Goal: Task Accomplishment & Management: Manage account settings

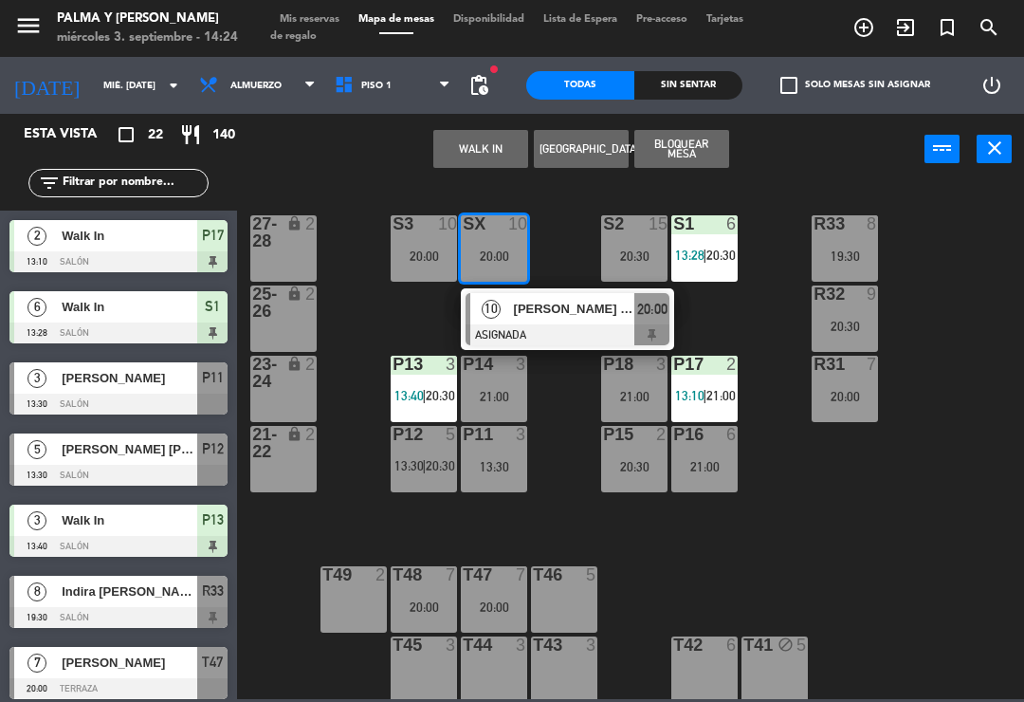
click at [489, 155] on button "WALK IN" at bounding box center [481, 149] width 95 height 38
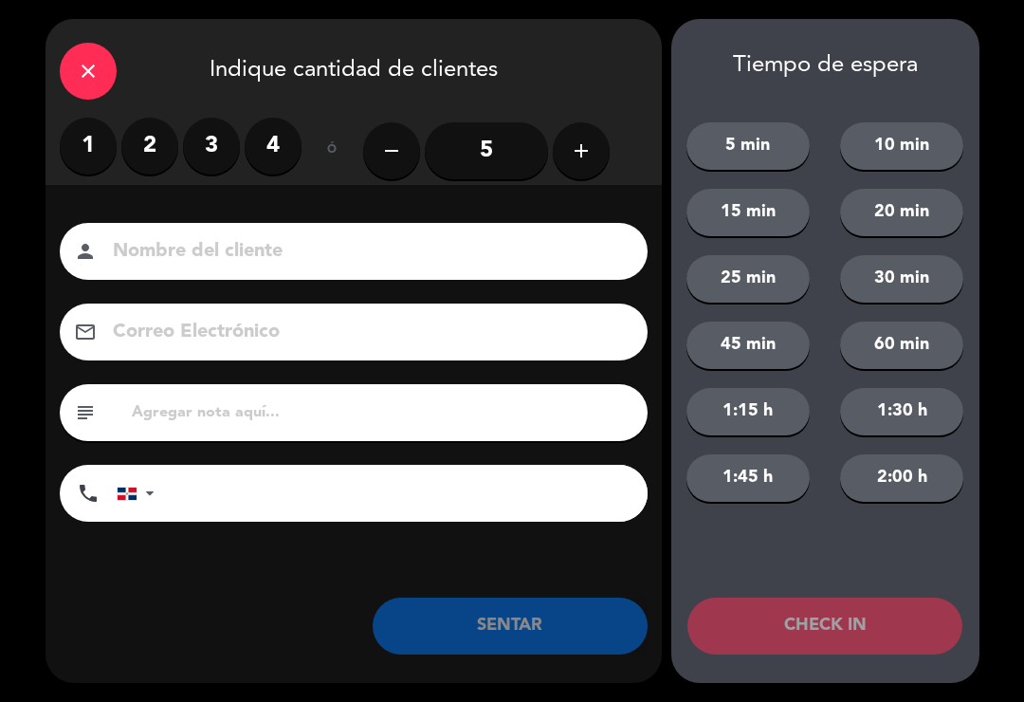
click at [109, 121] on div "1 2 3 4" at bounding box center [181, 146] width 242 height 57
click at [106, 131] on label "1" at bounding box center [88, 146] width 57 height 57
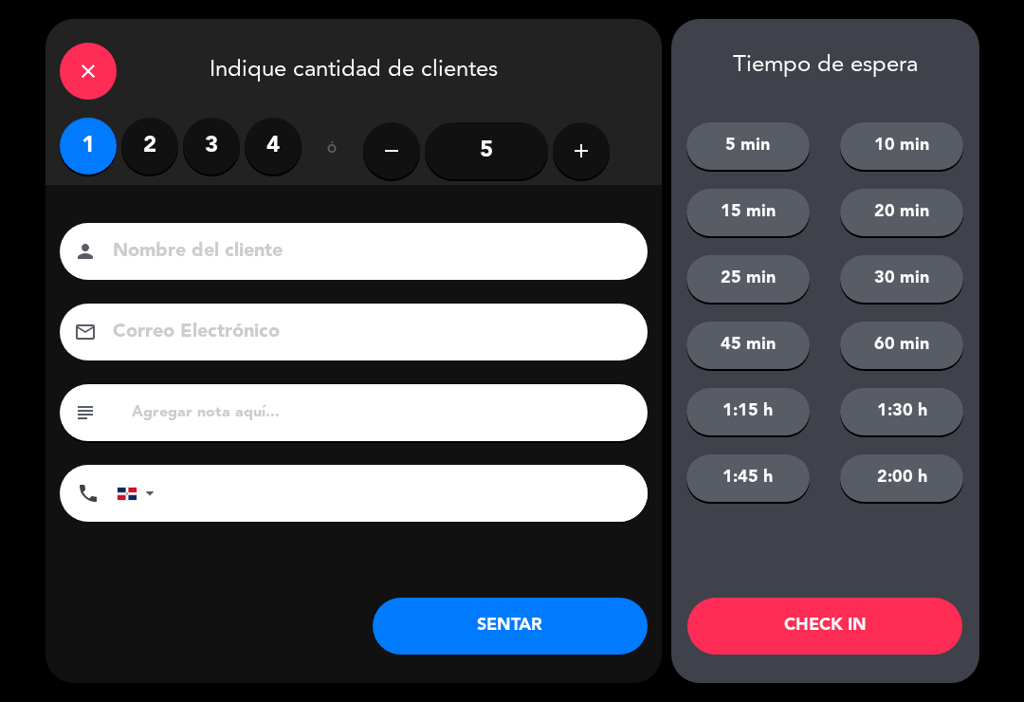
click at [526, 641] on button "SENTAR" at bounding box center [510, 626] width 275 height 57
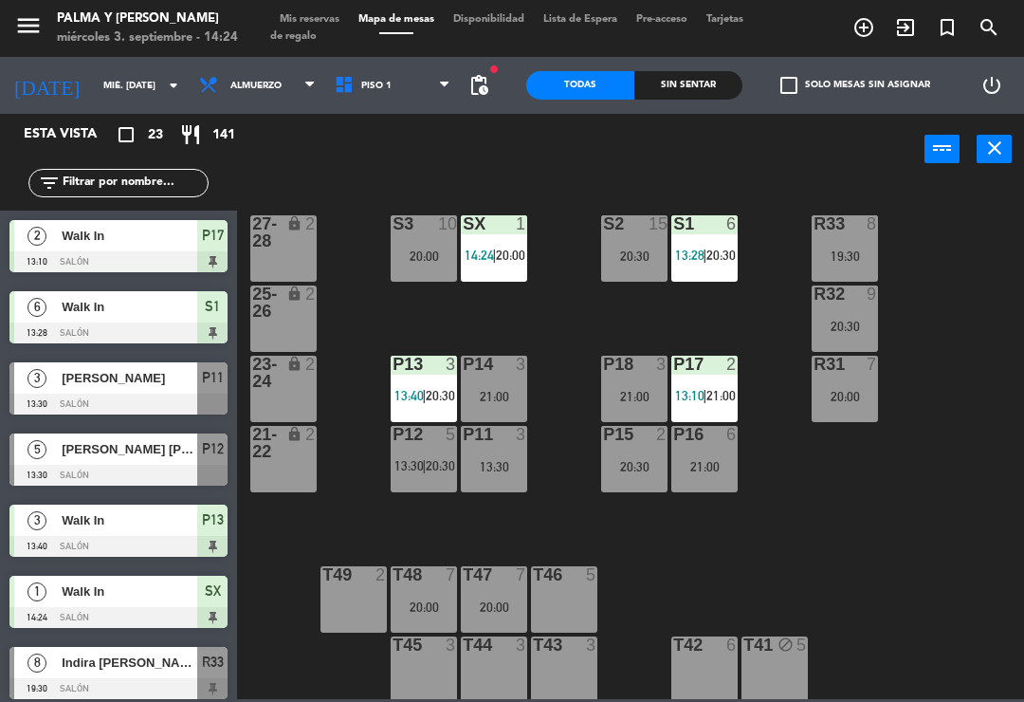
click at [117, 93] on input "mié. [DATE]" at bounding box center [159, 85] width 130 height 29
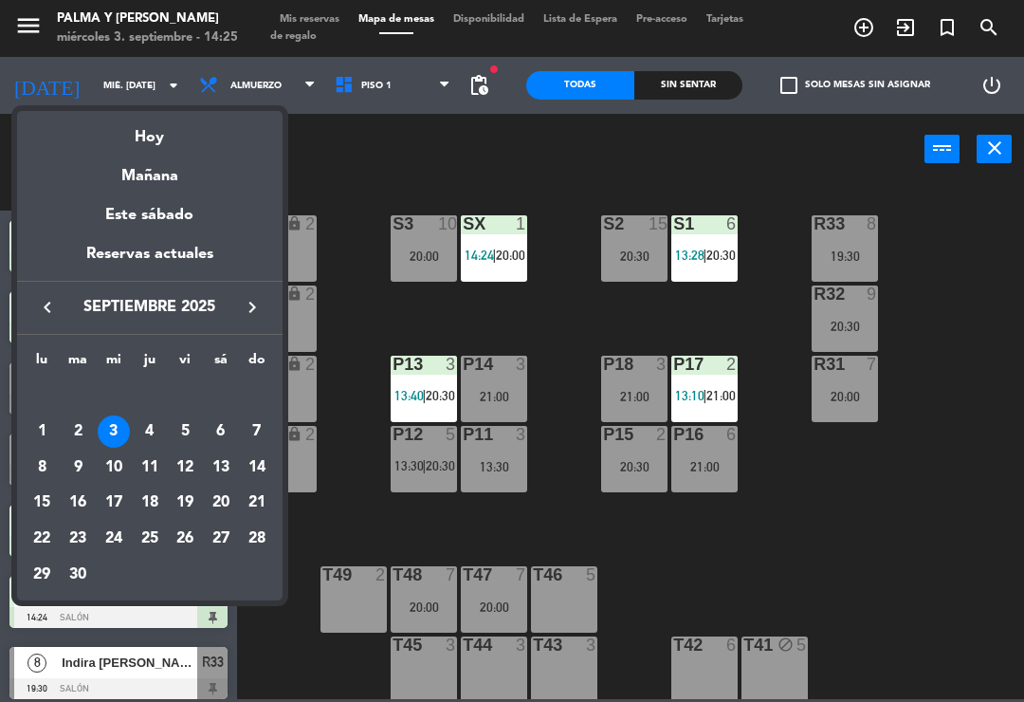
click at [114, 456] on div "10" at bounding box center [114, 468] width 32 height 32
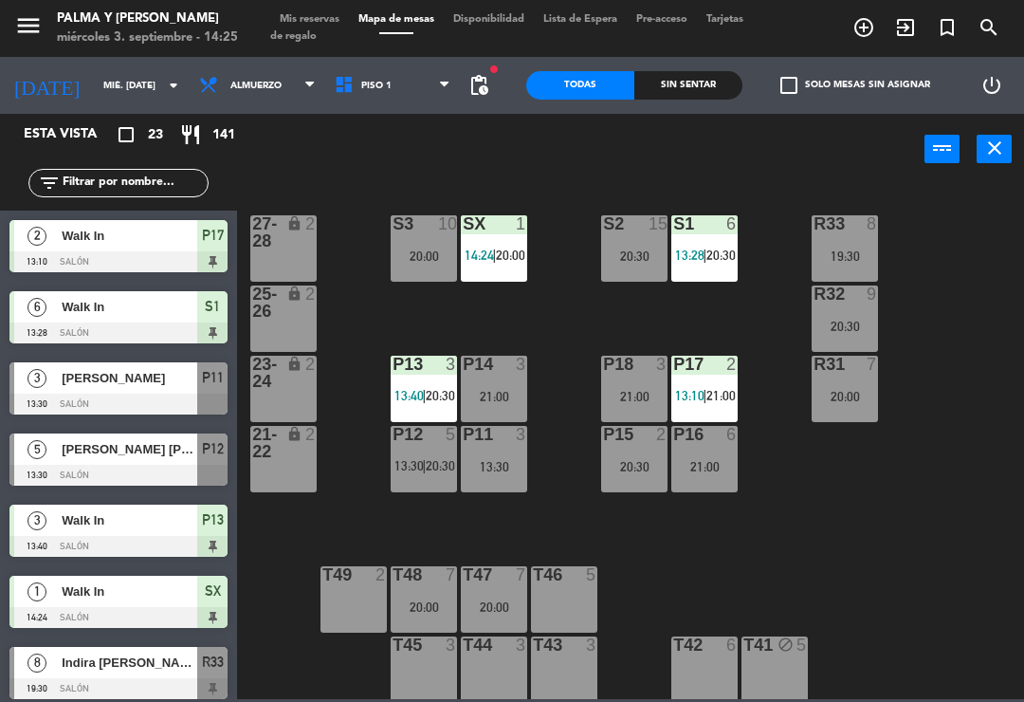
type input "mié. [DATE]"
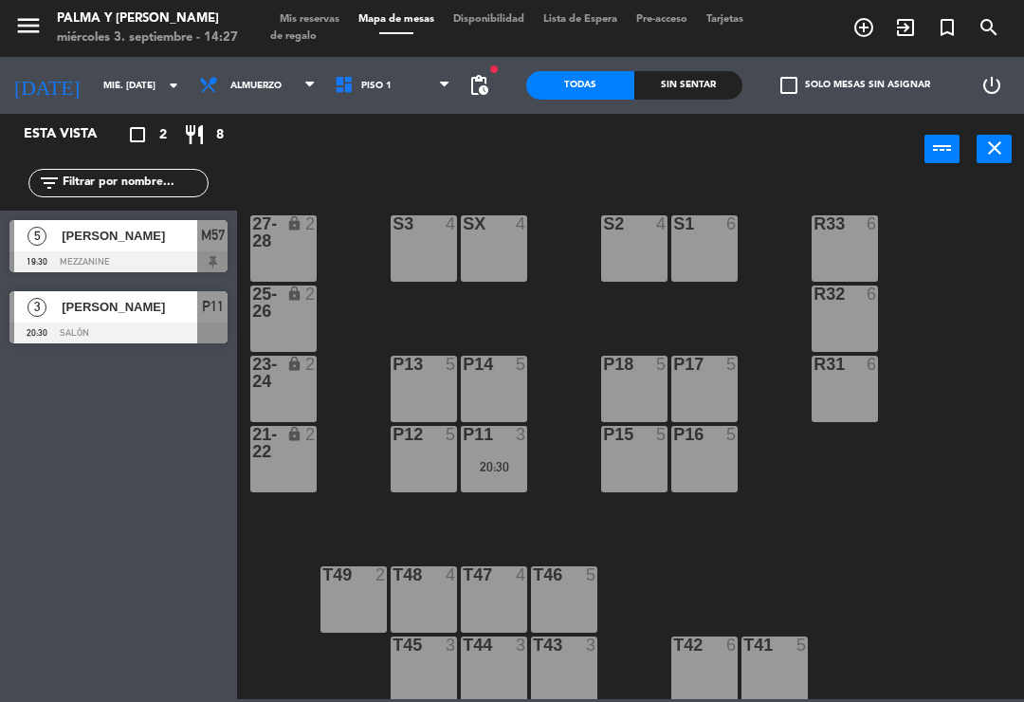
click at [702, 269] on div "S1 6" at bounding box center [705, 248] width 66 height 66
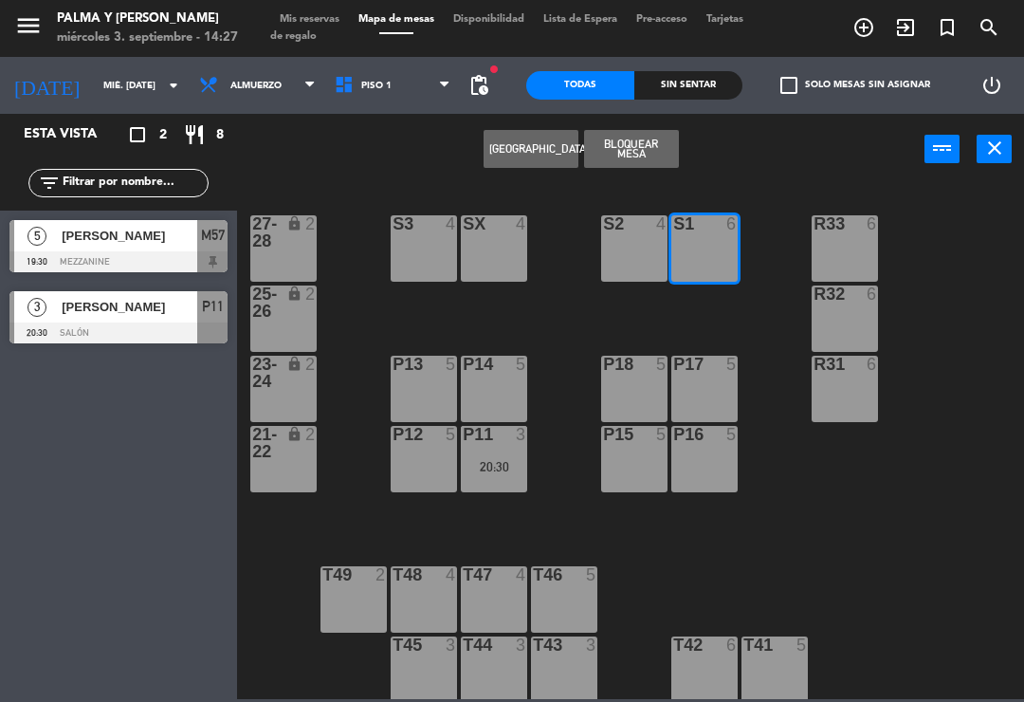
click at [629, 259] on div "S2 4" at bounding box center [634, 248] width 66 height 66
click at [555, 152] on button "[GEOGRAPHIC_DATA]" at bounding box center [531, 149] width 95 height 38
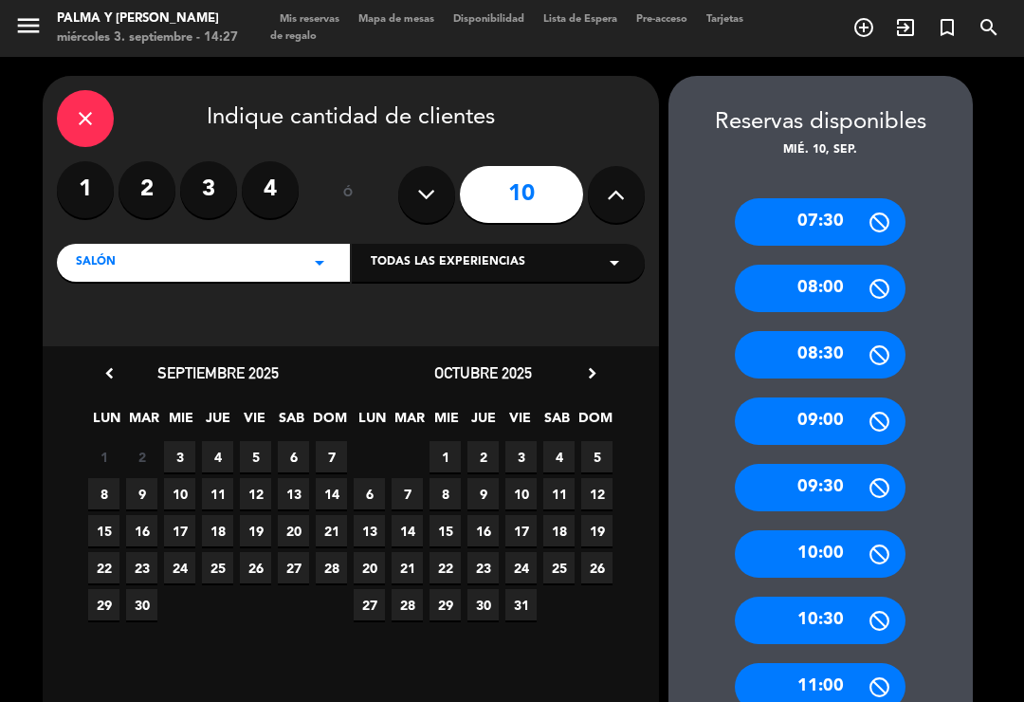
click at [607, 180] on icon at bounding box center [616, 194] width 18 height 28
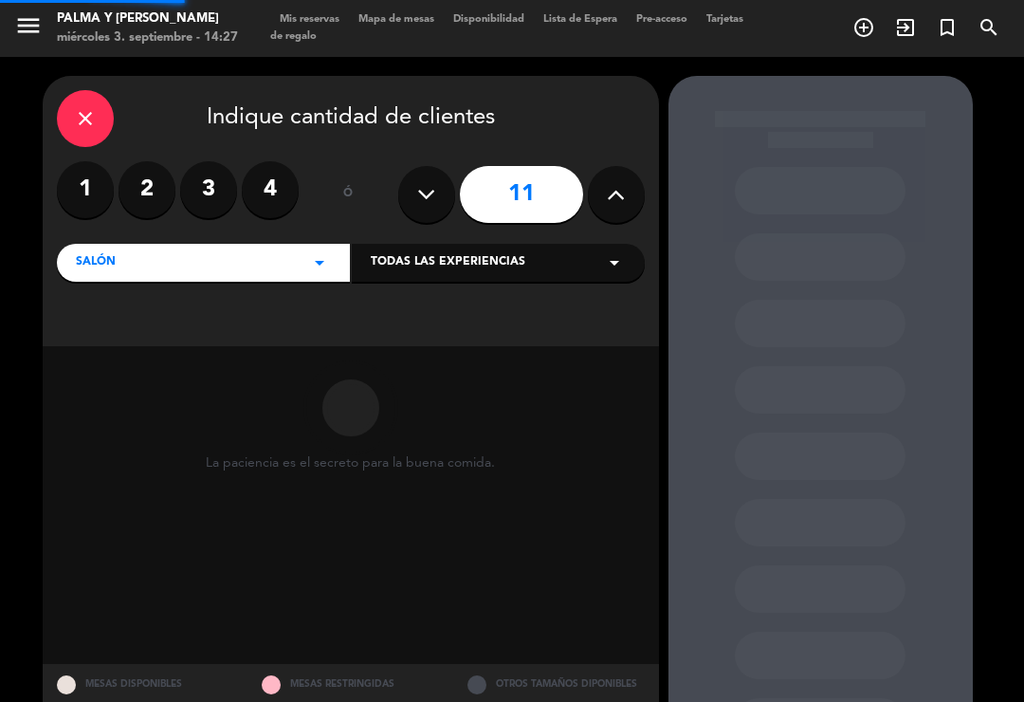
click at [610, 180] on icon at bounding box center [616, 194] width 18 height 28
type input "12"
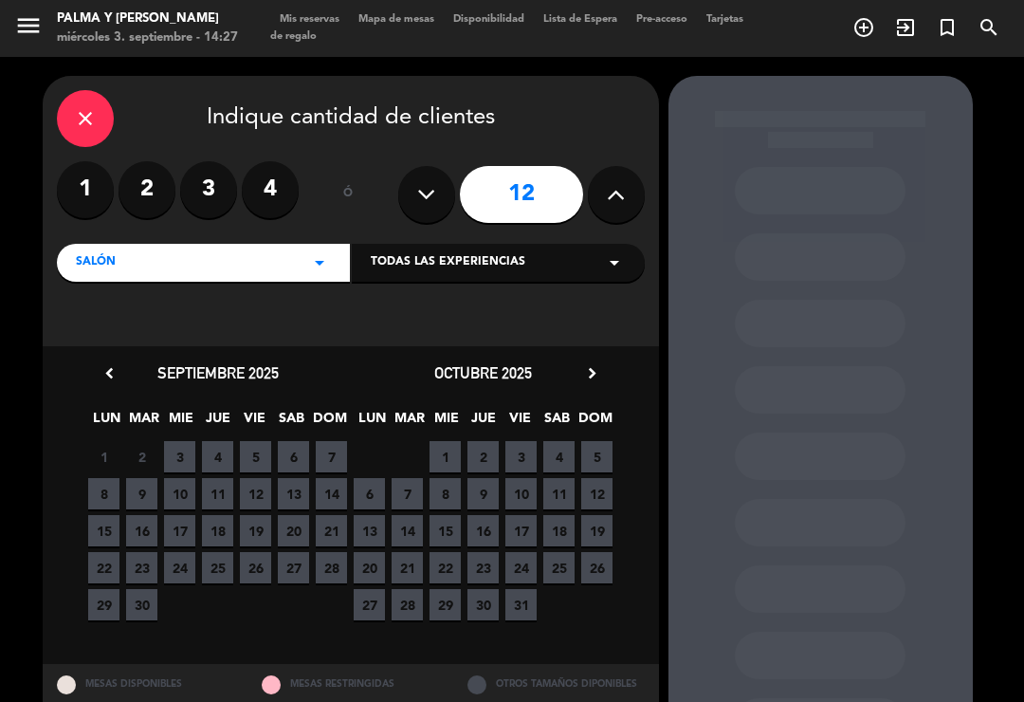
click at [183, 478] on span "10" at bounding box center [179, 493] width 31 height 31
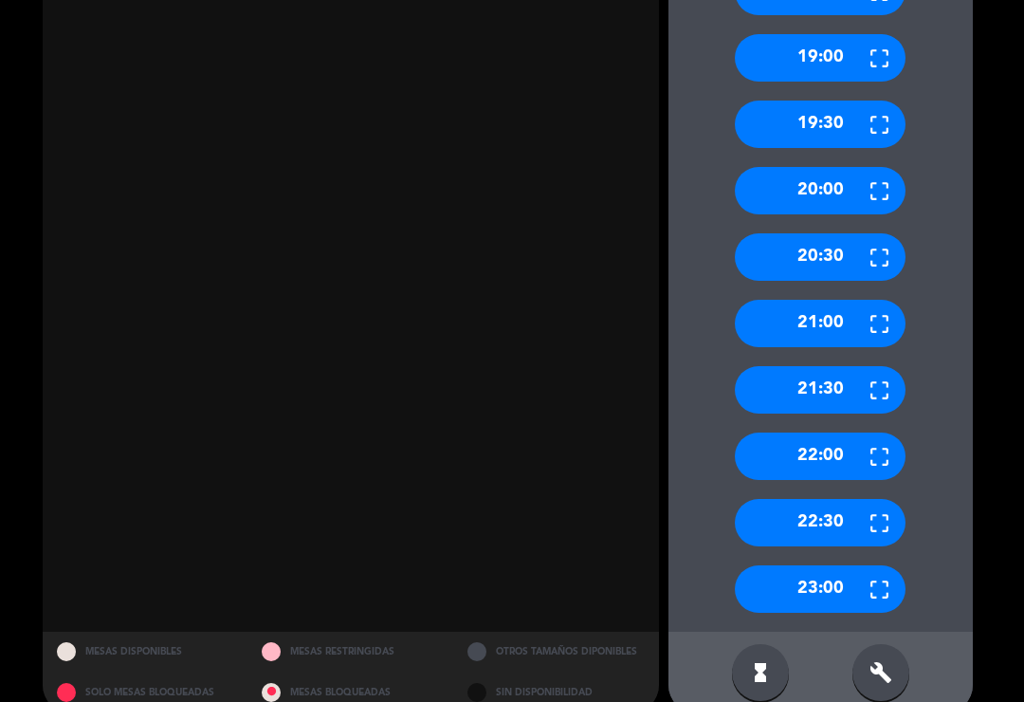
scroll to position [1762, 0]
click at [876, 644] on div "build" at bounding box center [881, 672] width 57 height 57
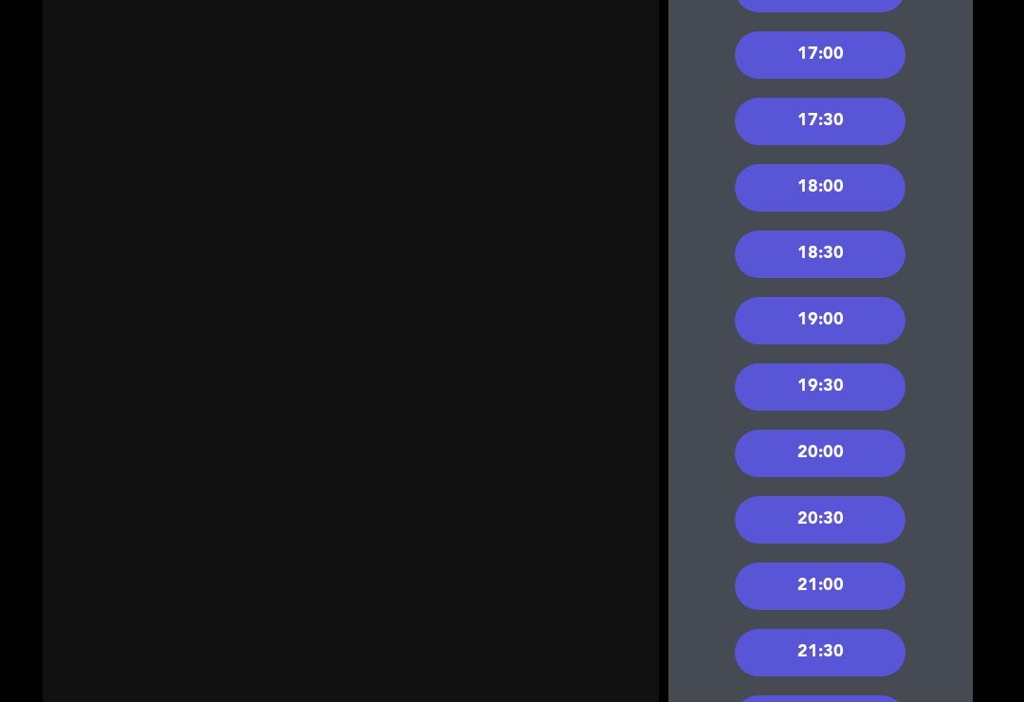
scroll to position [1500, 0]
click at [890, 434] on div "20:00" at bounding box center [820, 453] width 171 height 47
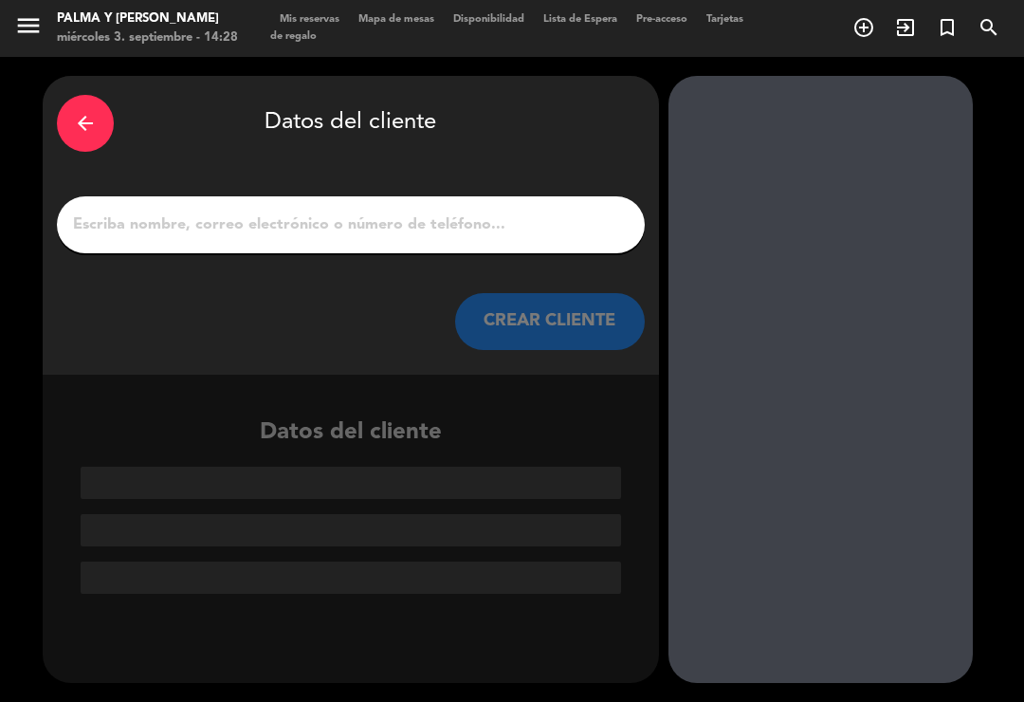
scroll to position [0, 0]
click at [617, 212] on input "1" at bounding box center [351, 225] width 560 height 27
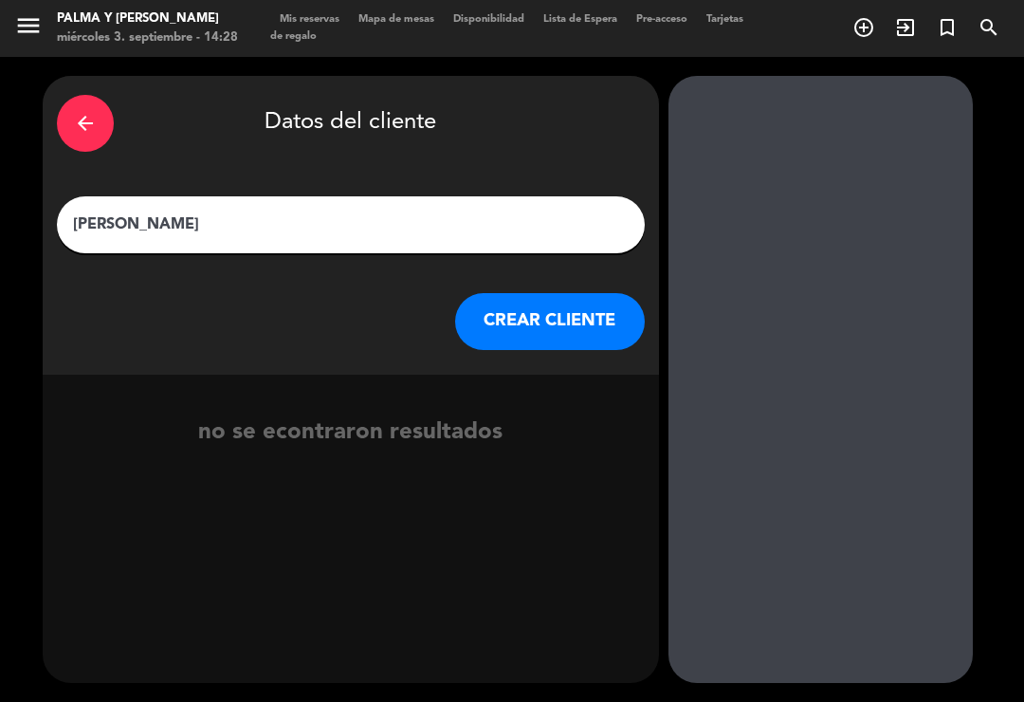
click at [269, 212] on input "[PERSON_NAME]" at bounding box center [351, 225] width 560 height 27
type input "[PERSON_NAME] [PERSON_NAME]"
click at [609, 293] on button "CREAR CLIENTE" at bounding box center [550, 321] width 190 height 57
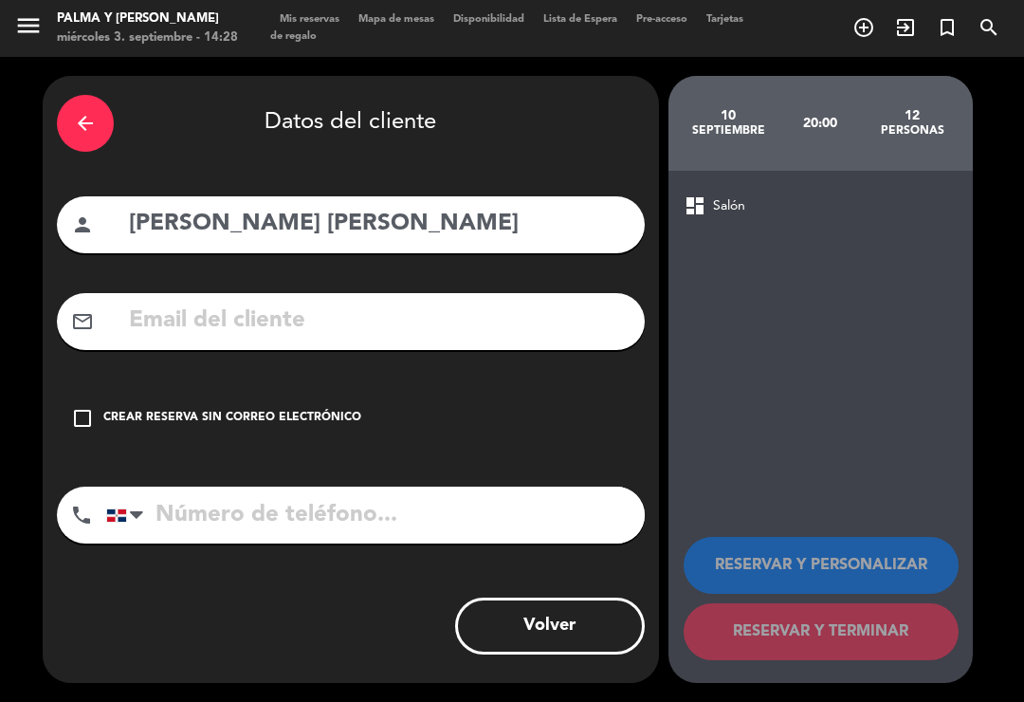
click at [593, 302] on input "text" at bounding box center [379, 321] width 504 height 39
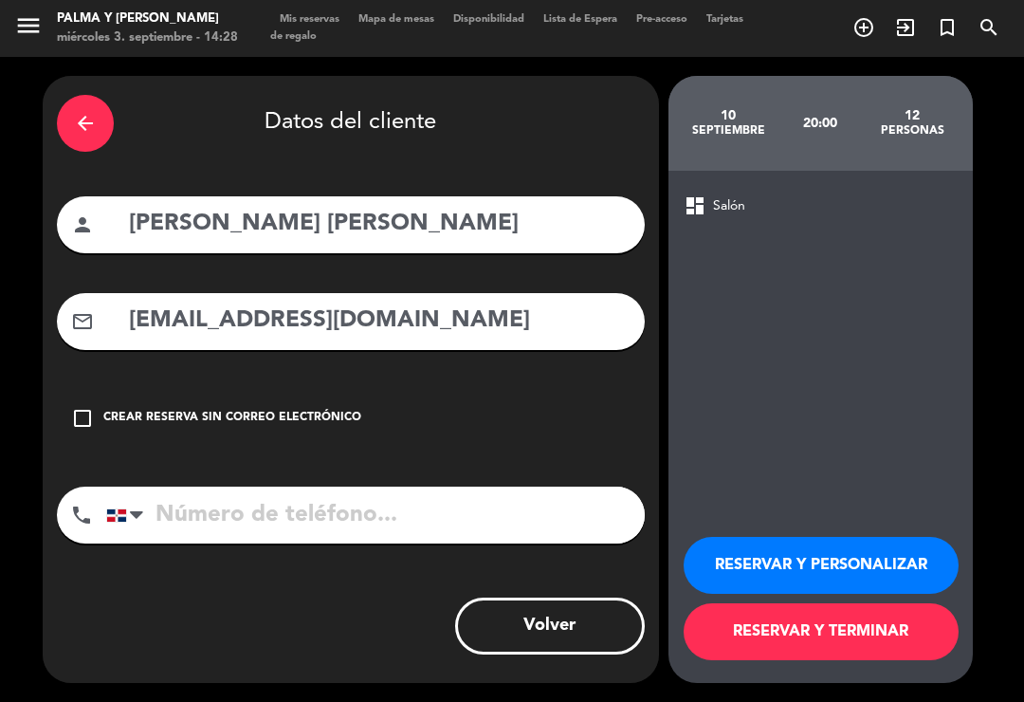
type input "[EMAIL_ADDRESS][DOMAIN_NAME]"
click at [544, 487] on input "tel" at bounding box center [375, 515] width 539 height 57
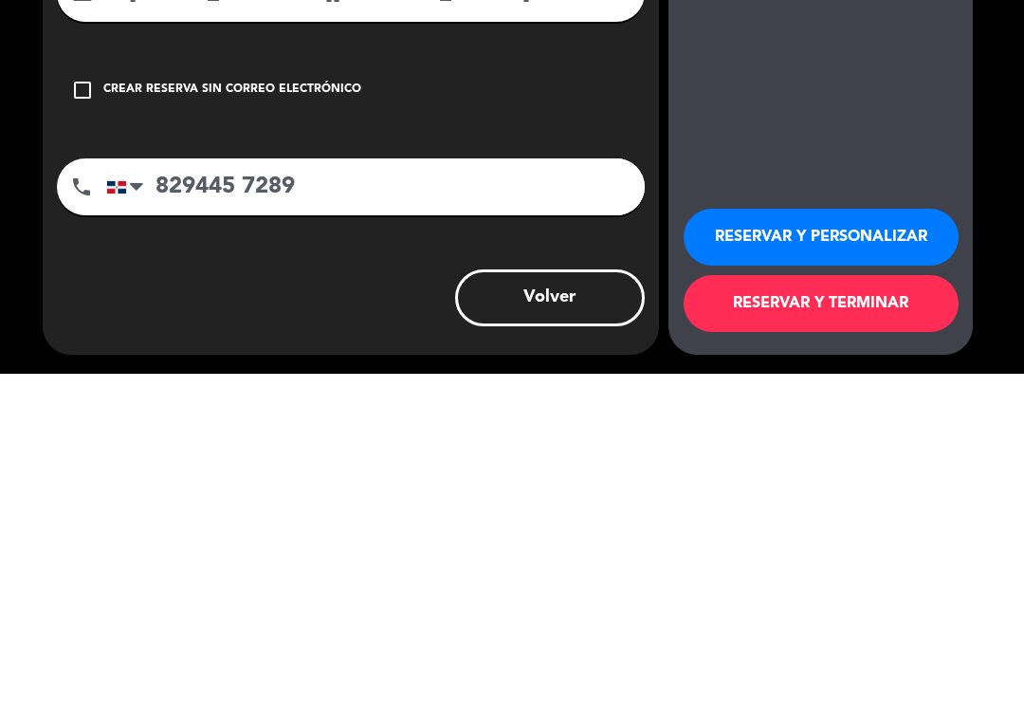
type input "829445 7289"
click at [788, 603] on button "RESERVAR Y TERMINAR" at bounding box center [821, 631] width 275 height 57
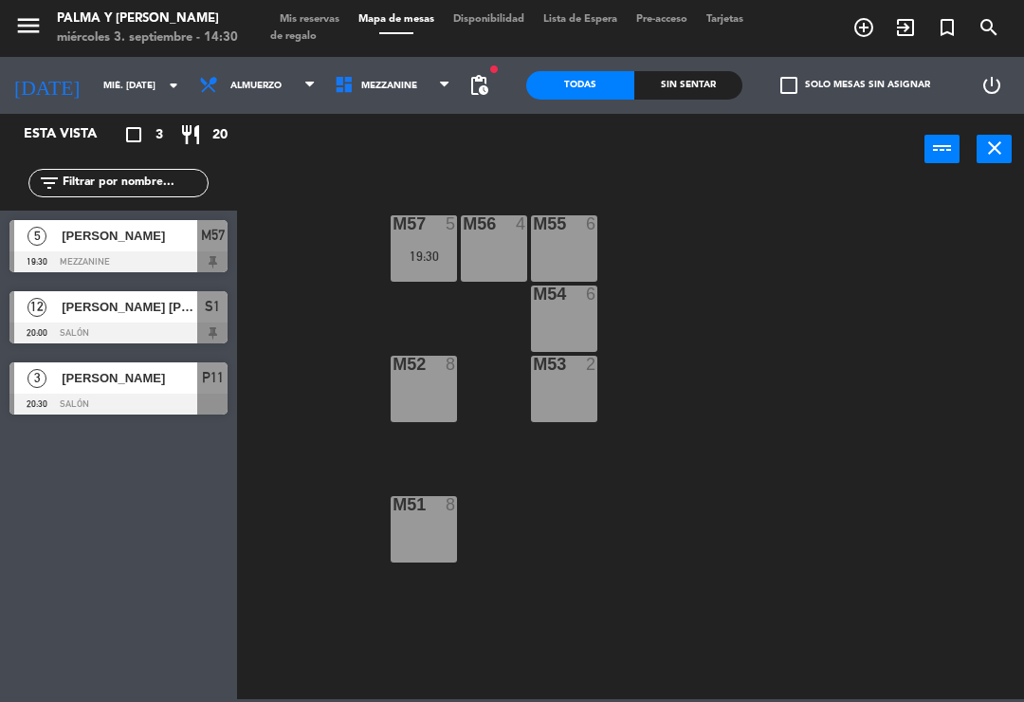
click at [104, 88] on input "mié. [DATE]" at bounding box center [159, 85] width 130 height 29
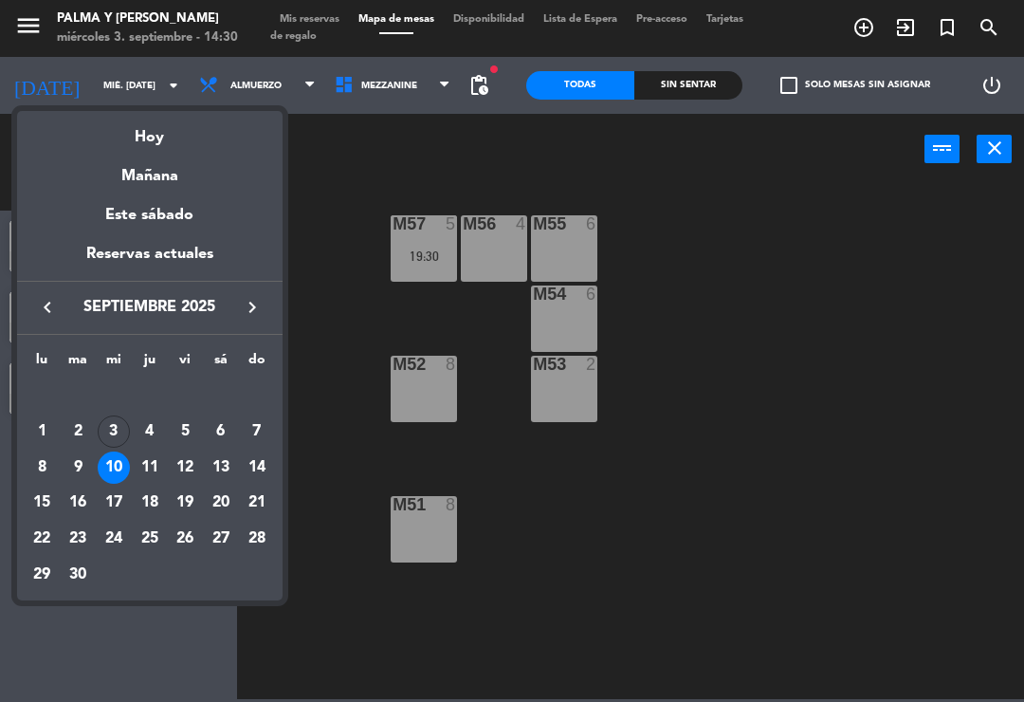
click at [259, 298] on icon "keyboard_arrow_right" at bounding box center [252, 307] width 23 height 23
click at [52, 317] on icon "keyboard_arrow_left" at bounding box center [47, 307] width 23 height 23
click at [89, 494] on div "16" at bounding box center [78, 503] width 32 height 32
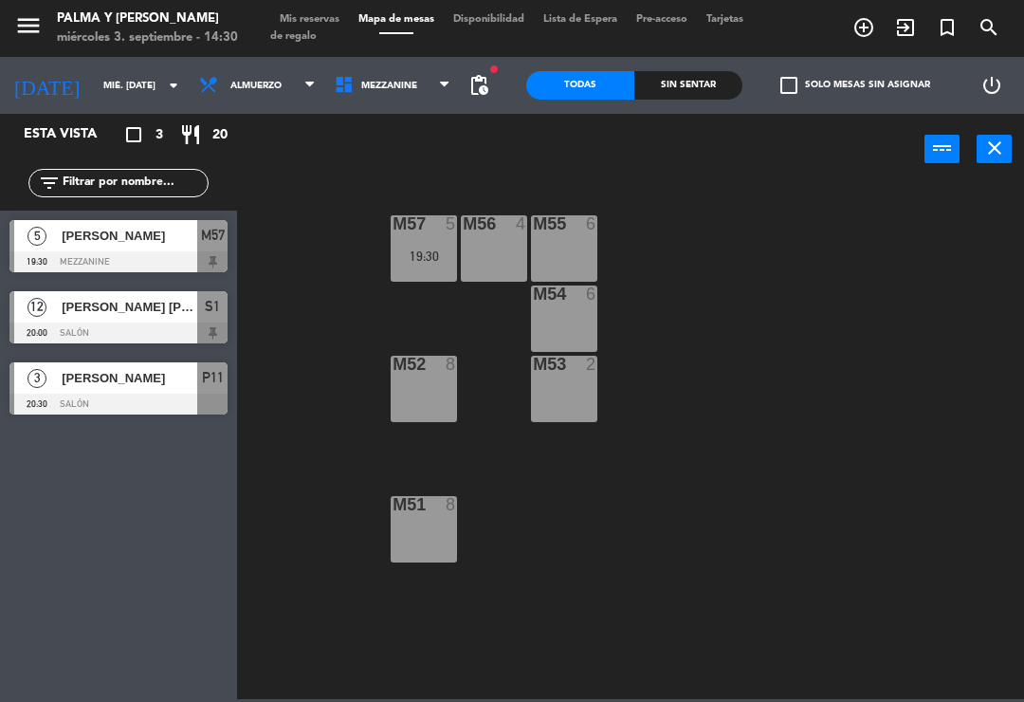
type input "[DATE] sep."
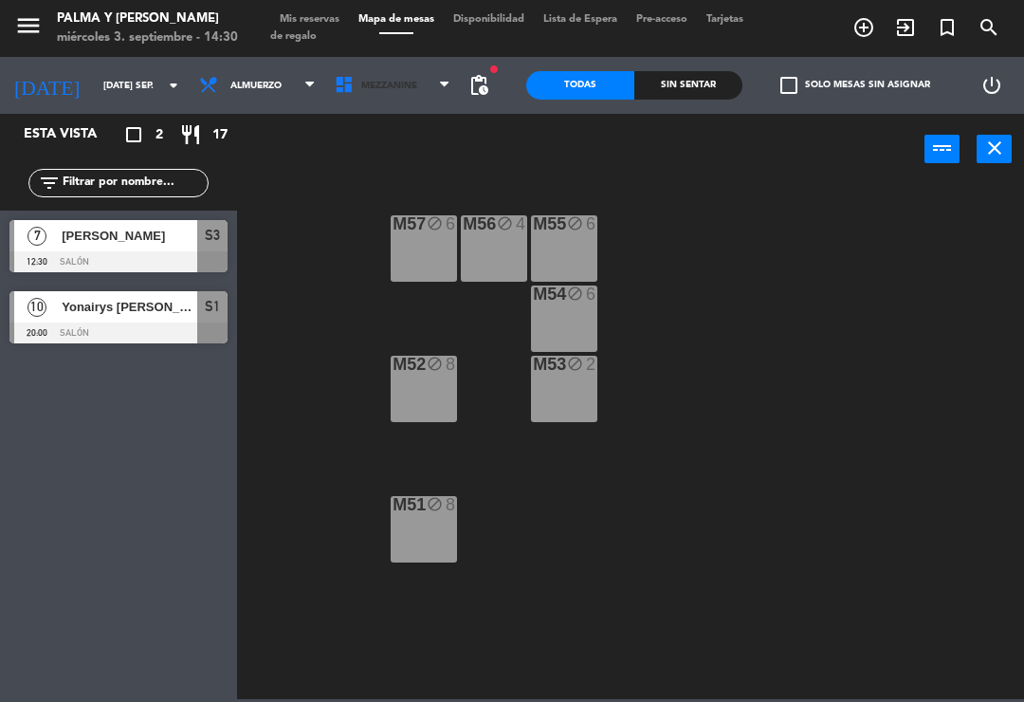
click at [458, 87] on span at bounding box center [449, 86] width 19 height 18
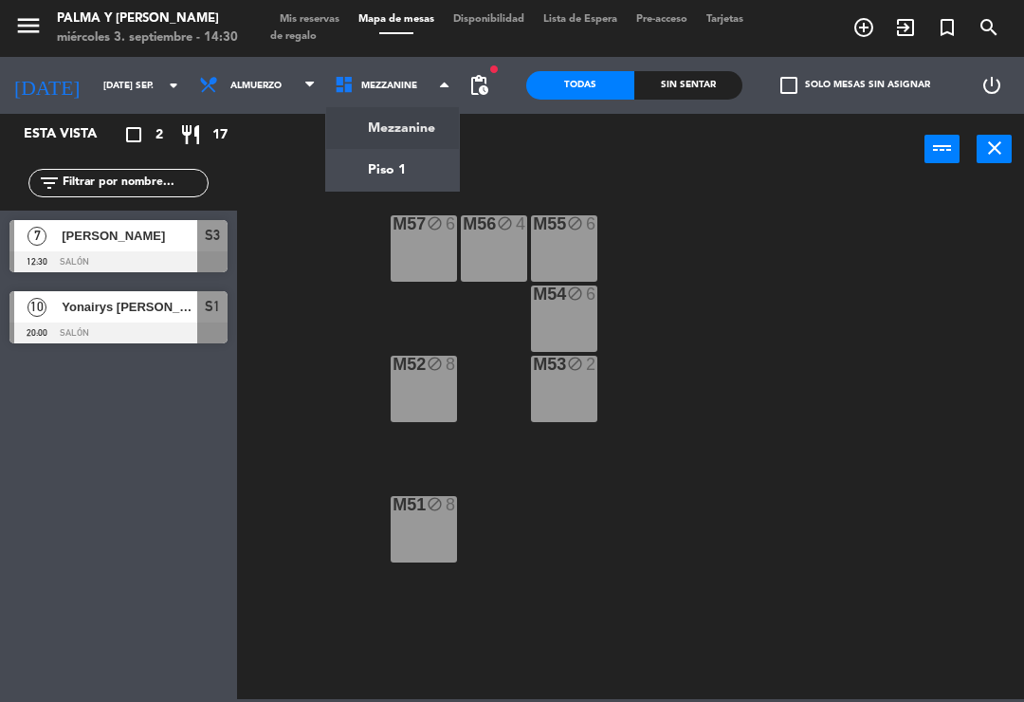
click at [399, 188] on ng-component "menu Palma y [PERSON_NAME] 3. septiembre - 14:30 Mis reservas Mapa de mesas Dis…" at bounding box center [512, 349] width 1024 height 699
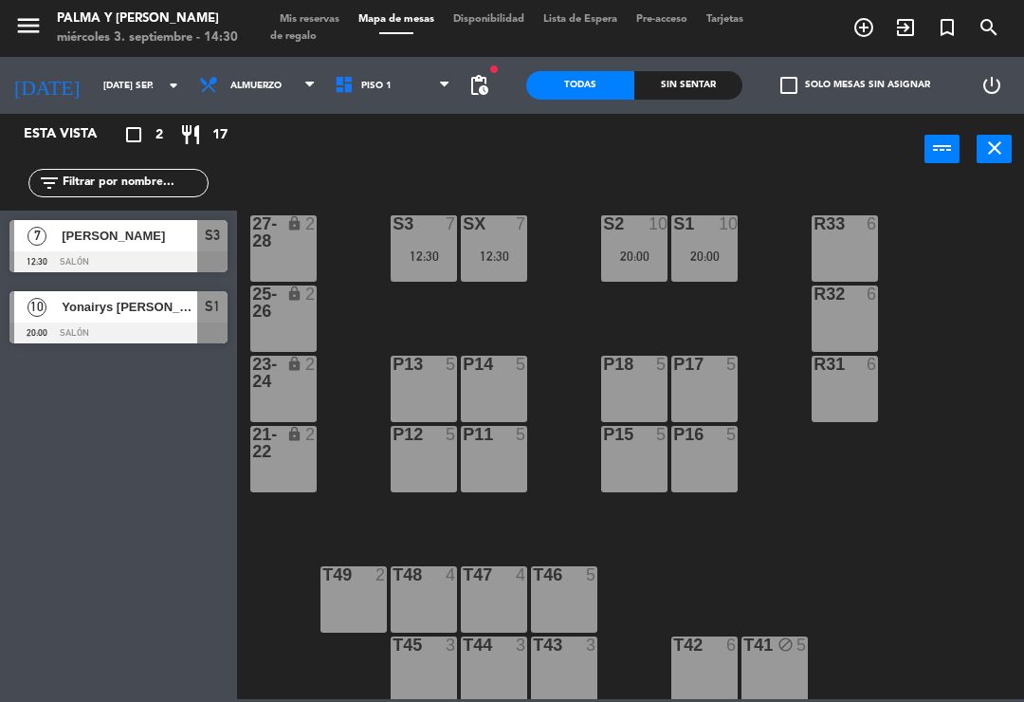
click at [716, 244] on div "S1 10 20:00" at bounding box center [705, 248] width 66 height 66
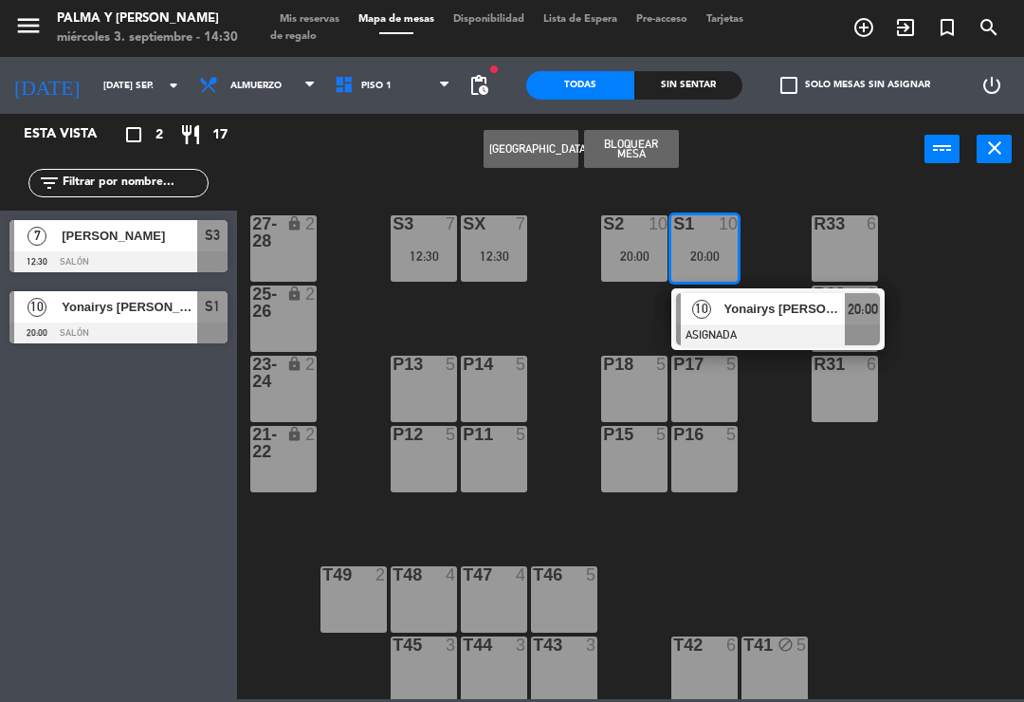
click at [728, 330] on div at bounding box center [778, 334] width 204 height 21
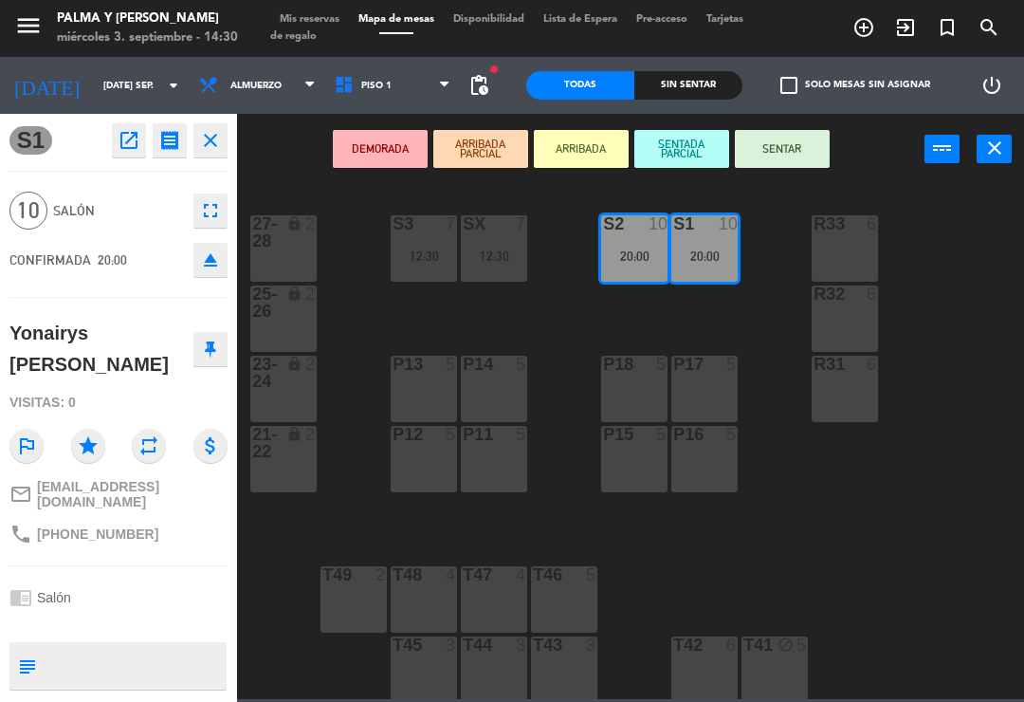
click at [212, 216] on icon "fullscreen" at bounding box center [210, 210] width 23 height 23
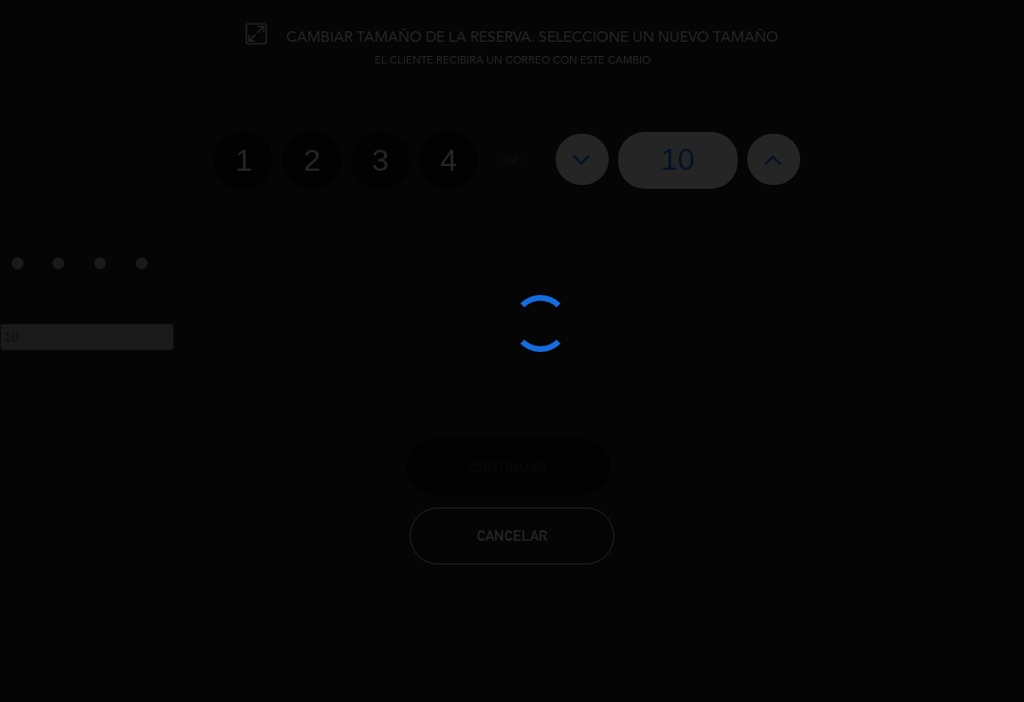
click at [772, 155] on icon at bounding box center [774, 159] width 20 height 30
type input "11"
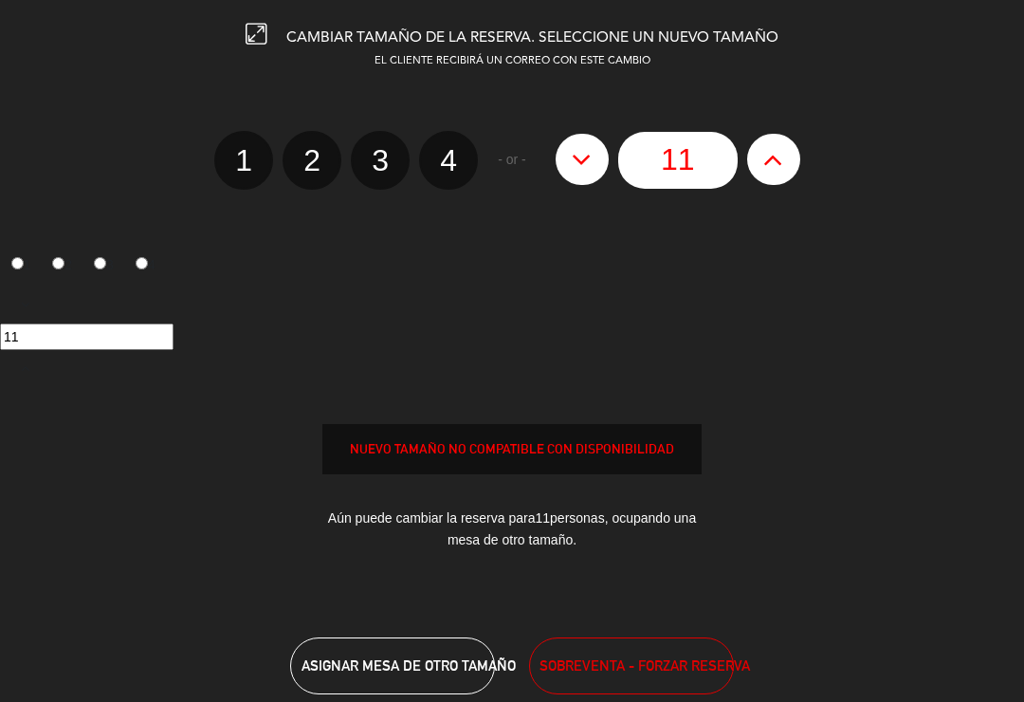
click at [770, 162] on icon at bounding box center [774, 159] width 20 height 30
type input "12"
click at [789, 153] on button at bounding box center [773, 159] width 53 height 51
type input "13"
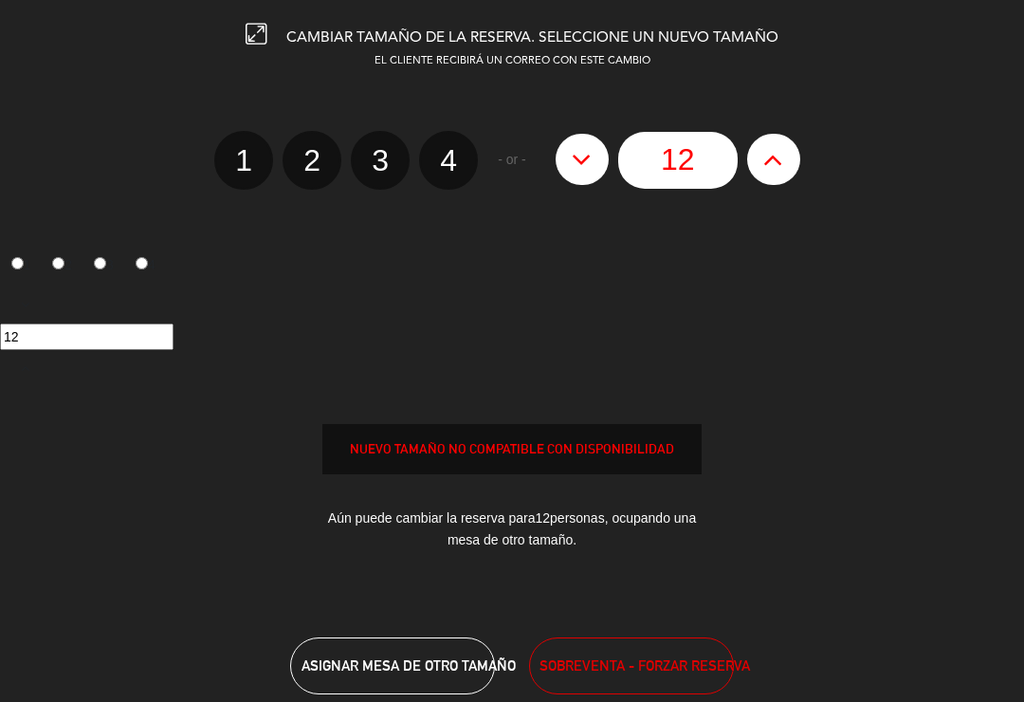
type input "13"
click at [769, 168] on icon at bounding box center [774, 159] width 20 height 30
type input "14"
click at [766, 166] on icon at bounding box center [774, 159] width 20 height 30
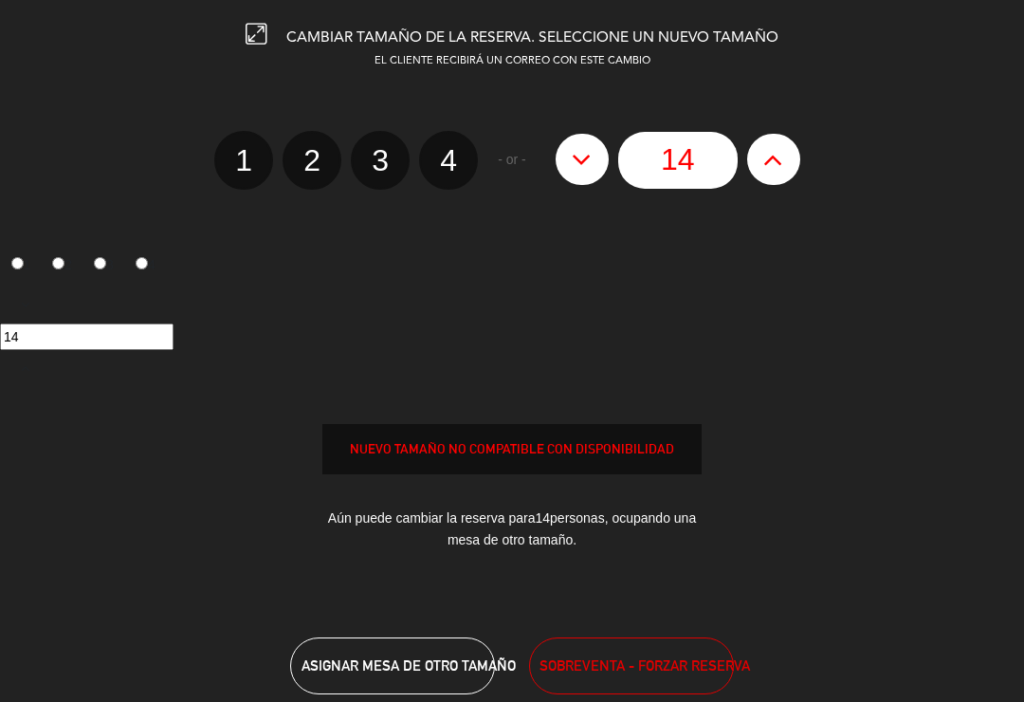
type input "15"
click at [692, 684] on button "SOBREVENTA - FORZAR RESERVA" at bounding box center [631, 665] width 205 height 57
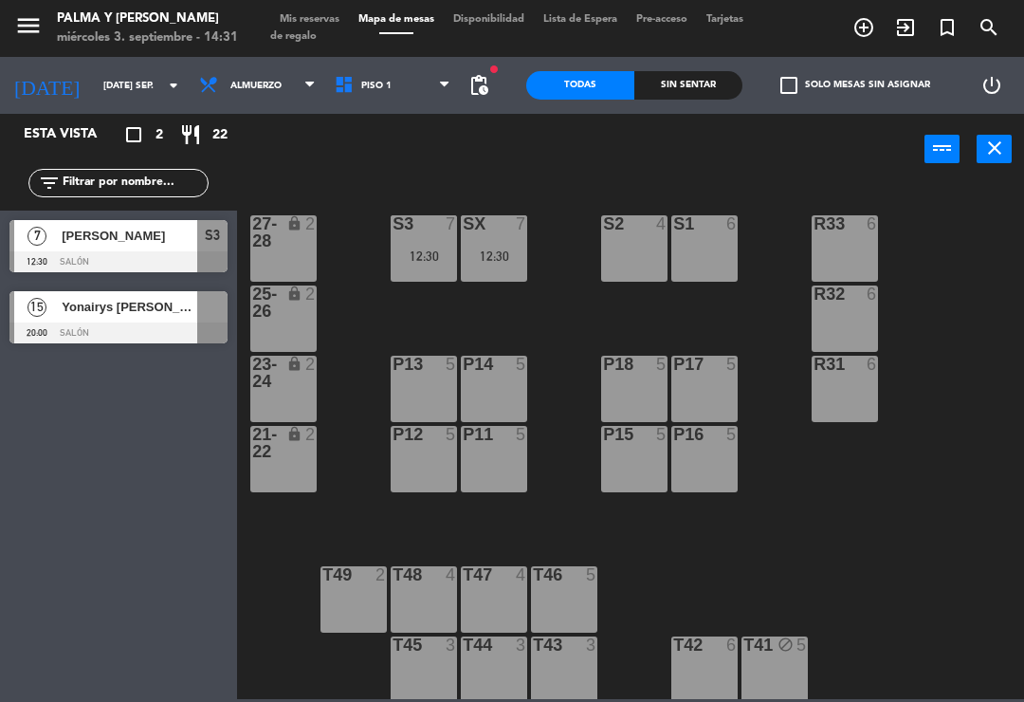
click at [126, 336] on div at bounding box center [118, 333] width 218 height 21
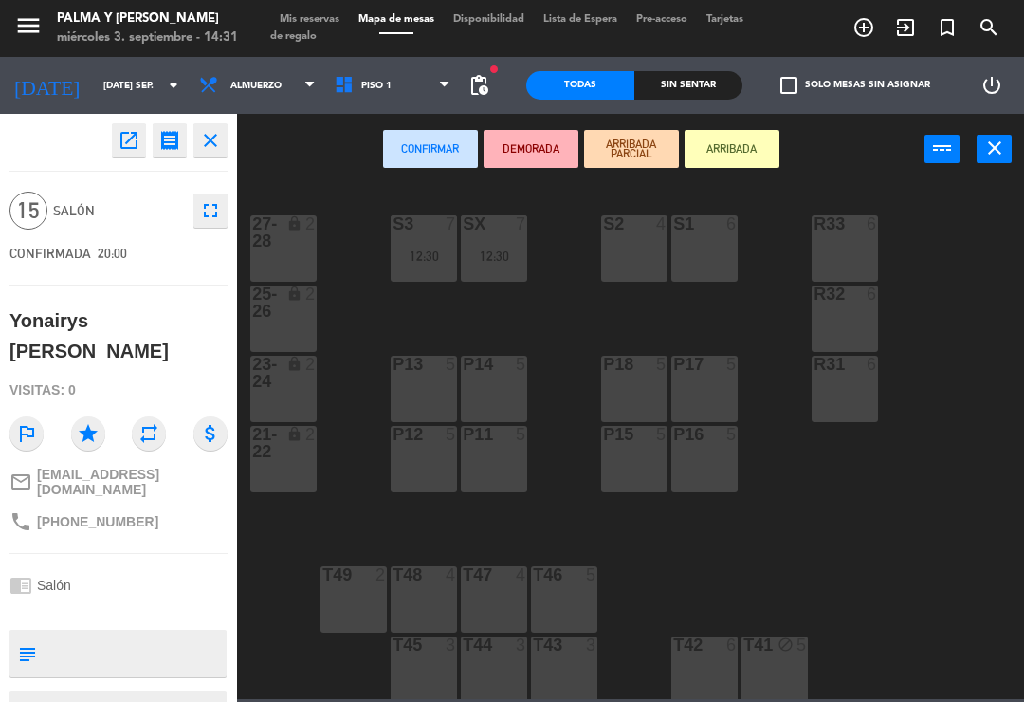
click at [706, 258] on div "S1 6" at bounding box center [705, 248] width 66 height 66
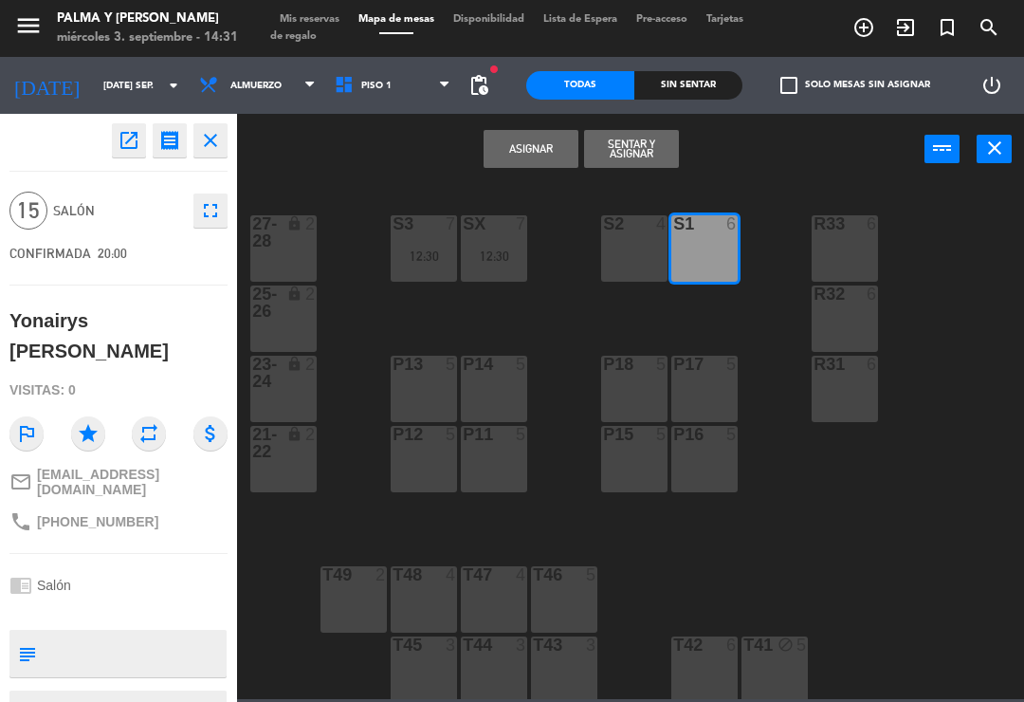
click at [649, 254] on div "S2 4" at bounding box center [634, 248] width 66 height 66
click at [548, 160] on button "Asignar" at bounding box center [531, 149] width 95 height 38
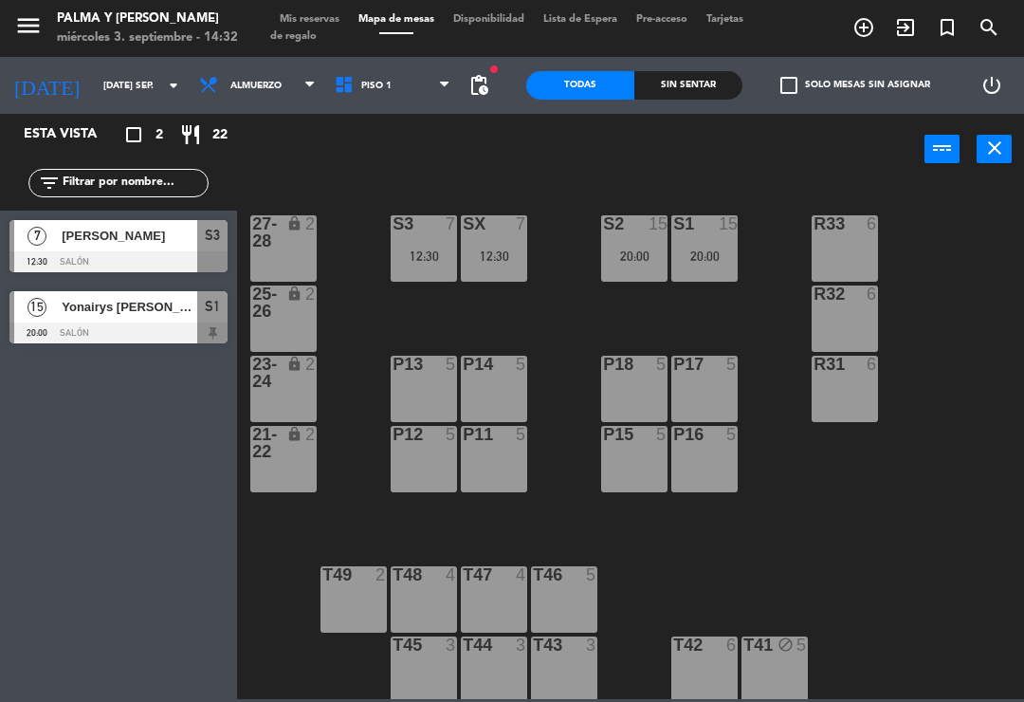
click at [94, 92] on input "[DATE] sep." at bounding box center [159, 85] width 130 height 29
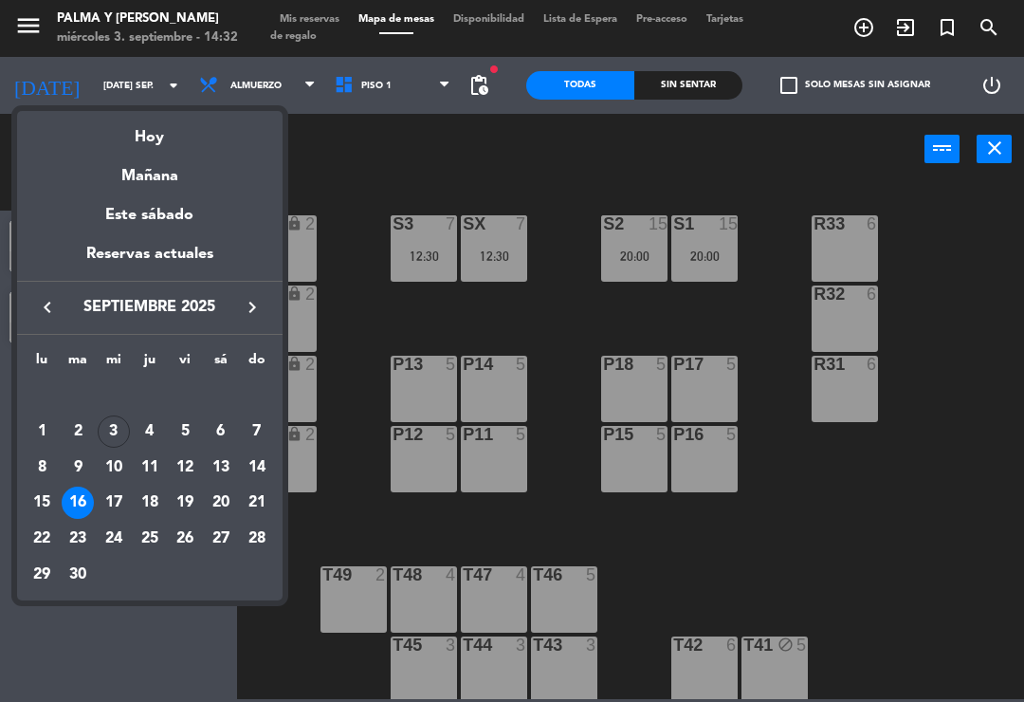
click at [64, 509] on div "16" at bounding box center [78, 503] width 32 height 32
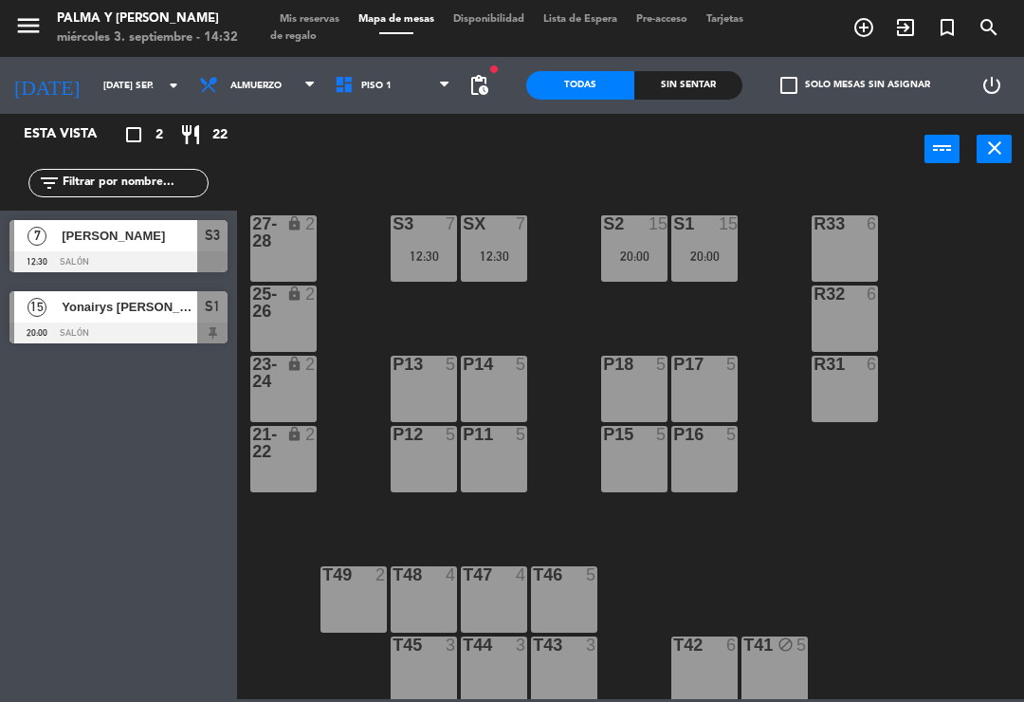
click at [94, 83] on input "[DATE] sep." at bounding box center [159, 85] width 130 height 29
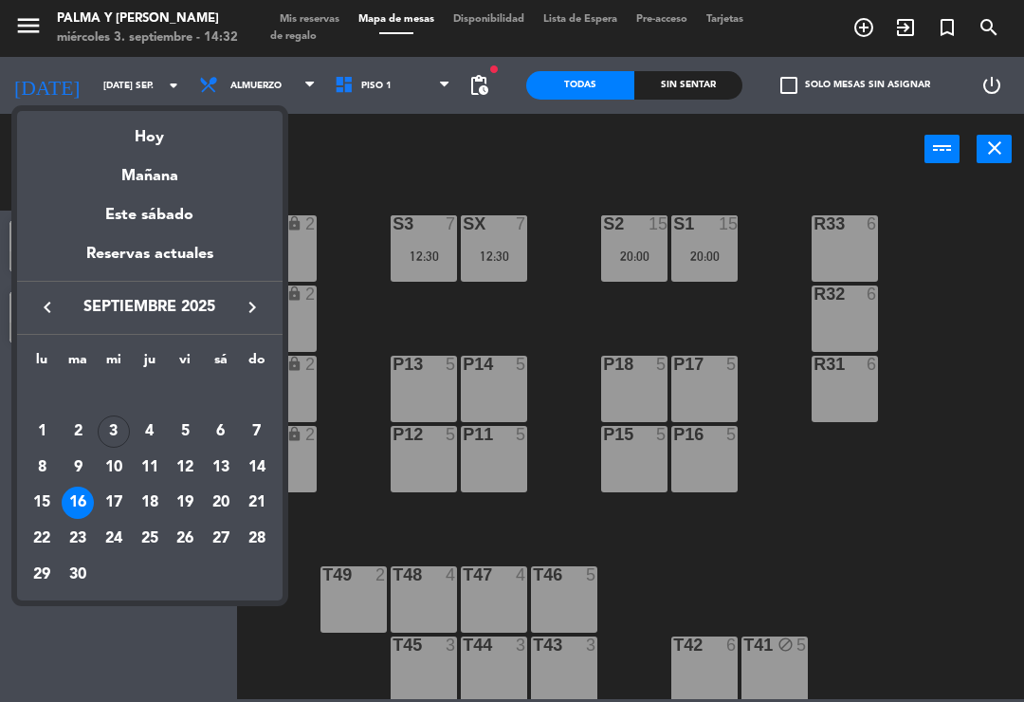
click at [83, 535] on div "23" at bounding box center [78, 539] width 32 height 32
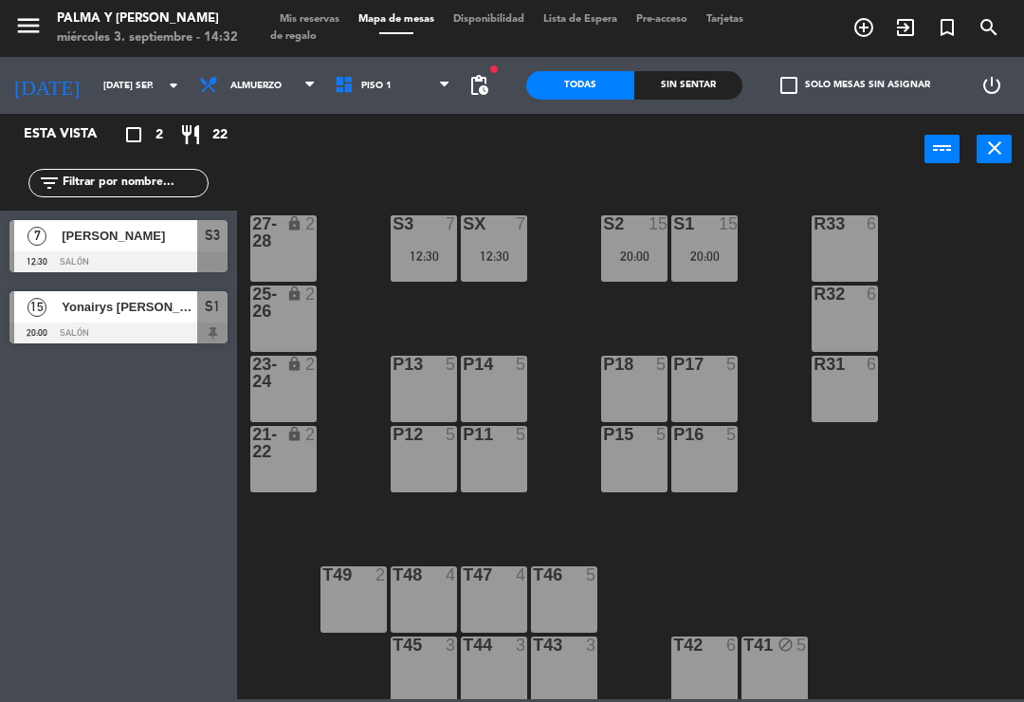
type input "[DATE] sep."
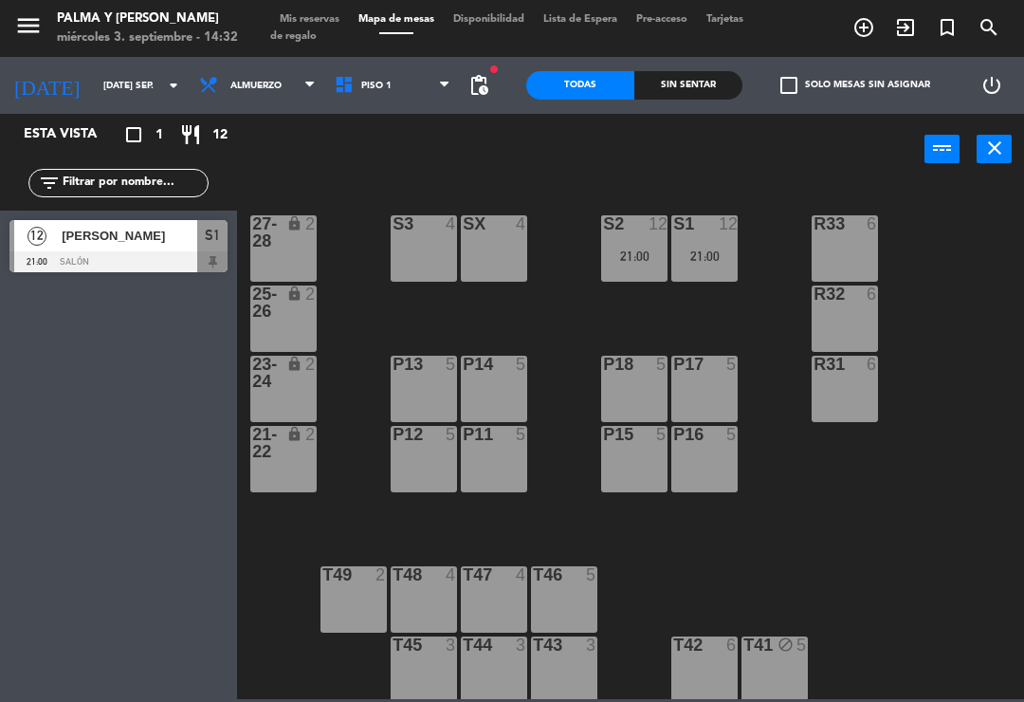
click at [386, 97] on span "Piso 1" at bounding box center [393, 86] width 136 height 42
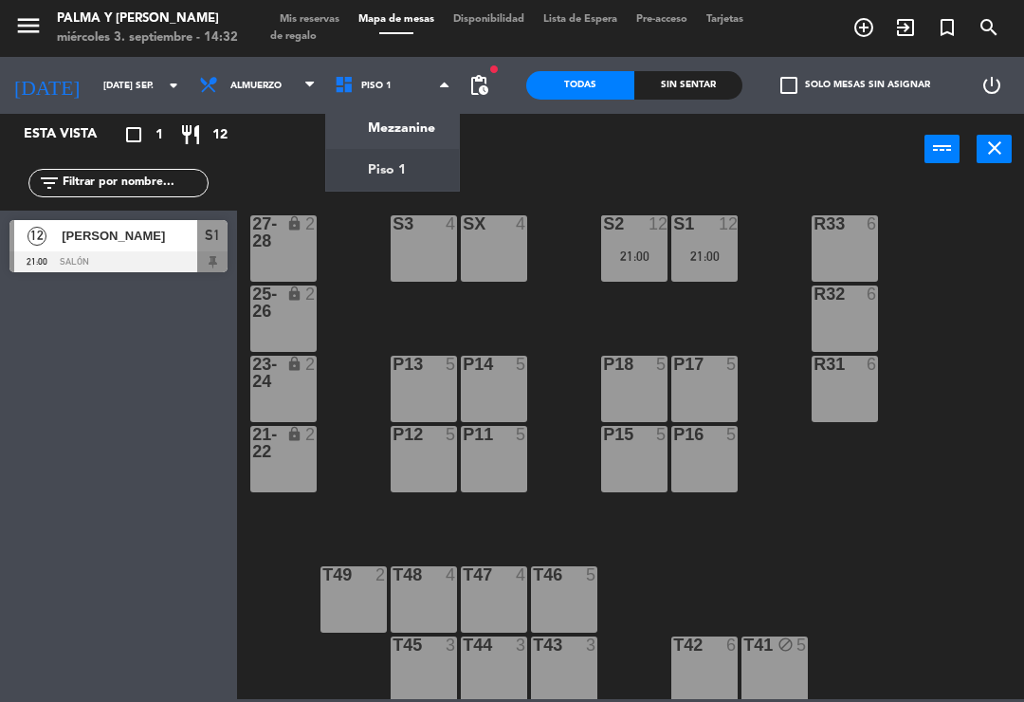
click at [414, 127] on ng-component "menu Palma y [PERSON_NAME] 3. septiembre - 14:32 Mis reservas Mapa de mesas Dis…" at bounding box center [512, 349] width 1024 height 699
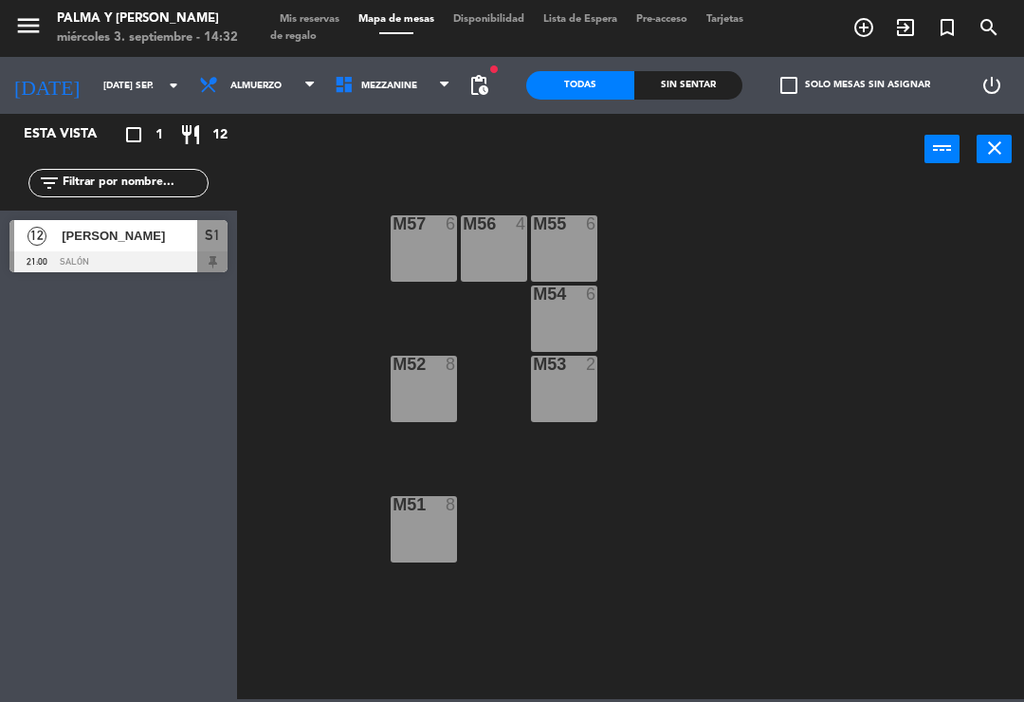
click at [380, 78] on span "Mezzanine" at bounding box center [393, 86] width 136 height 42
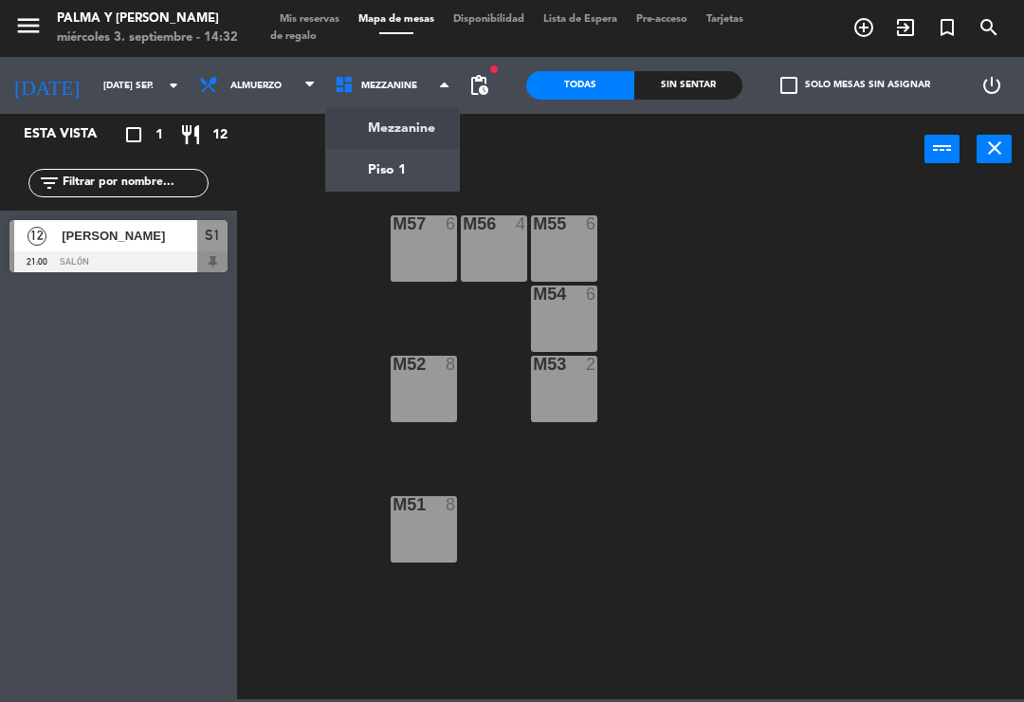
click at [351, 169] on ng-component "menu Palma y [PERSON_NAME] 3. septiembre - 14:32 Mis reservas Mapa de mesas Dis…" at bounding box center [512, 349] width 1024 height 699
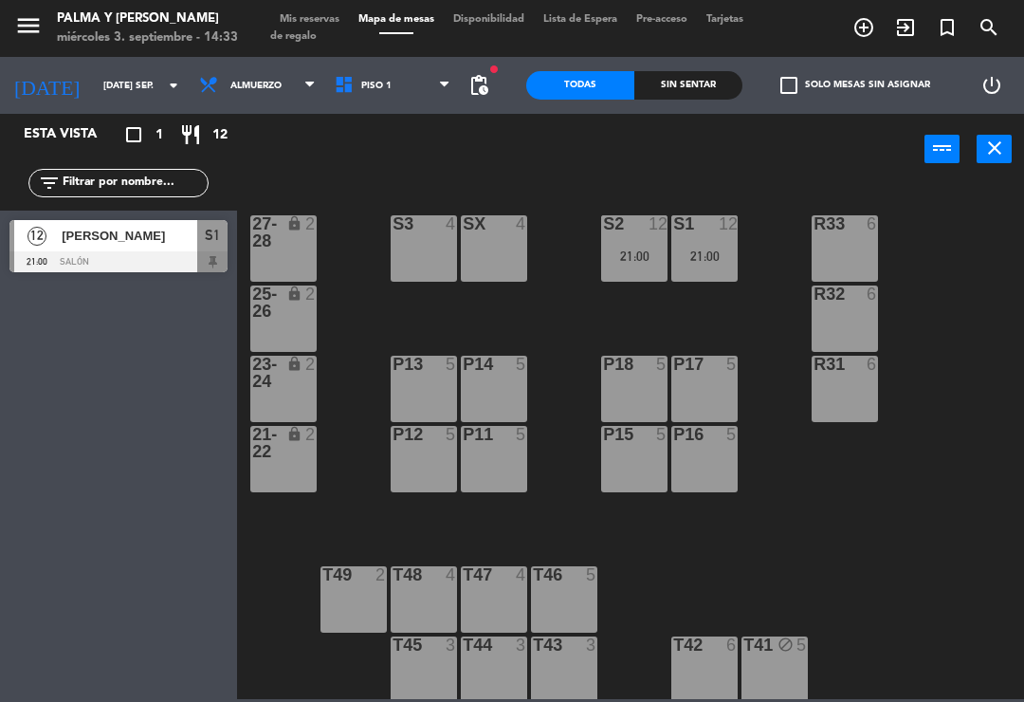
click at [348, 104] on span "Piso 1" at bounding box center [393, 86] width 136 height 42
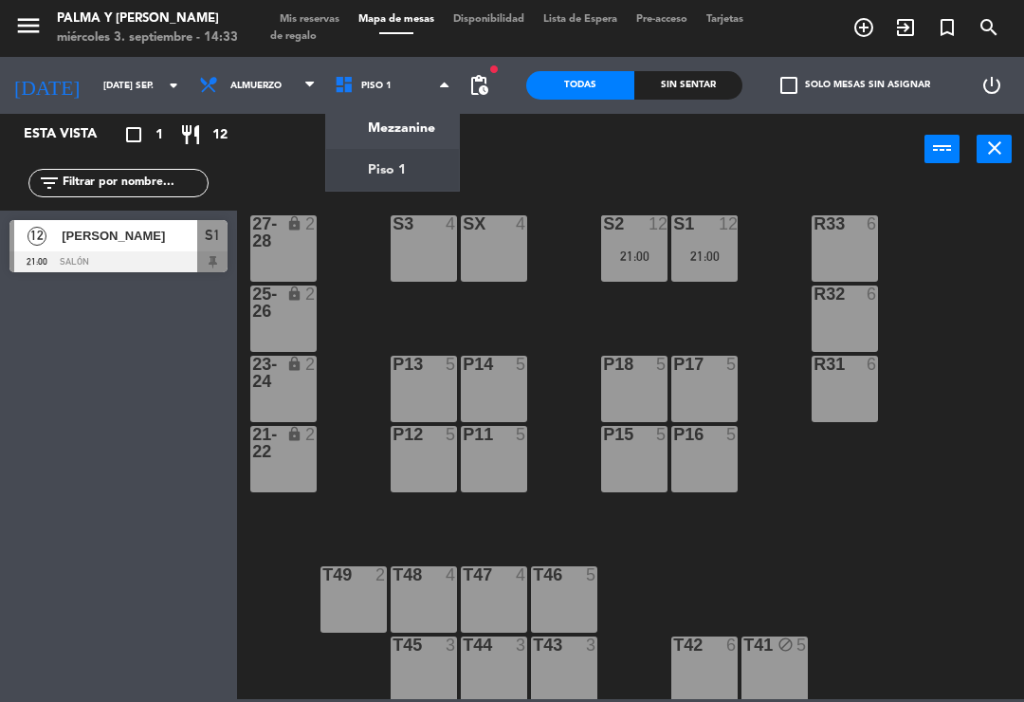
click at [392, 150] on ng-component "menu Palma y [PERSON_NAME] 3. septiembre - 14:33 Mis reservas Mapa de mesas Dis…" at bounding box center [512, 349] width 1024 height 699
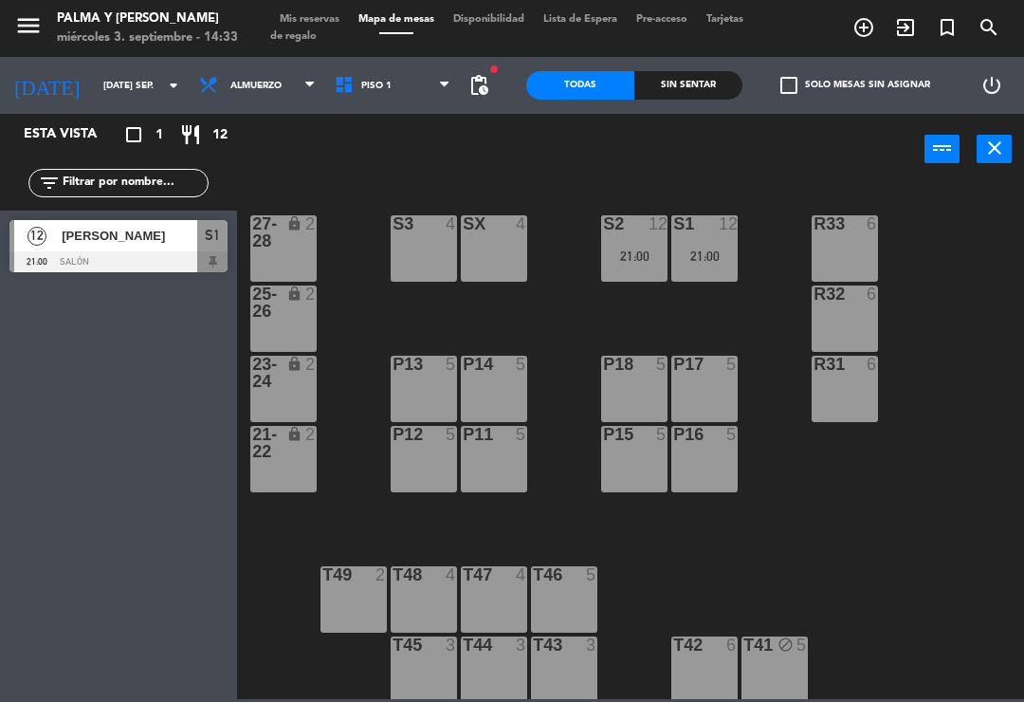
click at [397, 104] on span "Piso 1" at bounding box center [393, 86] width 136 height 42
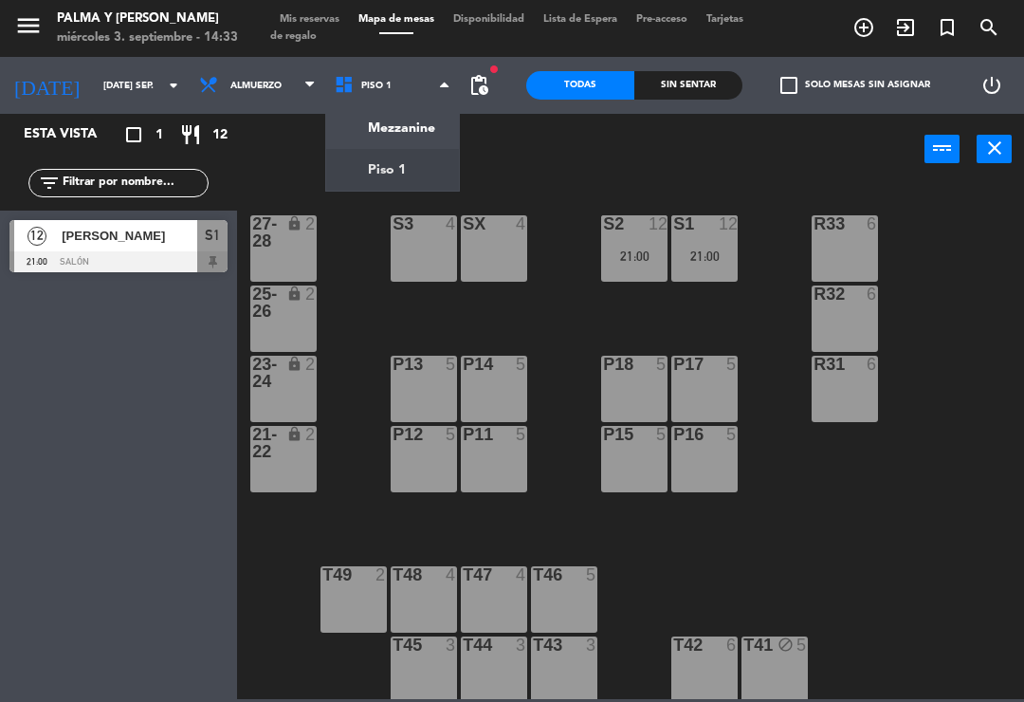
click at [405, 112] on div "Mezzanine Piso 1 Piso 1 Mezzanine Piso 1" at bounding box center [393, 85] width 136 height 57
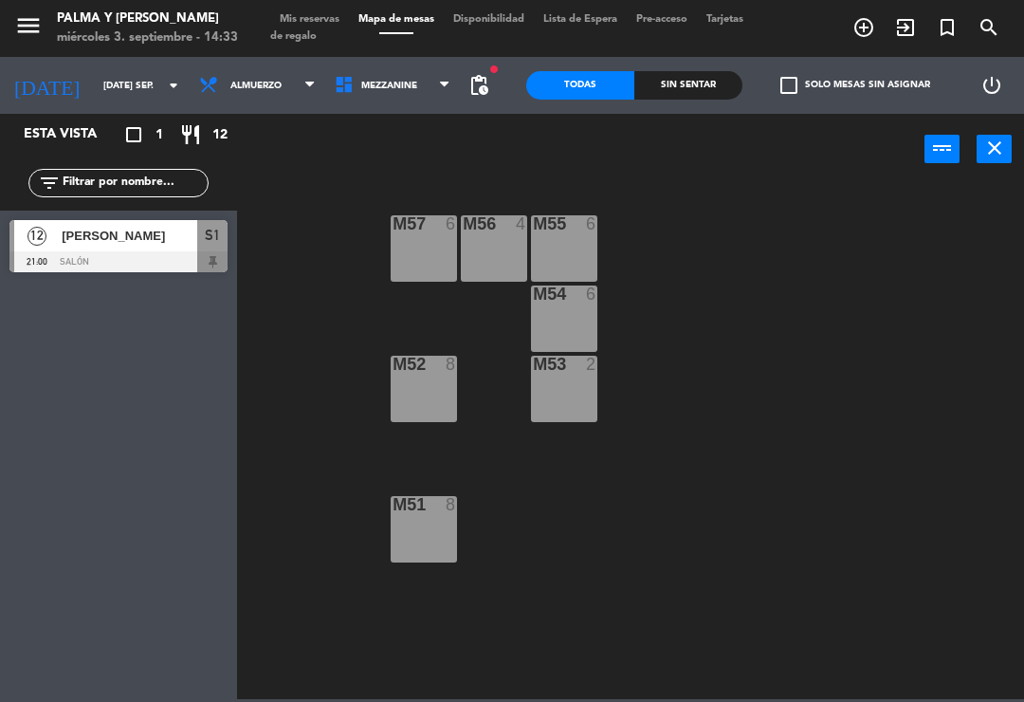
click at [434, 541] on div "M51 8" at bounding box center [424, 529] width 66 height 66
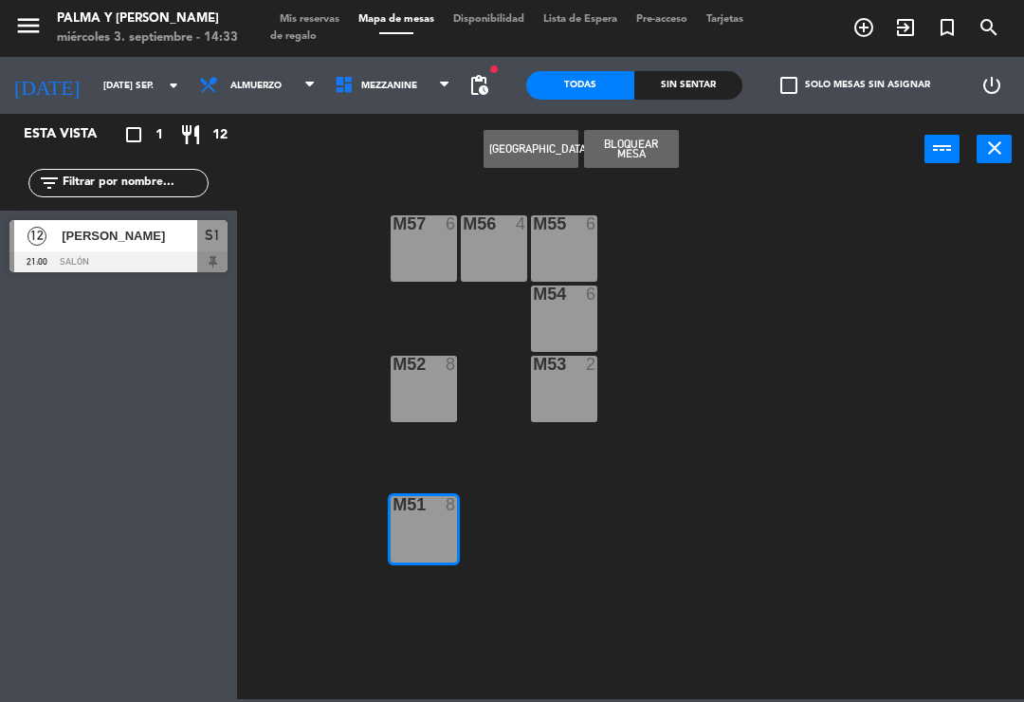
click at [532, 159] on button "[GEOGRAPHIC_DATA]" at bounding box center [531, 149] width 95 height 38
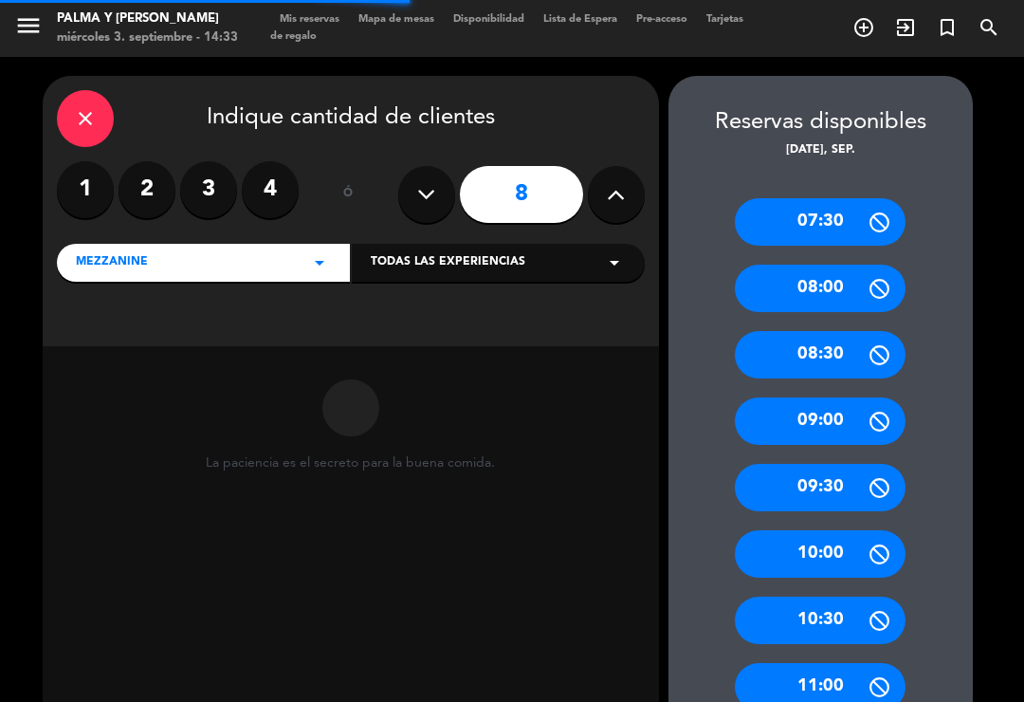
click at [624, 180] on icon at bounding box center [616, 194] width 18 height 28
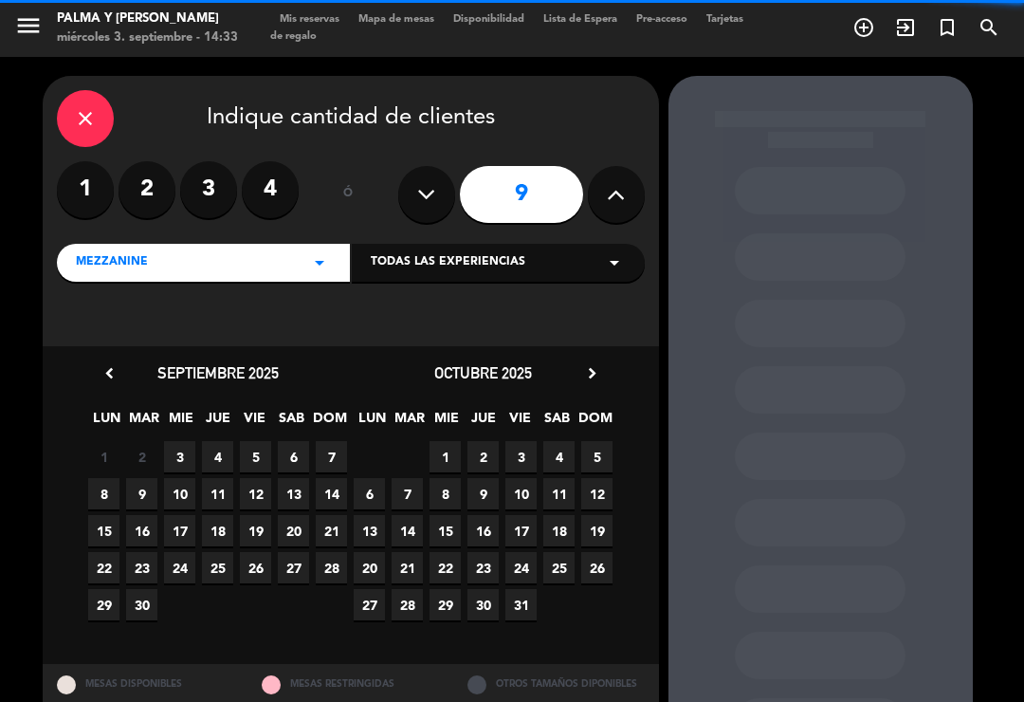
click at [615, 180] on icon at bounding box center [616, 194] width 18 height 28
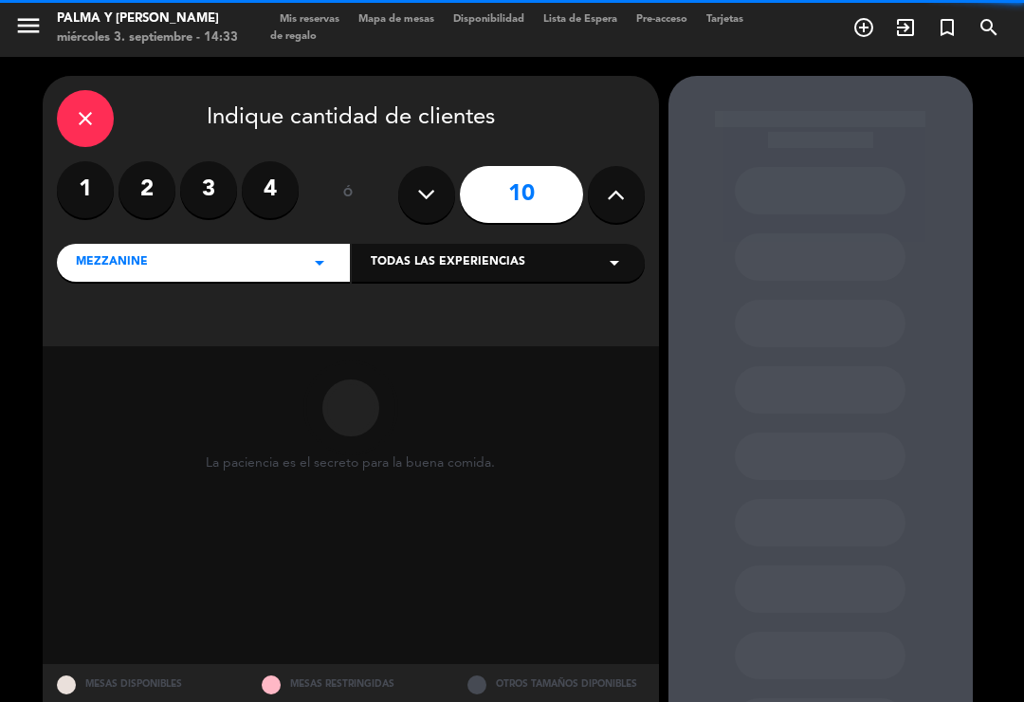
click at [619, 180] on icon at bounding box center [616, 194] width 18 height 28
click at [620, 180] on icon at bounding box center [616, 194] width 18 height 28
type input "12"
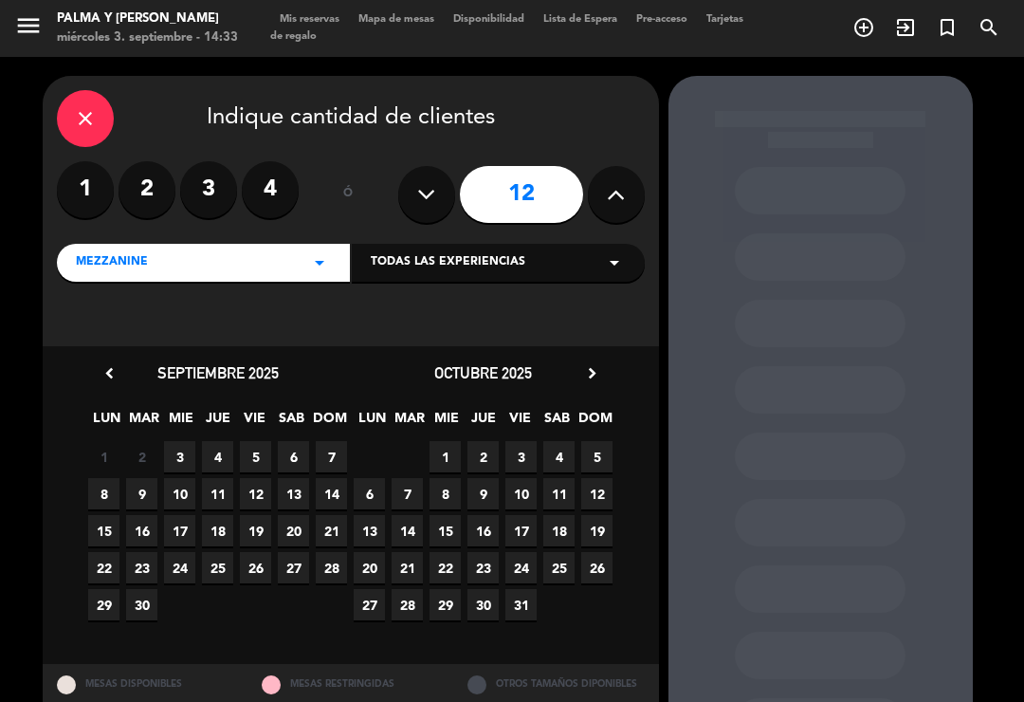
click at [140, 552] on span "23" at bounding box center [141, 567] width 31 height 31
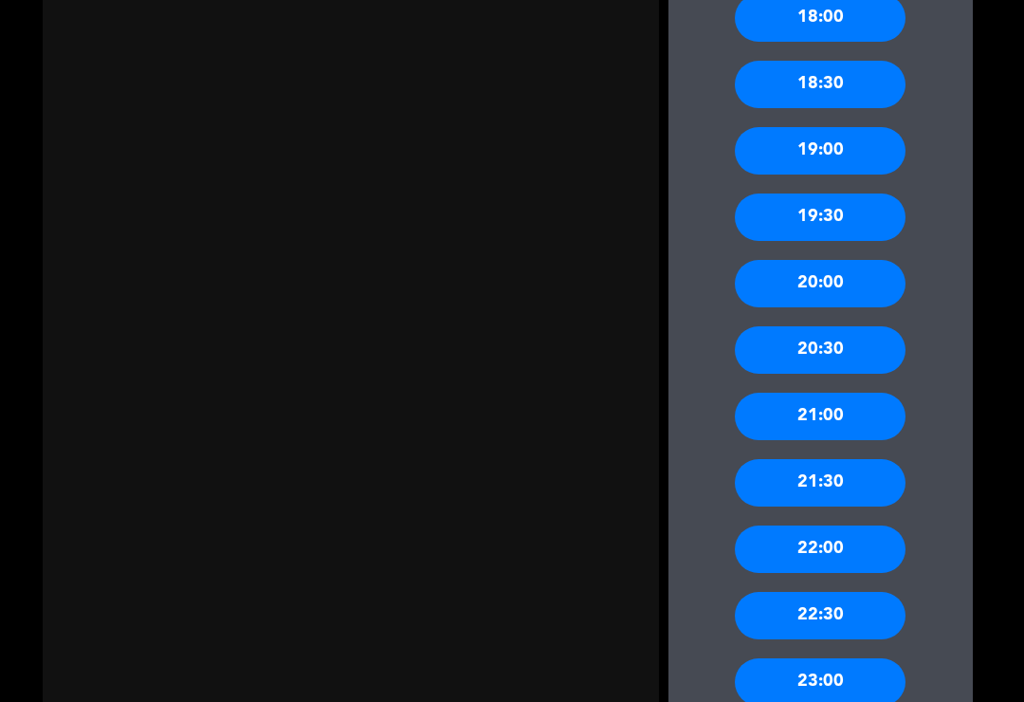
scroll to position [1598, 0]
click at [880, 336] on div "20:30" at bounding box center [820, 349] width 171 height 47
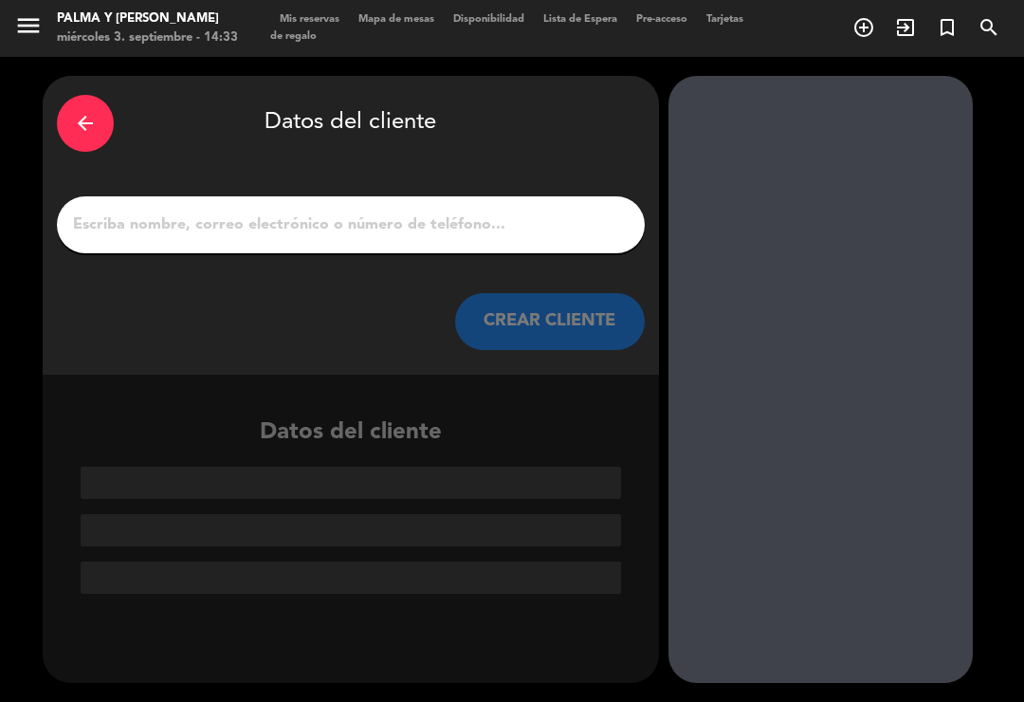
click at [622, 212] on input "1" at bounding box center [351, 225] width 560 height 27
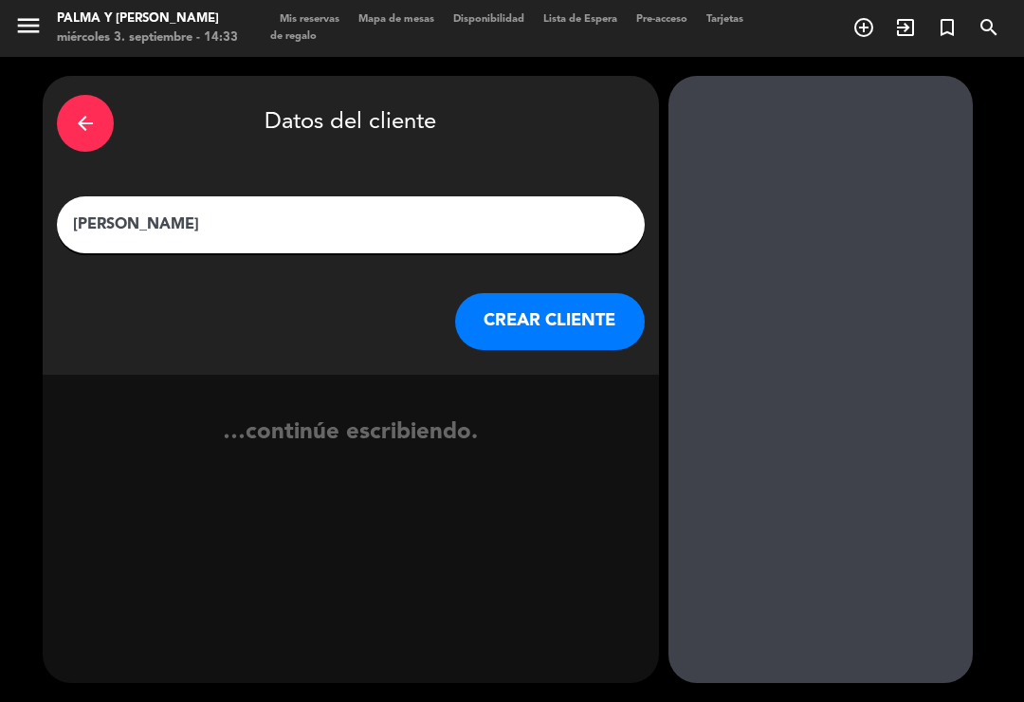
type input "[PERSON_NAME]"
click at [216, 212] on input "[PERSON_NAME]" at bounding box center [351, 225] width 560 height 27
click at [588, 293] on button "CREAR CLIENTE" at bounding box center [550, 321] width 190 height 57
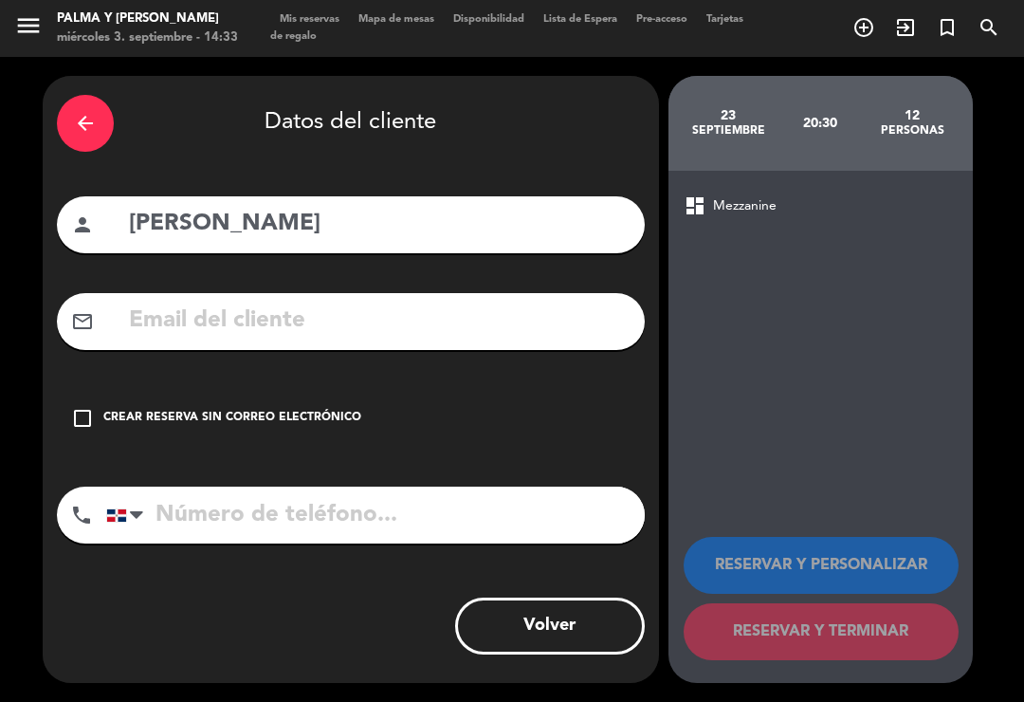
click at [222, 302] on input "text" at bounding box center [379, 321] width 504 height 39
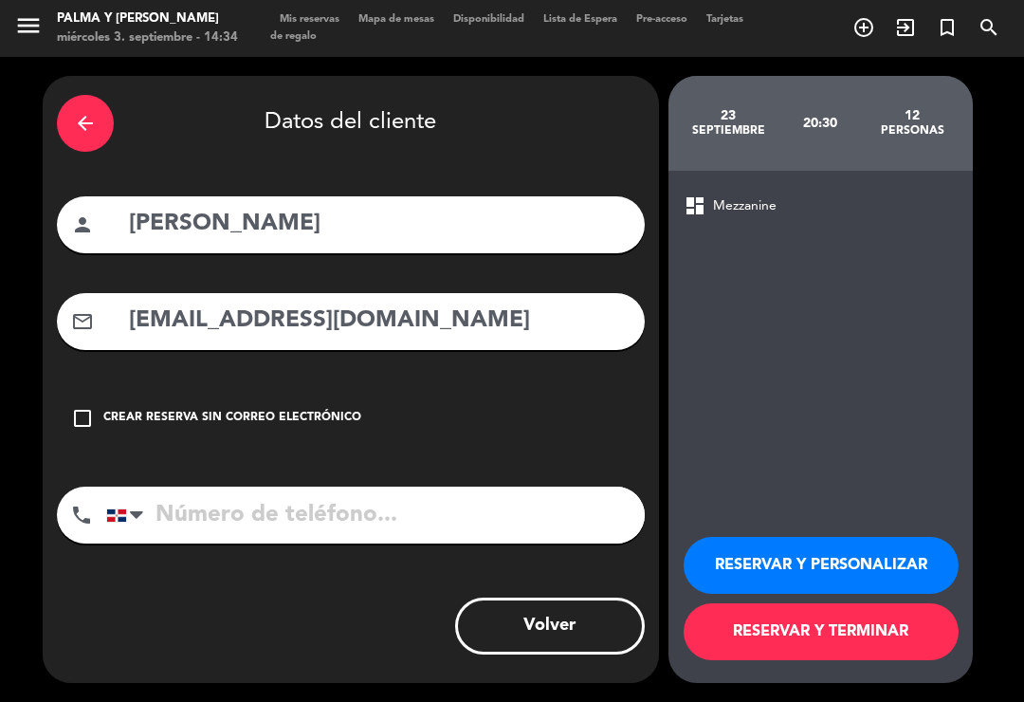
type input "[EMAIL_ADDRESS][DOMAIN_NAME]"
click at [217, 488] on input "tel" at bounding box center [375, 515] width 539 height 57
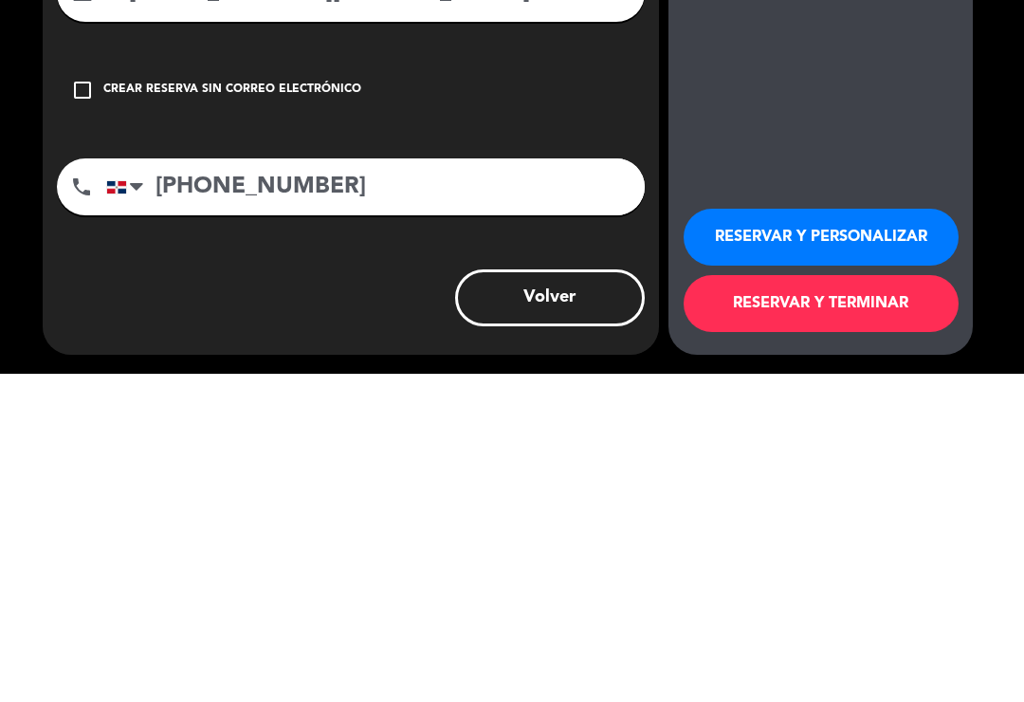
type input "[PHONE_NUMBER]"
click at [905, 603] on button "RESERVAR Y TERMINAR" at bounding box center [821, 631] width 275 height 57
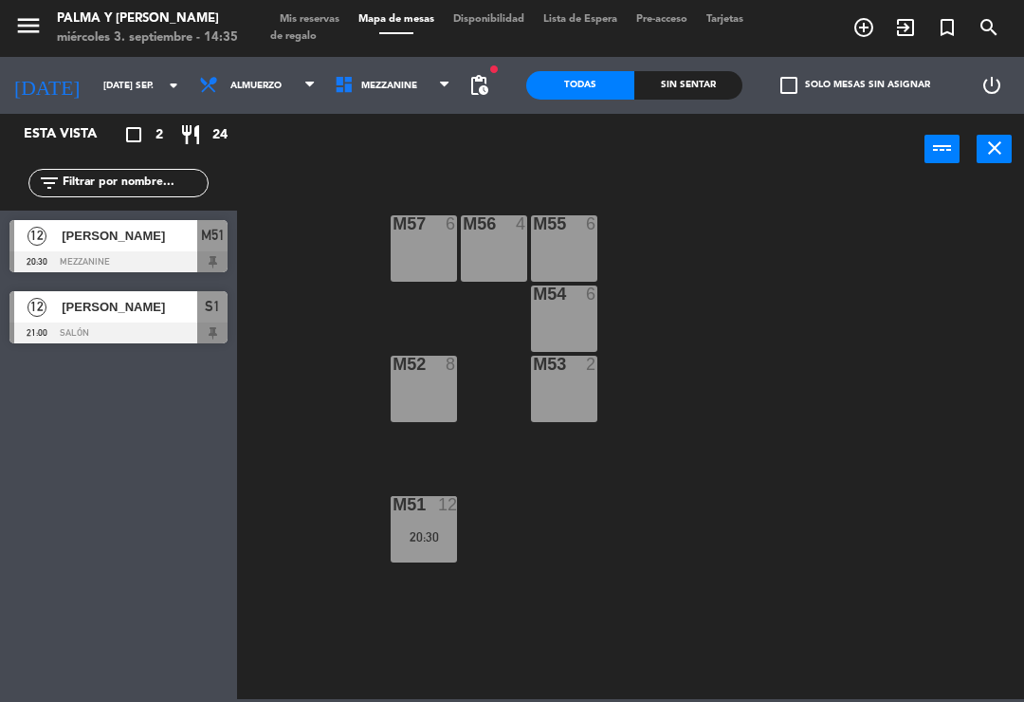
click at [94, 76] on input "[DATE] sep." at bounding box center [159, 85] width 130 height 29
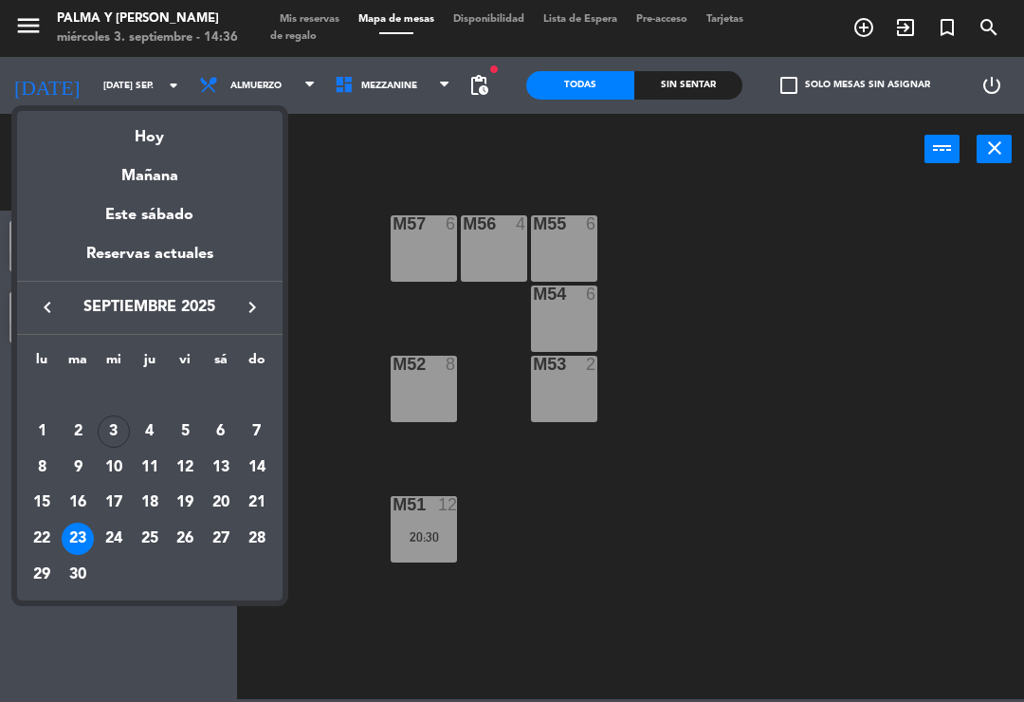
click at [118, 211] on div "Este sábado" at bounding box center [150, 215] width 266 height 53
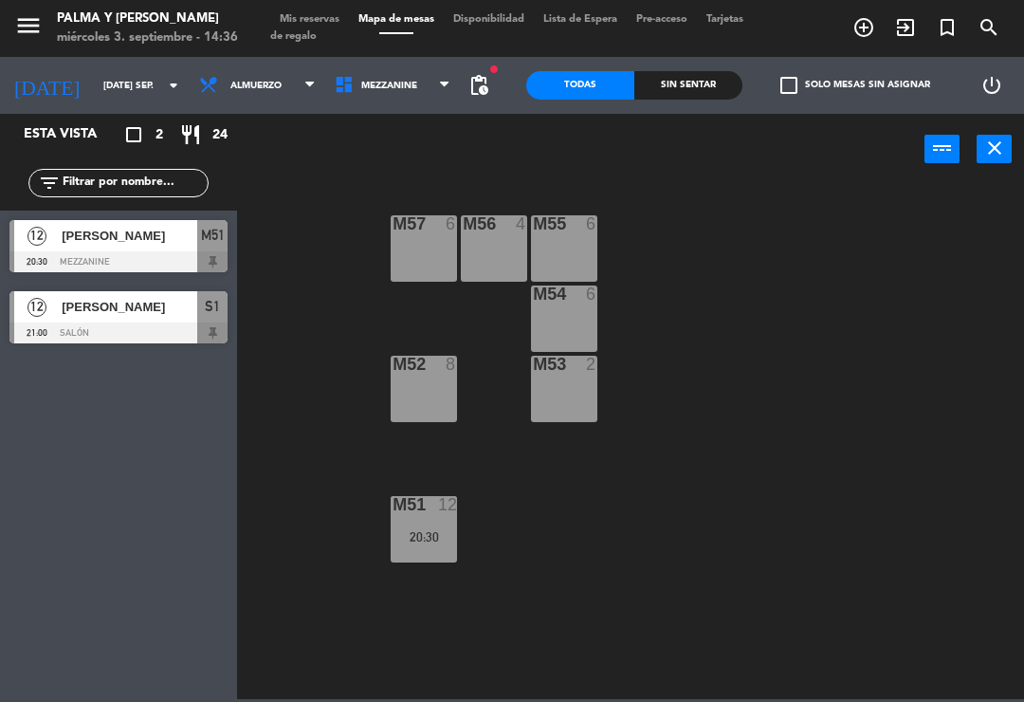
type input "sáb. [DATE]"
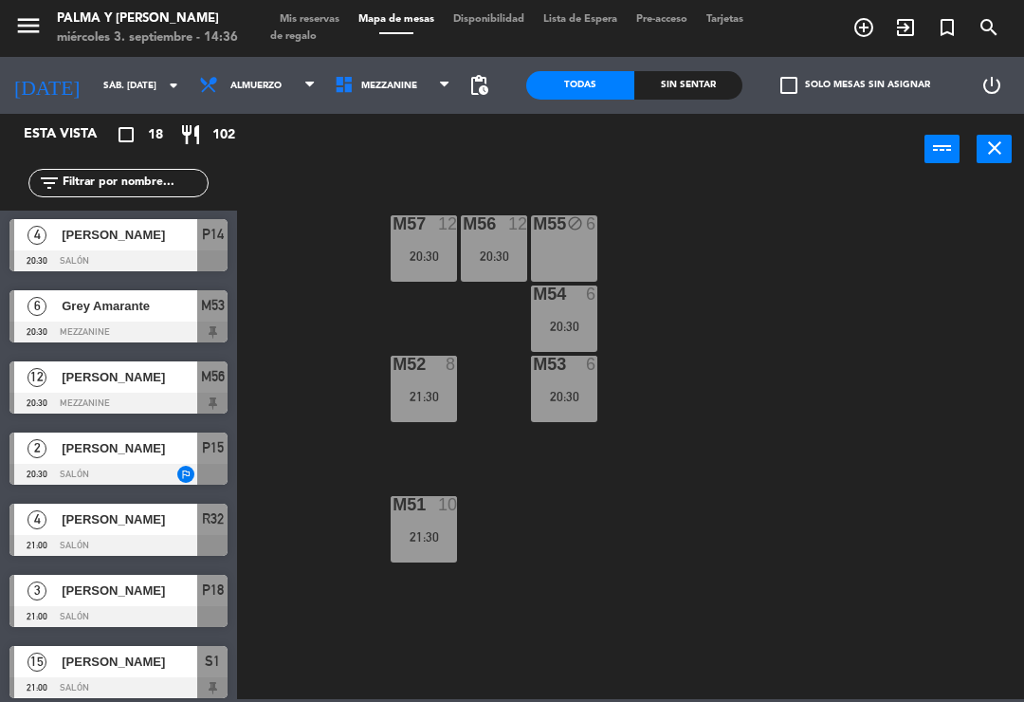
scroll to position [358, 0]
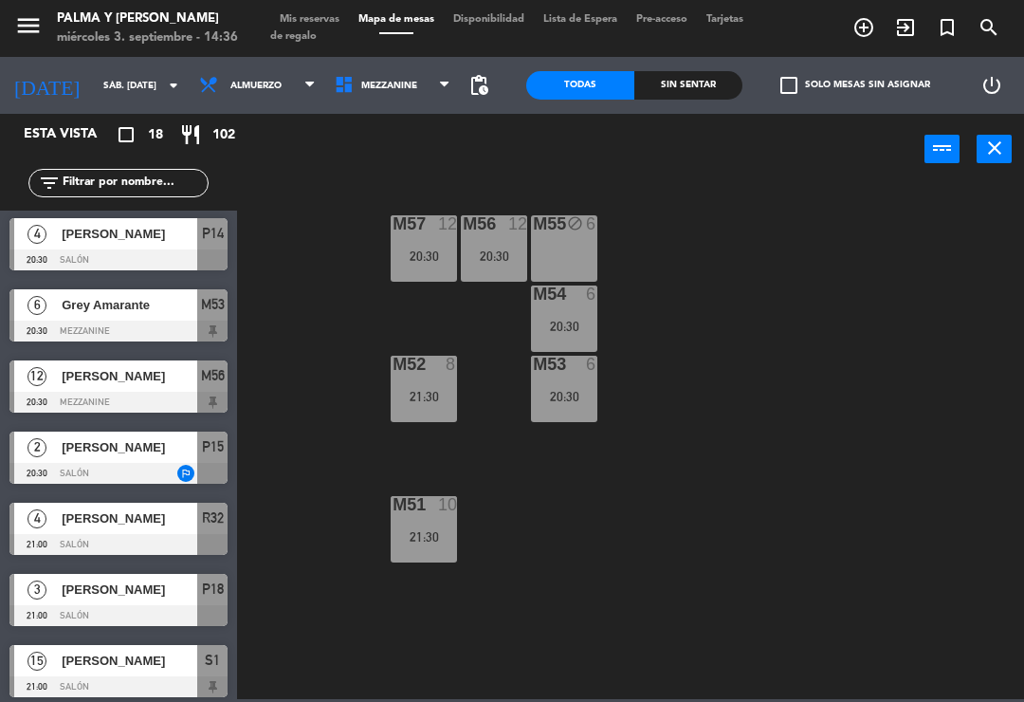
click at [119, 395] on div at bounding box center [118, 402] width 218 height 21
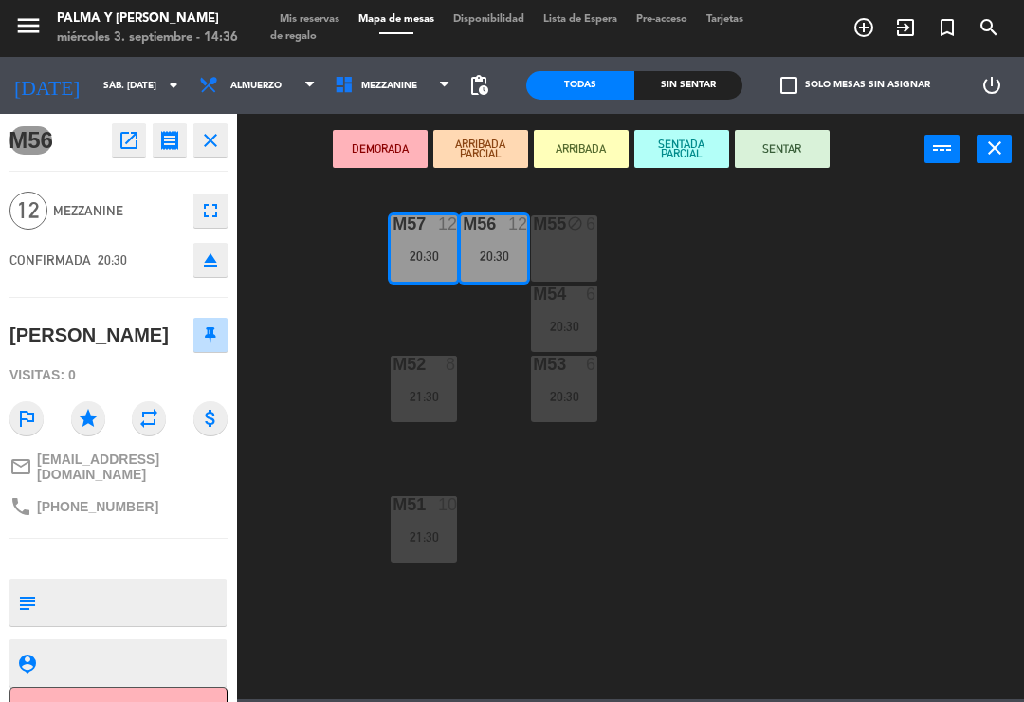
click at [206, 221] on icon "fullscreen" at bounding box center [210, 210] width 23 height 23
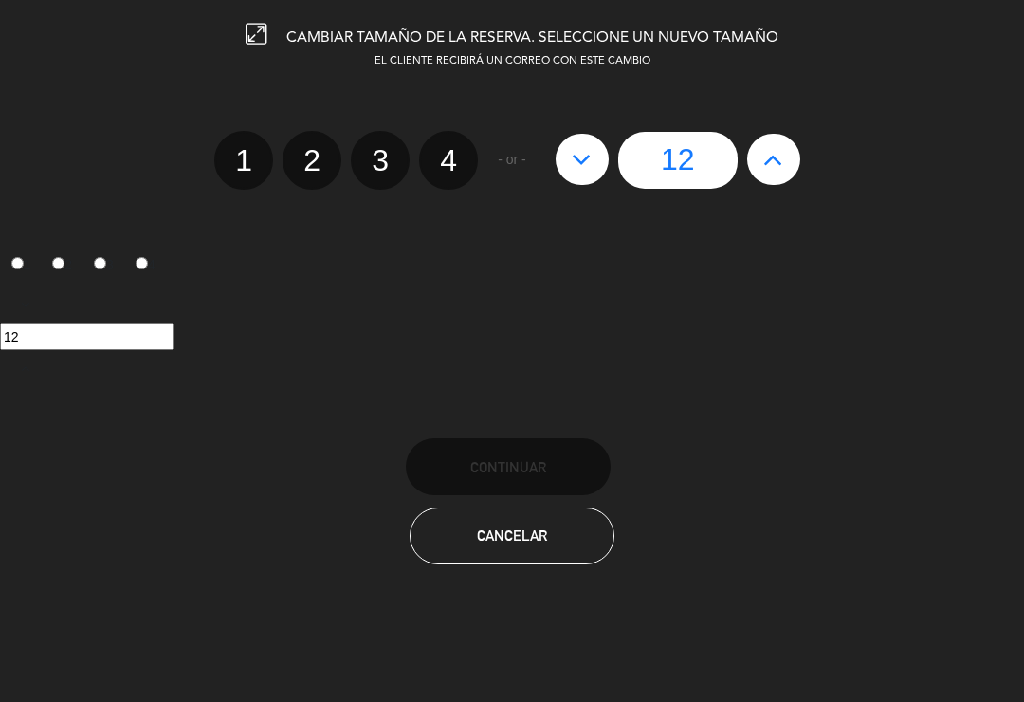
click at [786, 152] on button at bounding box center [773, 159] width 53 height 51
type input "13"
click at [786, 152] on button at bounding box center [773, 159] width 53 height 51
type input "14"
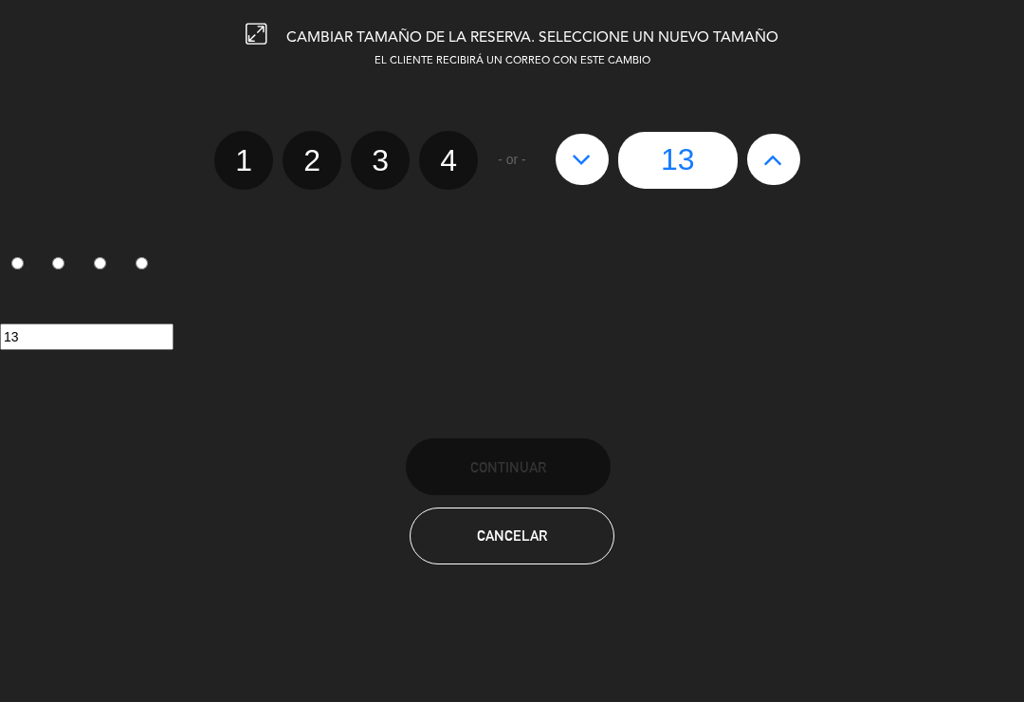
type input "14"
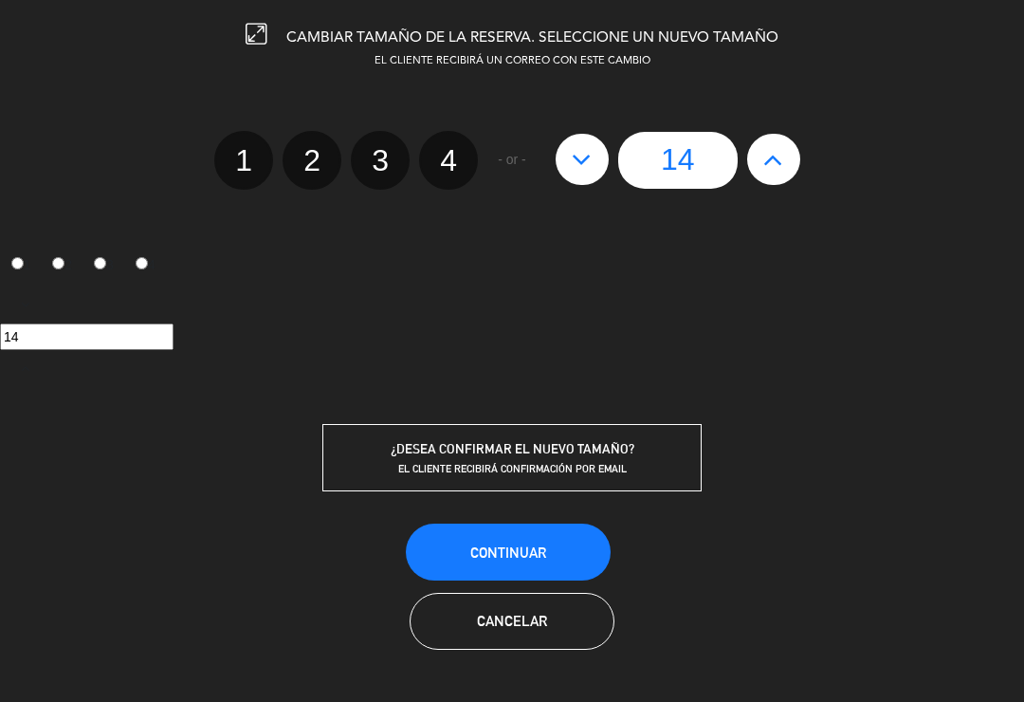
click at [523, 544] on span "Continuar" at bounding box center [508, 552] width 76 height 16
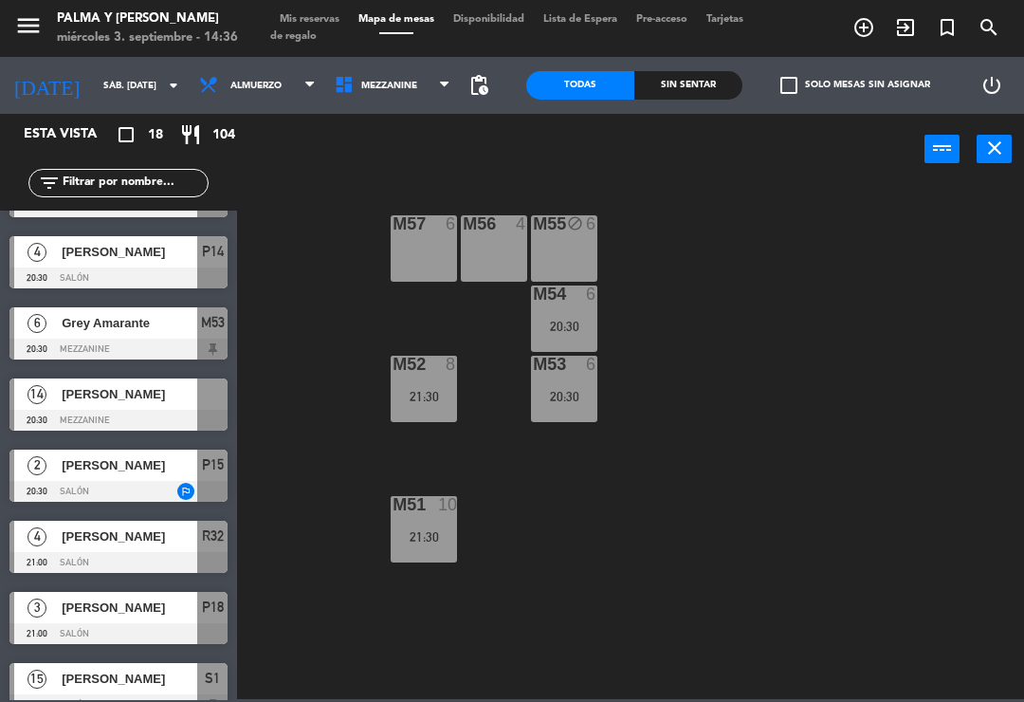
scroll to position [323, 0]
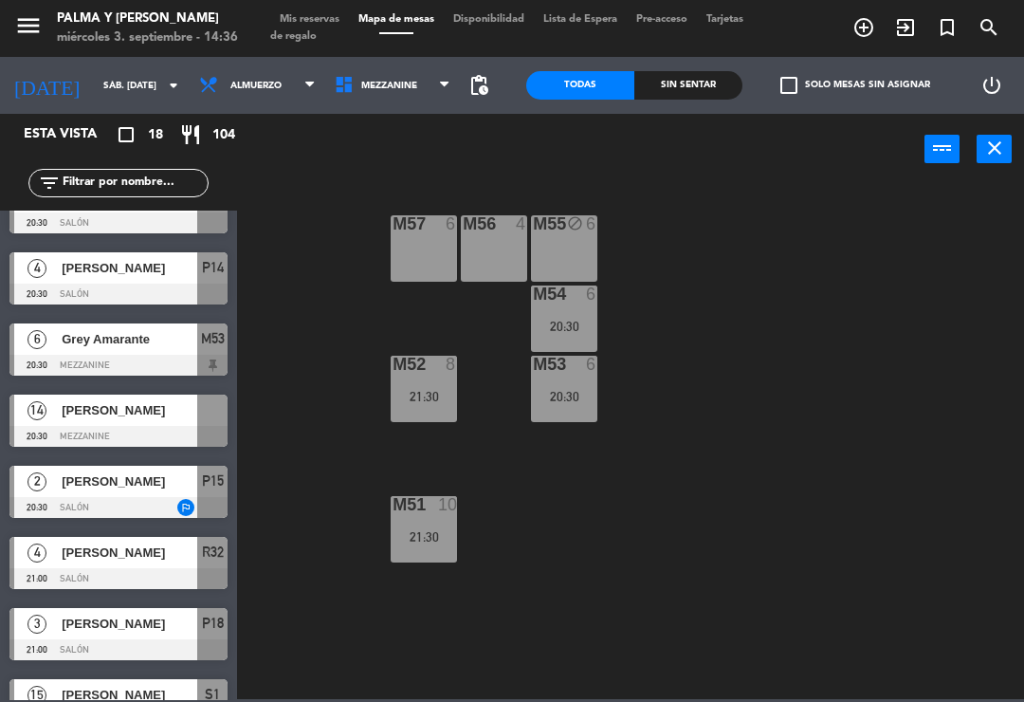
click at [82, 425] on div "[PERSON_NAME]" at bounding box center [129, 410] width 138 height 31
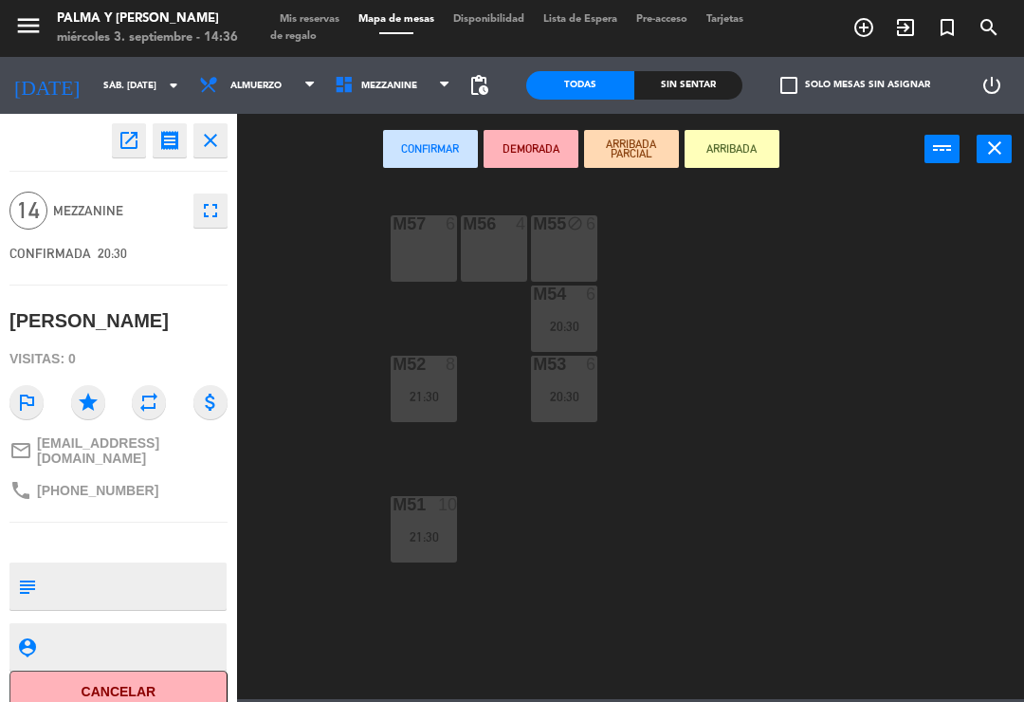
click at [452, 231] on div "M56" at bounding box center [462, 223] width 31 height 17
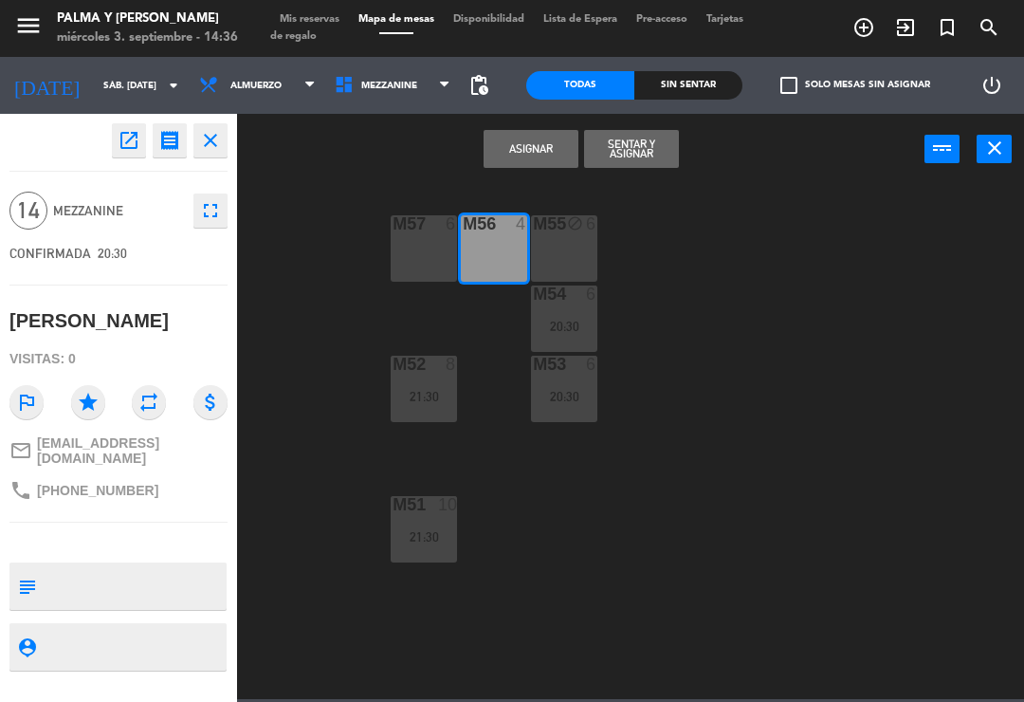
click at [505, 241] on div "M56 4" at bounding box center [494, 248] width 66 height 66
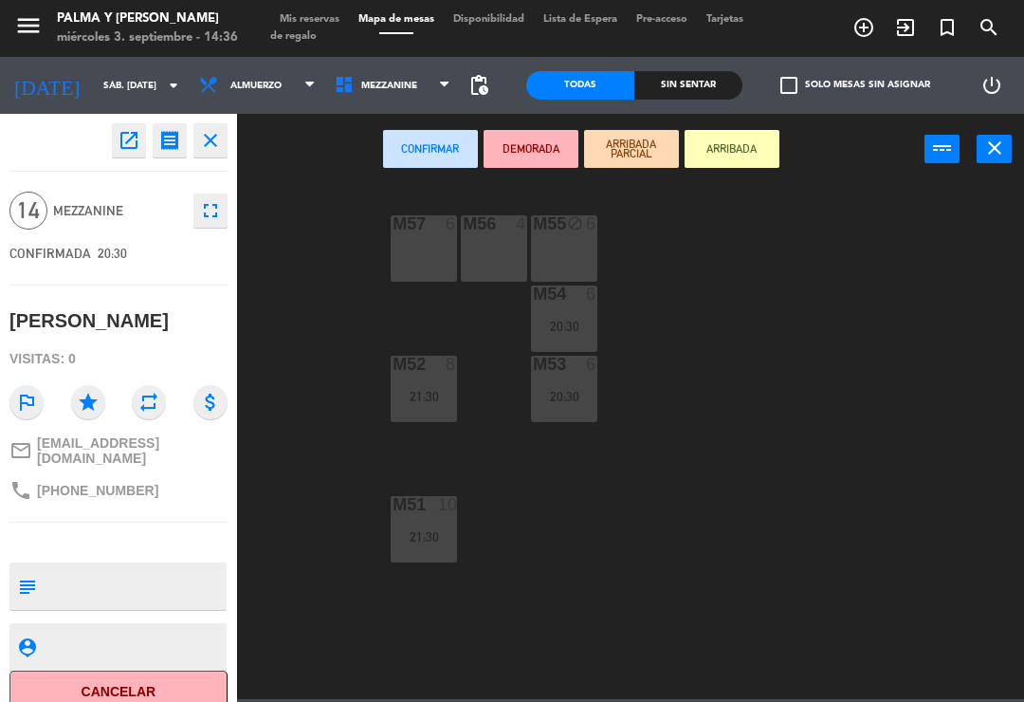
click at [429, 258] on div "M57 6" at bounding box center [424, 248] width 66 height 66
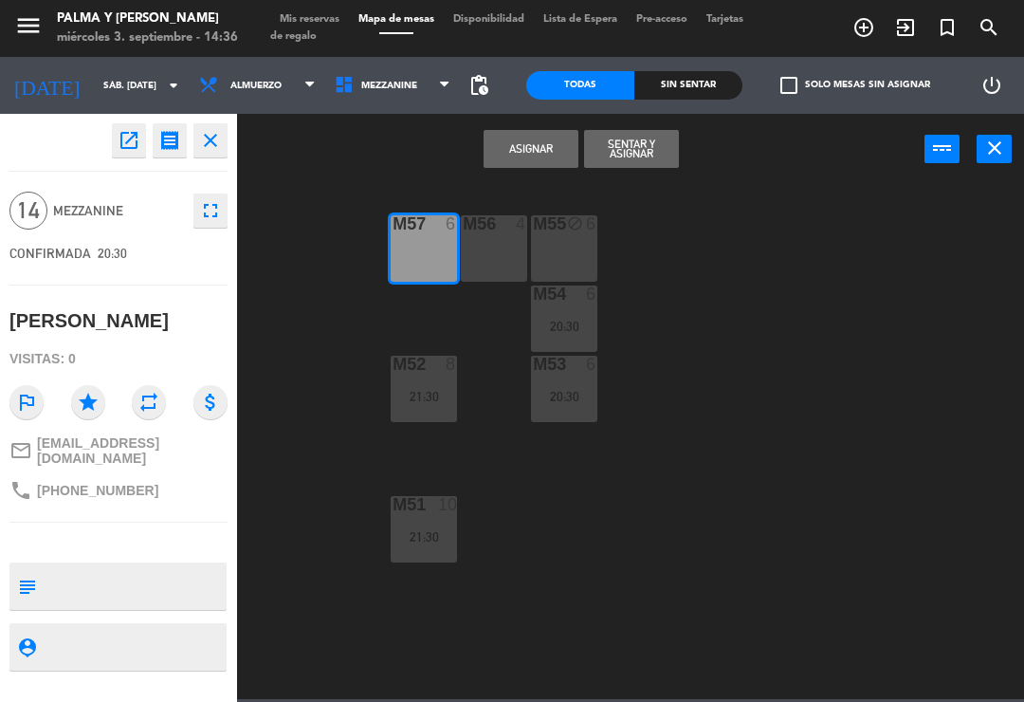
click at [506, 243] on div "M56 4" at bounding box center [494, 248] width 66 height 66
click at [545, 157] on button "Asignar" at bounding box center [531, 149] width 95 height 38
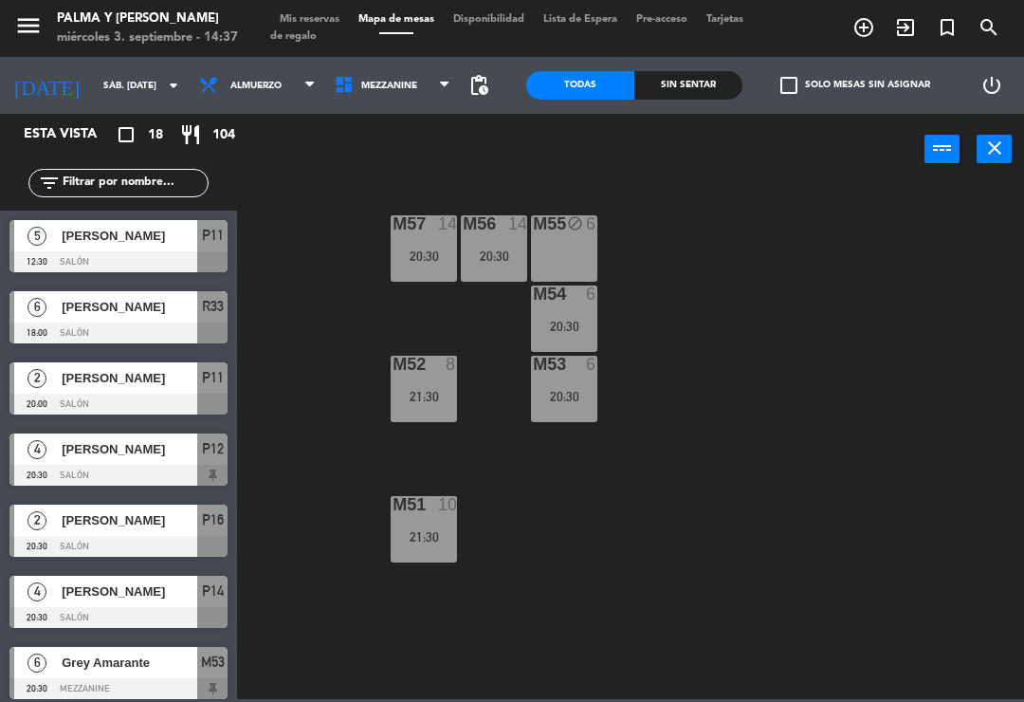
click at [126, 90] on input "sáb. [DATE]" at bounding box center [159, 85] width 130 height 29
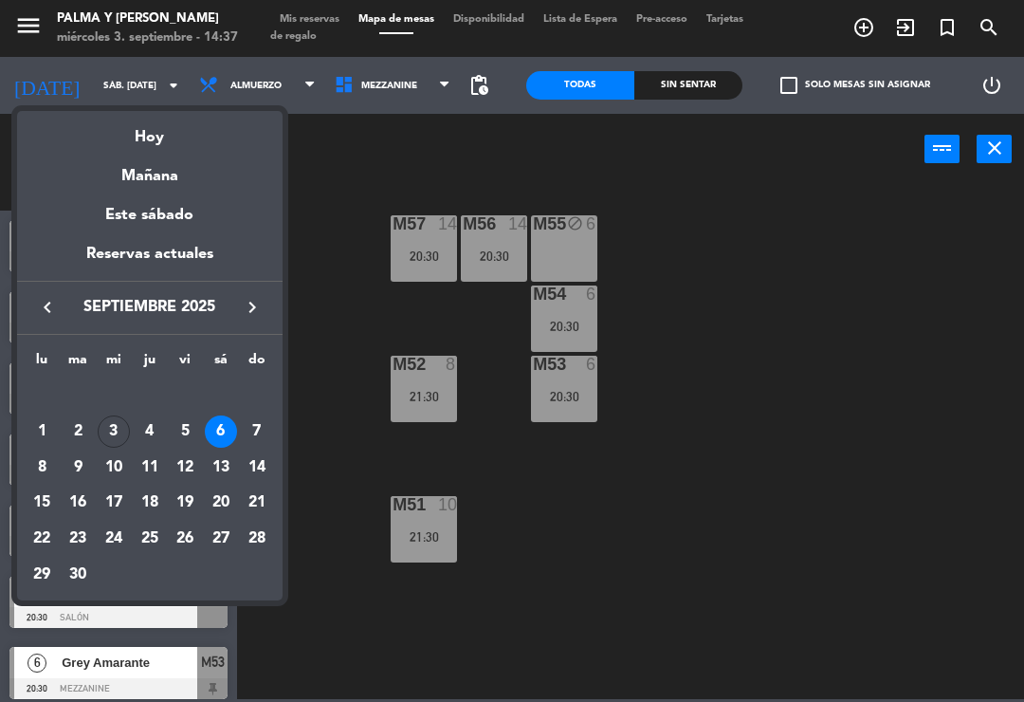
click at [194, 125] on div "Hoy" at bounding box center [150, 130] width 266 height 39
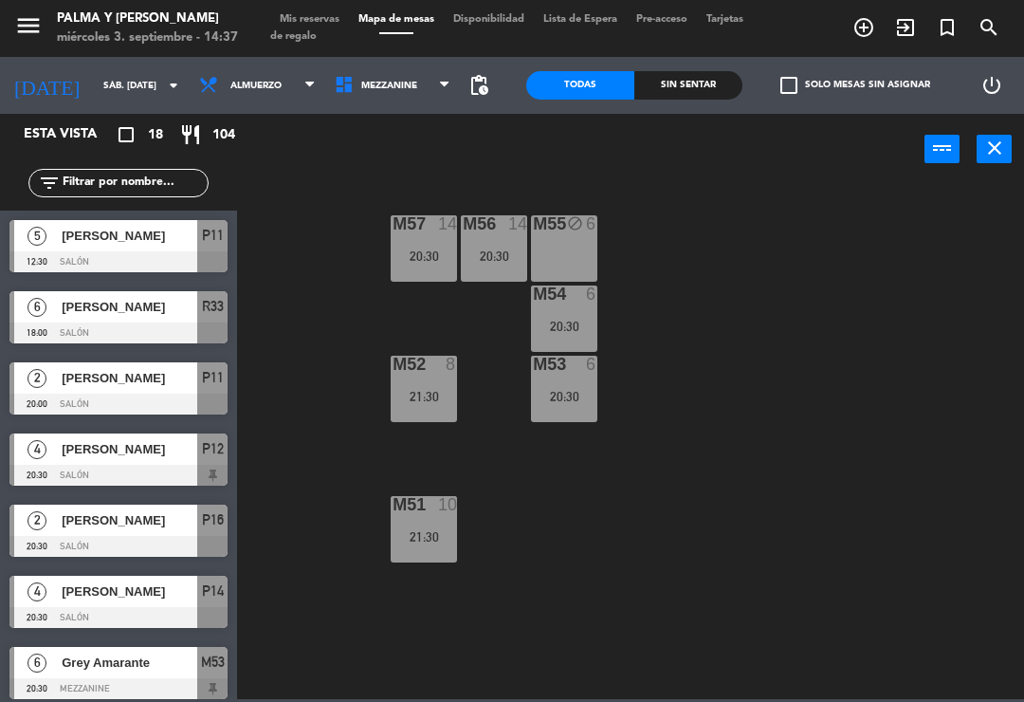
type input "mié. [DATE]"
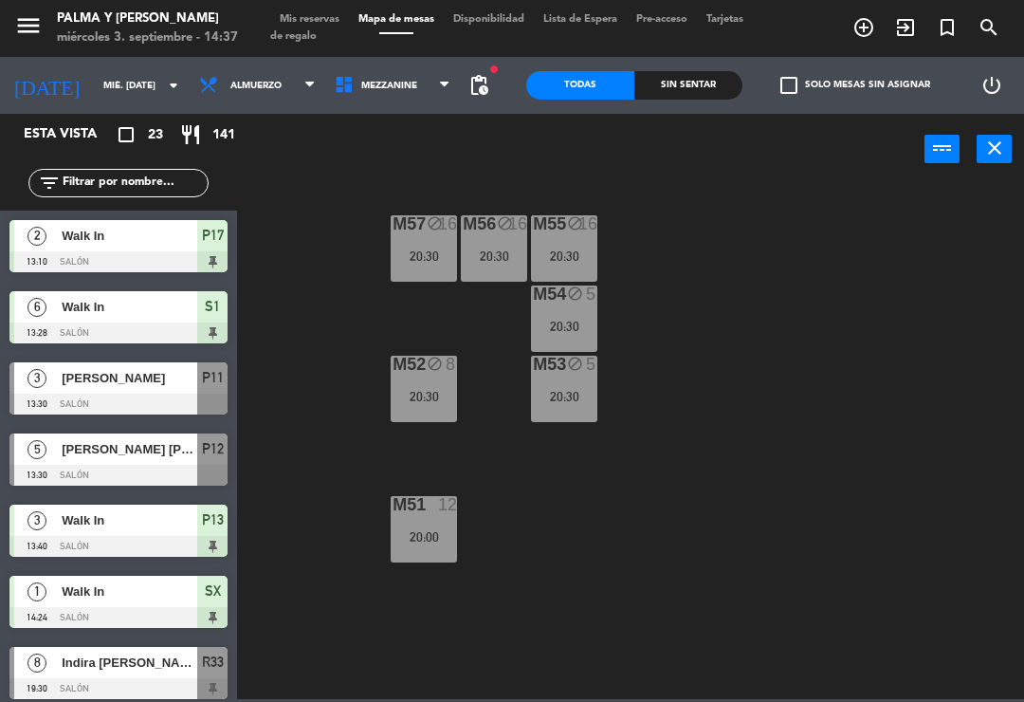
click at [389, 97] on span "Mezzanine" at bounding box center [393, 86] width 136 height 42
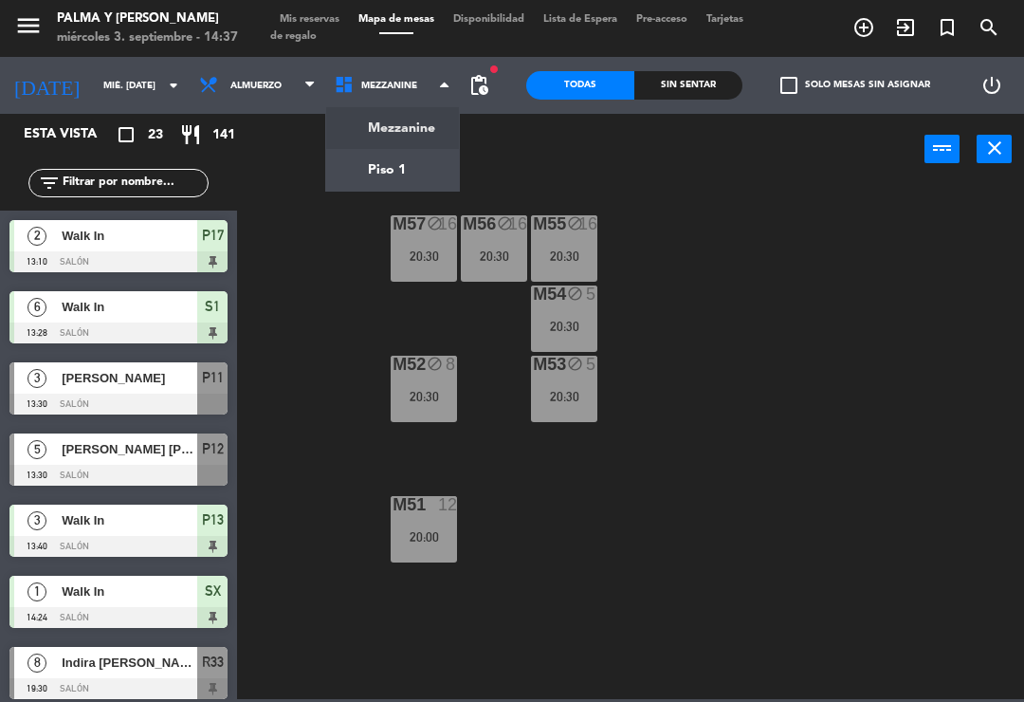
click at [431, 184] on ng-component "menu Palma y [PERSON_NAME] 3. septiembre - 14:37 Mis reservas Mapa de mesas Dis…" at bounding box center [512, 349] width 1024 height 699
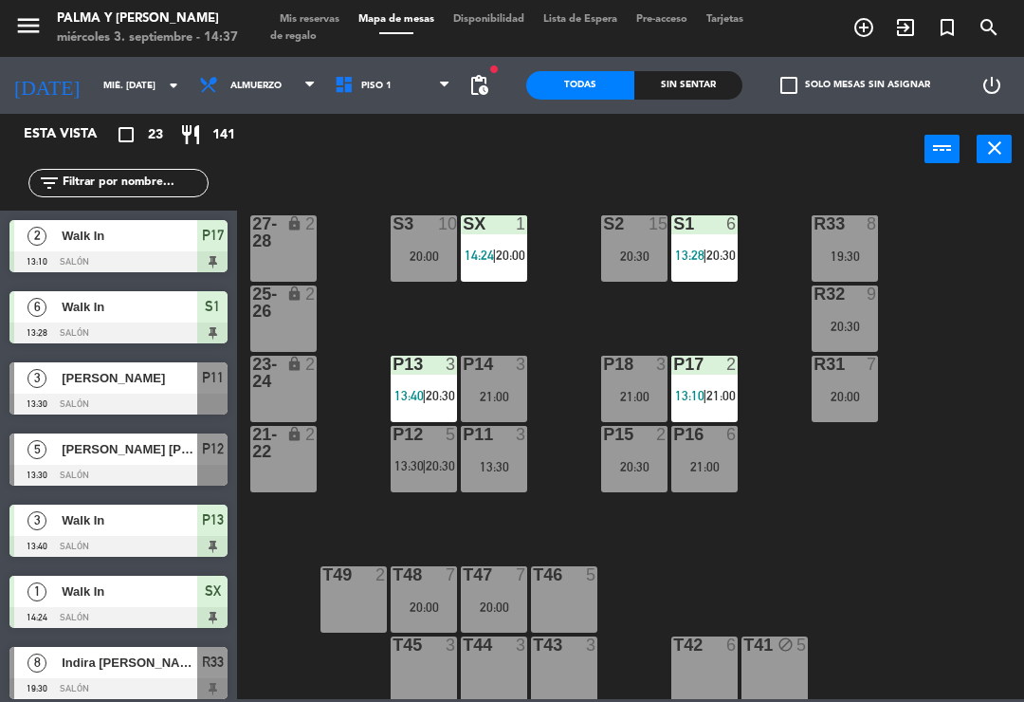
click at [877, 394] on div "20:00" at bounding box center [845, 396] width 66 height 13
click at [1011, 346] on div "R33 8 19:30 S1 6 13:28 | 20:30 S2 15 20:30 S3 10 20:00 SX 1 14:24 | 20:00 27-28…" at bounding box center [636, 440] width 777 height 517
click at [851, 309] on div "R32 9 20:30" at bounding box center [845, 319] width 66 height 66
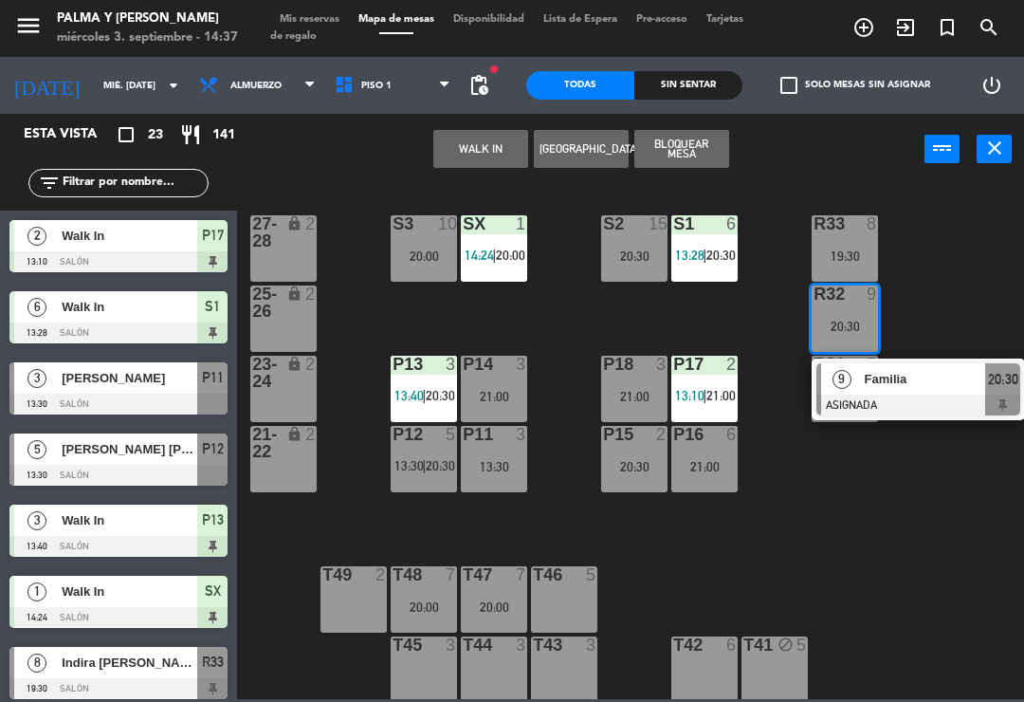
click at [904, 389] on span "Familia" at bounding box center [925, 379] width 121 height 20
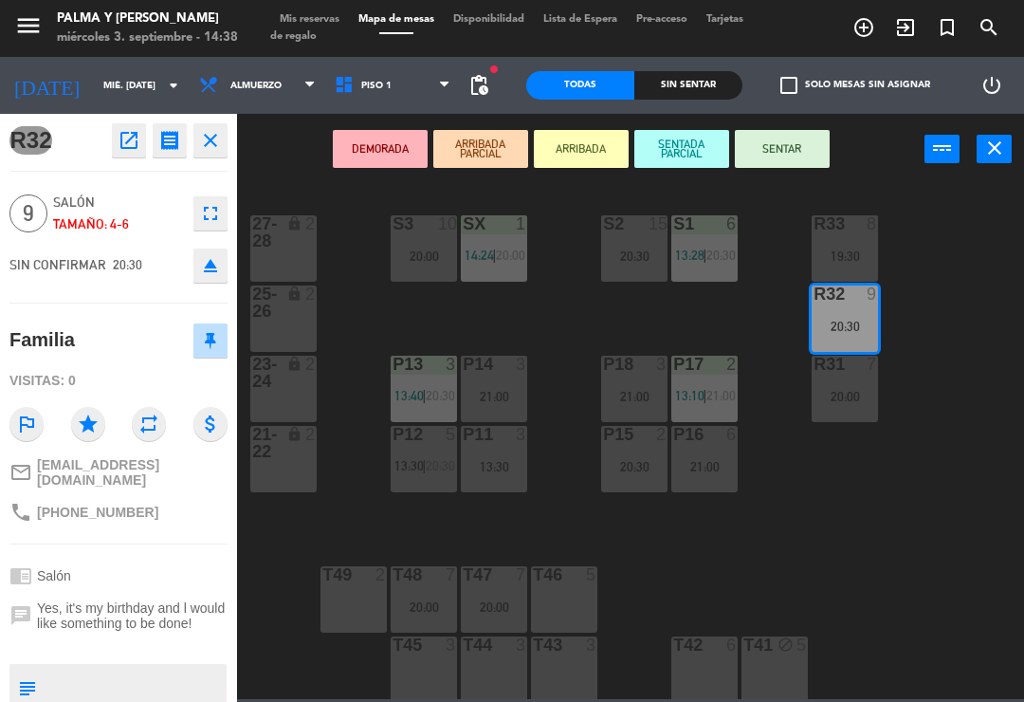
click at [219, 211] on icon "fullscreen" at bounding box center [210, 213] width 23 height 23
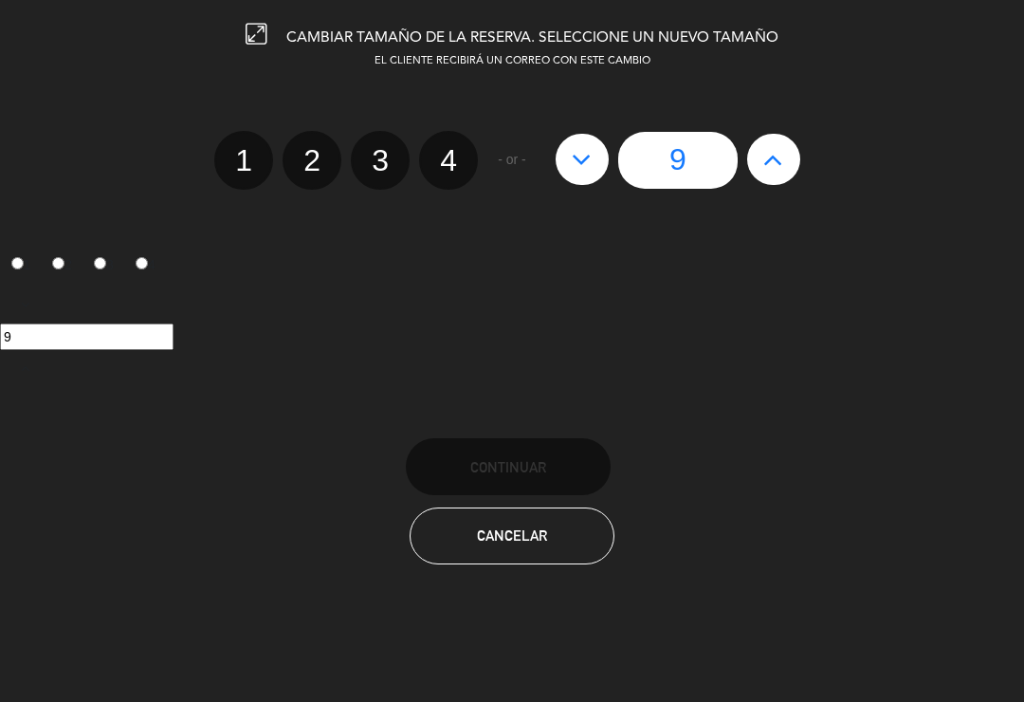
click at [574, 159] on icon at bounding box center [582, 159] width 20 height 30
type input "8"
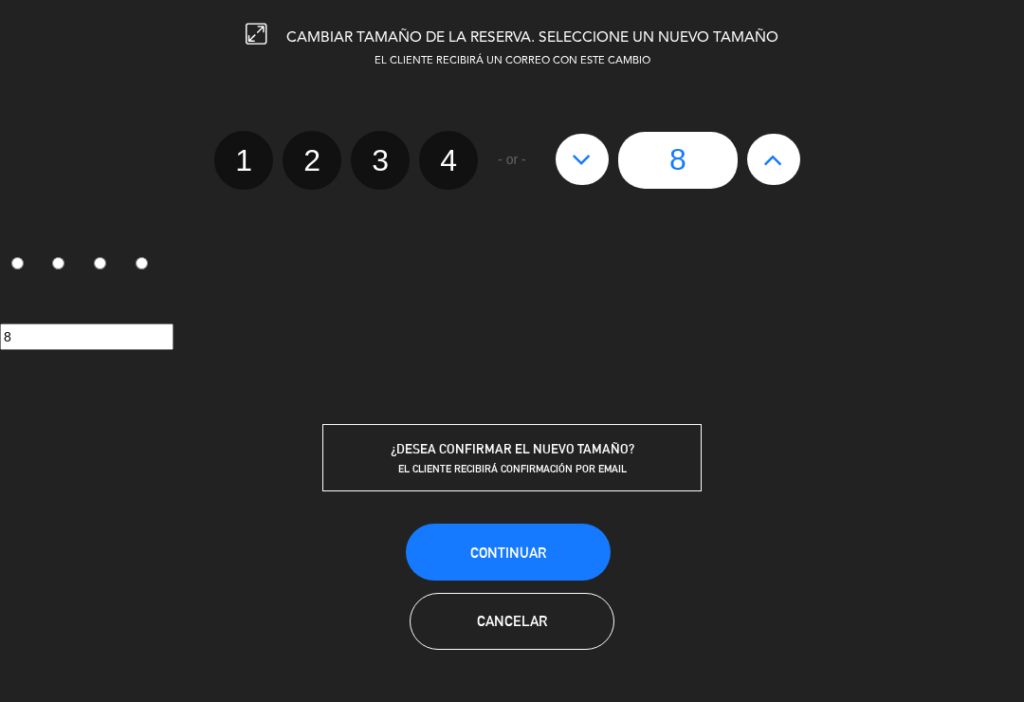
click at [523, 538] on button "Continuar" at bounding box center [508, 552] width 205 height 57
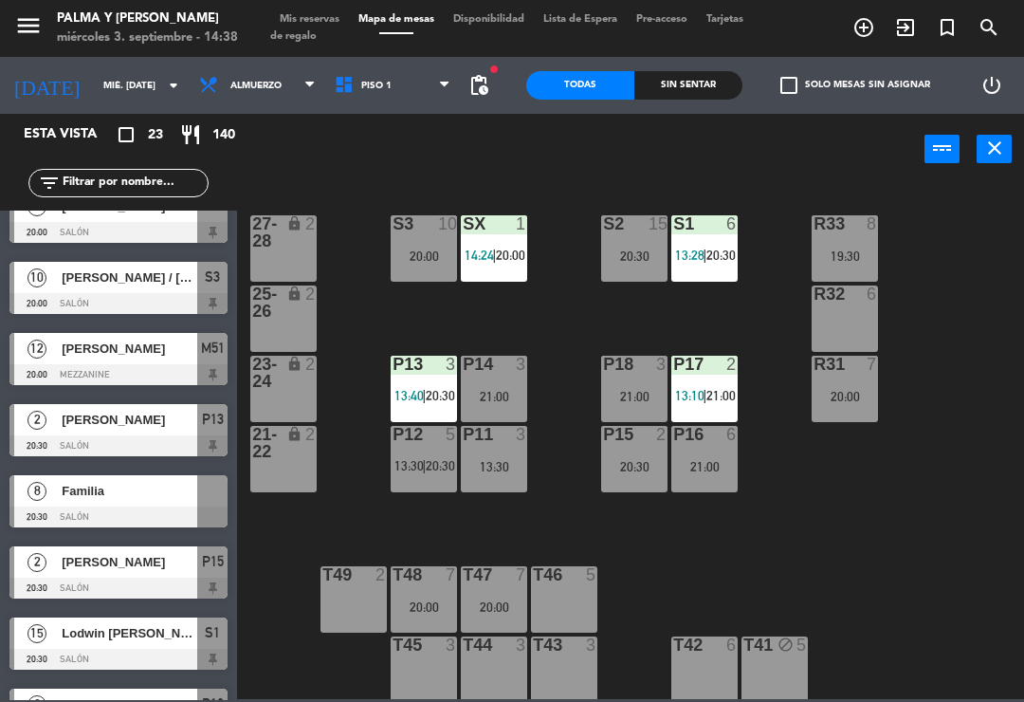
scroll to position [590, 0]
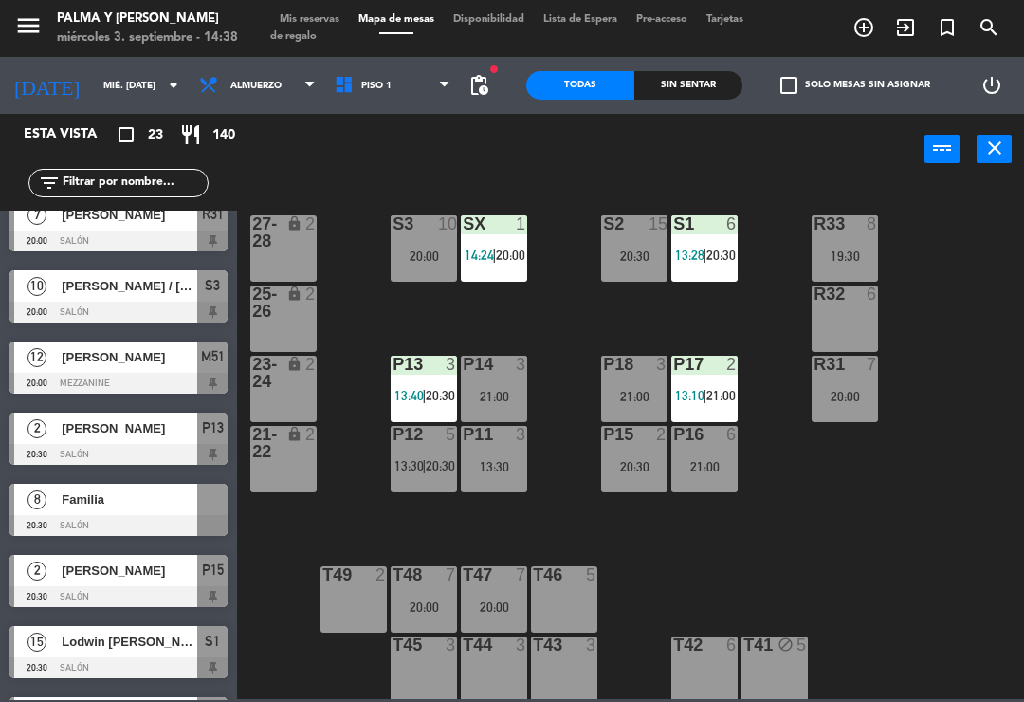
click at [115, 526] on div at bounding box center [118, 525] width 218 height 21
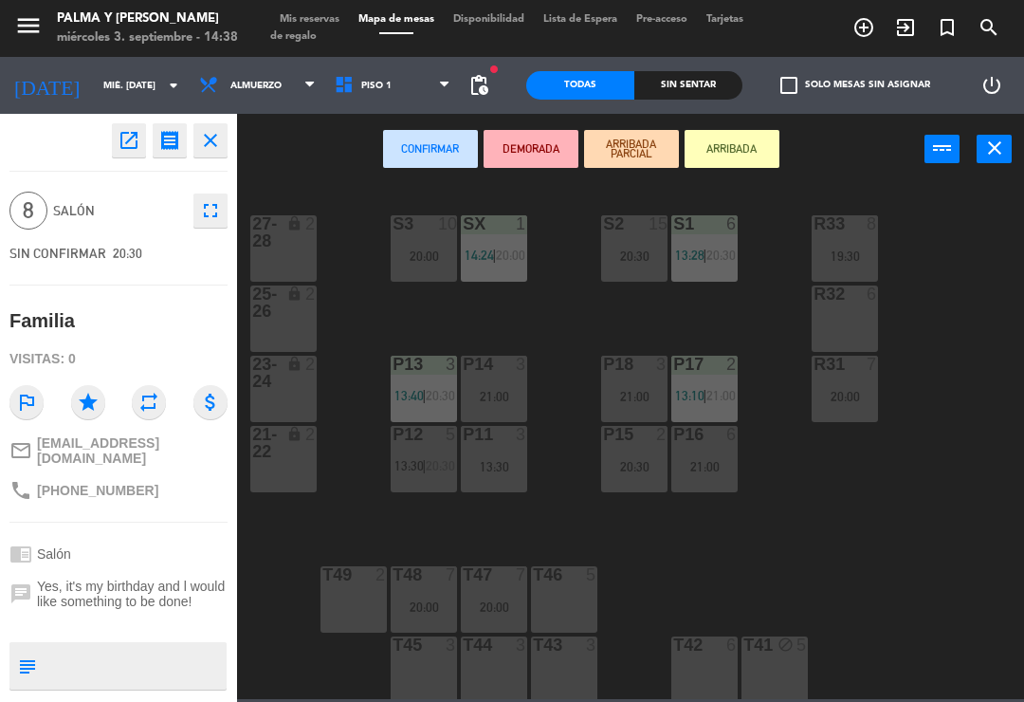
click at [857, 312] on div "R32 6" at bounding box center [845, 319] width 66 height 66
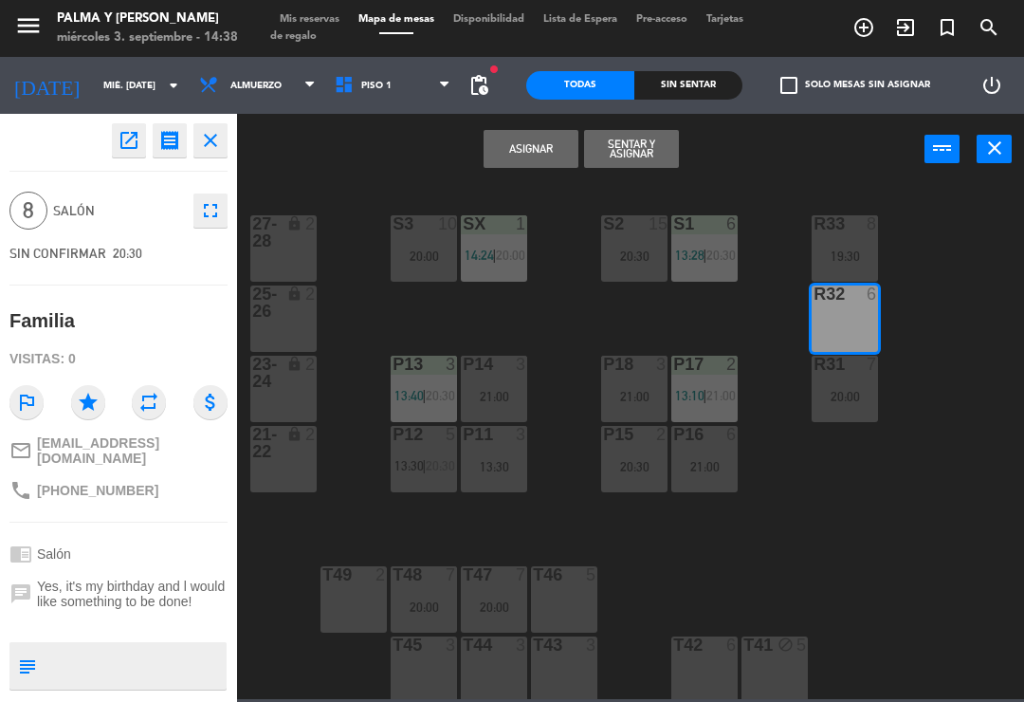
click at [518, 165] on button "Asignar" at bounding box center [531, 149] width 95 height 38
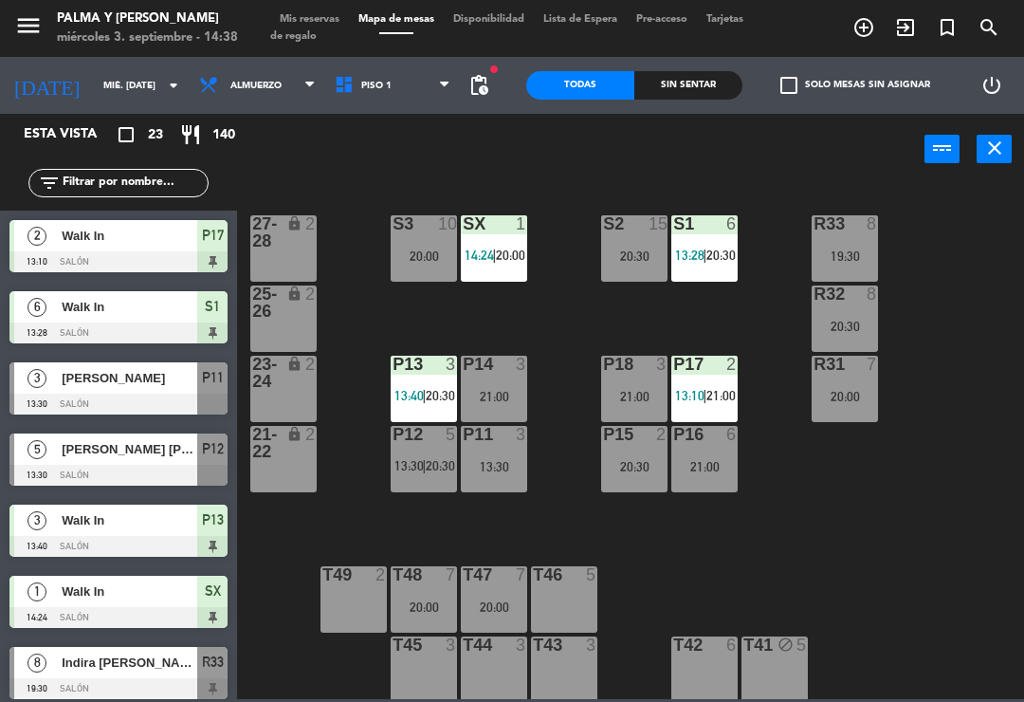
scroll to position [0, 0]
click at [808, 519] on div "R33 8 19:30 S1 6 13:28 | 20:30 S2 15 20:30 S3 10 20:00 SX 1 14:24 | 20:00 27-28…" at bounding box center [636, 440] width 777 height 517
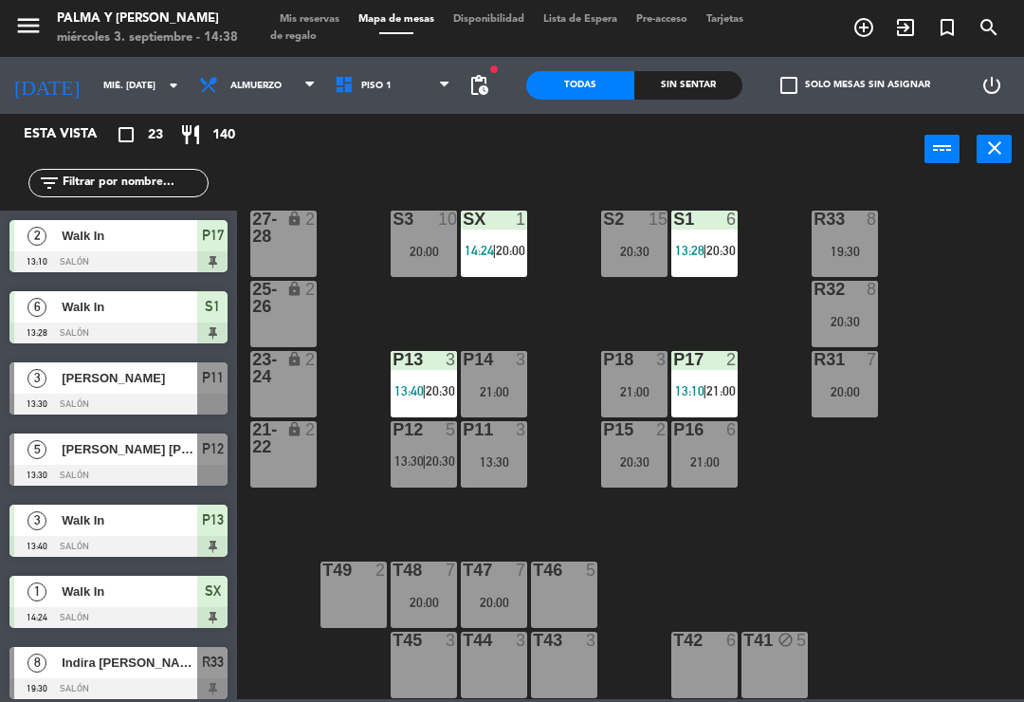
scroll to position [5, 0]
click at [833, 308] on div "R32 8 20:30" at bounding box center [845, 314] width 66 height 66
click at [373, 101] on span "Piso 1" at bounding box center [393, 86] width 136 height 42
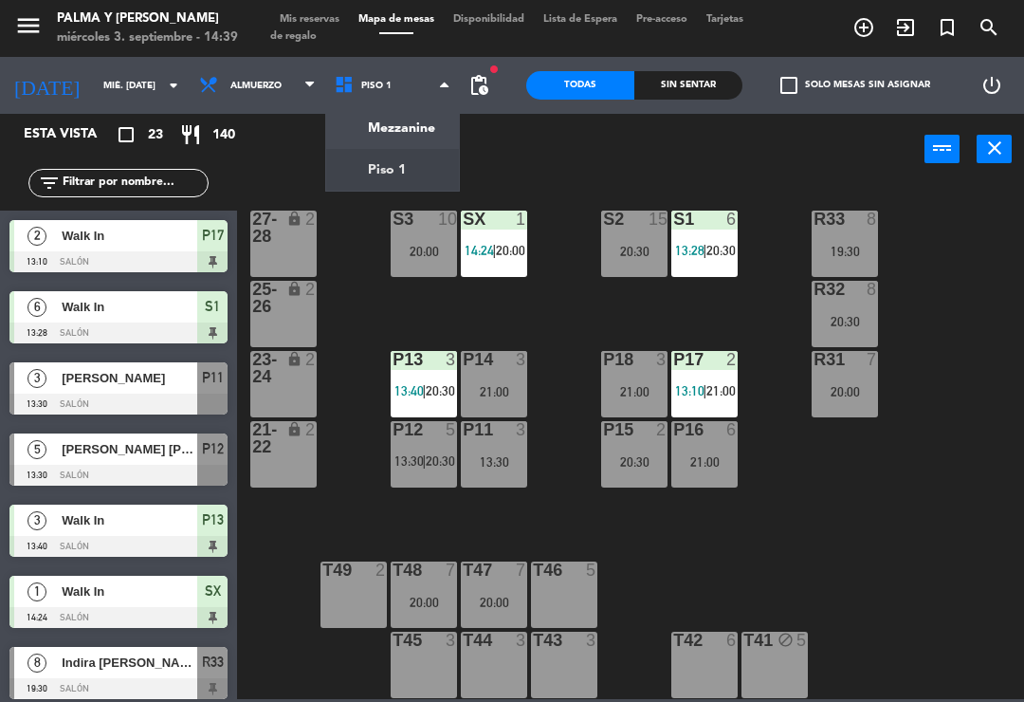
click at [427, 133] on ng-component "menu Palma y [PERSON_NAME] 3. septiembre - 14:39 Mis reservas Mapa de mesas Dis…" at bounding box center [512, 349] width 1024 height 699
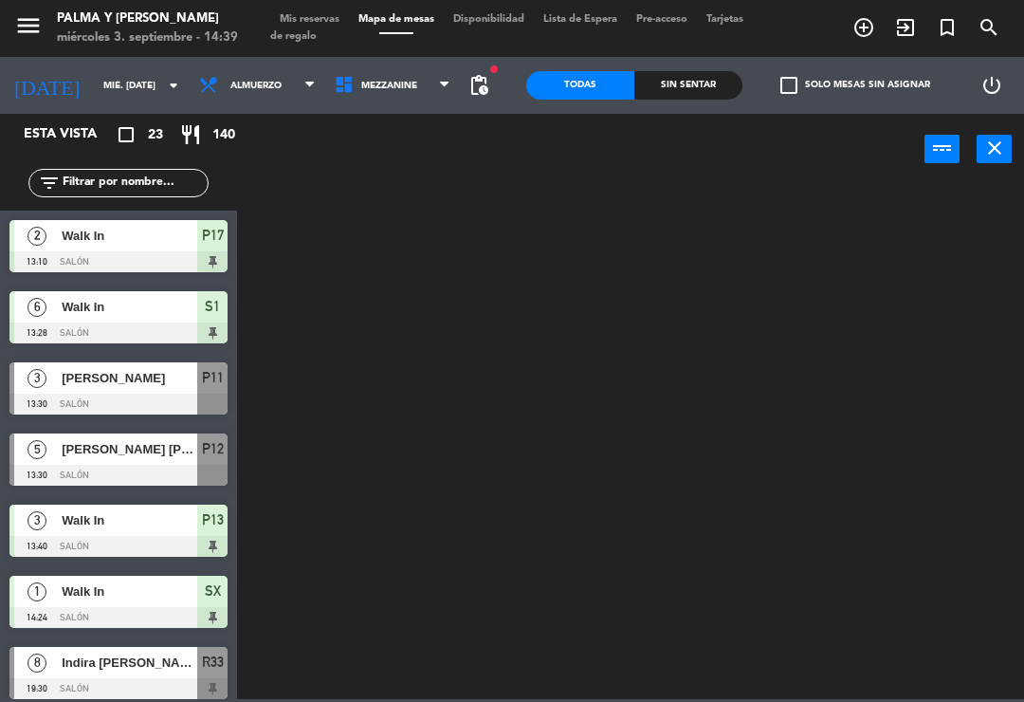
scroll to position [0, 0]
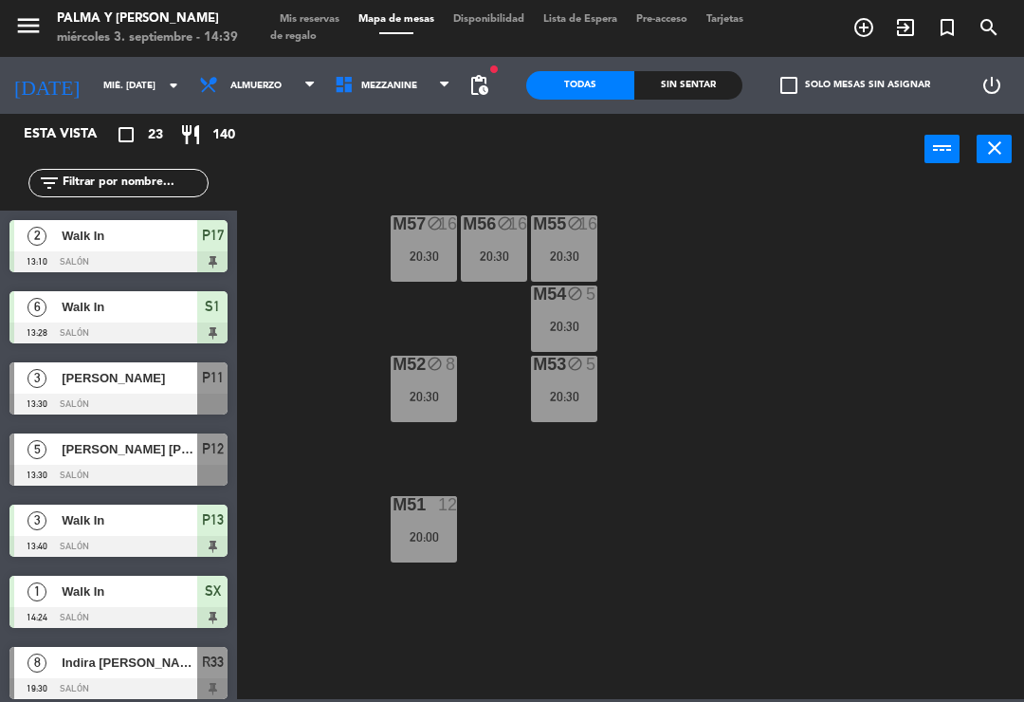
click at [570, 422] on div "M53 block 5 20:30" at bounding box center [564, 389] width 66 height 66
click at [456, 276] on div "M57 block 16 20:30" at bounding box center [424, 248] width 66 height 66
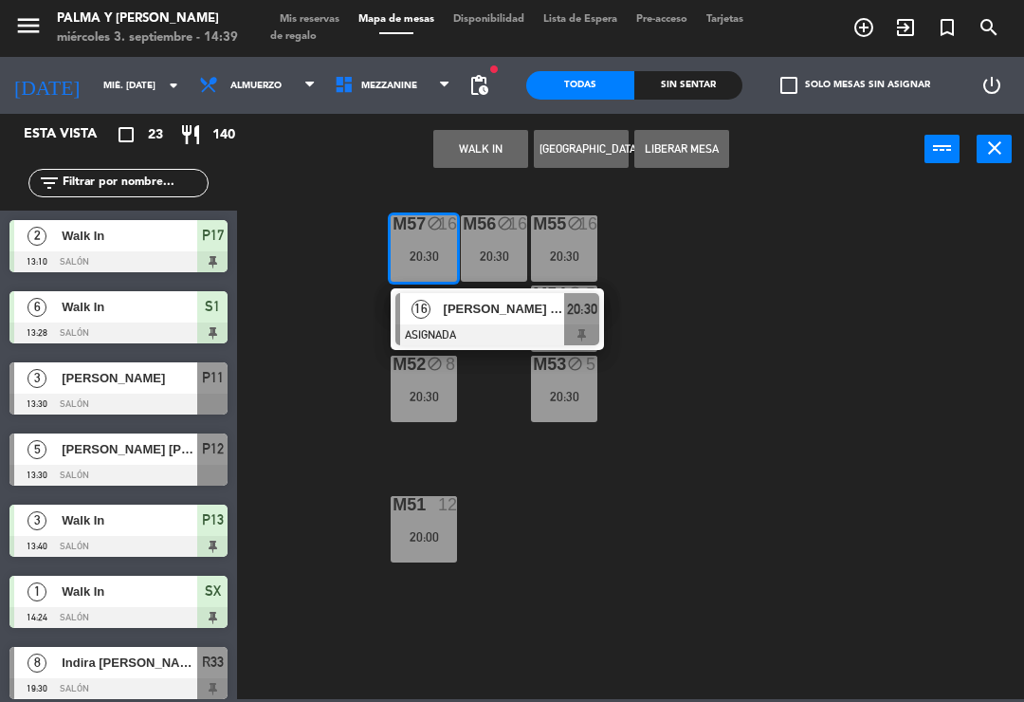
click at [500, 258] on div "20:30" at bounding box center [494, 255] width 66 height 13
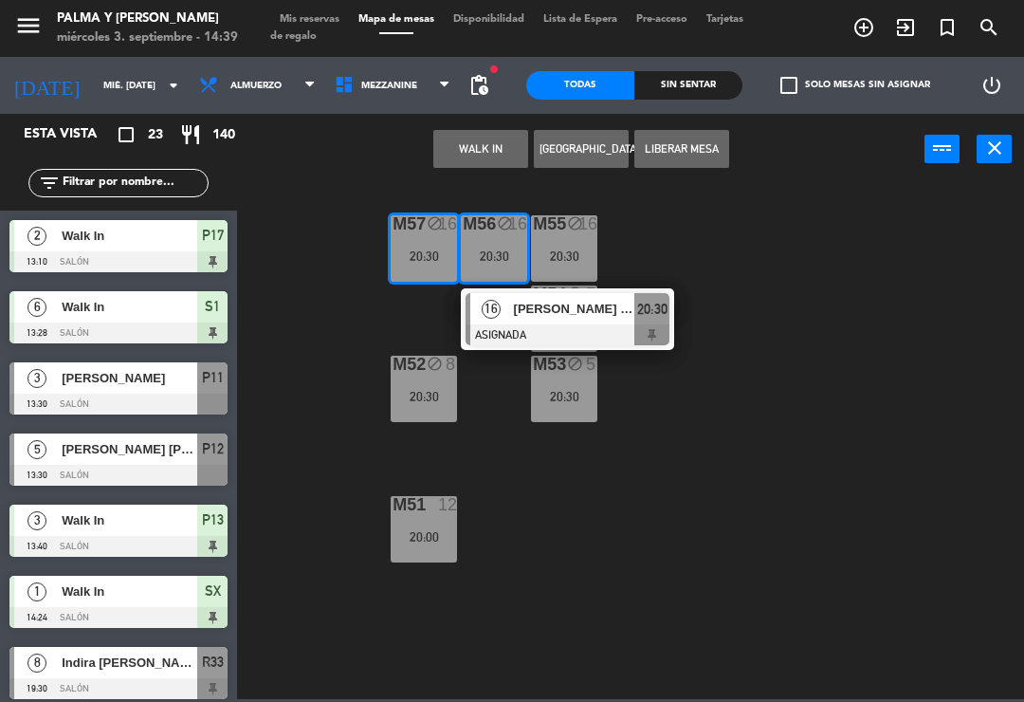
click at [350, 357] on div "M57 block 16 20:30 M56 block 16 20:30 16 [PERSON_NAME] [PERSON_NAME] ASIGNADA 2…" at bounding box center [636, 440] width 777 height 517
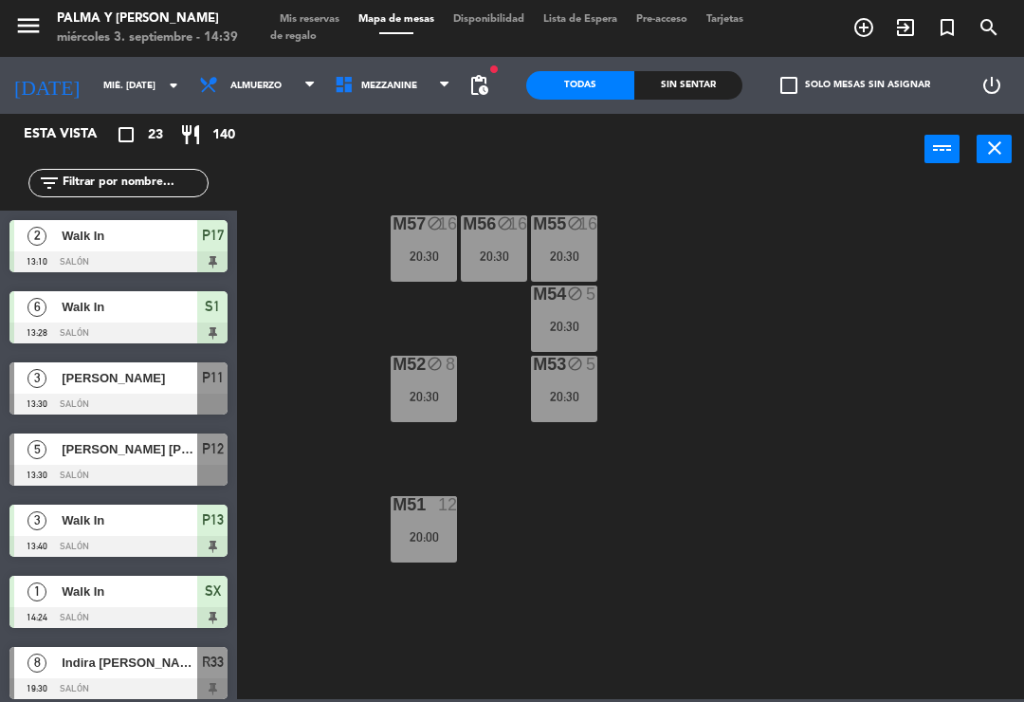
click at [441, 383] on div "M52 block 8 20:30" at bounding box center [424, 389] width 66 height 66
click at [306, 429] on div "M57 block 16 20:30 M56 block 16 20:30 M55 block 16 20:30 M54 block 5 20:30 M52 …" at bounding box center [636, 440] width 777 height 517
click at [451, 394] on div "20:30" at bounding box center [424, 396] width 66 height 13
click at [300, 439] on div "M57 block 16 20:30 M56 block 16 20:30 M55 block 16 20:30 M54 block 5 20:30 M52 …" at bounding box center [636, 440] width 777 height 517
click at [492, 277] on div "M56 block 16 20:30" at bounding box center [494, 248] width 66 height 66
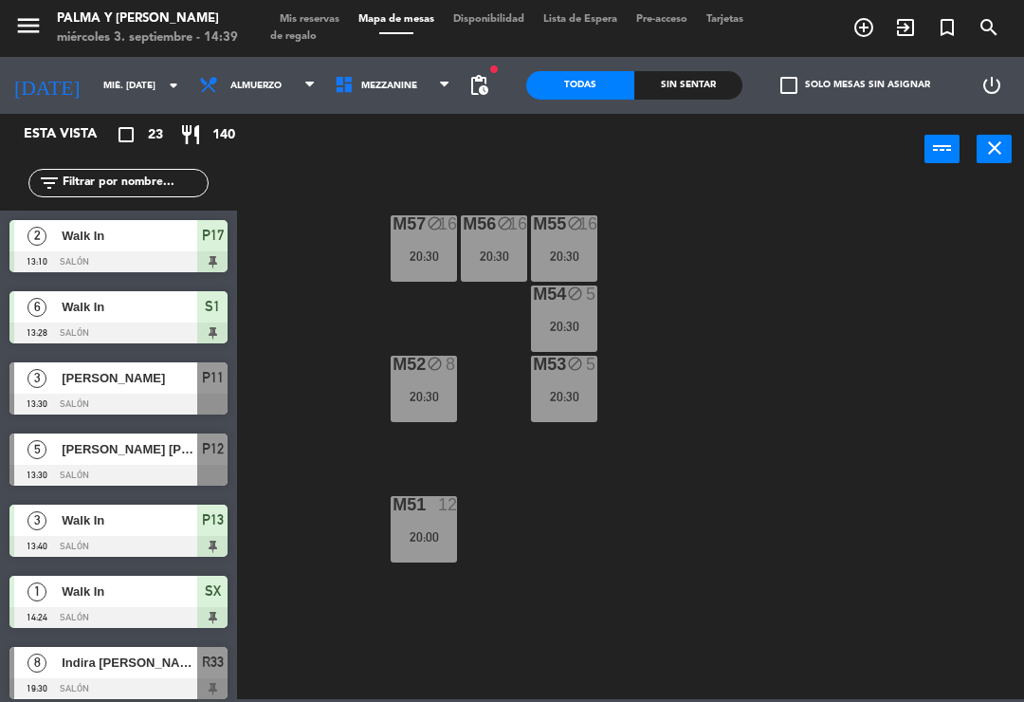
click at [315, 408] on div "M57 block 16 20:30 M56 block 16 20:30 M55 block 16 20:30 M54 block 5 20:30 M52 …" at bounding box center [636, 440] width 777 height 517
click at [94, 90] on input "mié. [DATE]" at bounding box center [159, 85] width 130 height 29
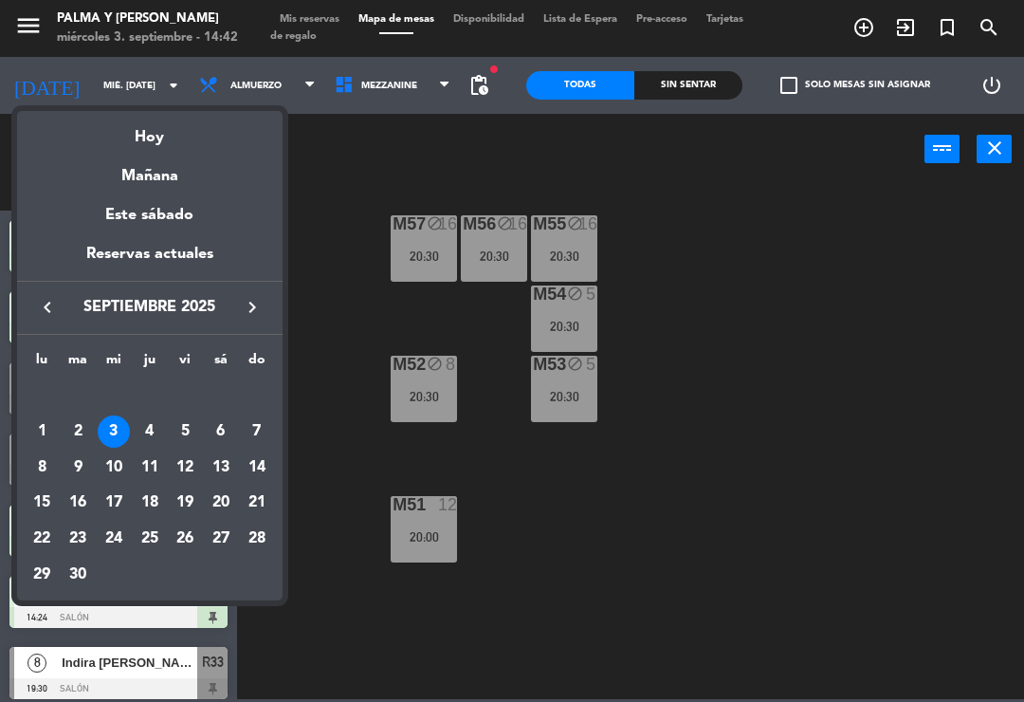
click at [41, 494] on div "15" at bounding box center [42, 503] width 32 height 32
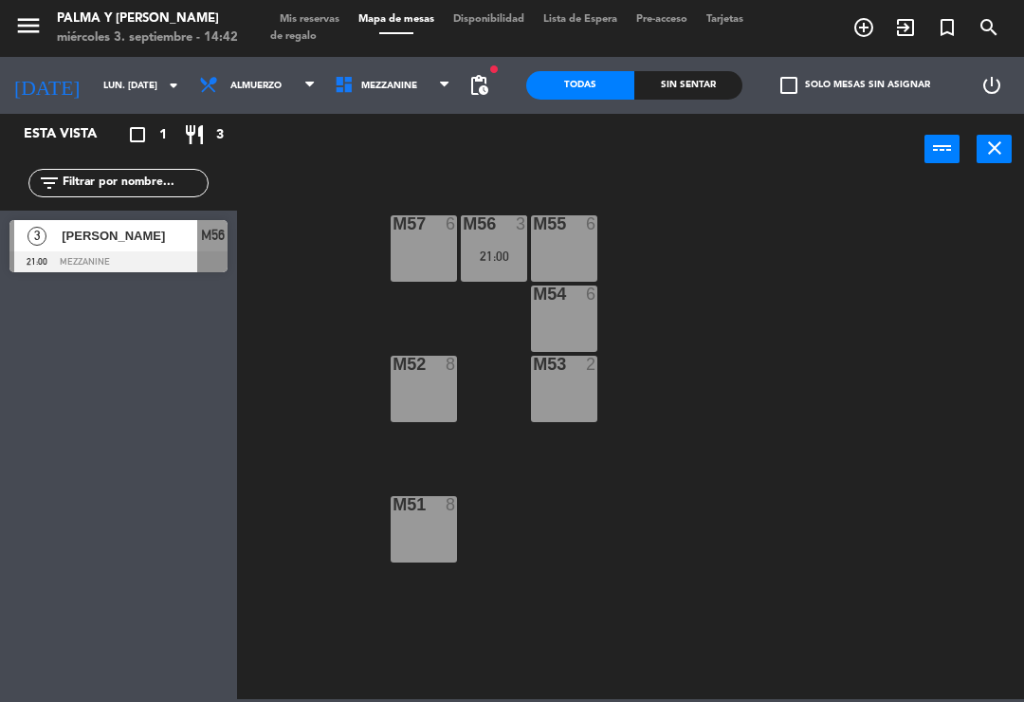
click at [361, 83] on span "Mezzanine" at bounding box center [389, 86] width 56 height 10
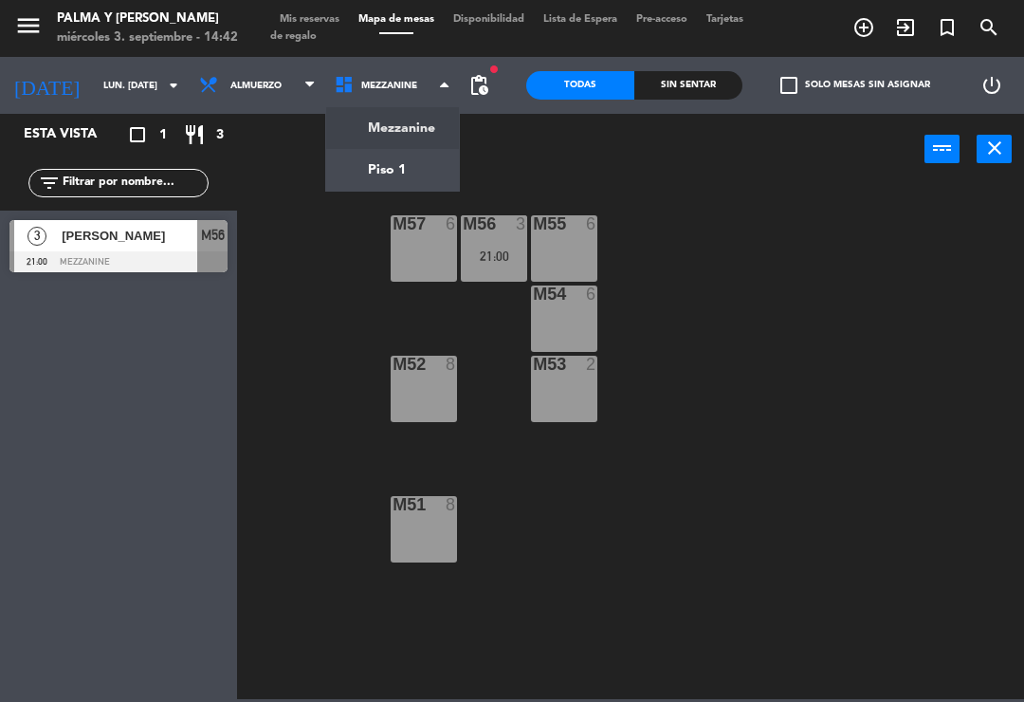
click at [367, 166] on ng-component "menu Palma y [PERSON_NAME] 3. septiembre - 14:42 Mis reservas Mapa de mesas Dis…" at bounding box center [512, 349] width 1024 height 699
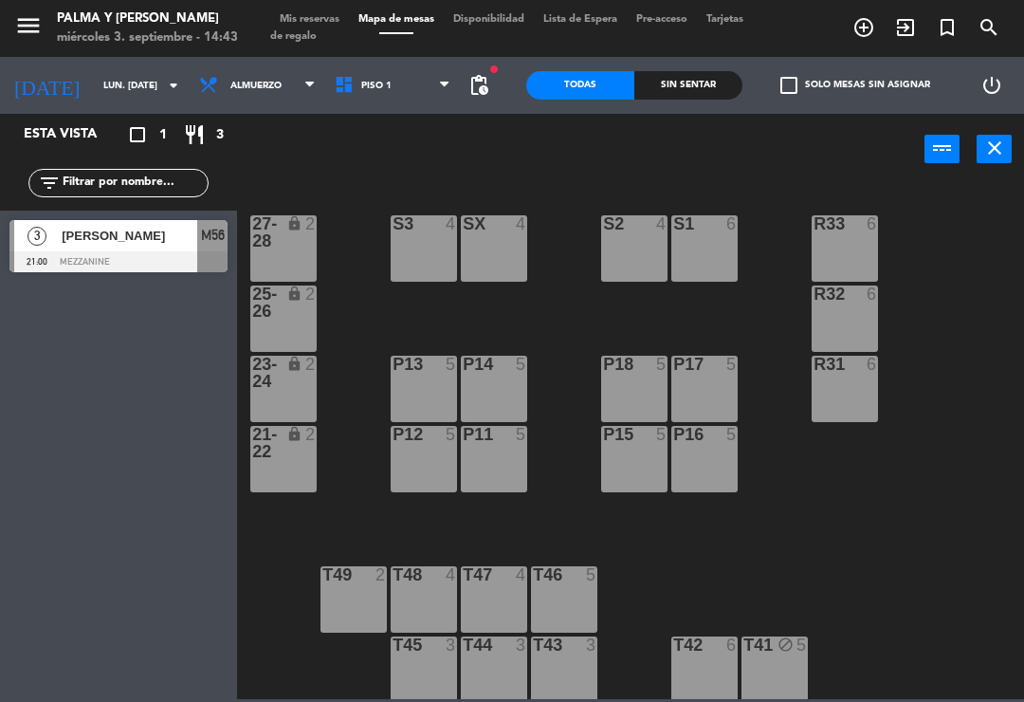
click at [94, 98] on input "lun. [DATE]" at bounding box center [159, 85] width 130 height 29
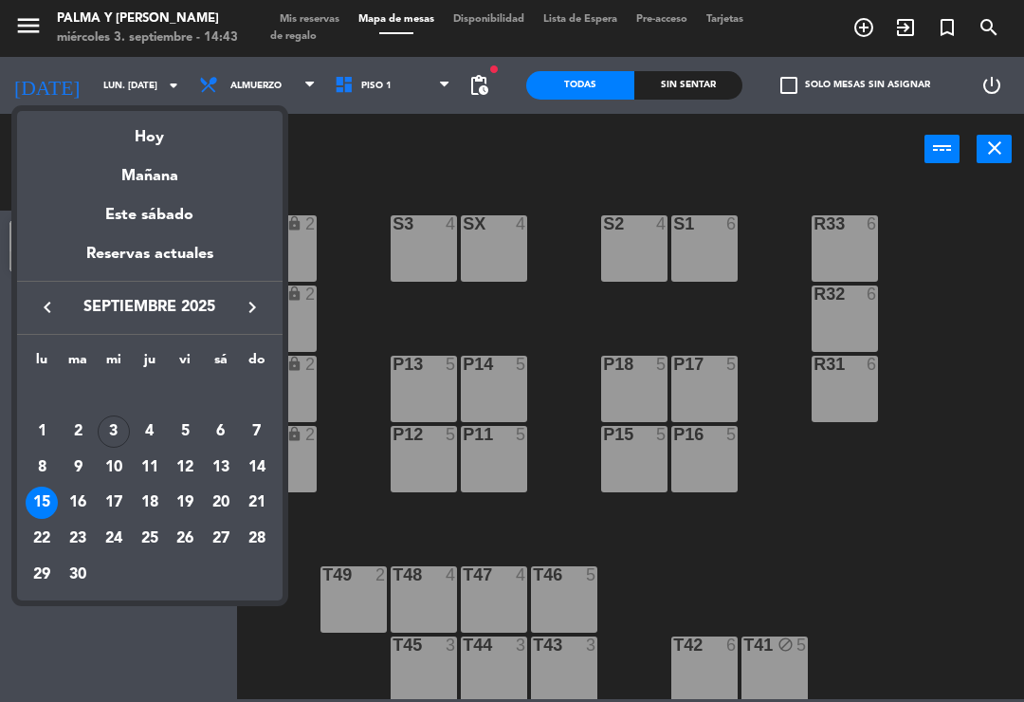
click at [117, 461] on div "10" at bounding box center [114, 468] width 32 height 32
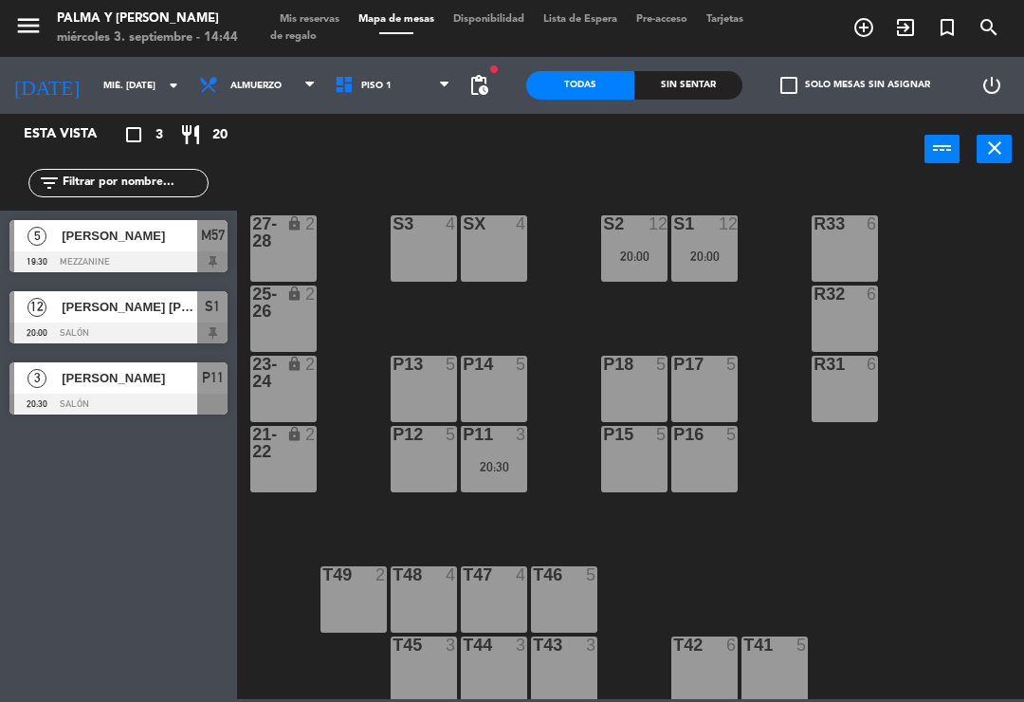
click at [94, 77] on input "mié. [DATE]" at bounding box center [159, 85] width 130 height 29
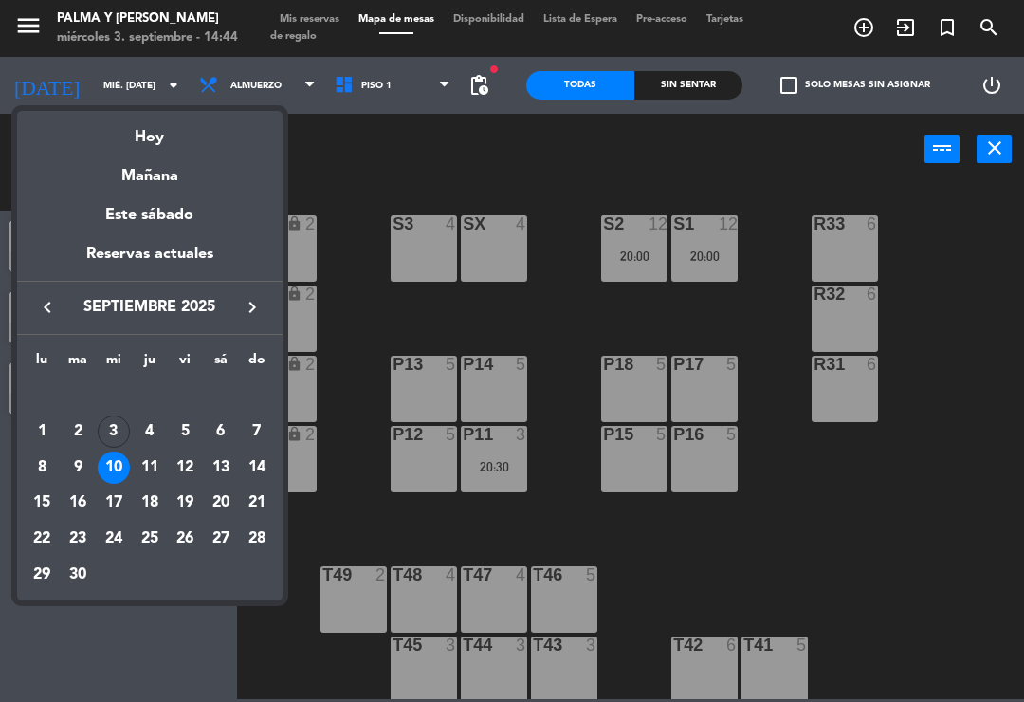
click at [37, 506] on div "15" at bounding box center [42, 503] width 32 height 32
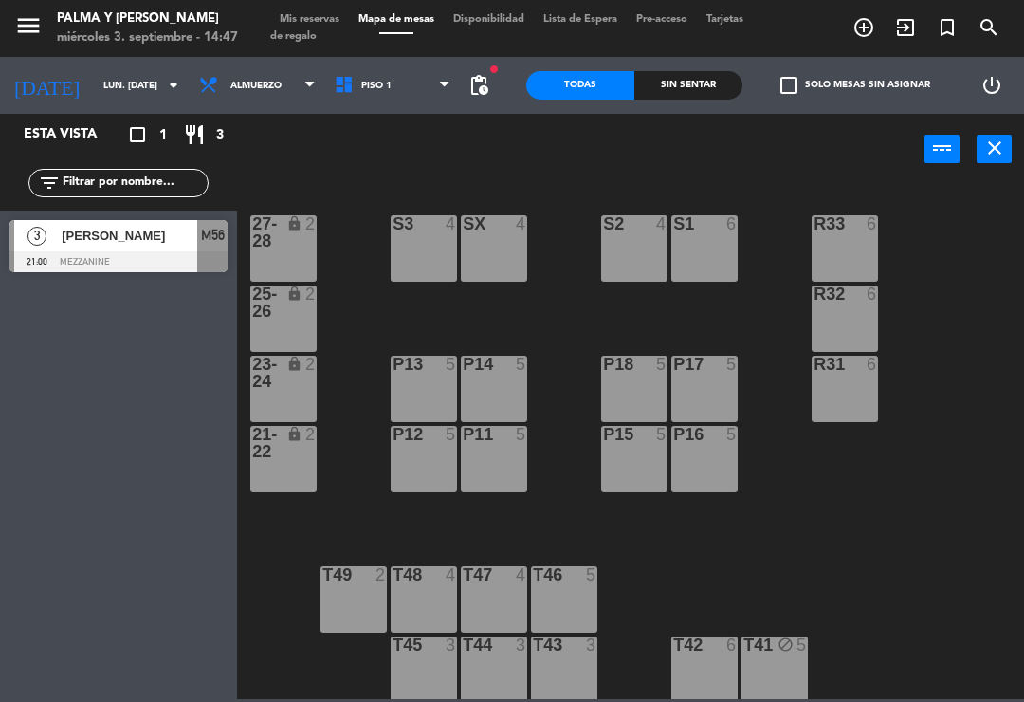
click at [119, 48] on div "menu Palma y [PERSON_NAME] 3. septiembre - 14:47" at bounding box center [128, 29] width 256 height 45
click at [106, 85] on input "lun. [DATE]" at bounding box center [159, 85] width 130 height 29
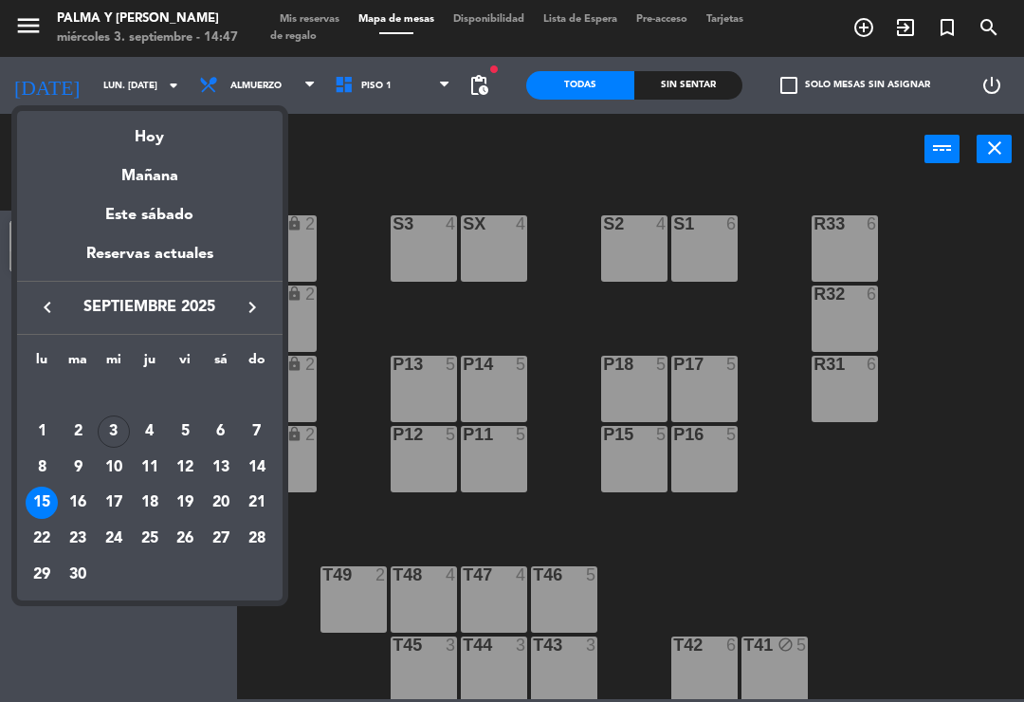
click at [194, 133] on div "Hoy" at bounding box center [150, 130] width 266 height 39
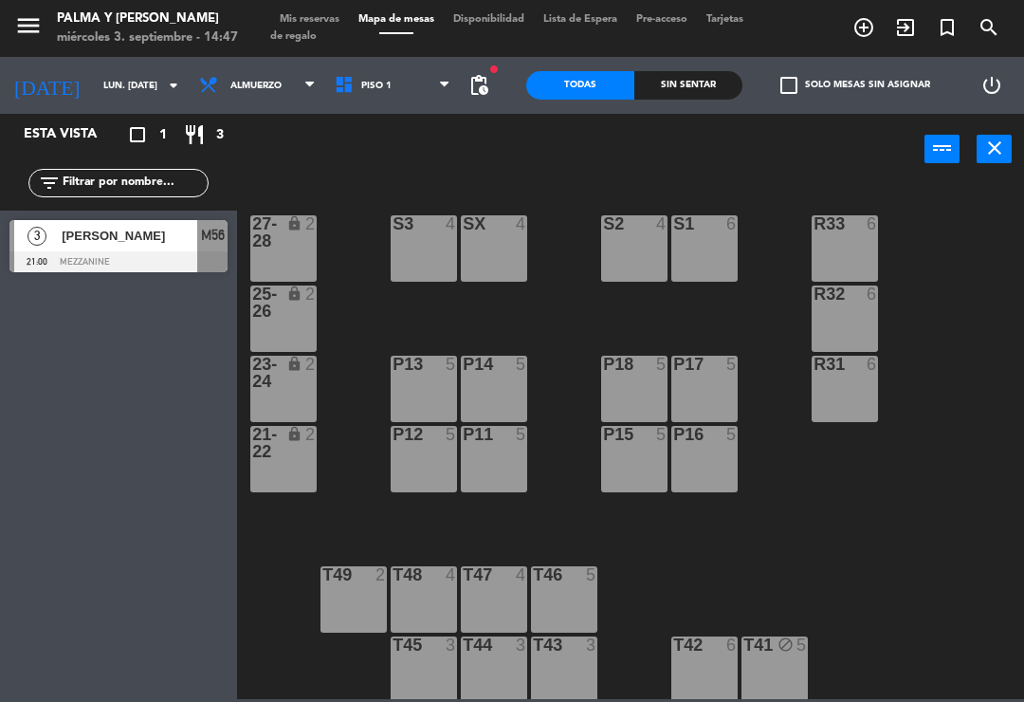
type input "mié. [DATE]"
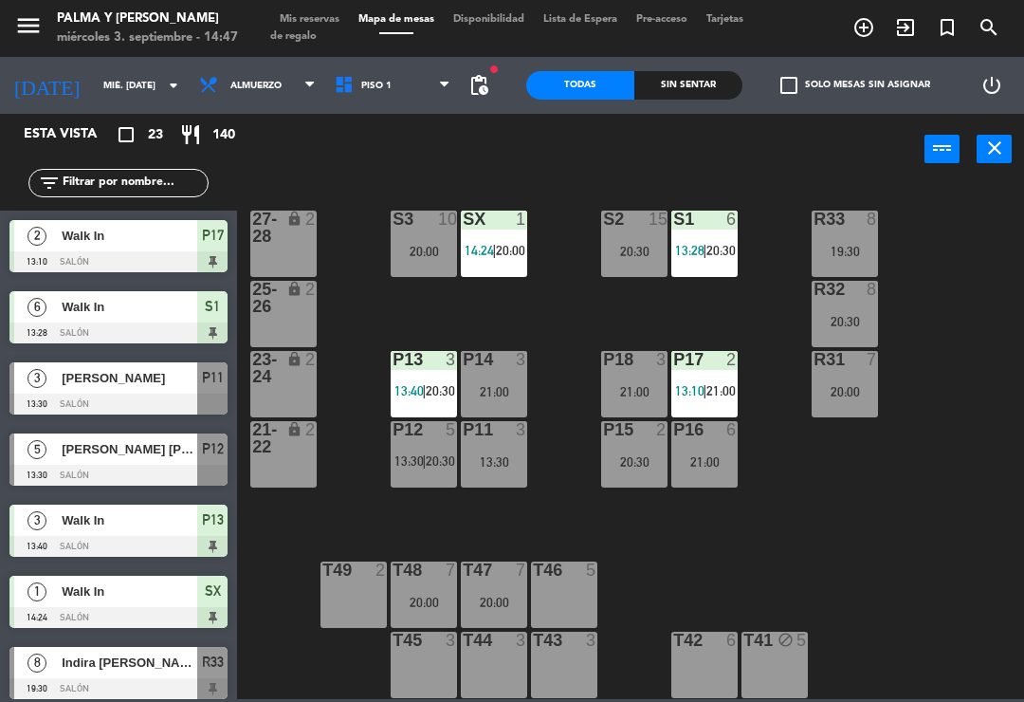
scroll to position [5, 0]
click at [513, 224] on div "1" at bounding box center [525, 219] width 31 height 17
click at [382, 520] on div "R33 8 19:30 S1 6 13:28 | 20:30 S2 15 20:30 S3 10 20:00 SX 1 14:24 | 20:00 27-28…" at bounding box center [636, 440] width 777 height 517
click at [417, 467] on span "13:30" at bounding box center [409, 460] width 29 height 15
click at [632, 581] on div "R33 8 19:30 S1 6 13:28 | 20:30 S2 15 20:30 S3 10 20:00 SX 1 14:24 | 20:00 27-28…" at bounding box center [636, 440] width 777 height 517
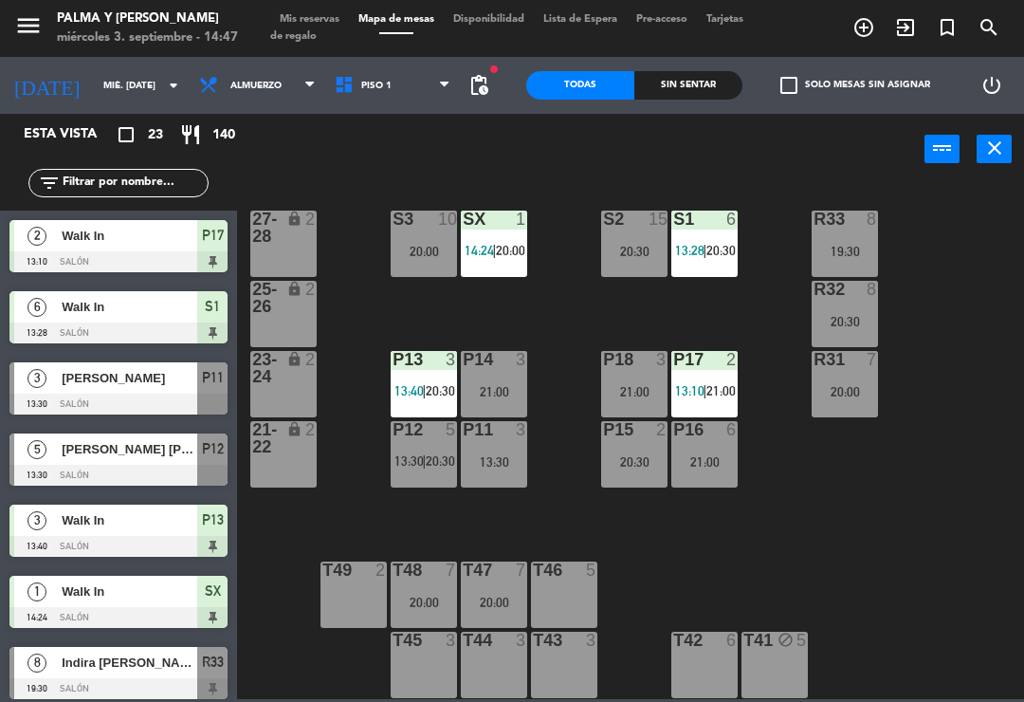
click at [412, 460] on span "13:30" at bounding box center [409, 460] width 29 height 15
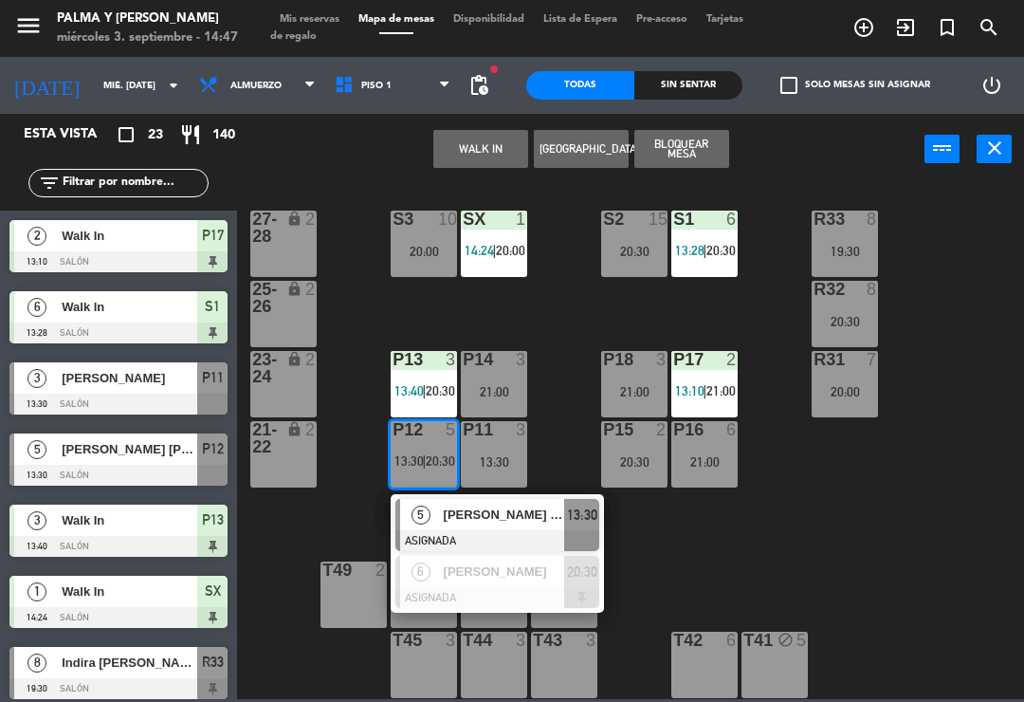
click at [464, 596] on div at bounding box center [498, 597] width 204 height 21
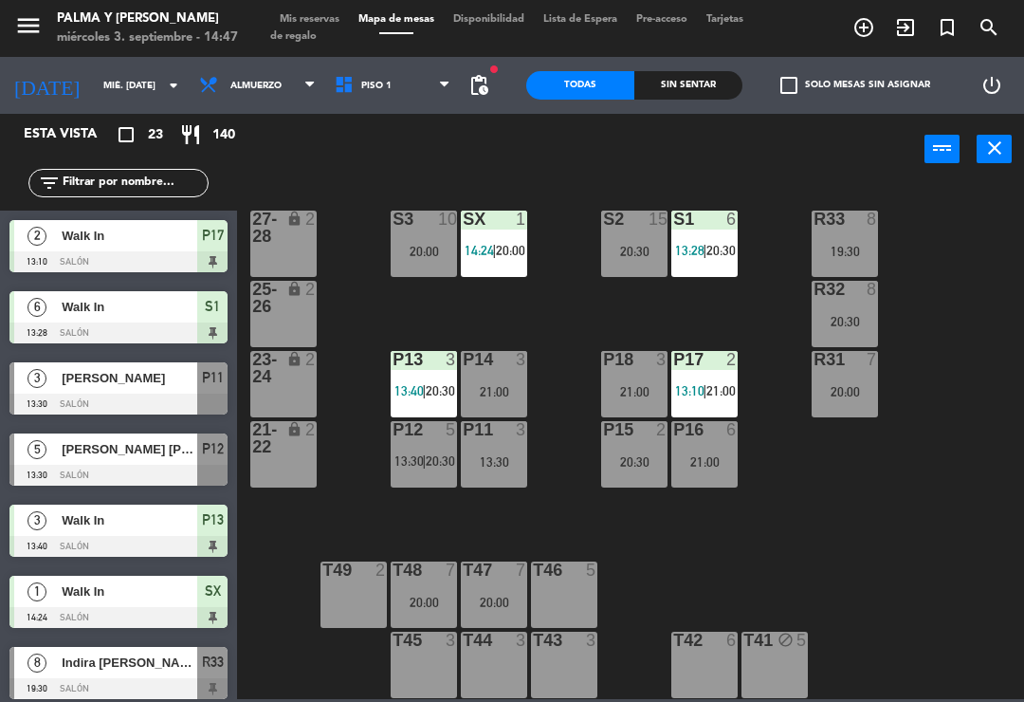
scroll to position [11, 0]
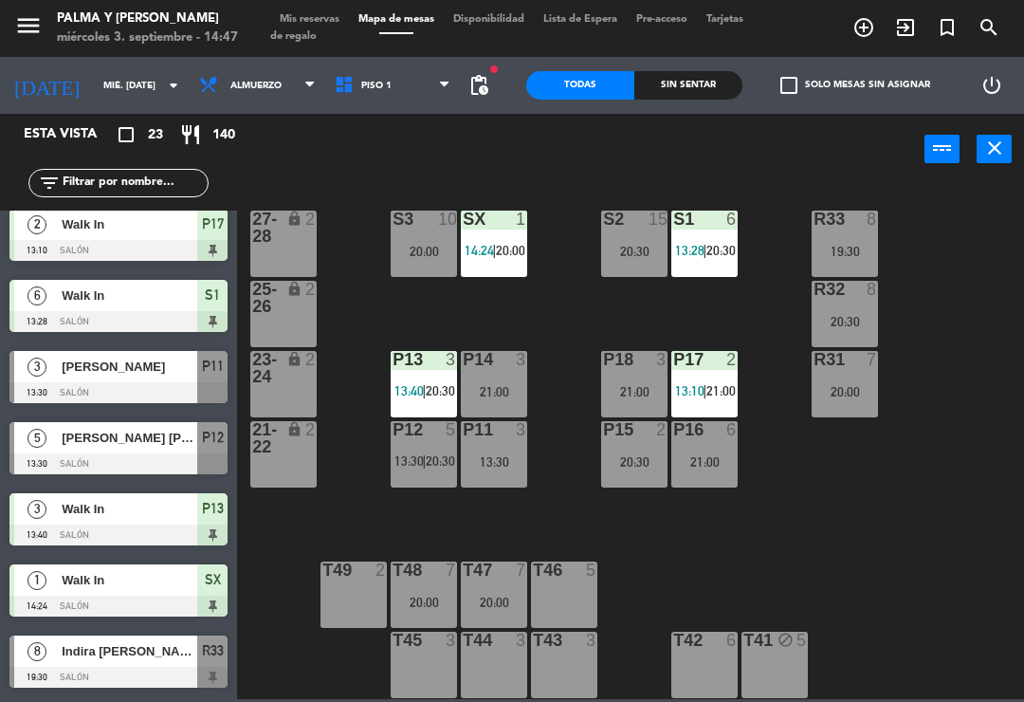
click at [434, 470] on div "P12 5 13:30 | 20:30" at bounding box center [424, 454] width 66 height 66
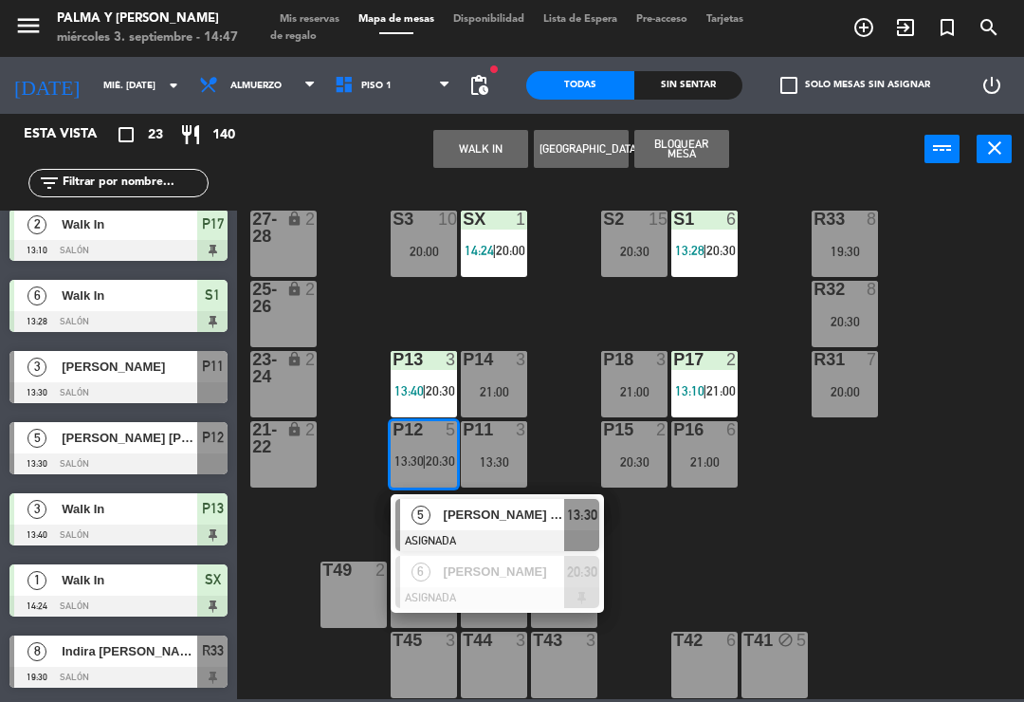
click at [524, 568] on span "[PERSON_NAME]" at bounding box center [504, 572] width 121 height 20
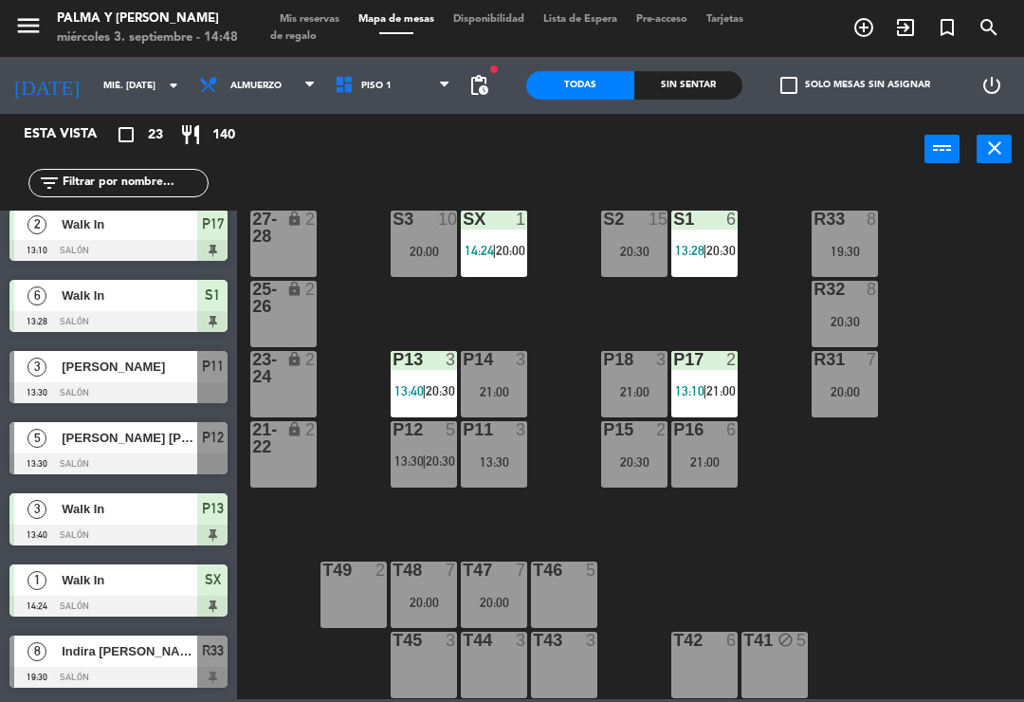
click at [397, 461] on span "13:30" at bounding box center [409, 460] width 29 height 15
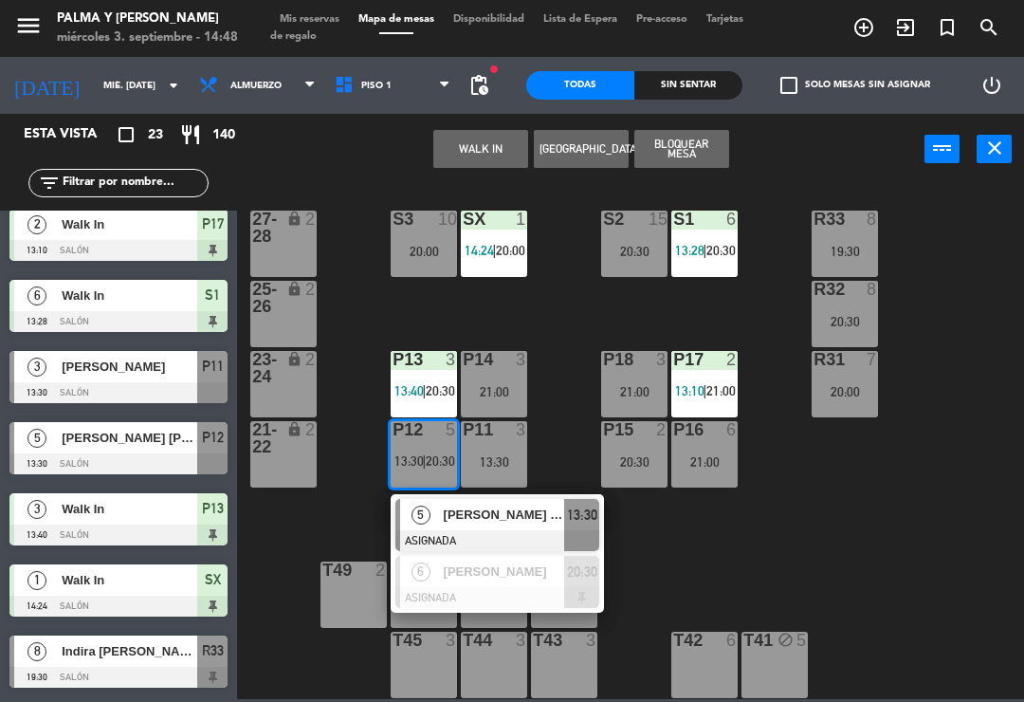
click at [955, 162] on button "power_input" at bounding box center [942, 149] width 35 height 28
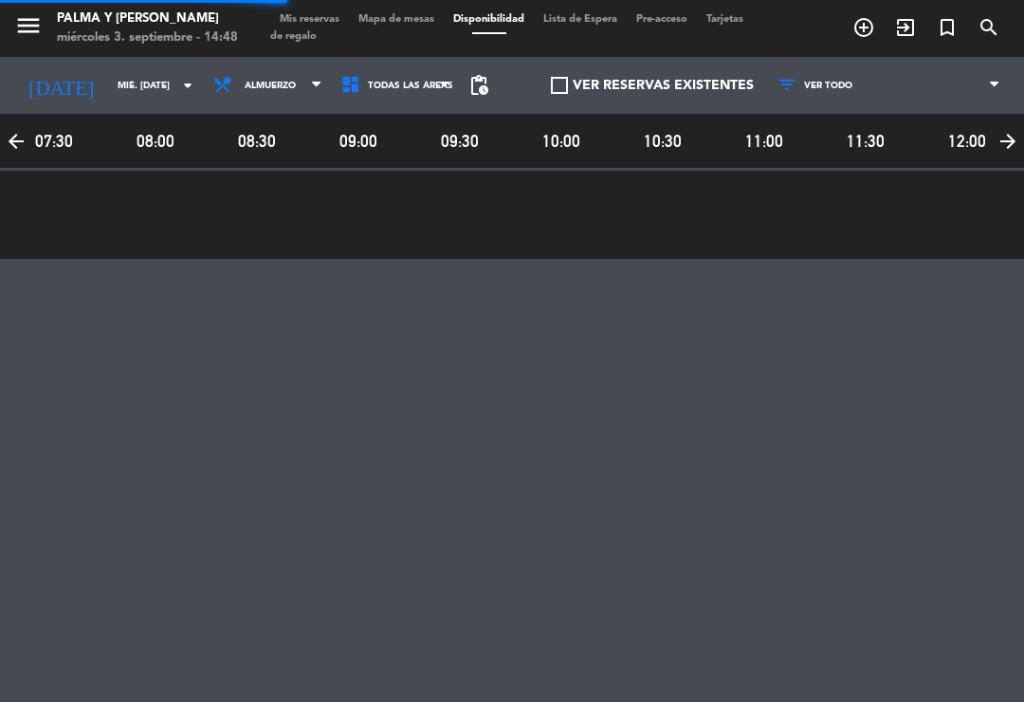
scroll to position [0, 1325]
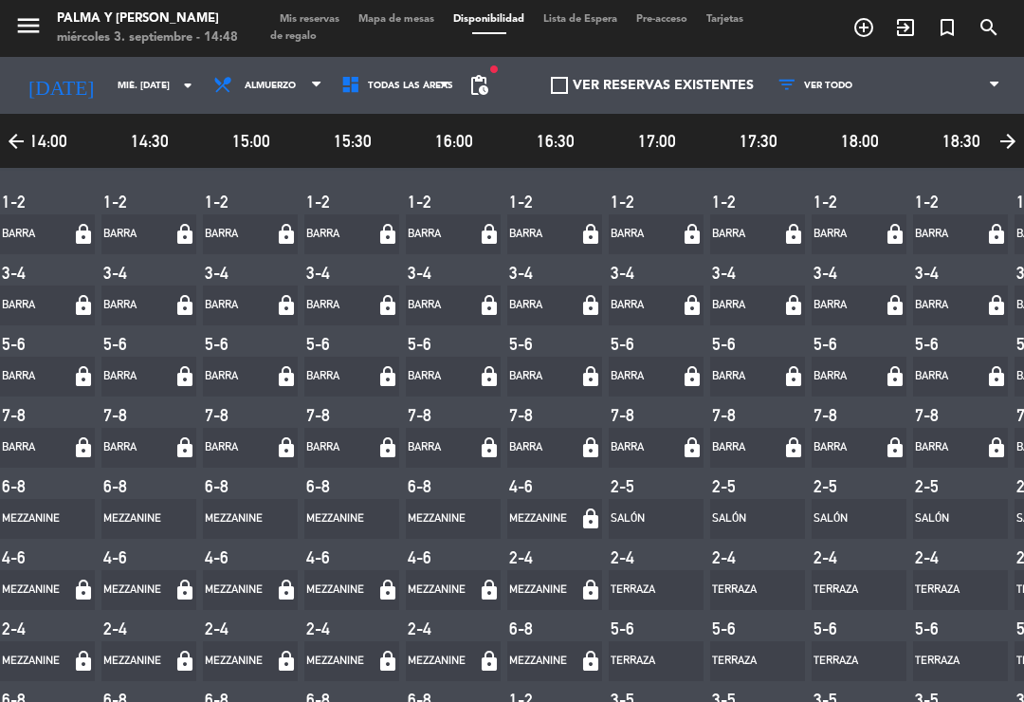
click at [403, 25] on span "Mapa de mesas" at bounding box center [396, 19] width 95 height 10
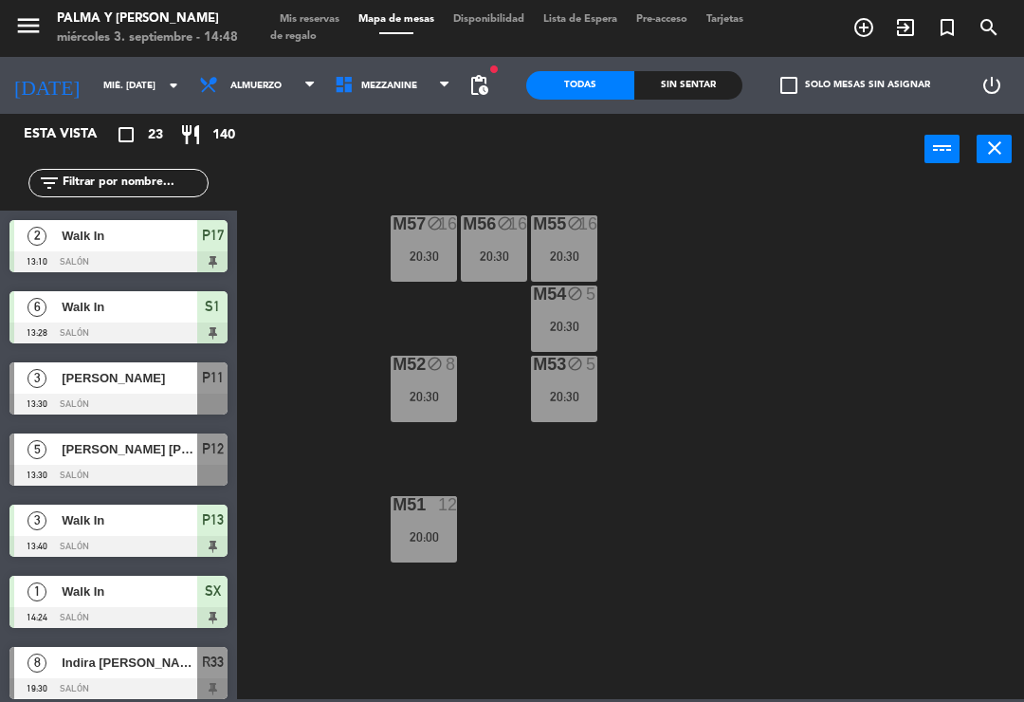
click at [399, 84] on span "Mezzanine" at bounding box center [389, 86] width 56 height 10
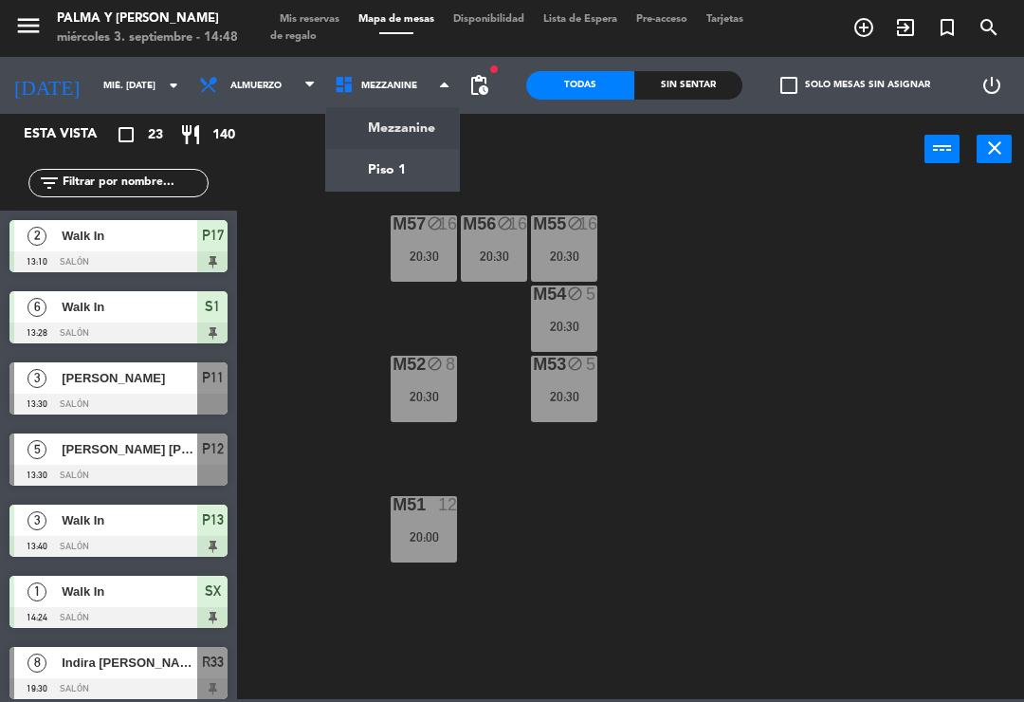
click at [391, 186] on ng-component "menu Palma y [PERSON_NAME] 3. septiembre - 14:48 Mis reservas Mapa de mesas Dis…" at bounding box center [512, 349] width 1024 height 699
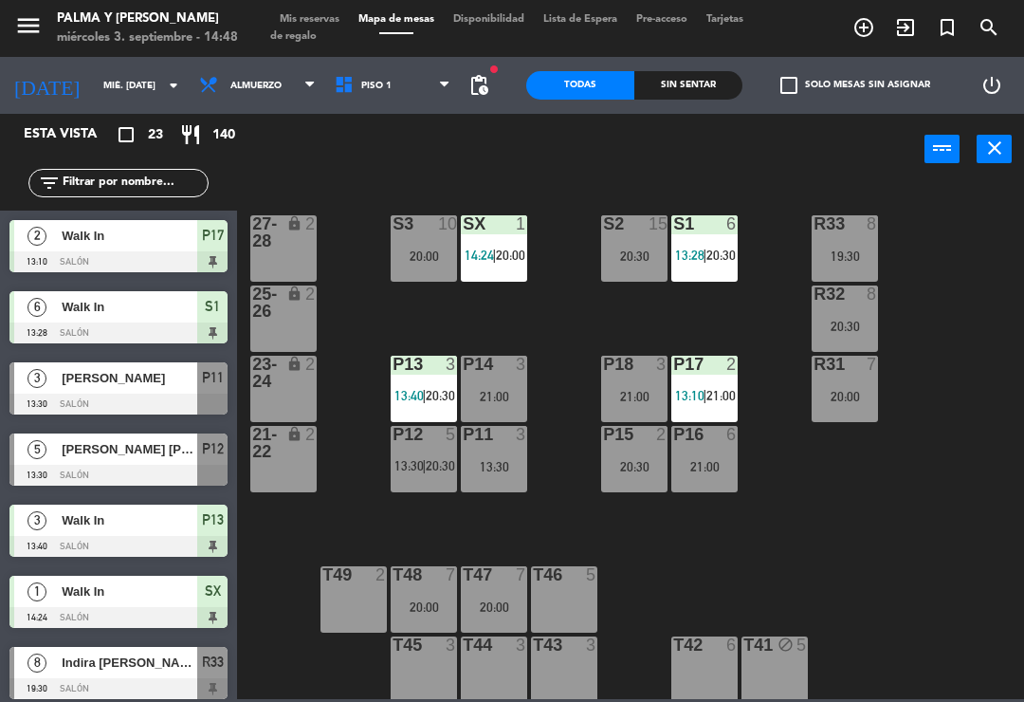
click at [400, 481] on div "P12 5 13:30 | 20:30" at bounding box center [424, 459] width 66 height 66
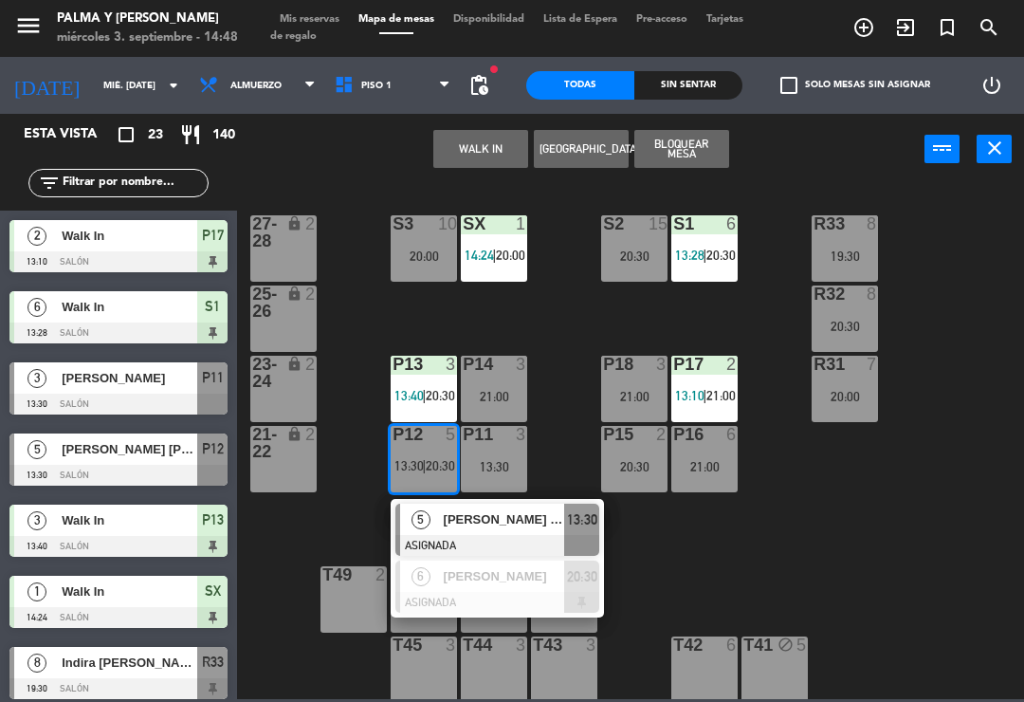
click at [463, 530] on div "[PERSON_NAME] [PERSON_NAME]" at bounding box center [503, 519] width 123 height 31
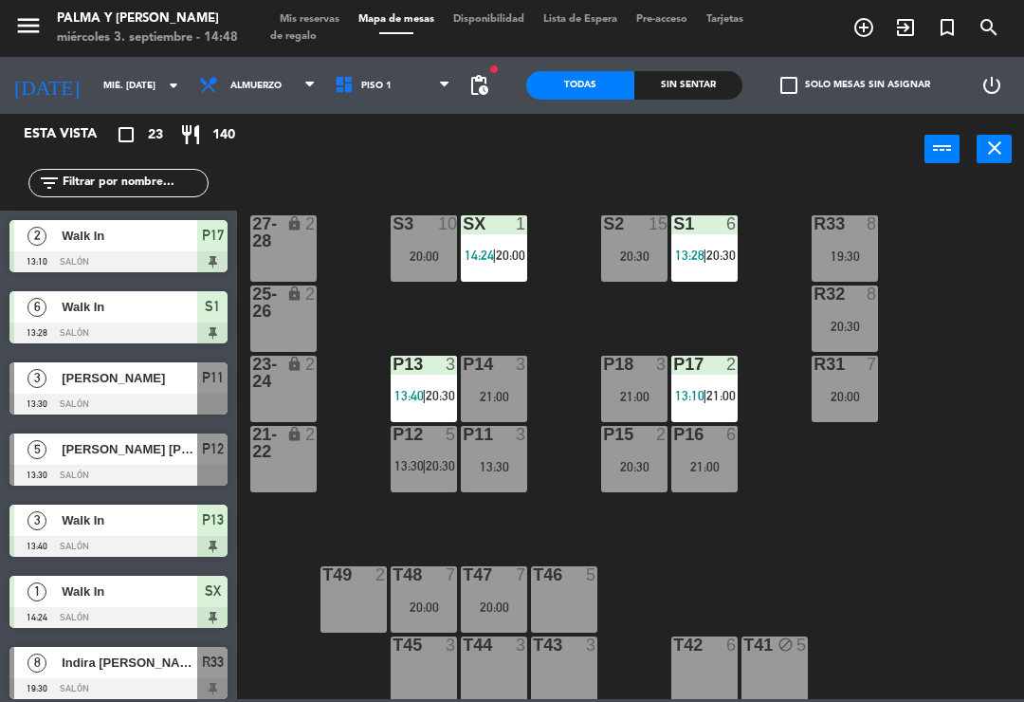
click at [421, 472] on span "13:30" at bounding box center [409, 465] width 29 height 15
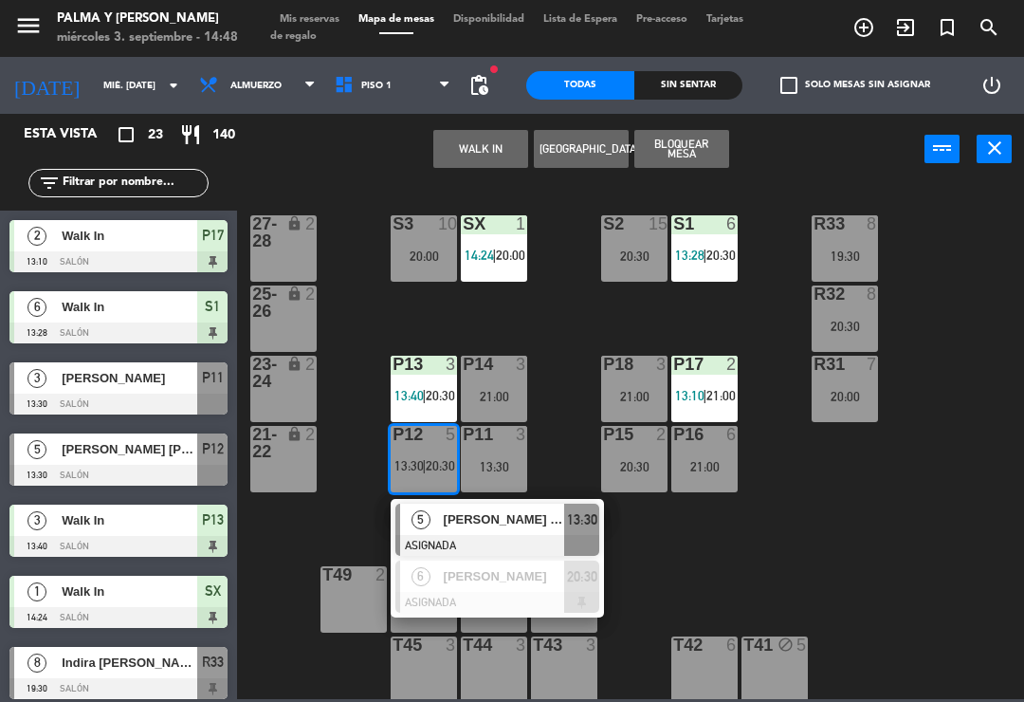
click at [476, 531] on div "[PERSON_NAME] [PERSON_NAME]" at bounding box center [503, 519] width 123 height 31
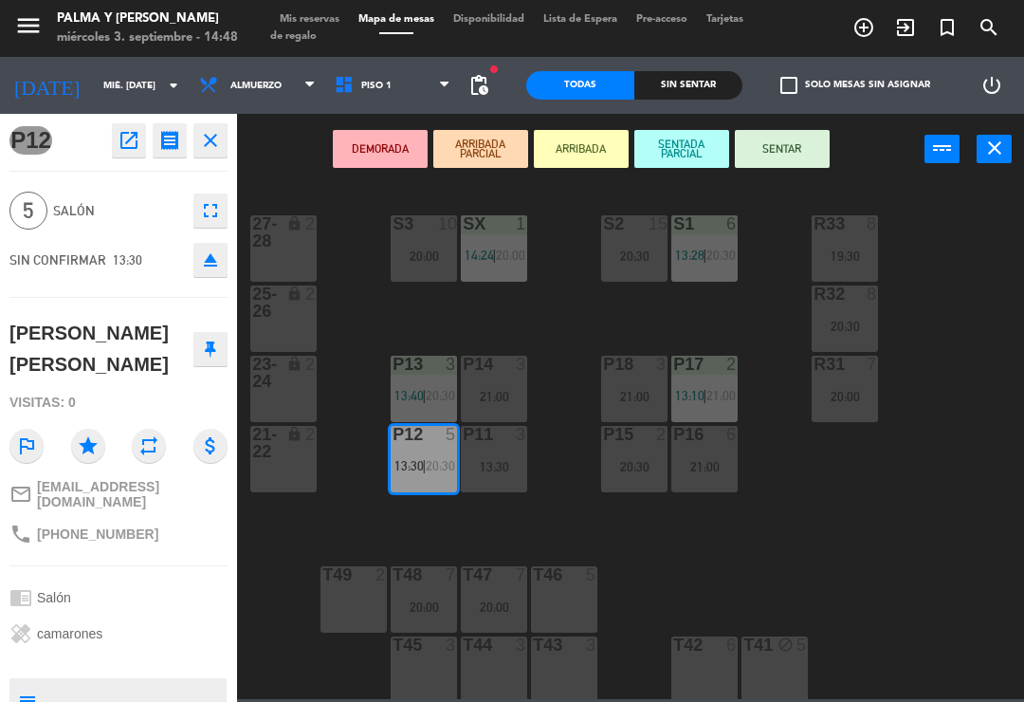
click at [285, 479] on div "21-22 lock 2" at bounding box center [283, 459] width 66 height 66
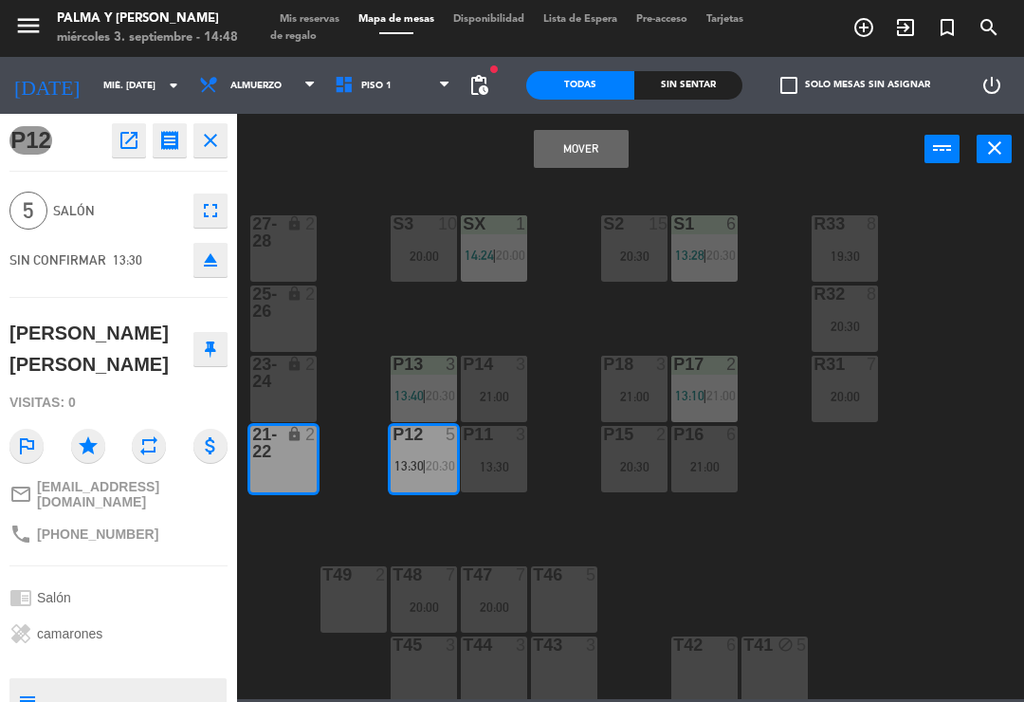
click at [576, 166] on button "Mover" at bounding box center [581, 149] width 95 height 38
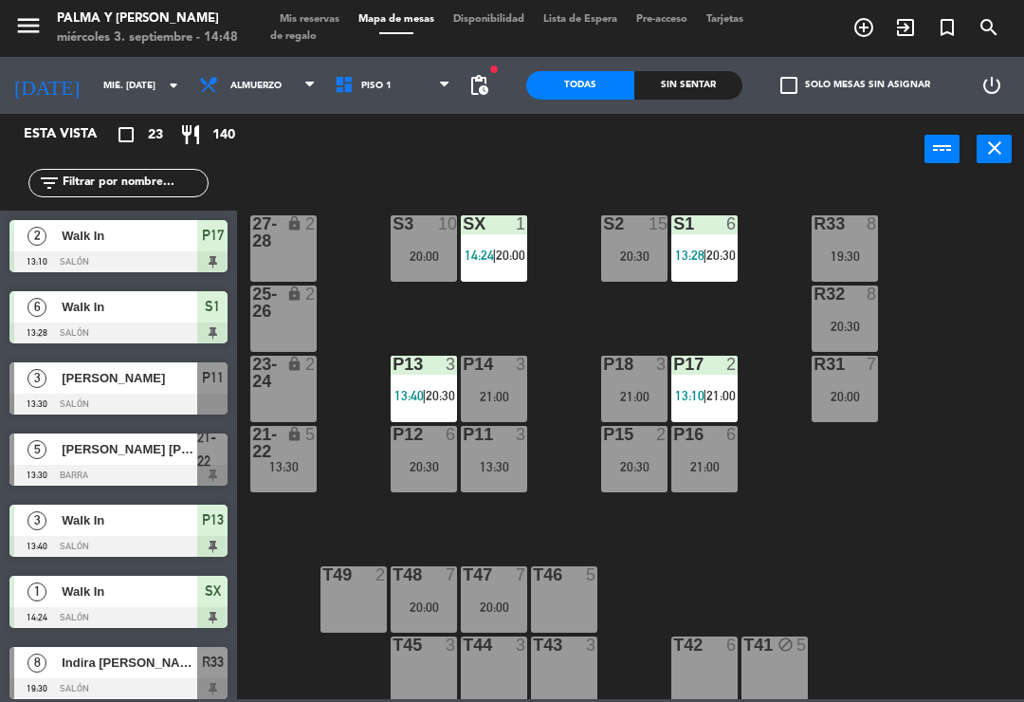
click at [269, 471] on div "13:30" at bounding box center [283, 466] width 66 height 13
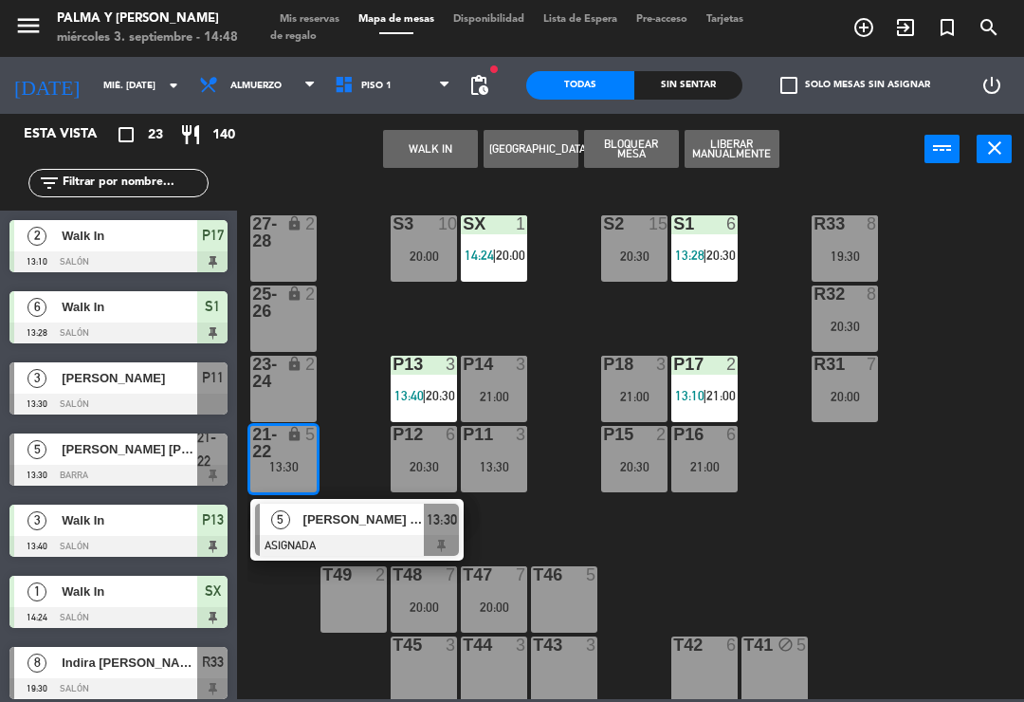
click at [333, 522] on span "[PERSON_NAME] [PERSON_NAME]" at bounding box center [364, 519] width 121 height 20
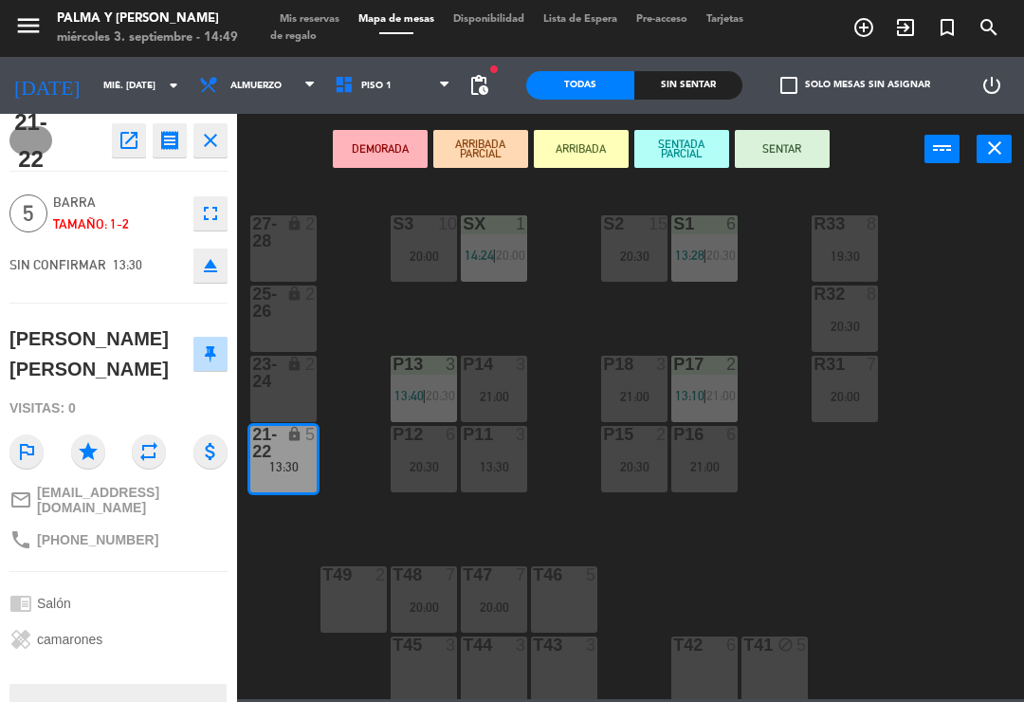
click at [123, 142] on icon "open_in_new" at bounding box center [129, 140] width 23 height 23
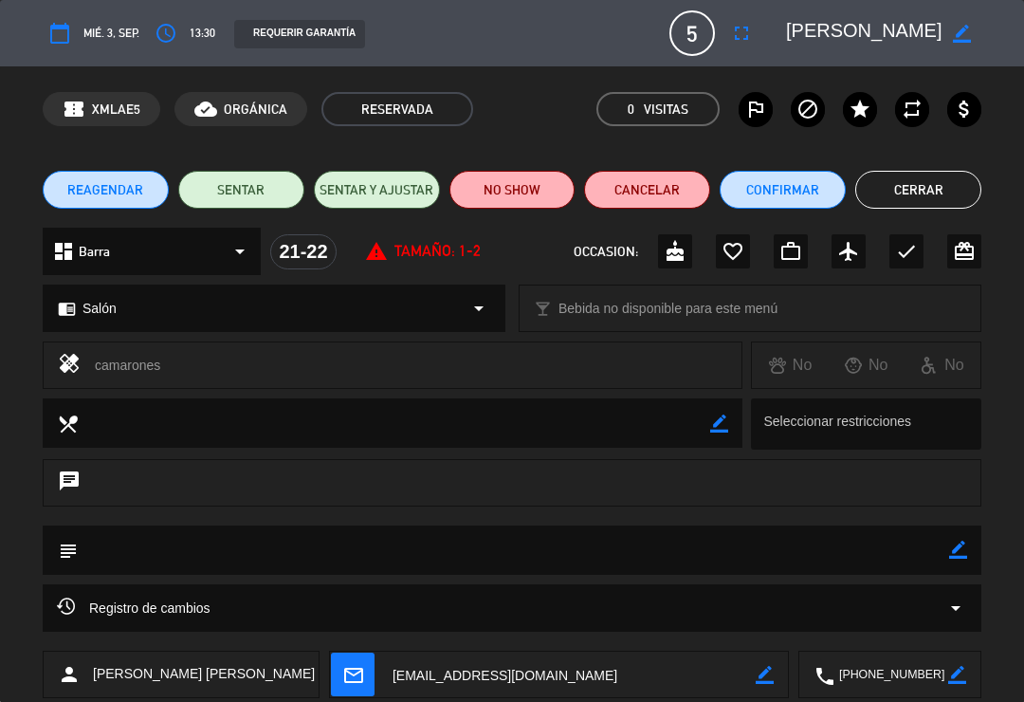
click at [518, 189] on button "NO SHOW" at bounding box center [513, 190] width 126 height 38
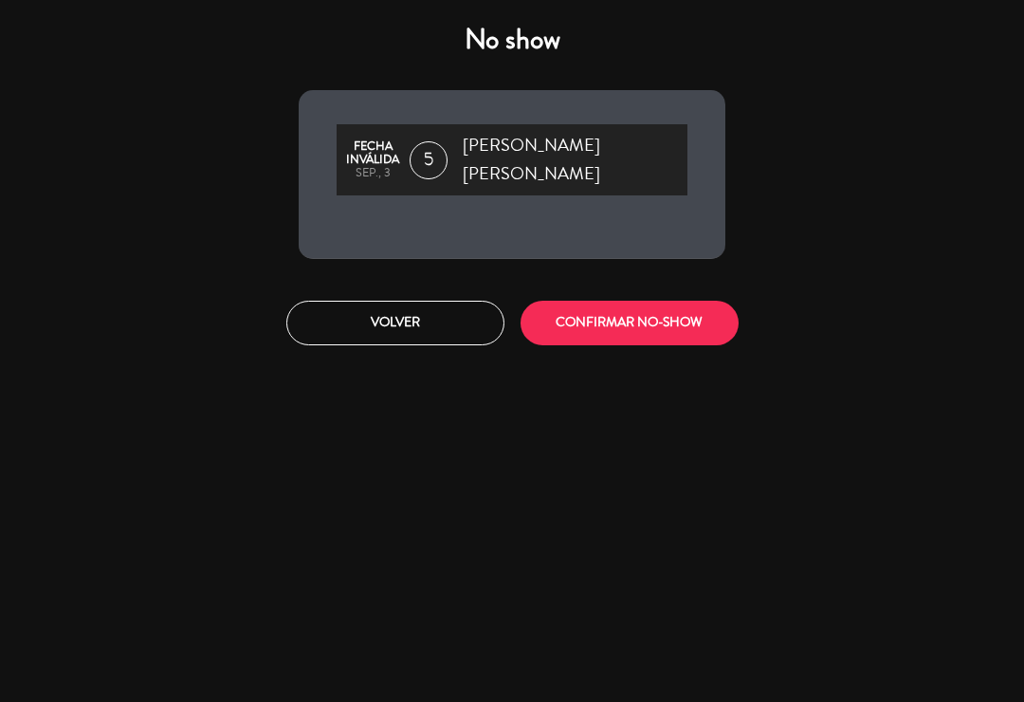
click at [636, 301] on button "CONFIRMAR NO-SHOW" at bounding box center [630, 323] width 218 height 45
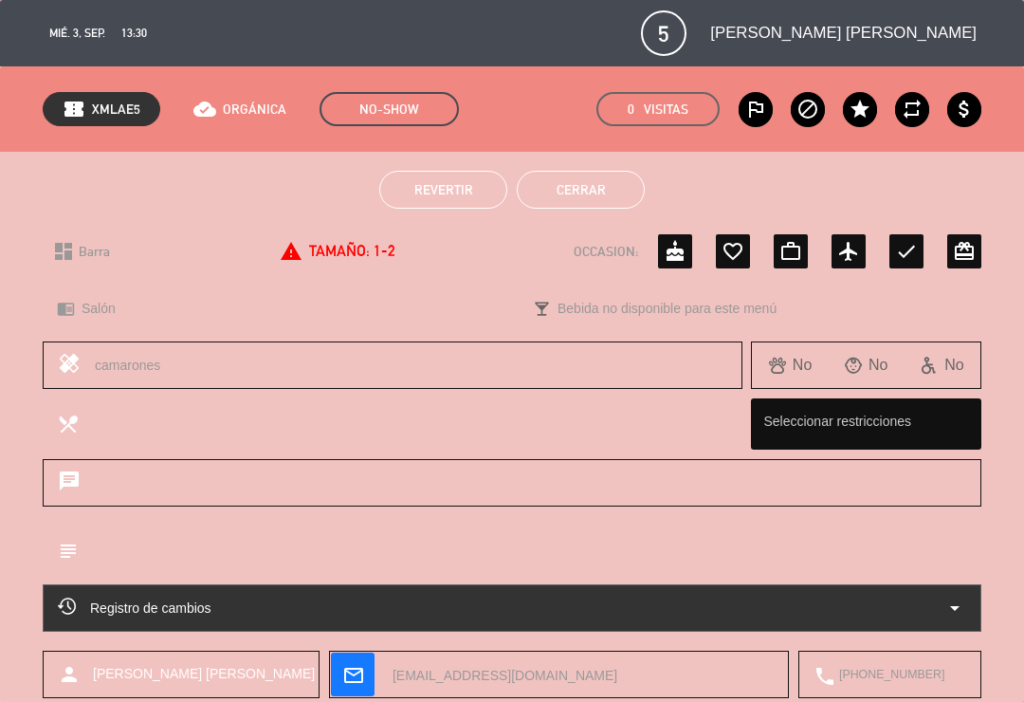
click at [599, 203] on button "Cerrar" at bounding box center [581, 190] width 128 height 38
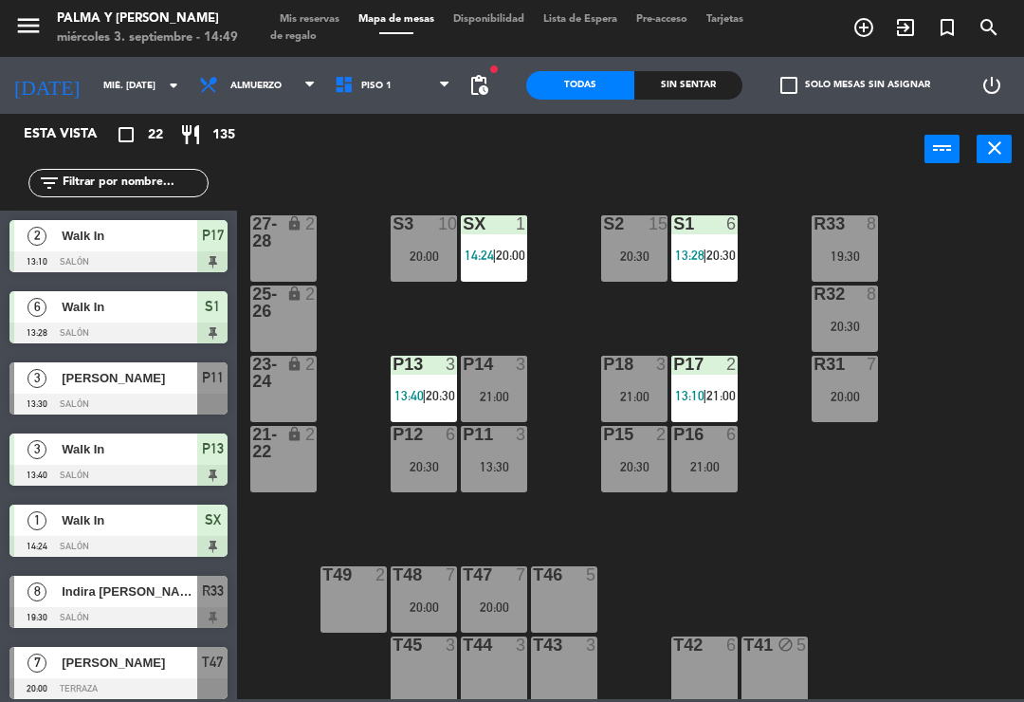
click at [494, 467] on div "13:30" at bounding box center [494, 466] width 66 height 13
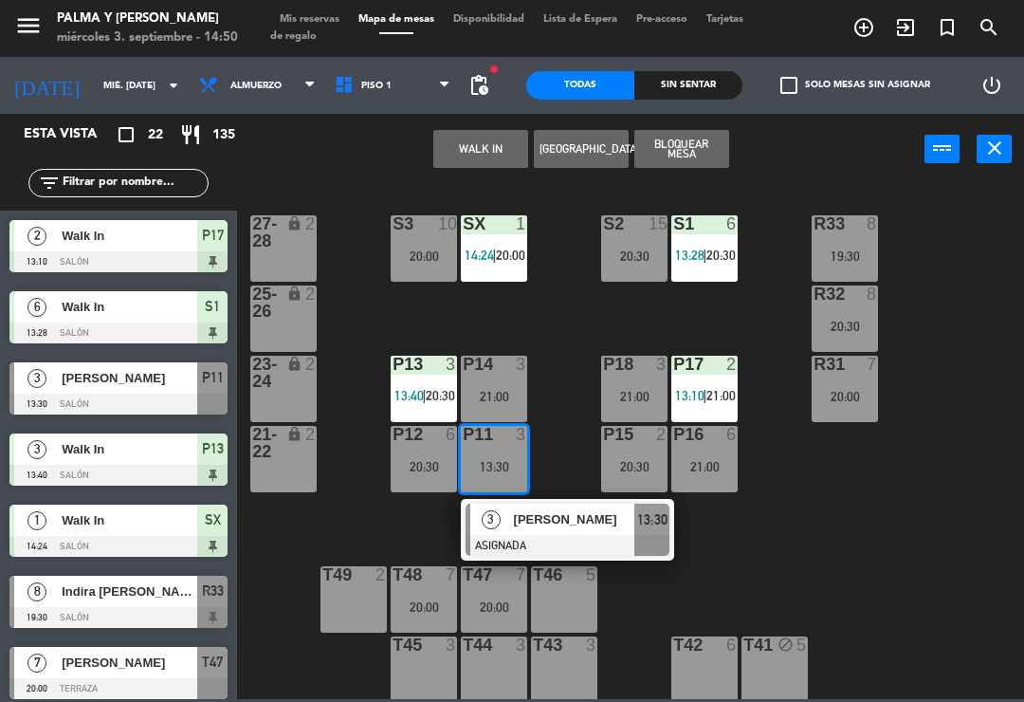
click at [550, 543] on div at bounding box center [568, 545] width 204 height 21
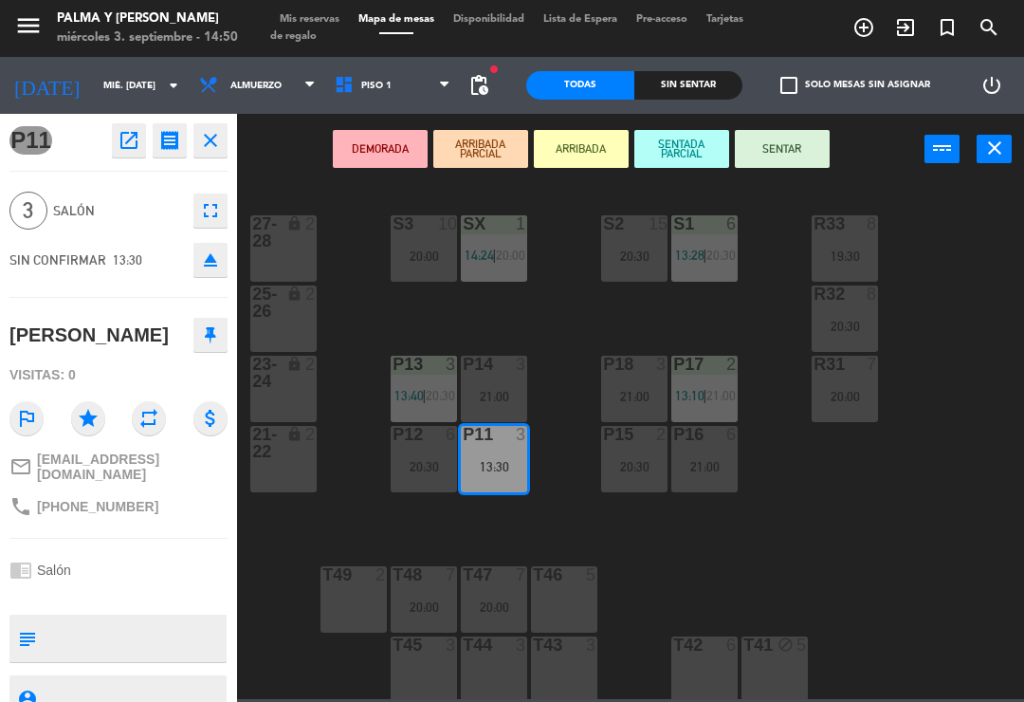
click at [115, 138] on button "open_in_new" at bounding box center [129, 140] width 34 height 34
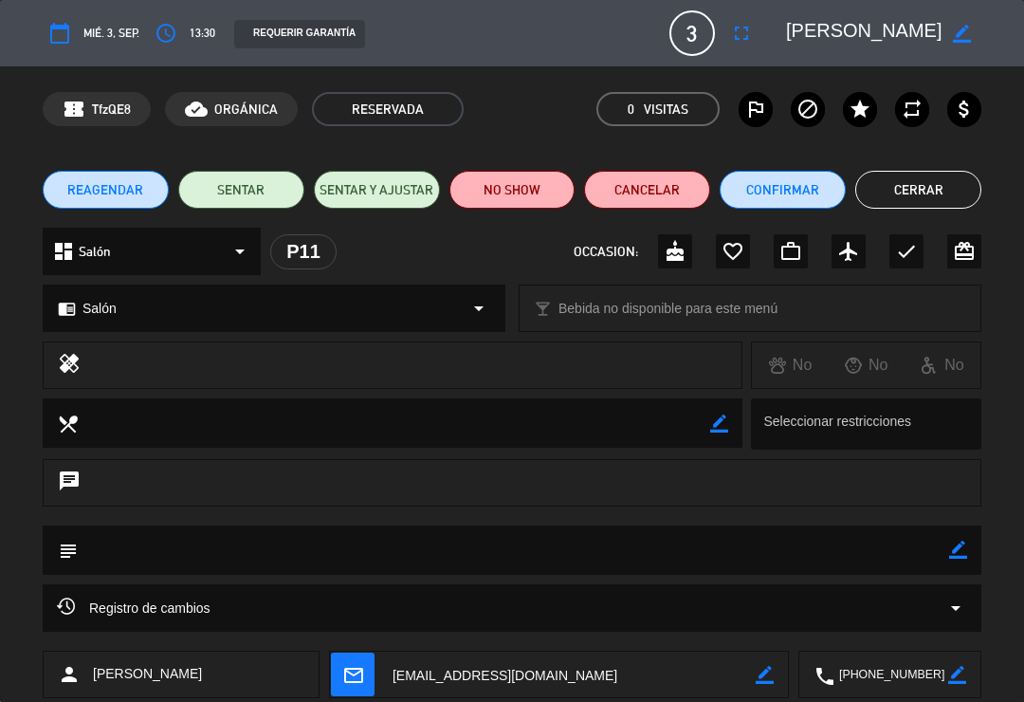
click at [544, 175] on button "NO SHOW" at bounding box center [513, 190] width 126 height 38
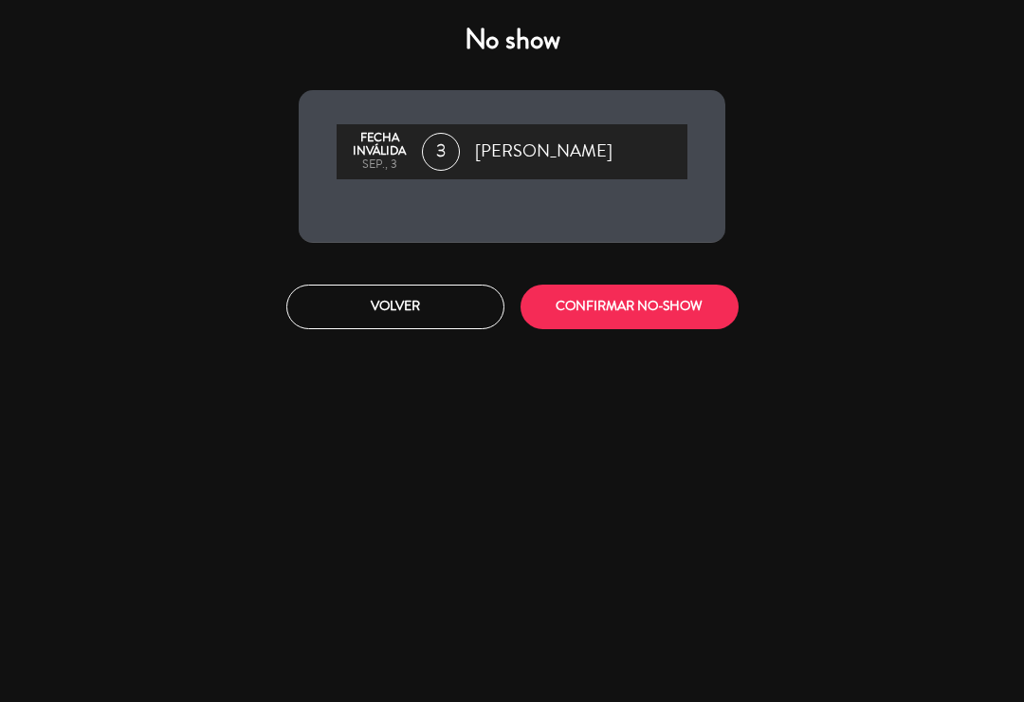
click at [614, 321] on button "CONFIRMAR NO-SHOW" at bounding box center [630, 307] width 218 height 45
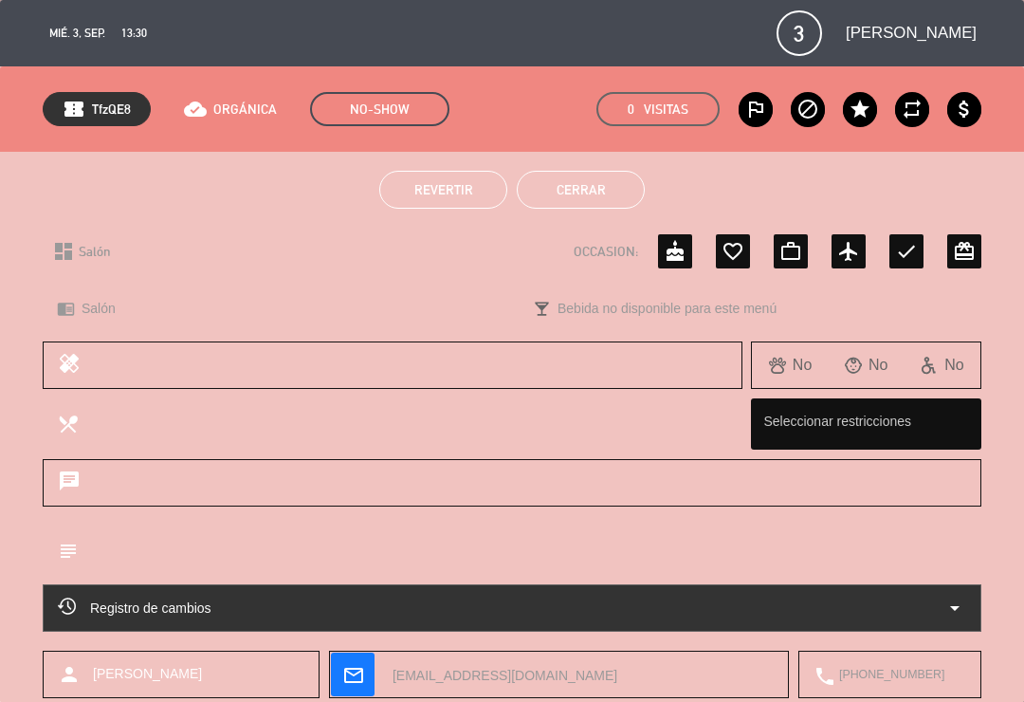
click at [612, 201] on button "Cerrar" at bounding box center [581, 190] width 128 height 38
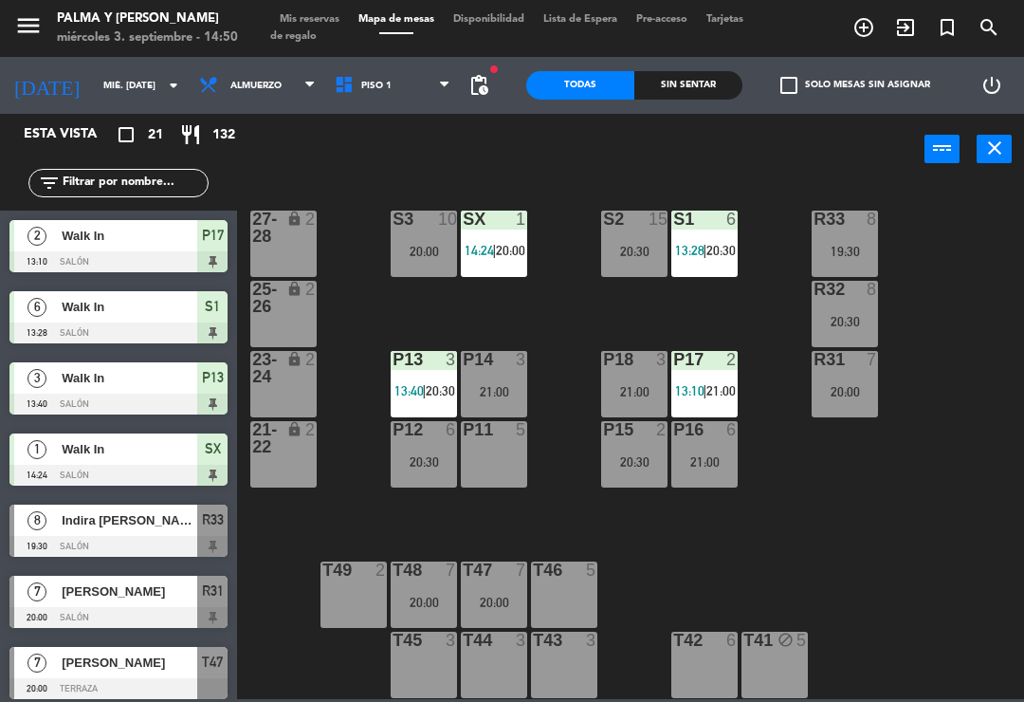
click at [130, 74] on input "mié. [DATE]" at bounding box center [159, 85] width 130 height 29
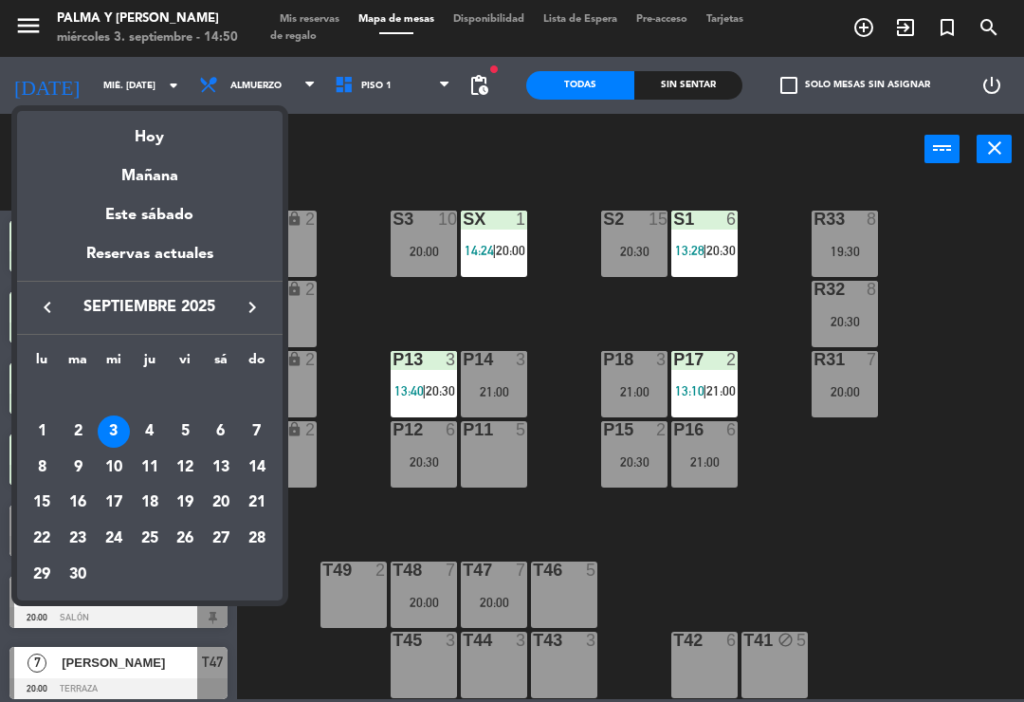
click at [157, 427] on div "4" at bounding box center [150, 431] width 32 height 32
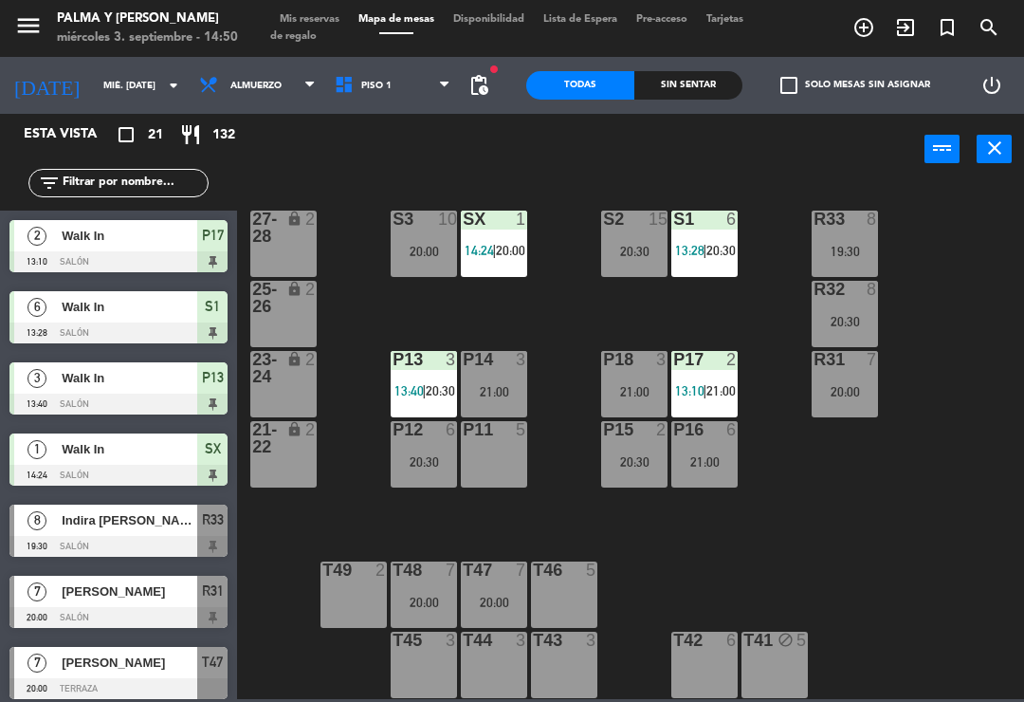
type input "[DEMOGRAPHIC_DATA] [DATE]"
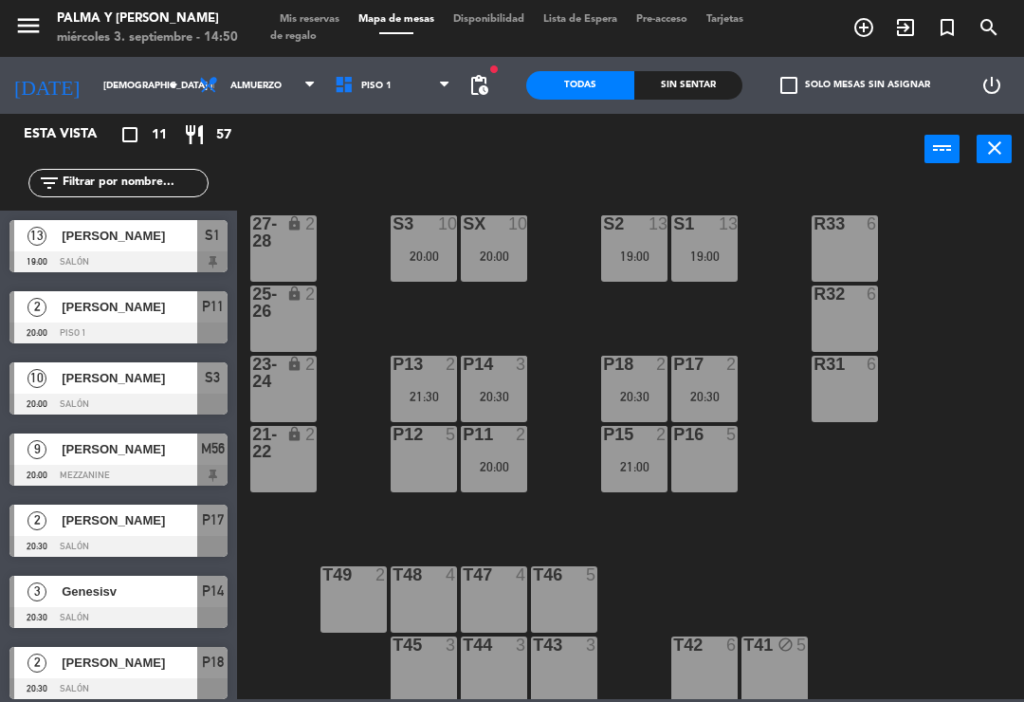
click at [721, 441] on div "5" at bounding box center [736, 434] width 31 height 17
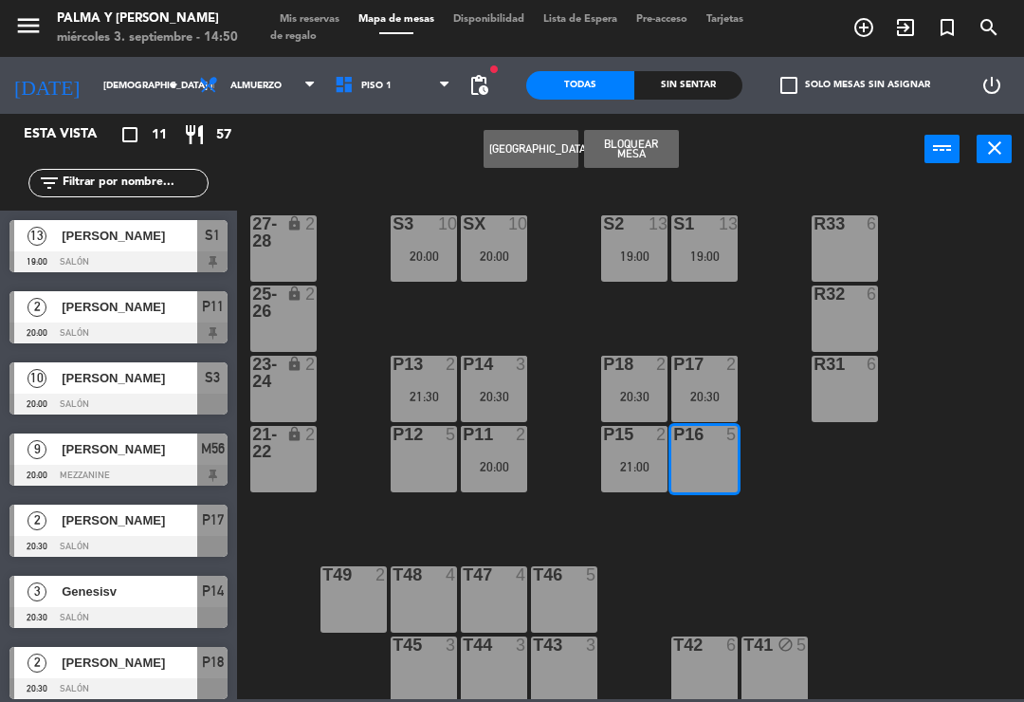
click at [526, 166] on button "[GEOGRAPHIC_DATA]" at bounding box center [531, 149] width 95 height 38
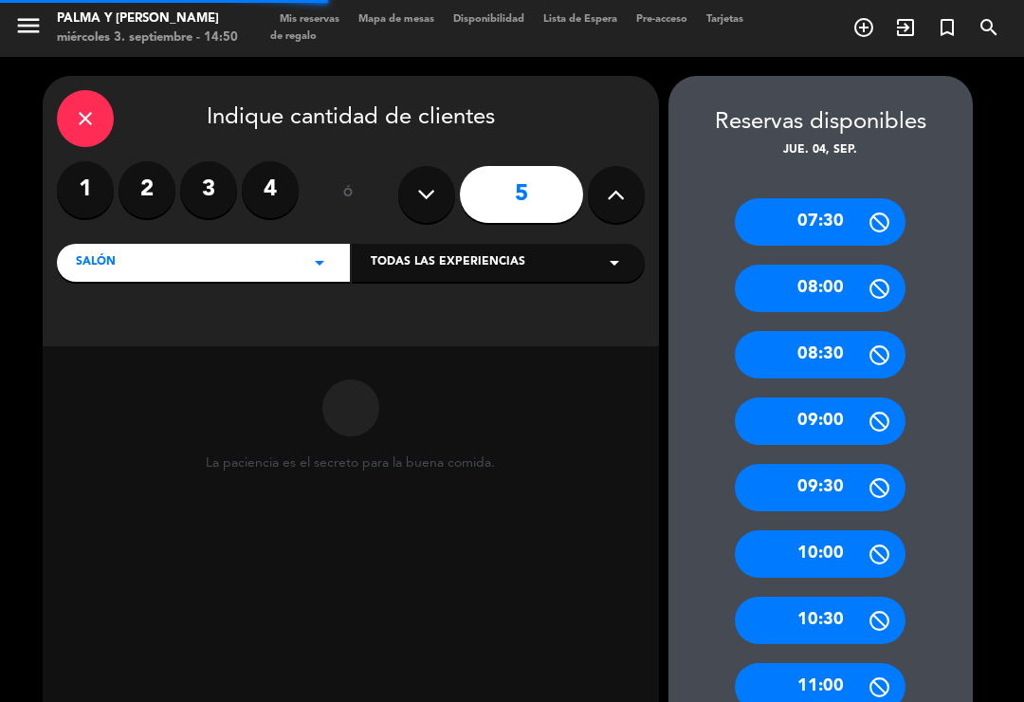
click at [611, 180] on icon at bounding box center [616, 194] width 18 height 28
type input "6"
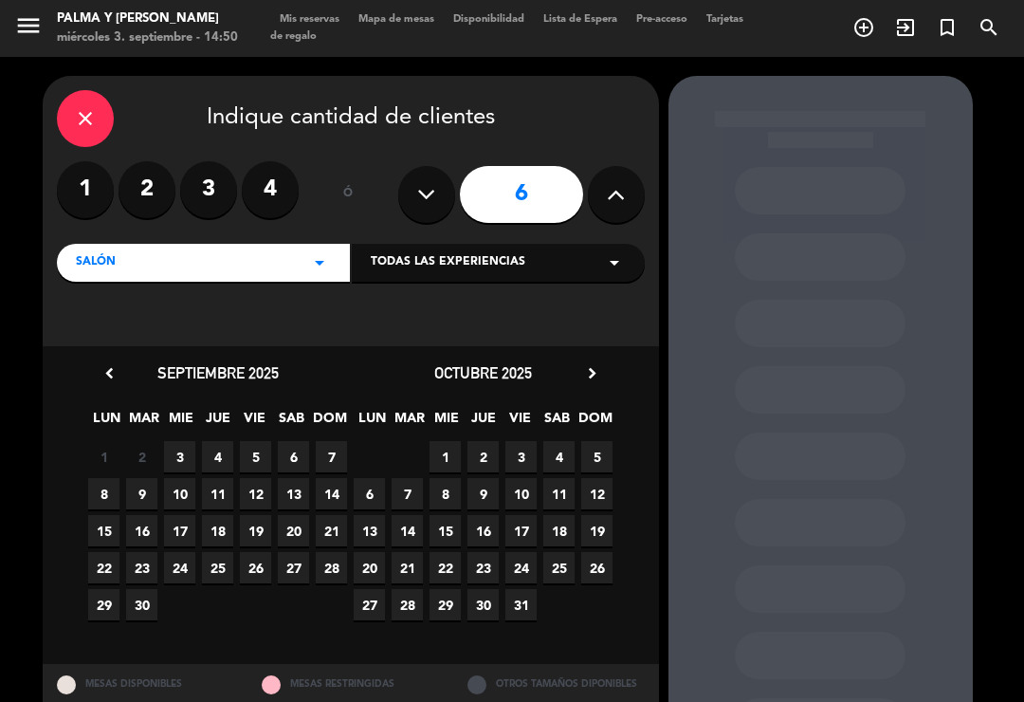
click at [220, 441] on span "4" at bounding box center [217, 456] width 31 height 31
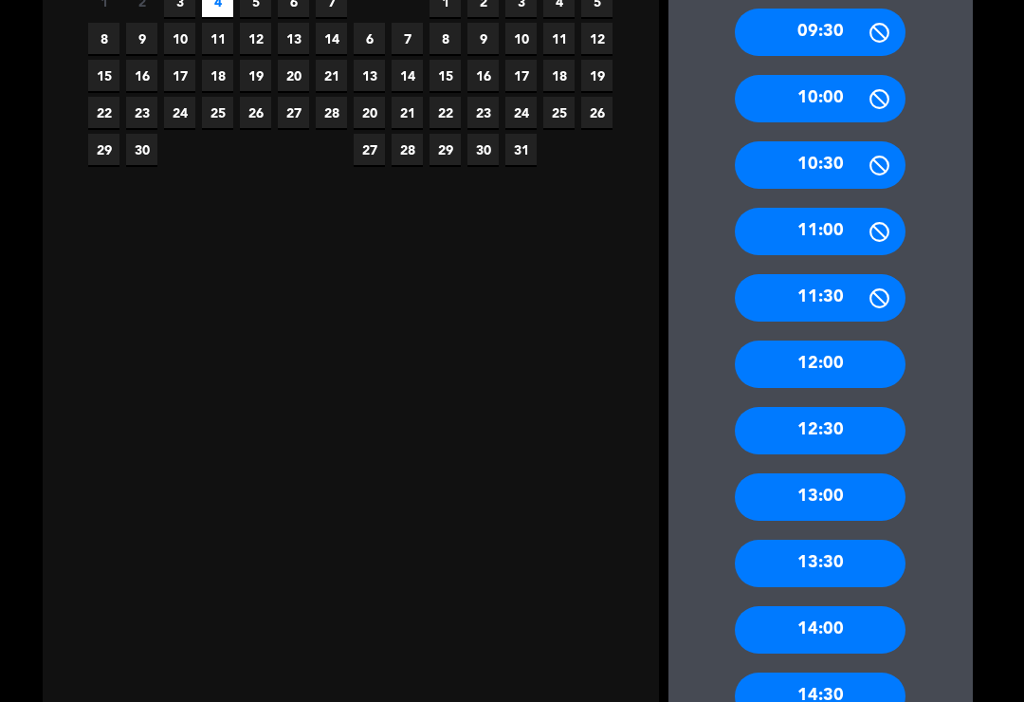
scroll to position [455, 0]
click at [886, 473] on div "13:00" at bounding box center [820, 496] width 171 height 47
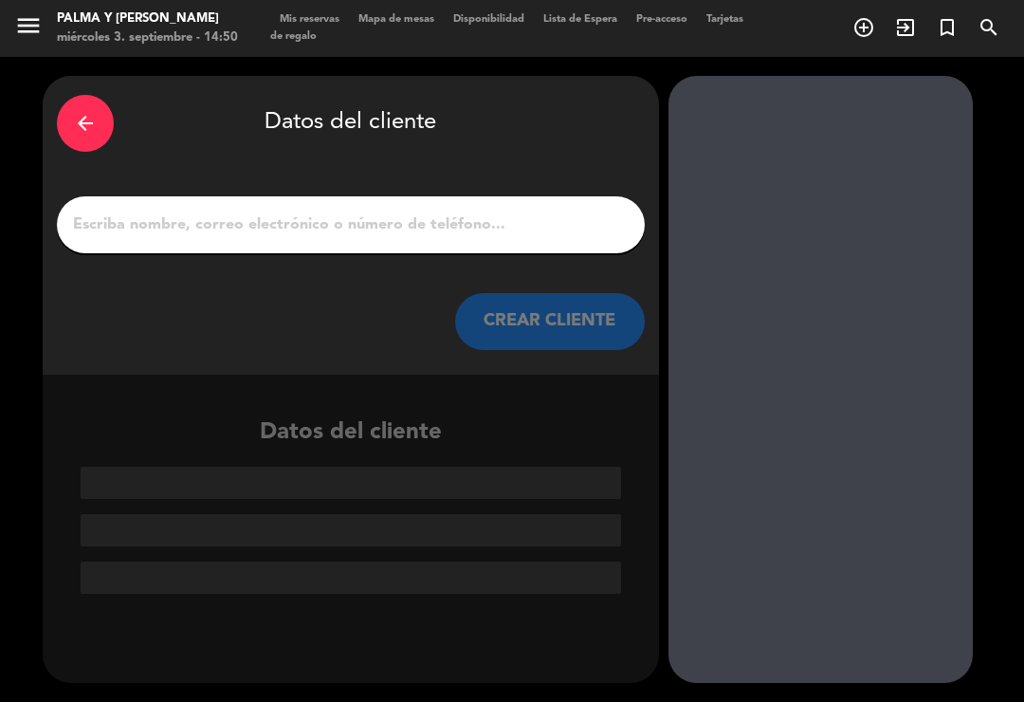
scroll to position [0, 0]
click at [546, 212] on input "1" at bounding box center [351, 225] width 560 height 27
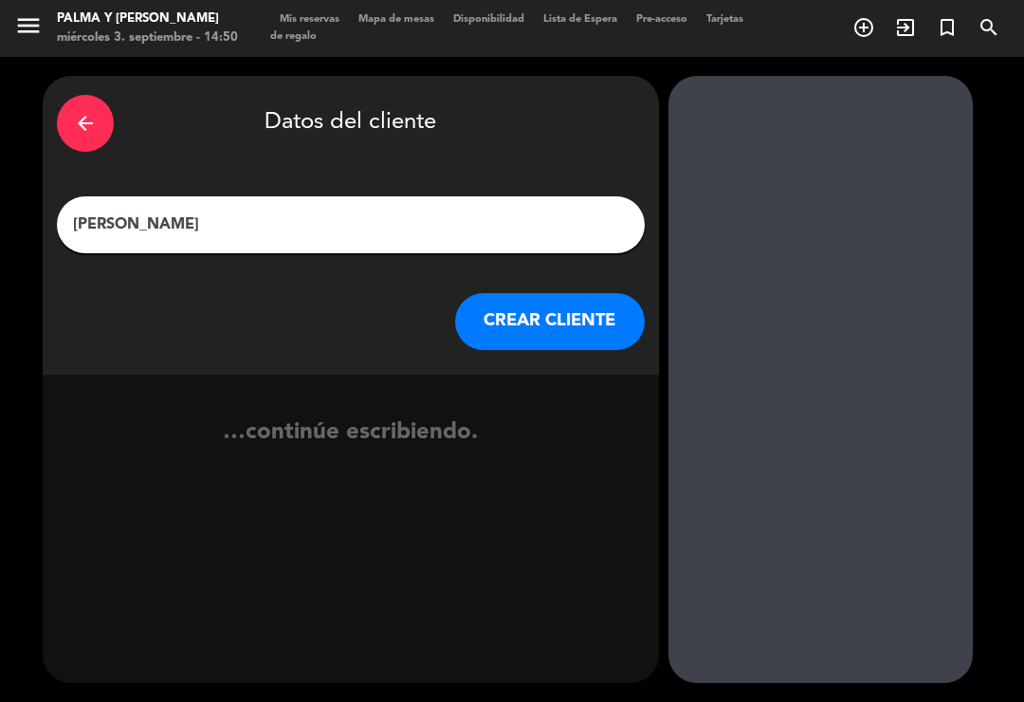
type input "[PERSON_NAME]"
click at [502, 293] on button "CREAR CLIENTE" at bounding box center [550, 321] width 190 height 57
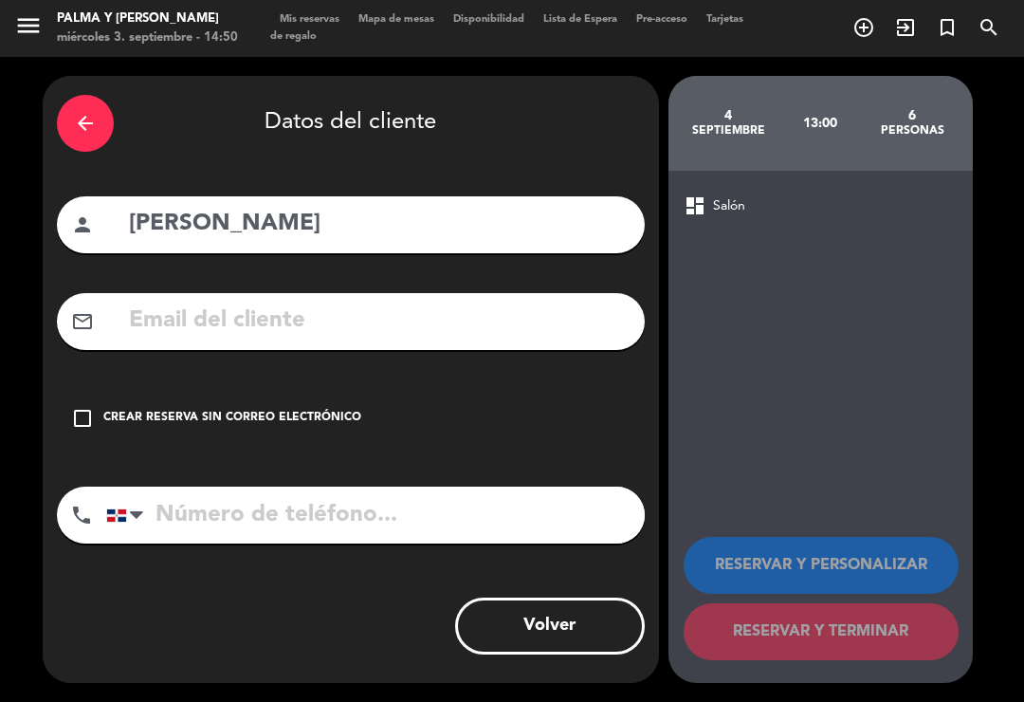
click at [343, 409] on div "Crear reserva sin correo electrónico" at bounding box center [232, 418] width 258 height 19
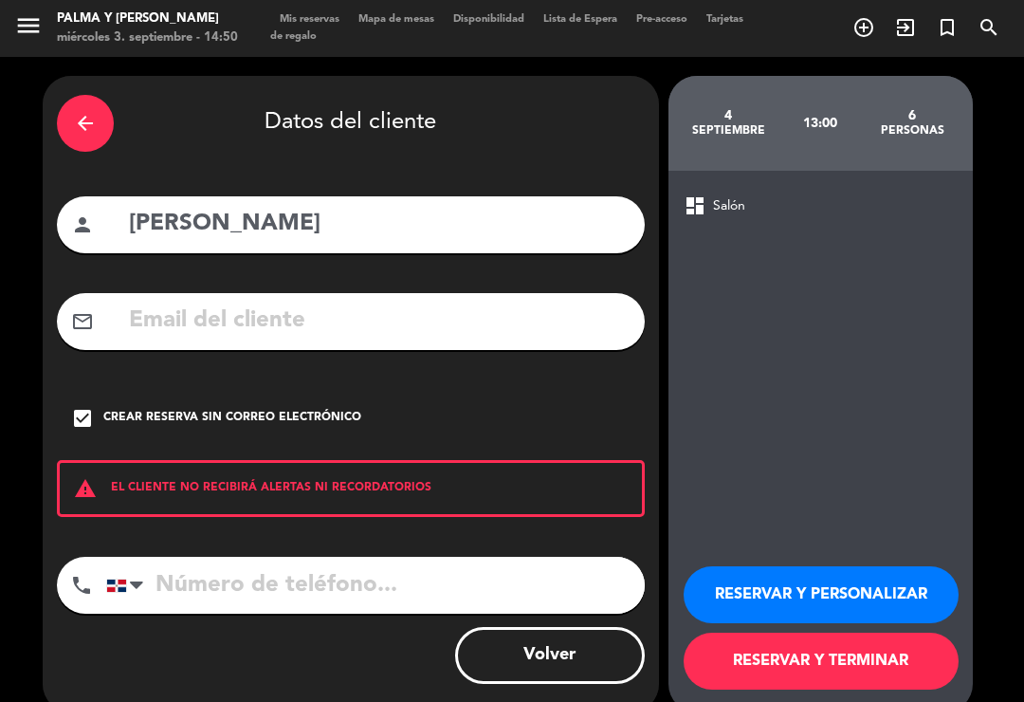
click at [387, 557] on input "tel" at bounding box center [375, 585] width 539 height 57
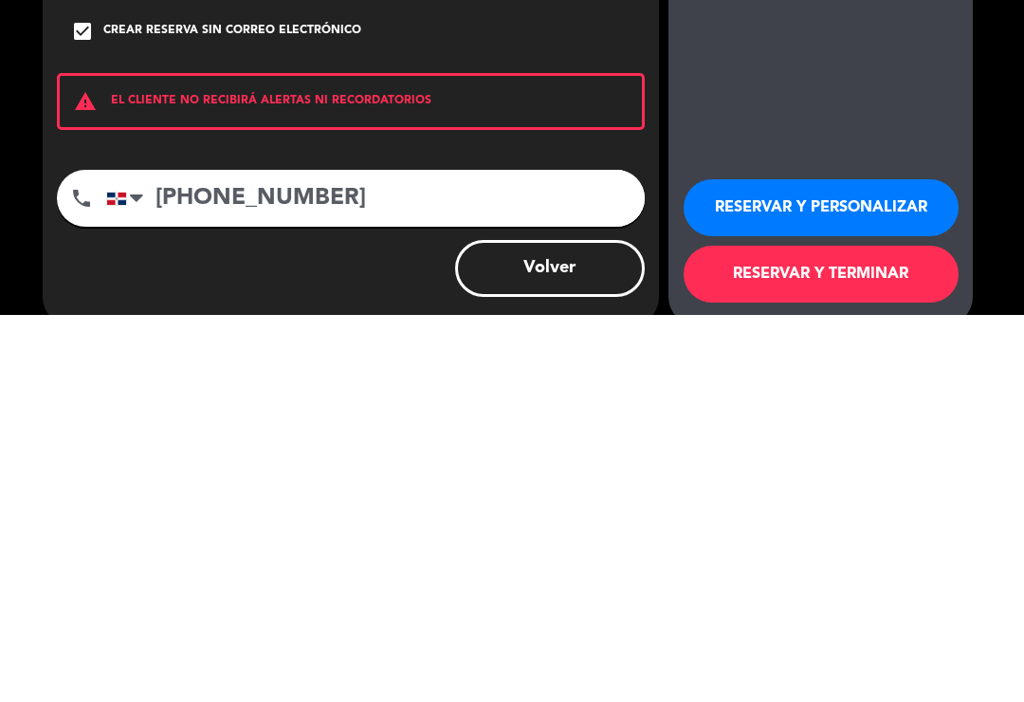
type input "[PHONE_NUMBER]"
click at [766, 633] on button "RESERVAR Y TERMINAR" at bounding box center [821, 661] width 275 height 57
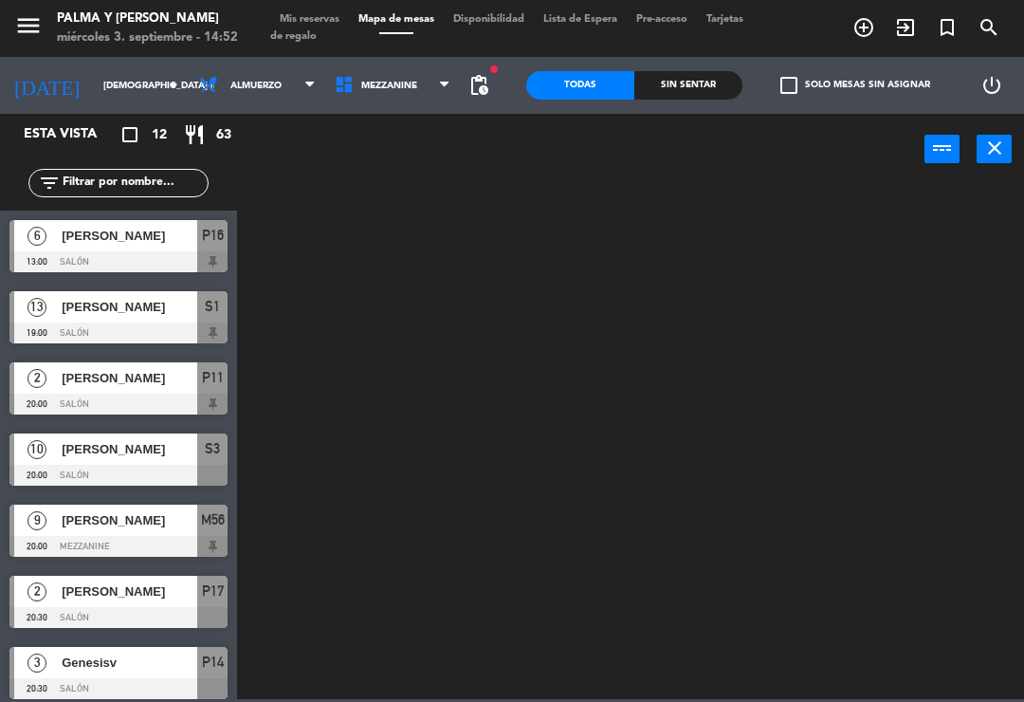
click at [517, 404] on div at bounding box center [636, 440] width 777 height 517
click at [94, 73] on input "[DEMOGRAPHIC_DATA] [DATE]" at bounding box center [159, 85] width 130 height 29
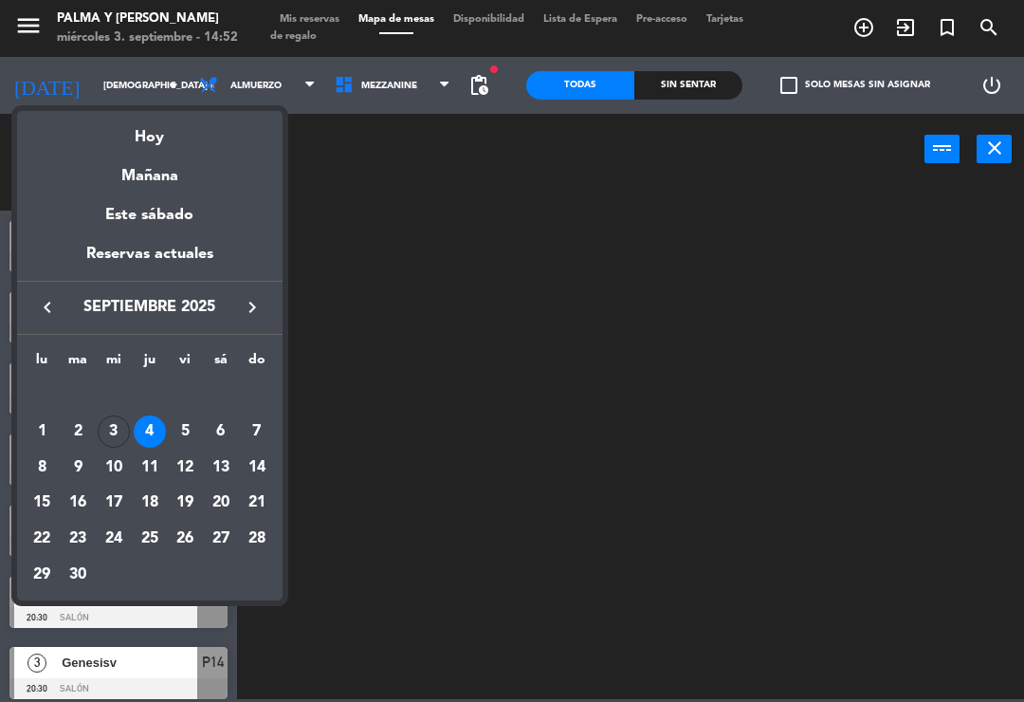
click at [118, 148] on div "Hoy" at bounding box center [150, 130] width 266 height 39
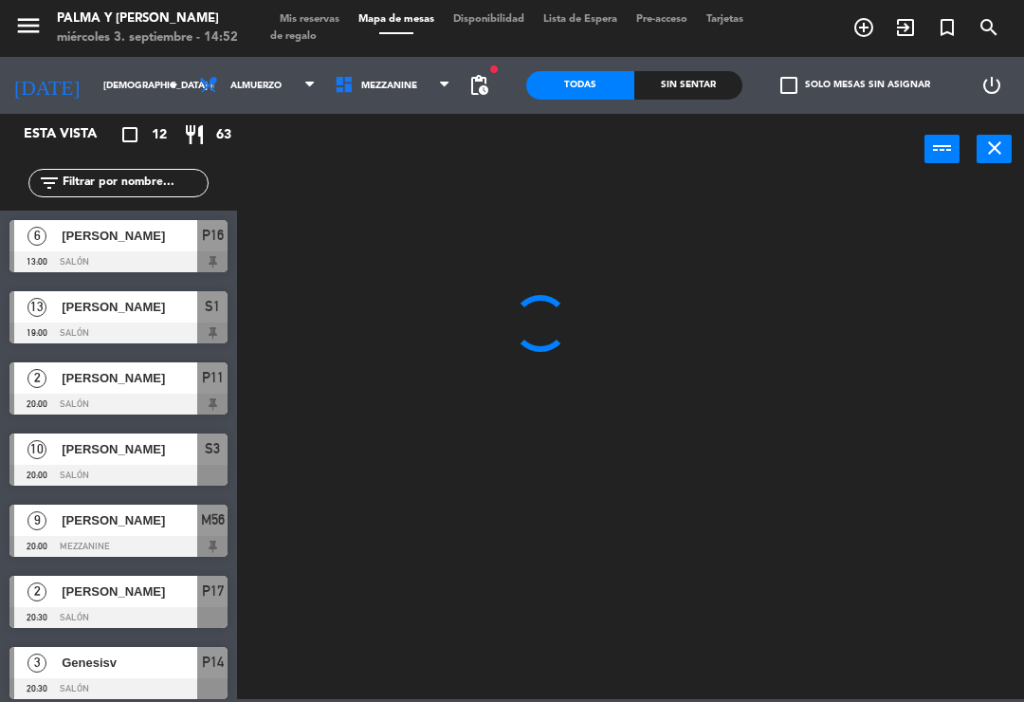
type input "mié. [DATE]"
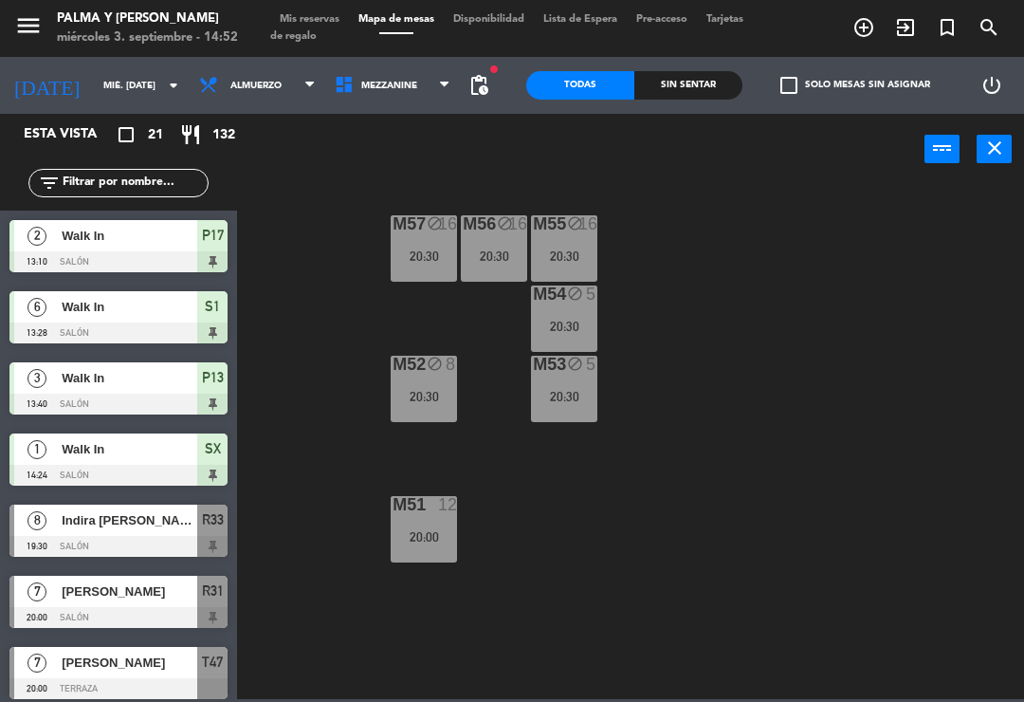
click at [418, 72] on span "Mezzanine" at bounding box center [393, 86] width 136 height 42
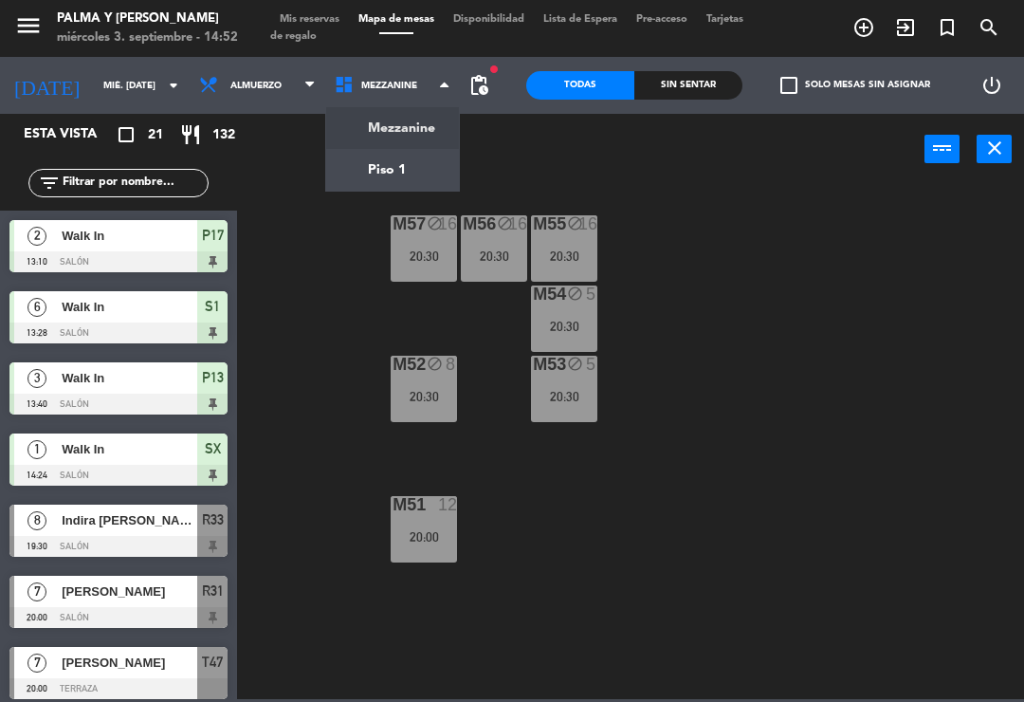
click at [398, 168] on ng-component "menu Palma y [PERSON_NAME] 3. septiembre - 14:52 Mis reservas Mapa de mesas Dis…" at bounding box center [512, 349] width 1024 height 699
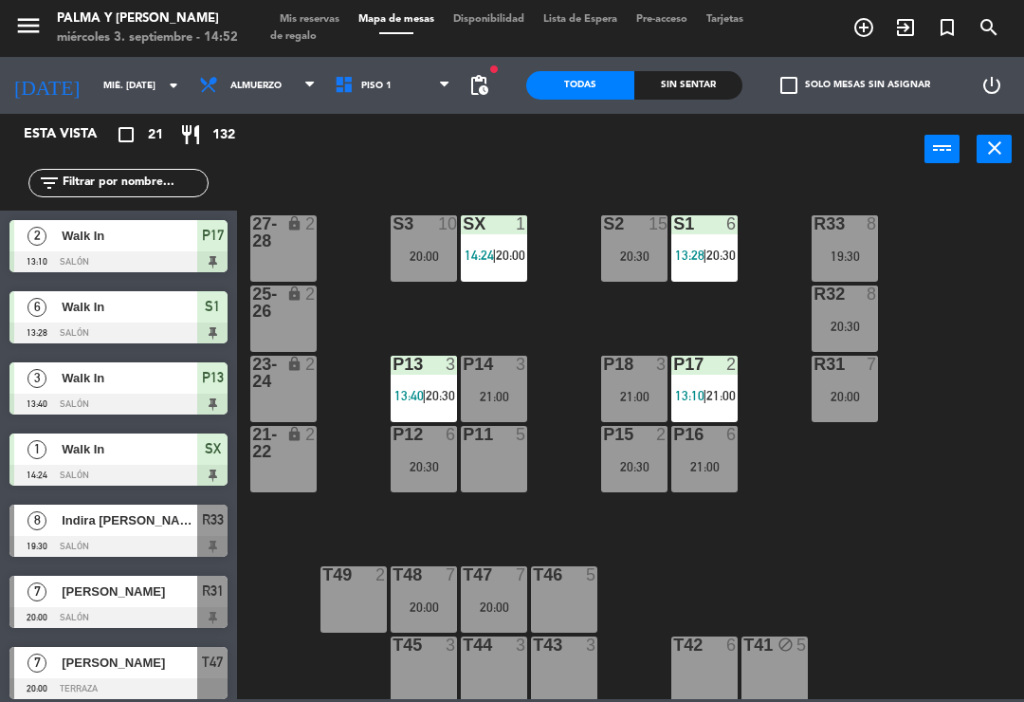
click at [313, 23] on span "Mis reservas" at bounding box center [309, 19] width 79 height 10
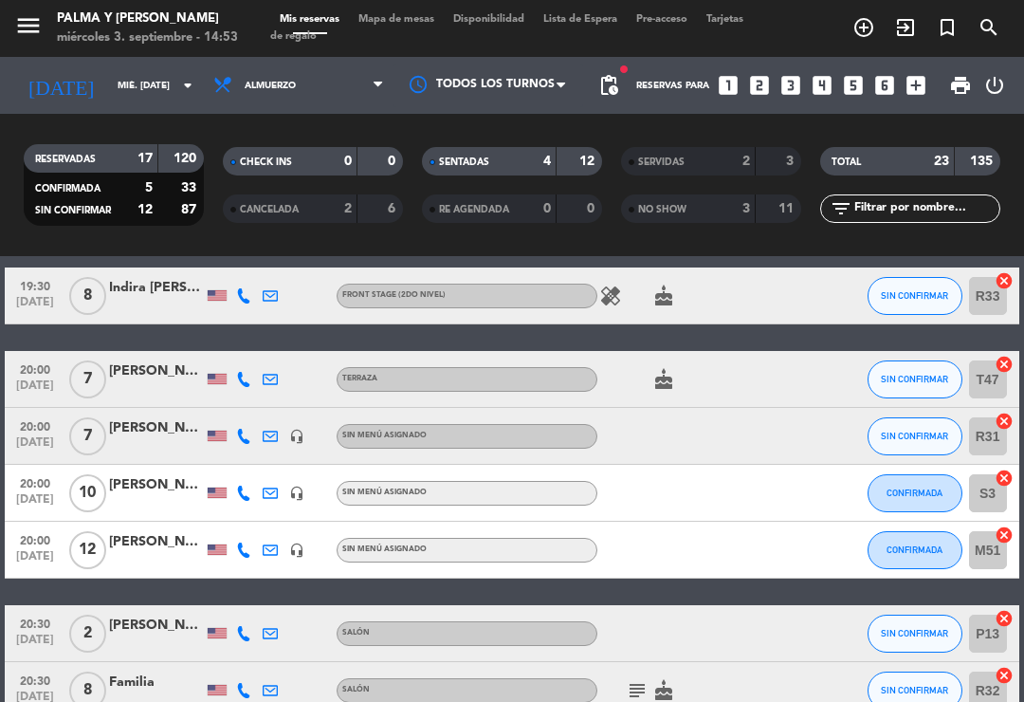
scroll to position [409, 0]
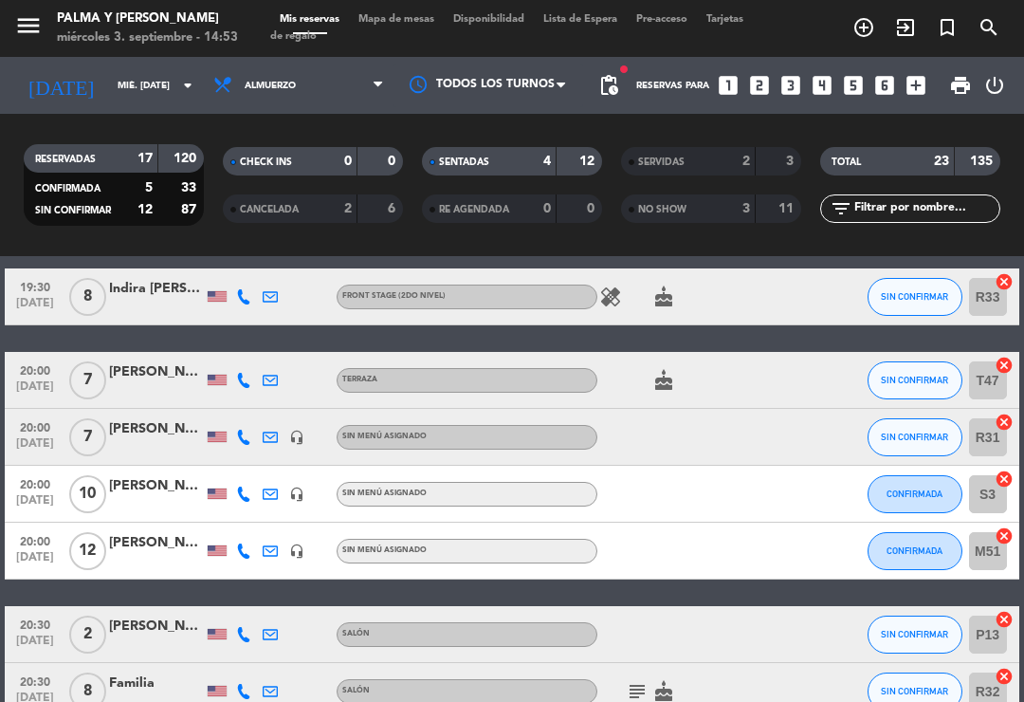
click at [253, 287] on div at bounding box center [244, 296] width 27 height 56
click at [228, 288] on div at bounding box center [217, 296] width 27 height 56
click at [239, 293] on icon at bounding box center [243, 296] width 15 height 15
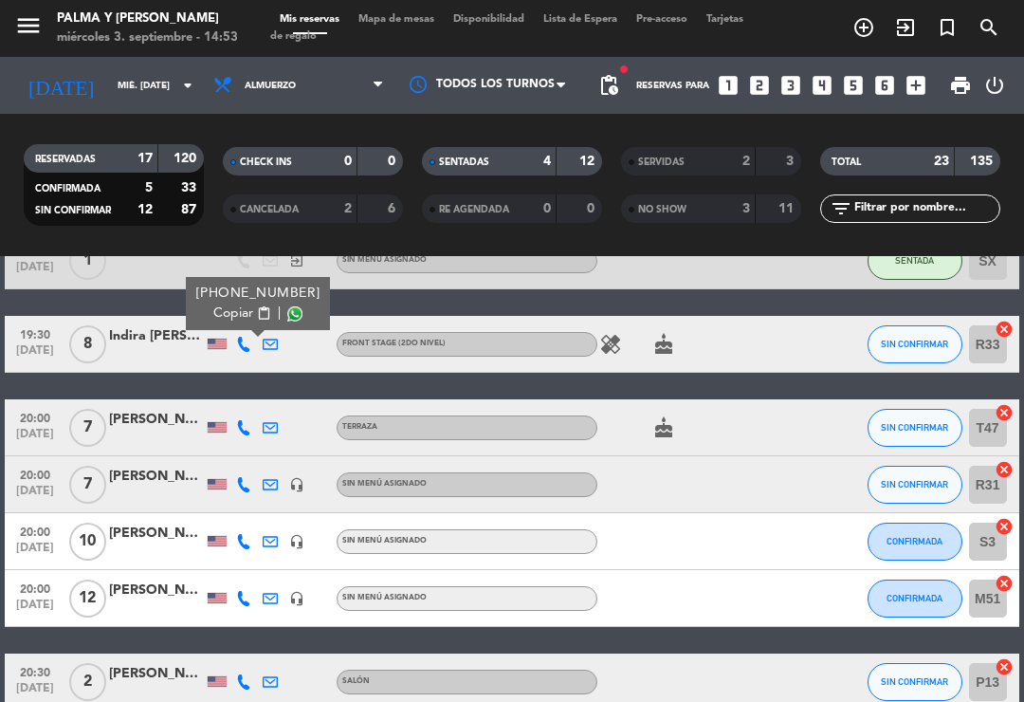
scroll to position [366, 0]
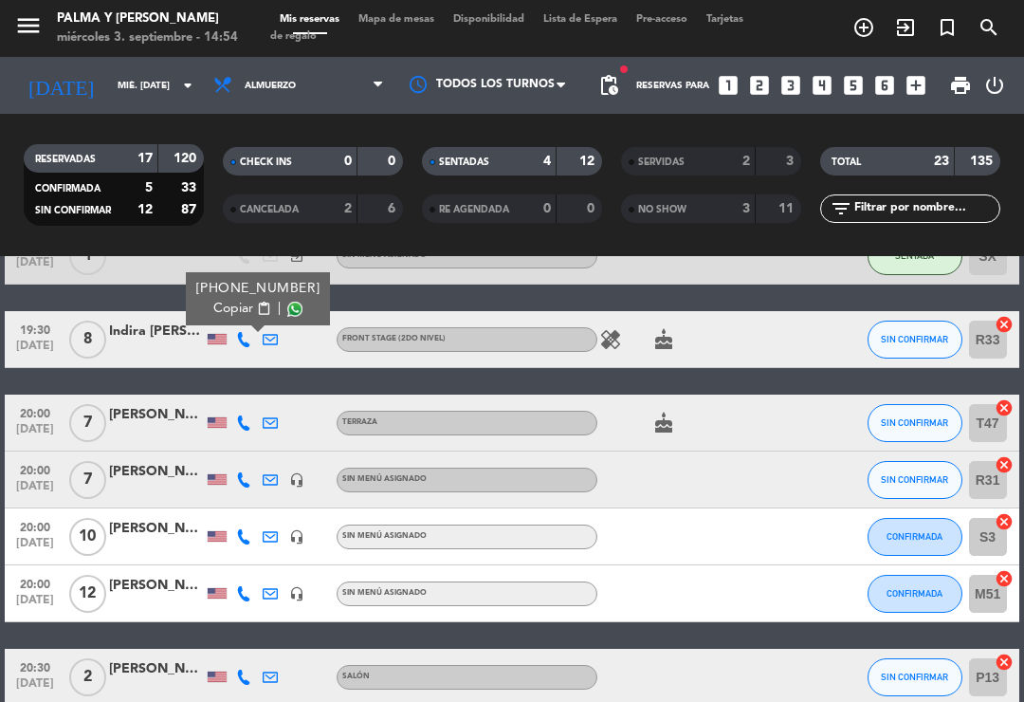
click at [146, 335] on div "Indira [PERSON_NAME]" at bounding box center [156, 332] width 95 height 22
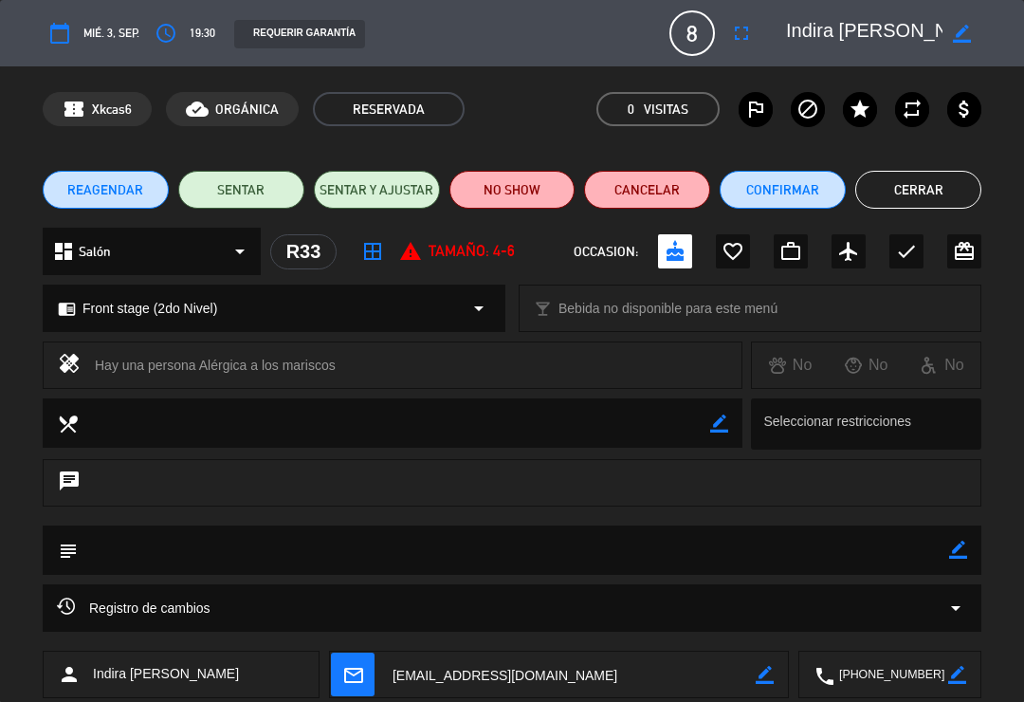
click at [940, 175] on button "Cerrar" at bounding box center [919, 190] width 126 height 38
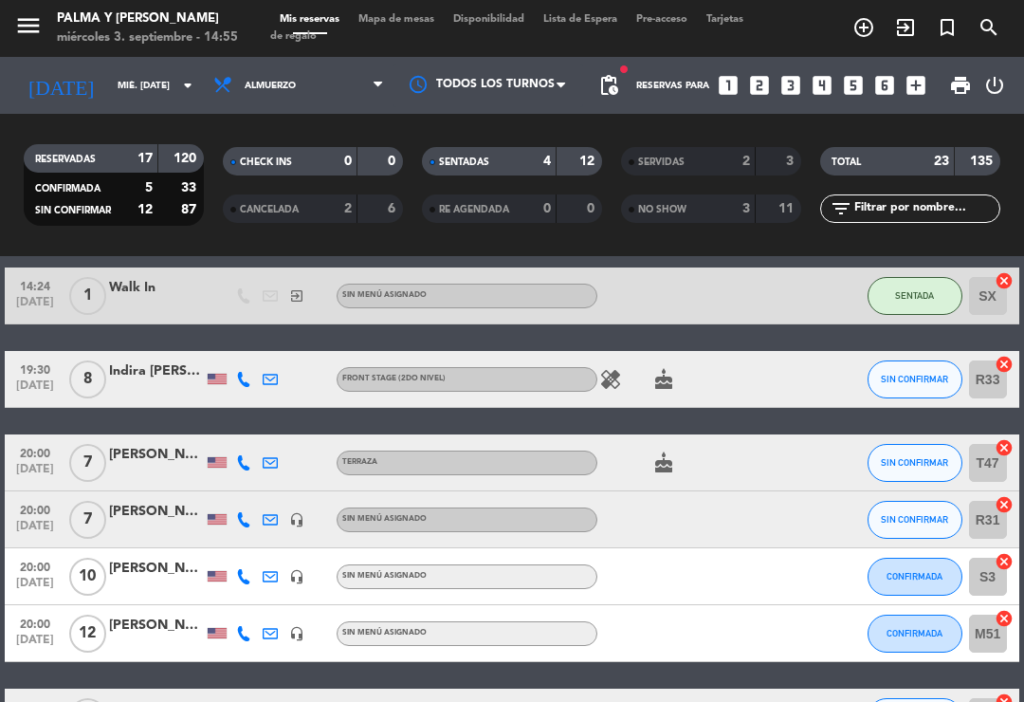
scroll to position [324, 0]
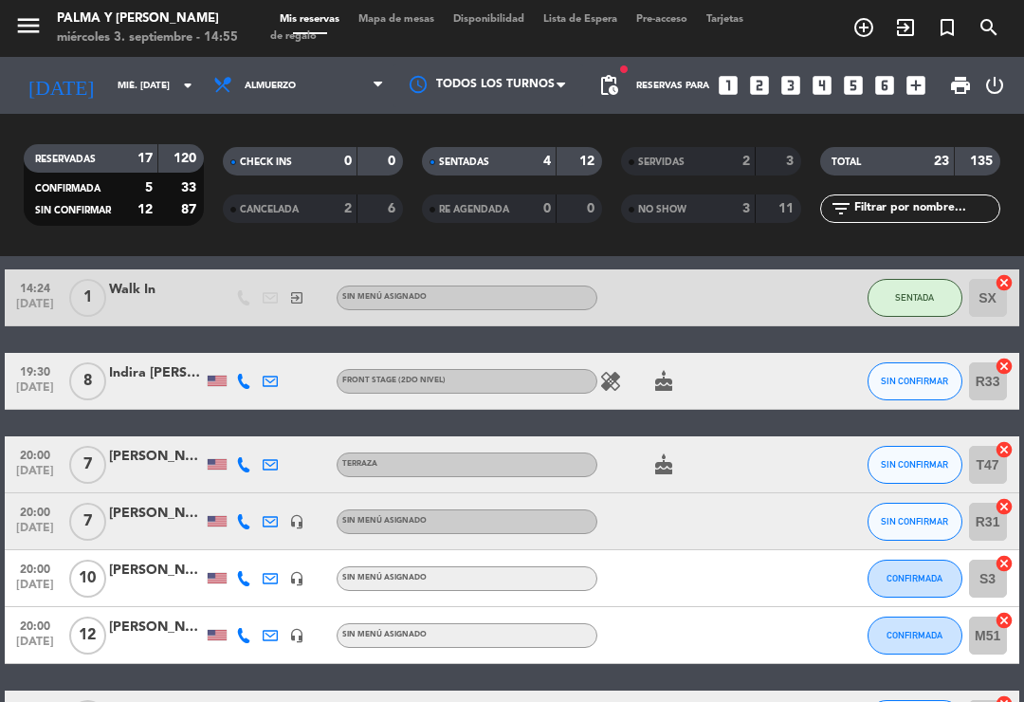
click at [427, 21] on span "Mapa de mesas" at bounding box center [396, 19] width 95 height 10
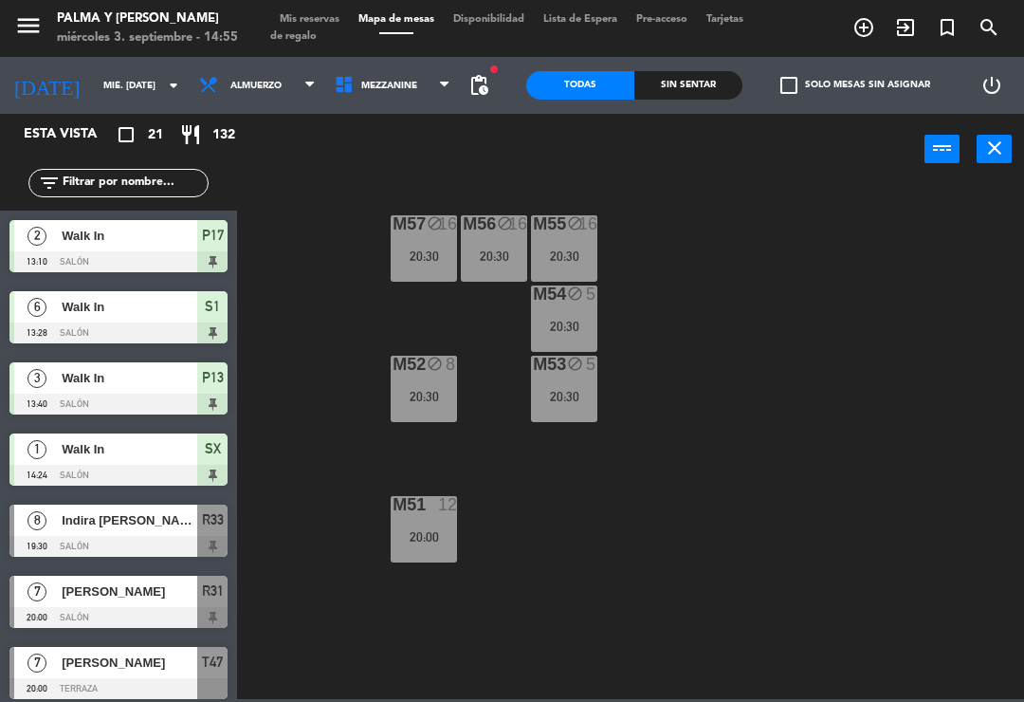
click at [406, 408] on div "M52 block 8 20:30" at bounding box center [424, 389] width 66 height 66
click at [583, 556] on div "M57 block 16 20:30 M56 block 16 20:30 M55 block 16 20:30 M54 block 5 20:30 M52 …" at bounding box center [636, 440] width 777 height 517
click at [428, 417] on div "M52 block 8 20:30" at bounding box center [424, 389] width 66 height 66
click at [554, 557] on div "M57 block 16 20:30 M56 block 16 20:30 M55 block 16 20:30 M54 block 5 20:30 M52 …" at bounding box center [636, 440] width 777 height 517
click at [436, 533] on div "20:00" at bounding box center [424, 536] width 66 height 13
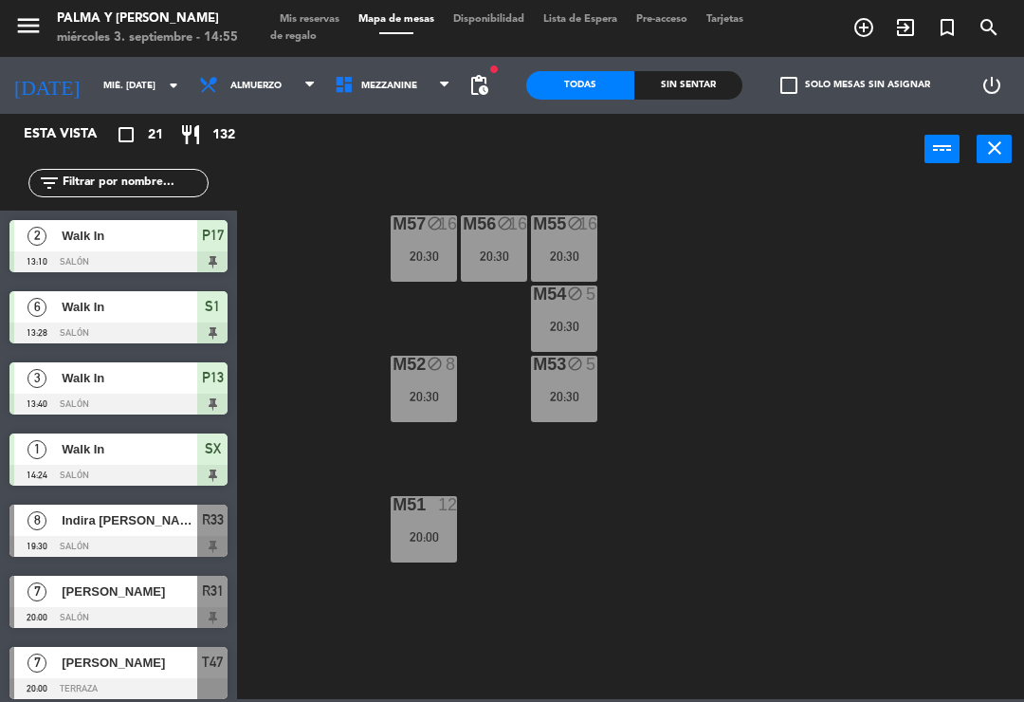
click at [554, 611] on div "M57 block 16 20:30 M56 block 16 20:30 M55 block 16 20:30 M54 block 5 20:30 M52 …" at bounding box center [636, 440] width 777 height 517
click at [319, 21] on span "Mis reservas" at bounding box center [309, 19] width 79 height 10
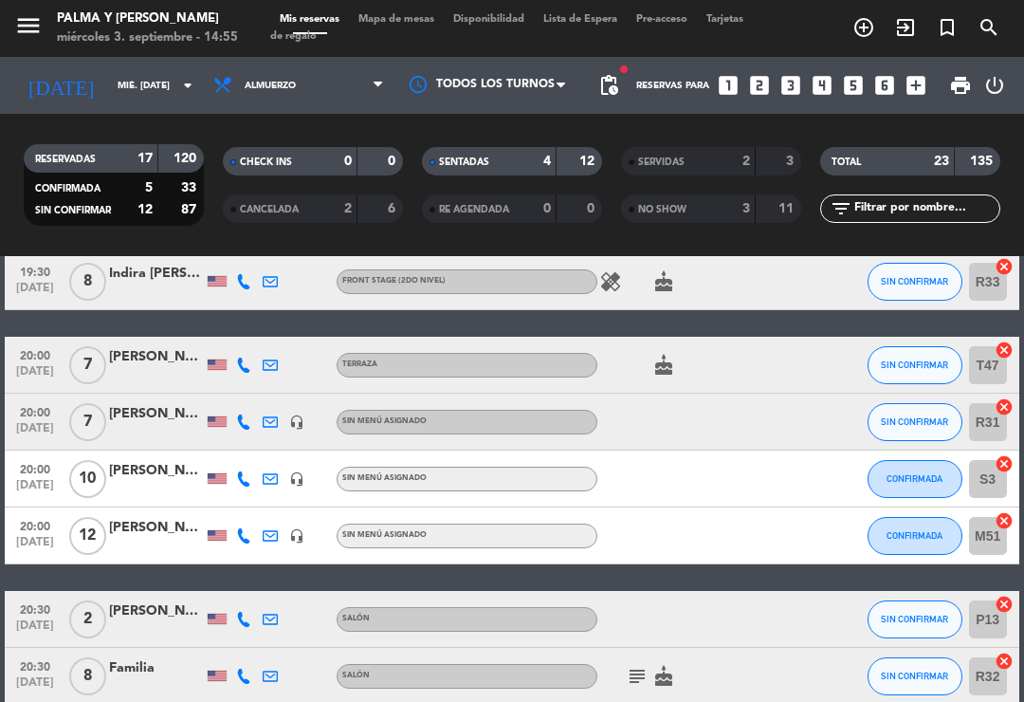
scroll to position [423, 0]
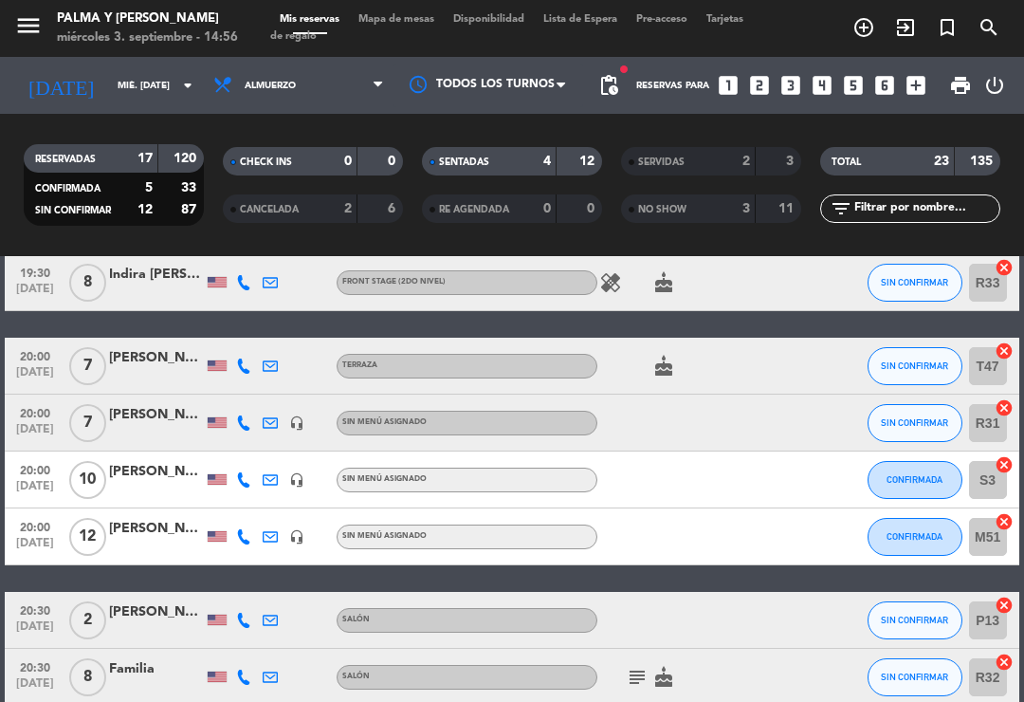
click at [242, 418] on icon at bounding box center [243, 422] width 15 height 15
click at [631, 683] on icon "subject" at bounding box center [637, 677] width 23 height 23
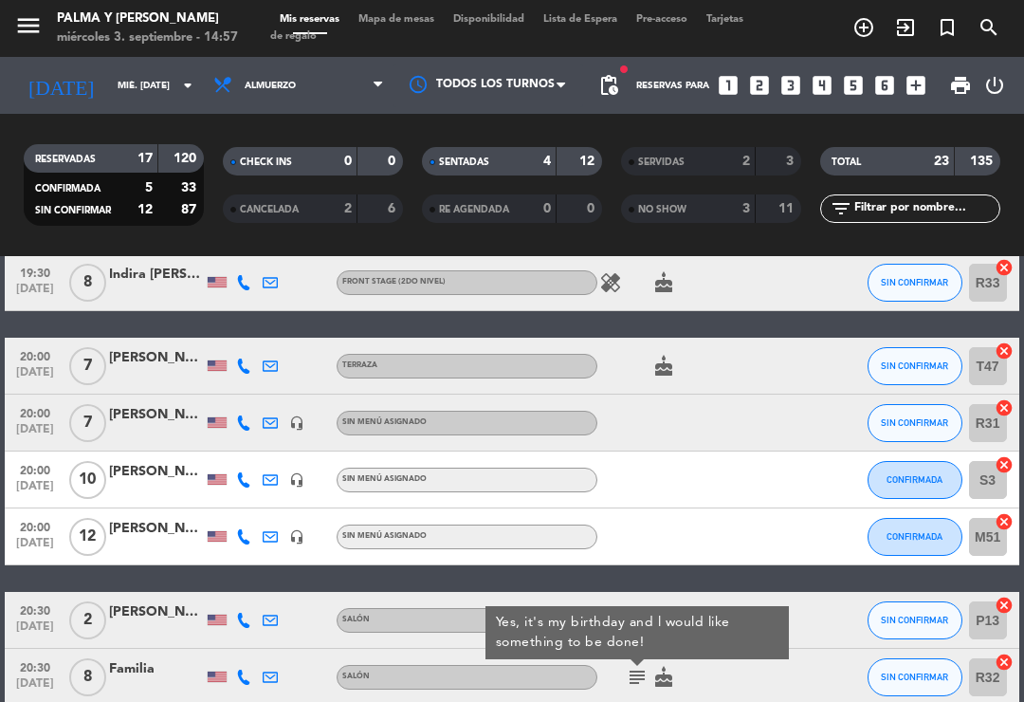
click at [799, 696] on div at bounding box center [782, 677] width 51 height 56
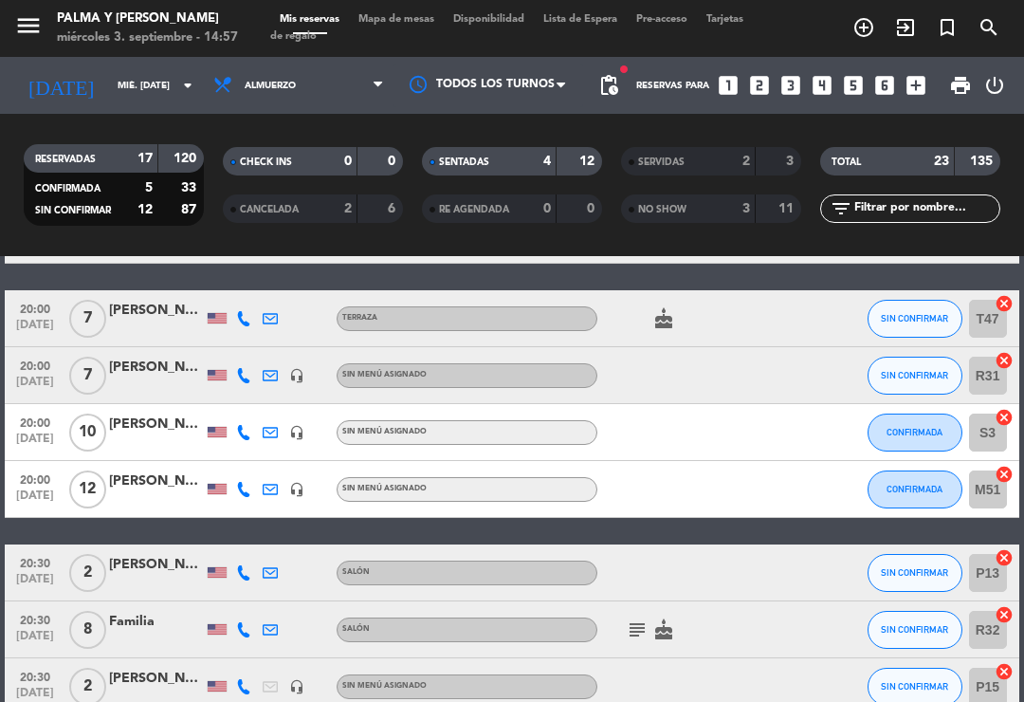
scroll to position [473, 0]
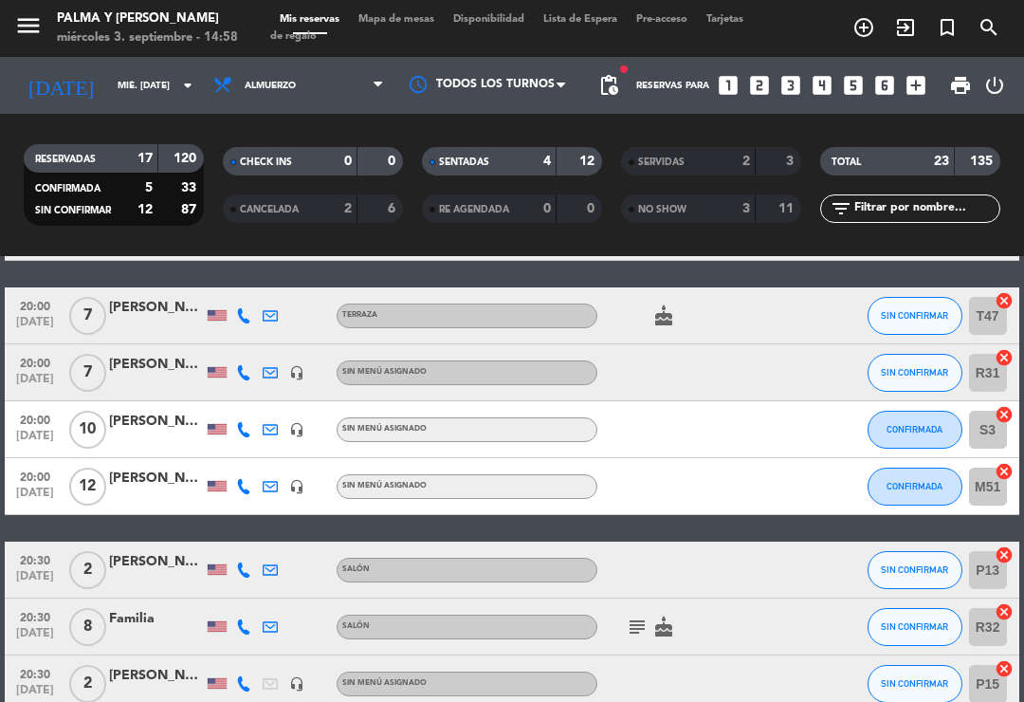
click at [247, 432] on icon at bounding box center [243, 429] width 15 height 15
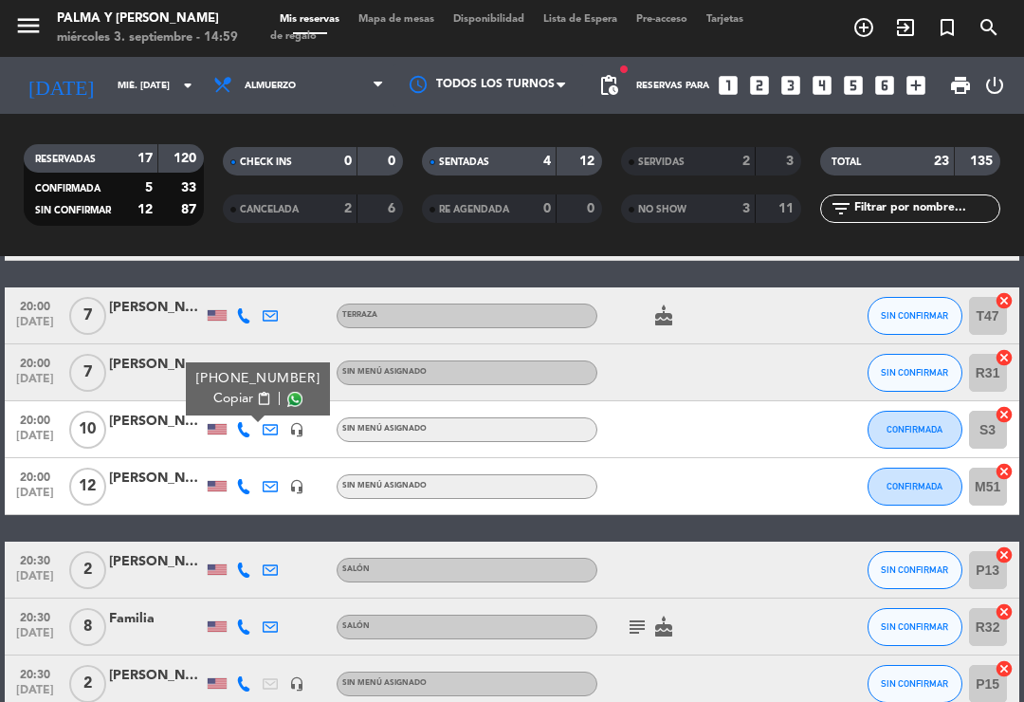
click at [250, 489] on icon at bounding box center [243, 486] width 15 height 15
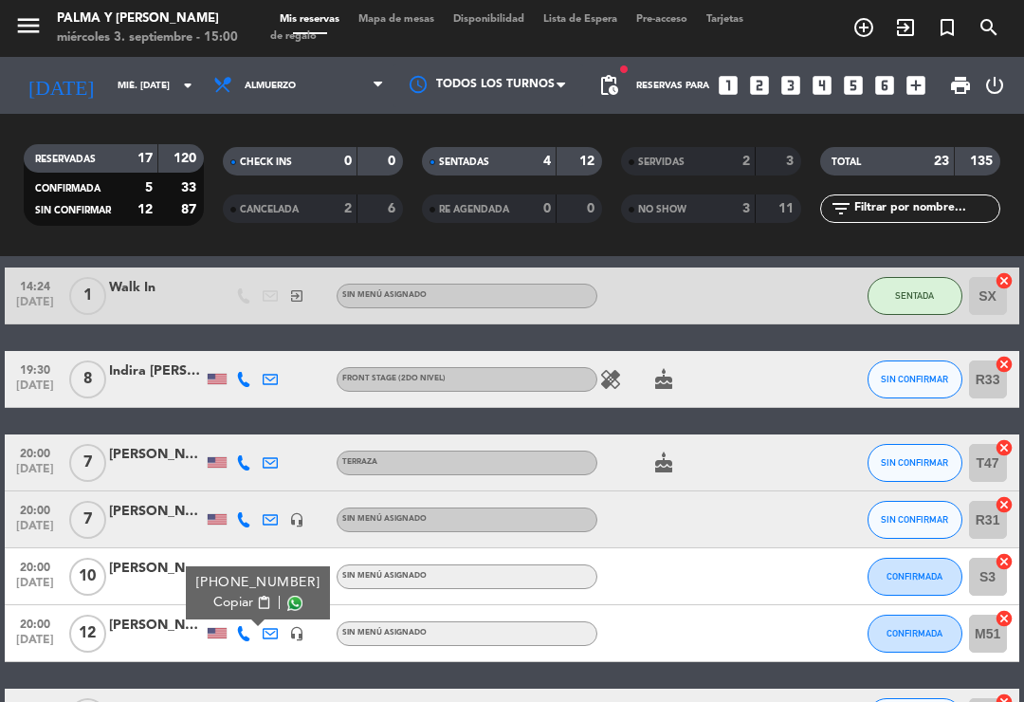
scroll to position [332, 0]
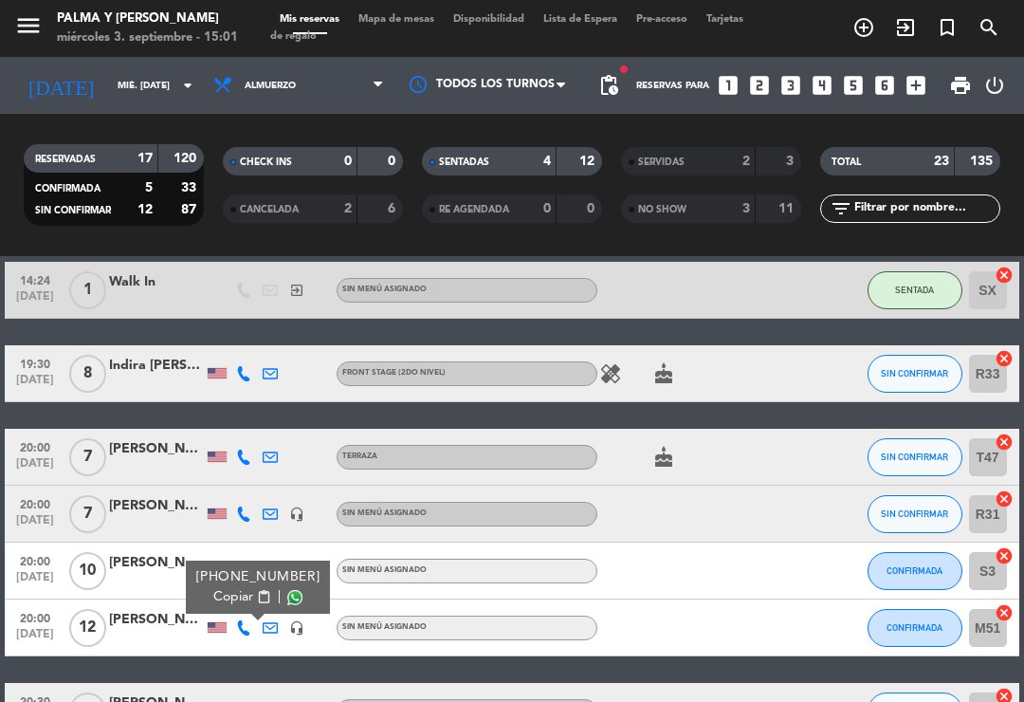
click at [158, 634] on div at bounding box center [156, 638] width 95 height 15
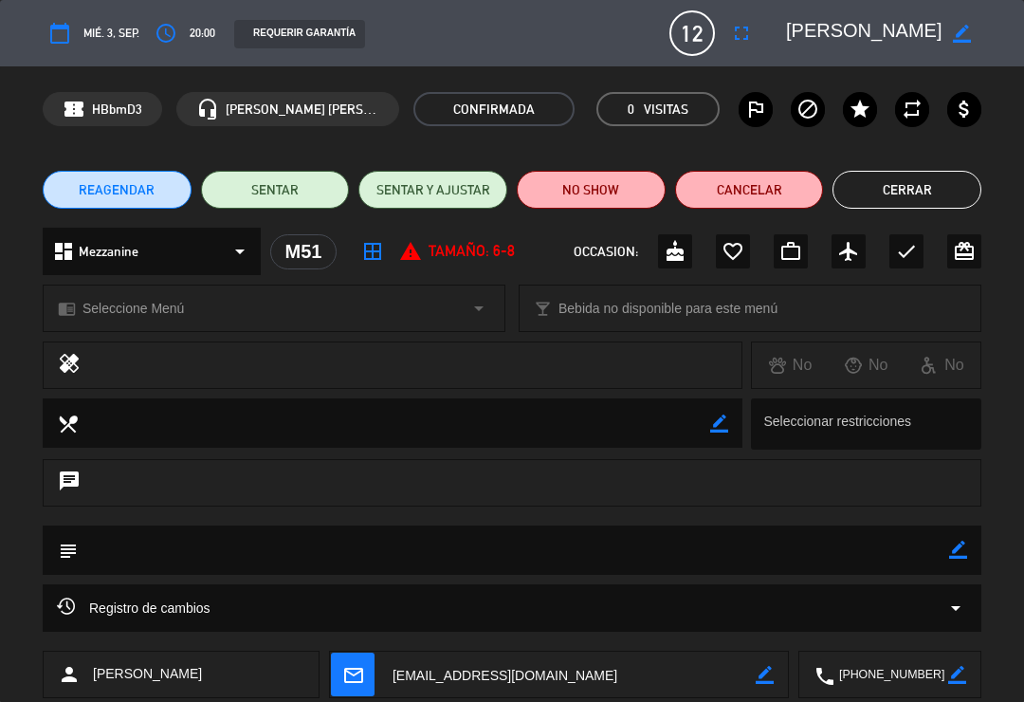
click at [880, 198] on button "Cerrar" at bounding box center [907, 190] width 149 height 38
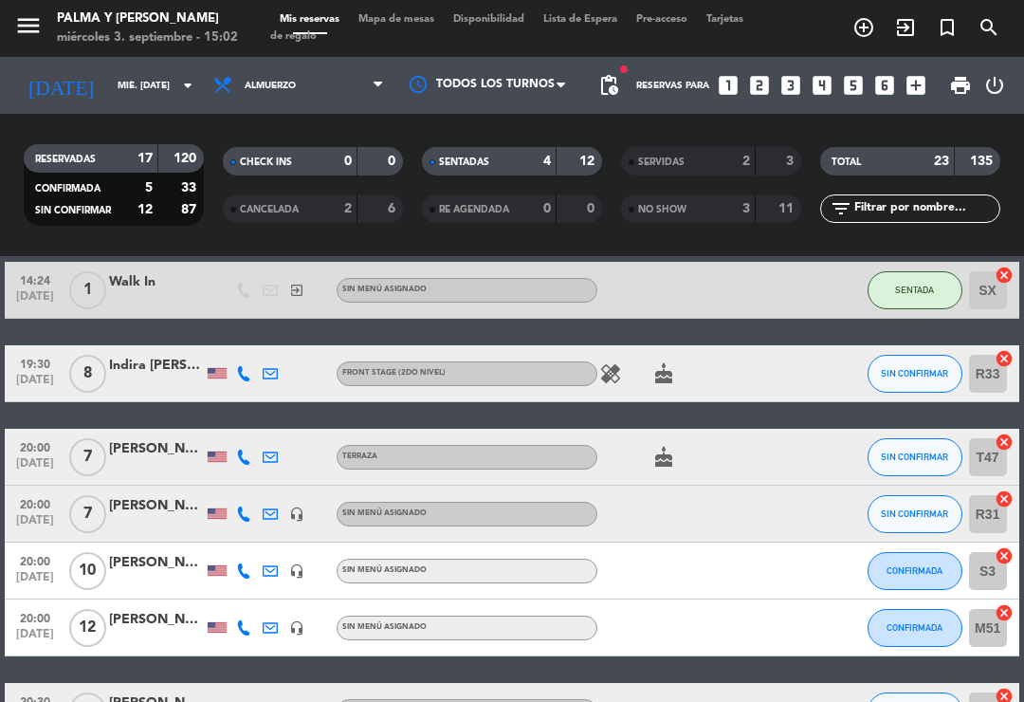
click at [158, 451] on div "[PERSON_NAME]" at bounding box center [156, 449] width 95 height 22
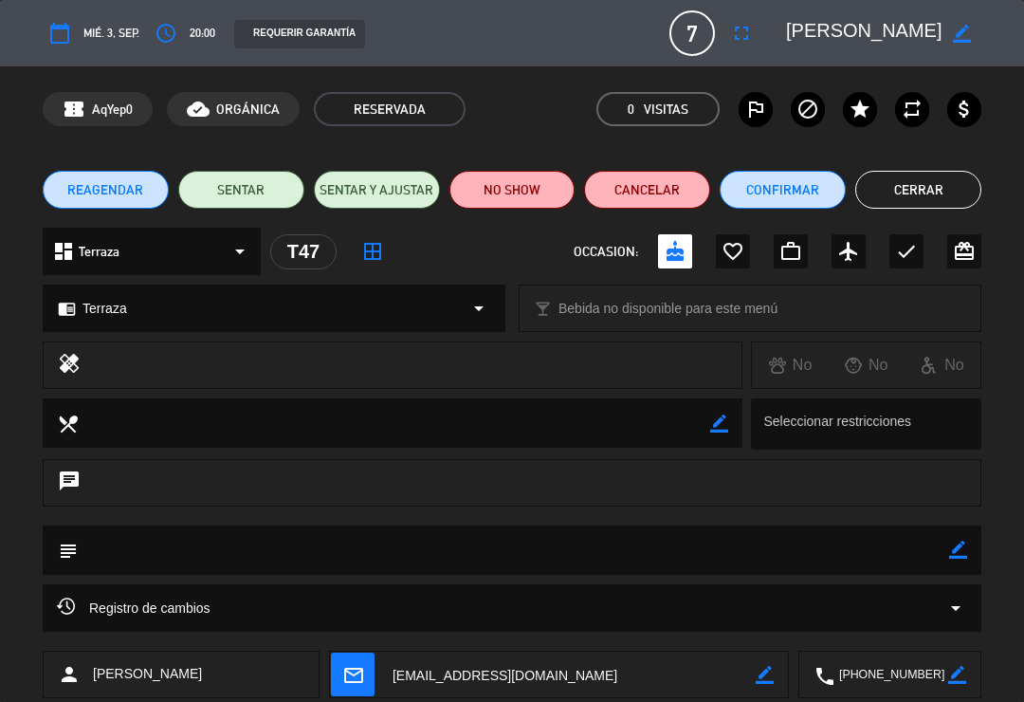
click at [659, 185] on button "Cancelar" at bounding box center [647, 190] width 126 height 38
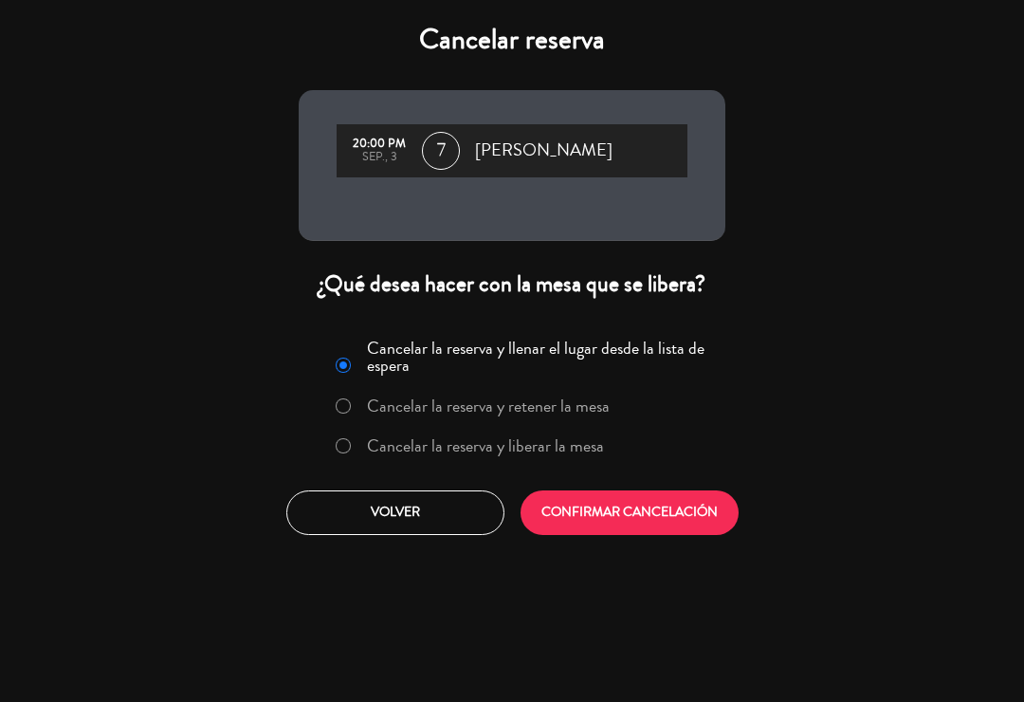
click at [544, 454] on label "Cancelar la reserva y liberar la mesa" at bounding box center [485, 445] width 237 height 17
click at [630, 529] on button "CONFIRMAR CANCELACIÓN" at bounding box center [630, 512] width 218 height 45
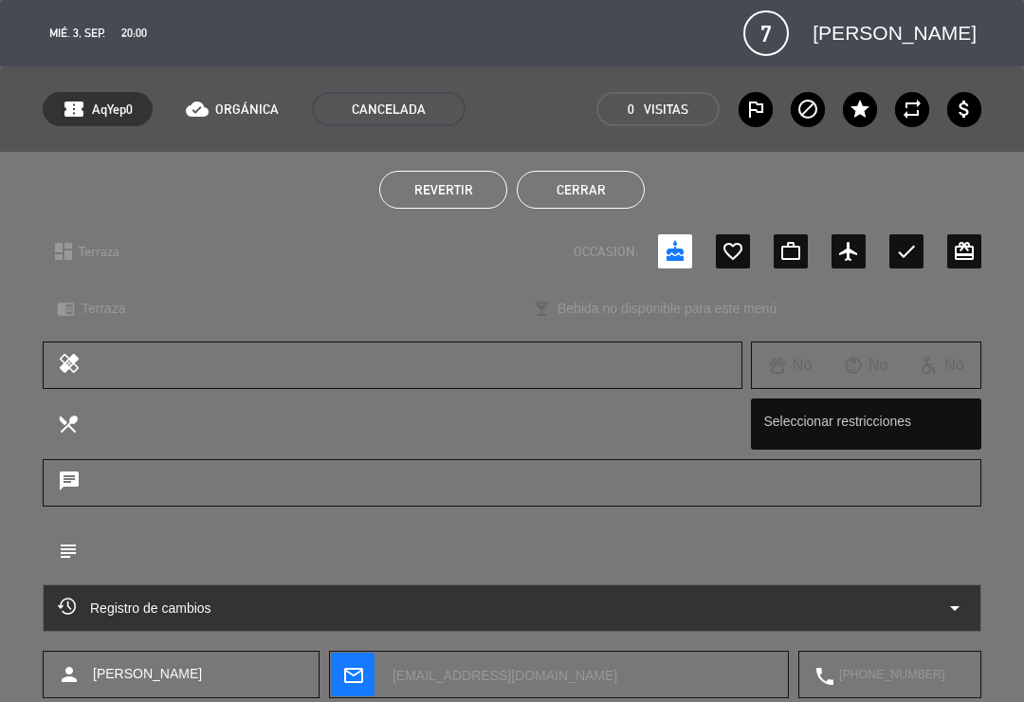
click at [618, 204] on button "Cerrar" at bounding box center [581, 190] width 128 height 38
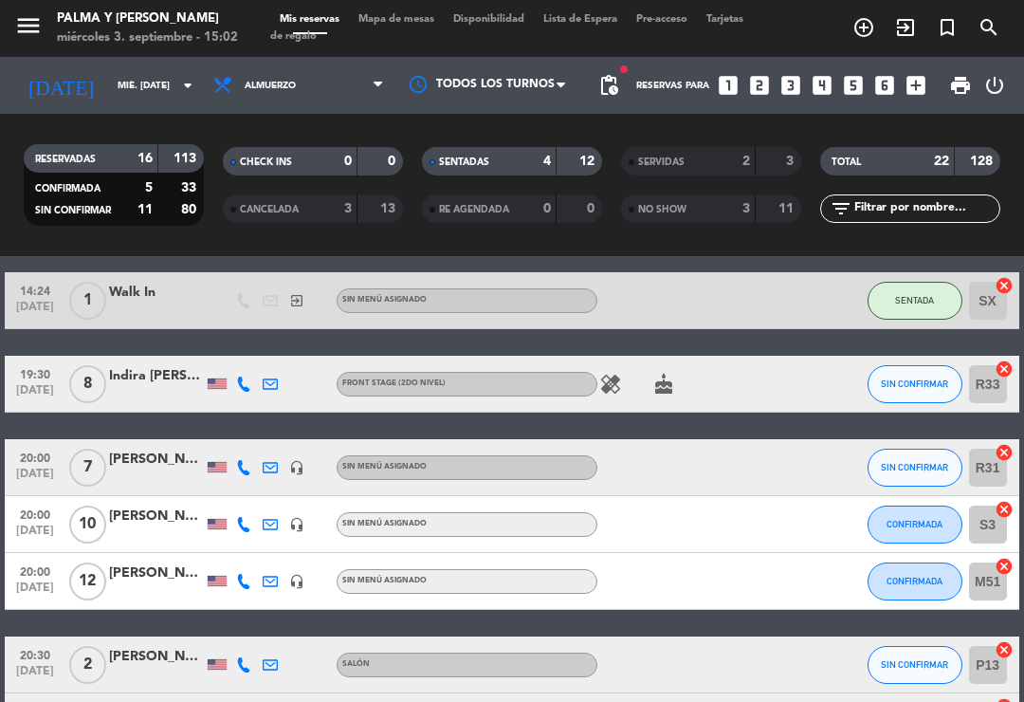
scroll to position [323, 0]
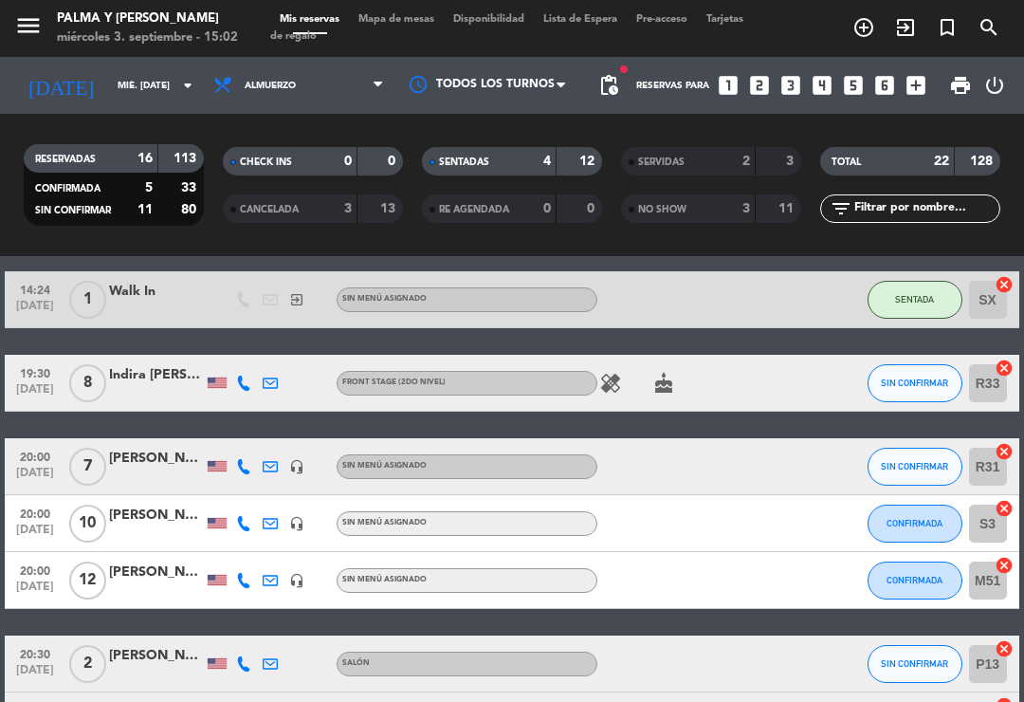
click at [182, 577] on div "[PERSON_NAME]" at bounding box center [156, 573] width 95 height 22
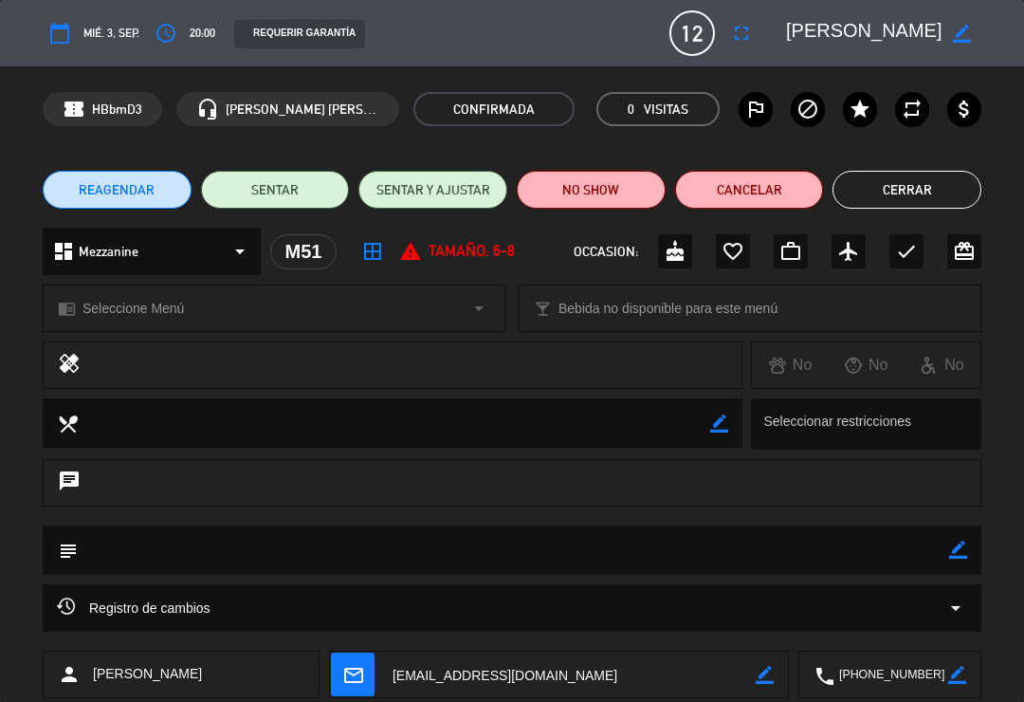
click at [919, 199] on button "Cerrar" at bounding box center [907, 190] width 149 height 38
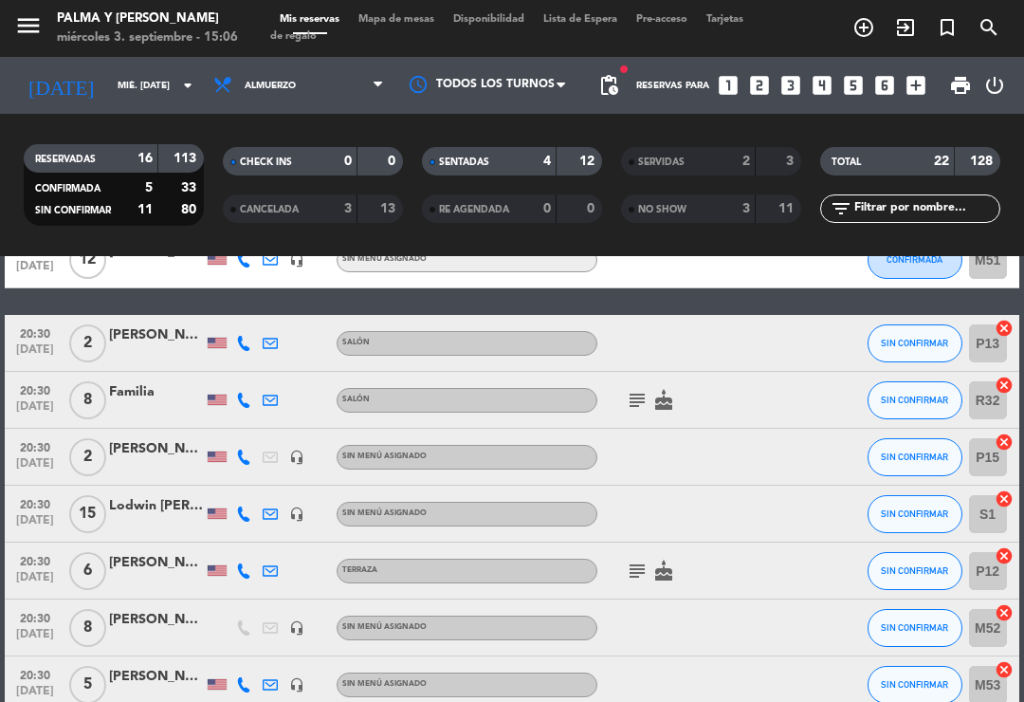
scroll to position [645, 0]
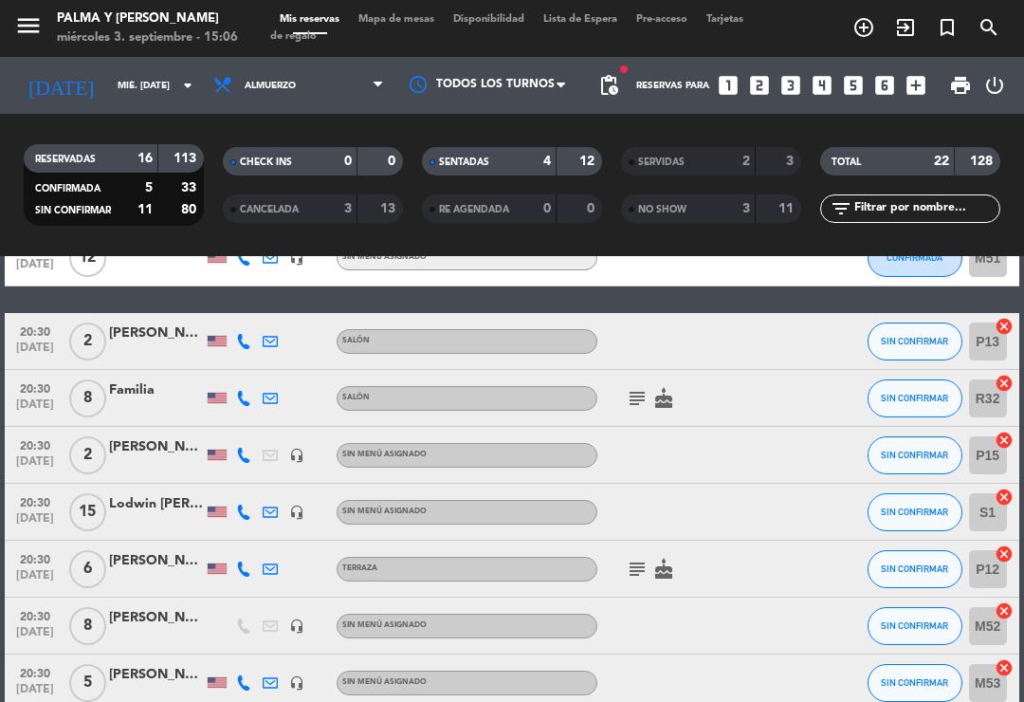
click at [243, 353] on div at bounding box center [244, 341] width 27 height 56
click at [244, 341] on icon at bounding box center [243, 341] width 15 height 15
click at [242, 393] on icon at bounding box center [243, 398] width 15 height 15
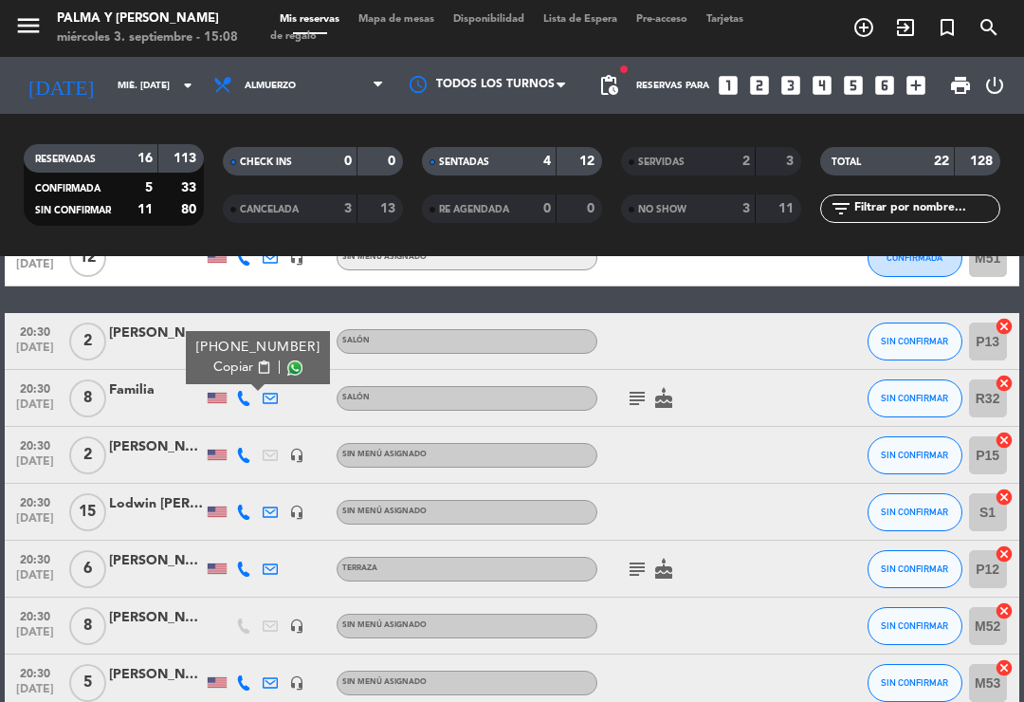
click at [916, 413] on button "SIN CONFIRMAR" at bounding box center [915, 398] width 95 height 38
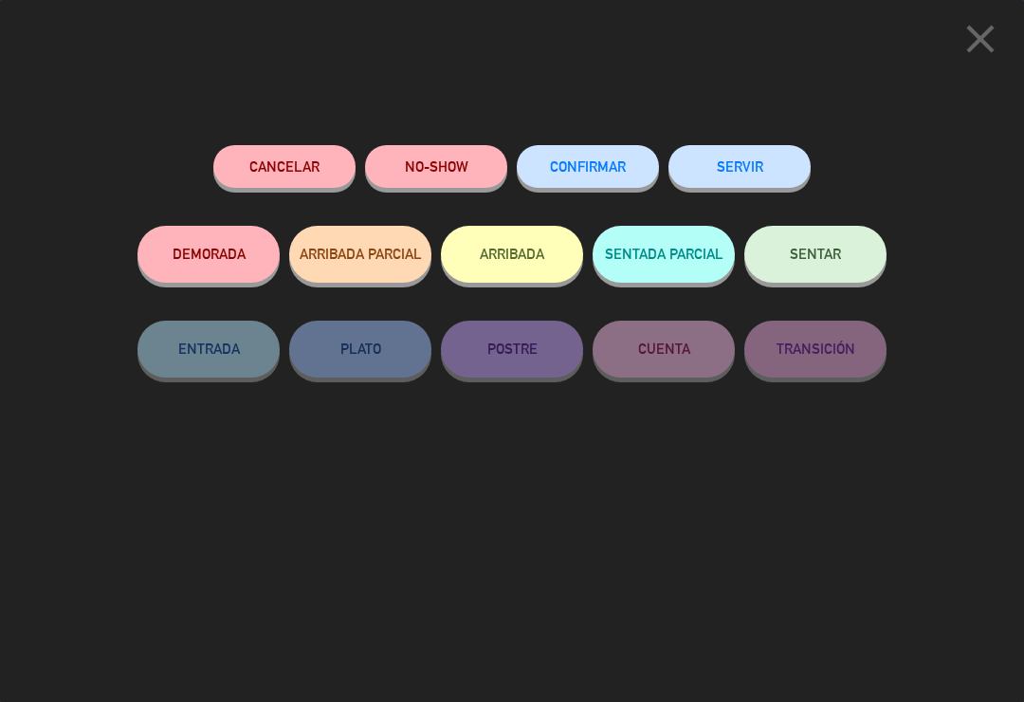
click at [631, 158] on button "CONFIRMAR" at bounding box center [588, 166] width 142 height 43
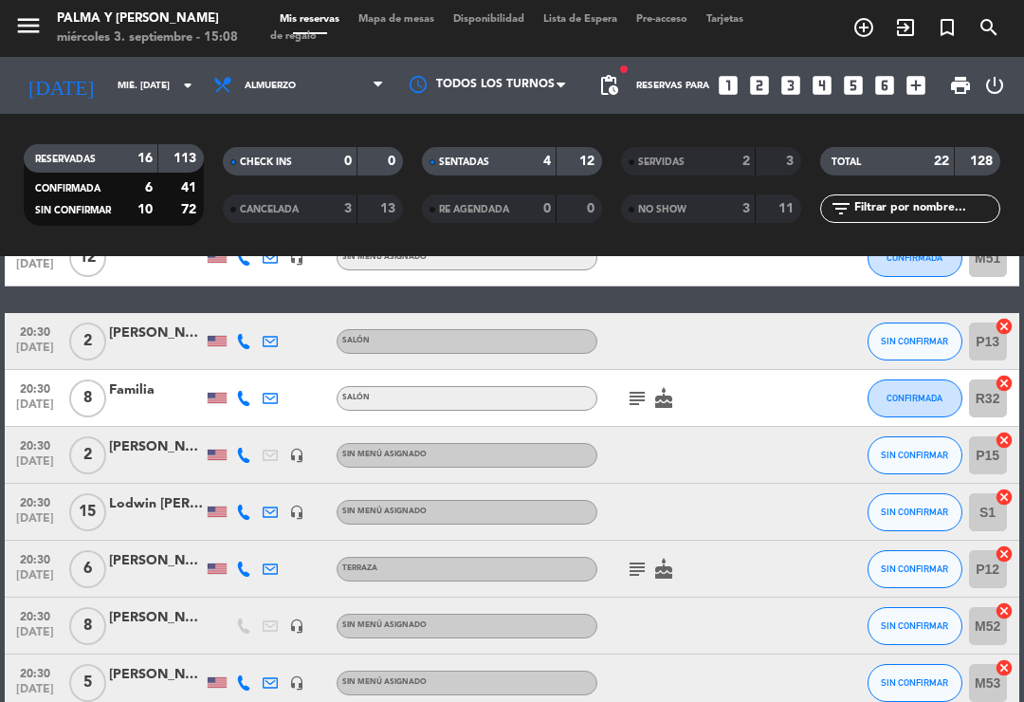
click at [259, 455] on div at bounding box center [270, 455] width 27 height 56
click at [242, 456] on icon at bounding box center [243, 455] width 15 height 15
click at [239, 516] on icon at bounding box center [243, 512] width 15 height 15
click at [148, 505] on div "Lodwin [PERSON_NAME]" at bounding box center [156, 504] width 95 height 22
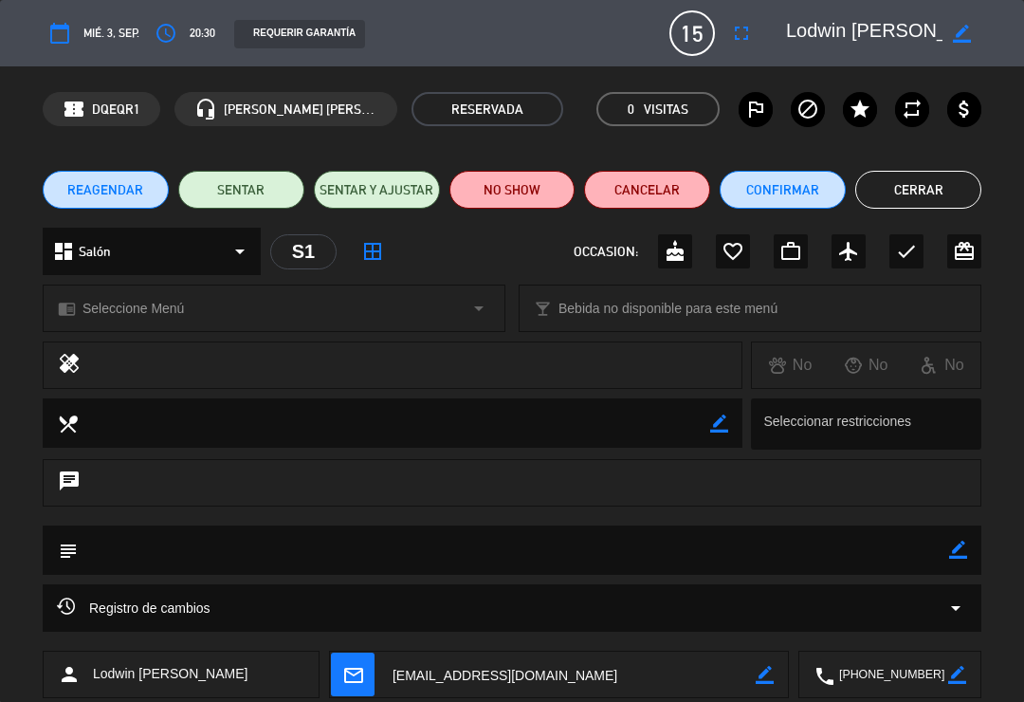
click at [937, 195] on button "Cerrar" at bounding box center [919, 190] width 126 height 38
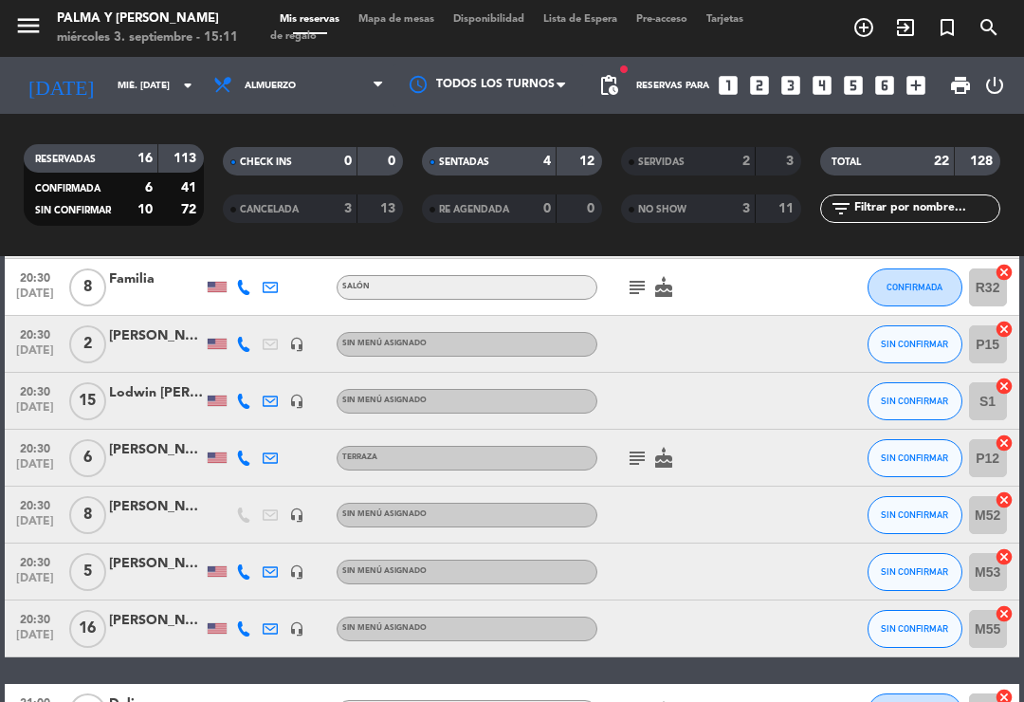
scroll to position [755, 0]
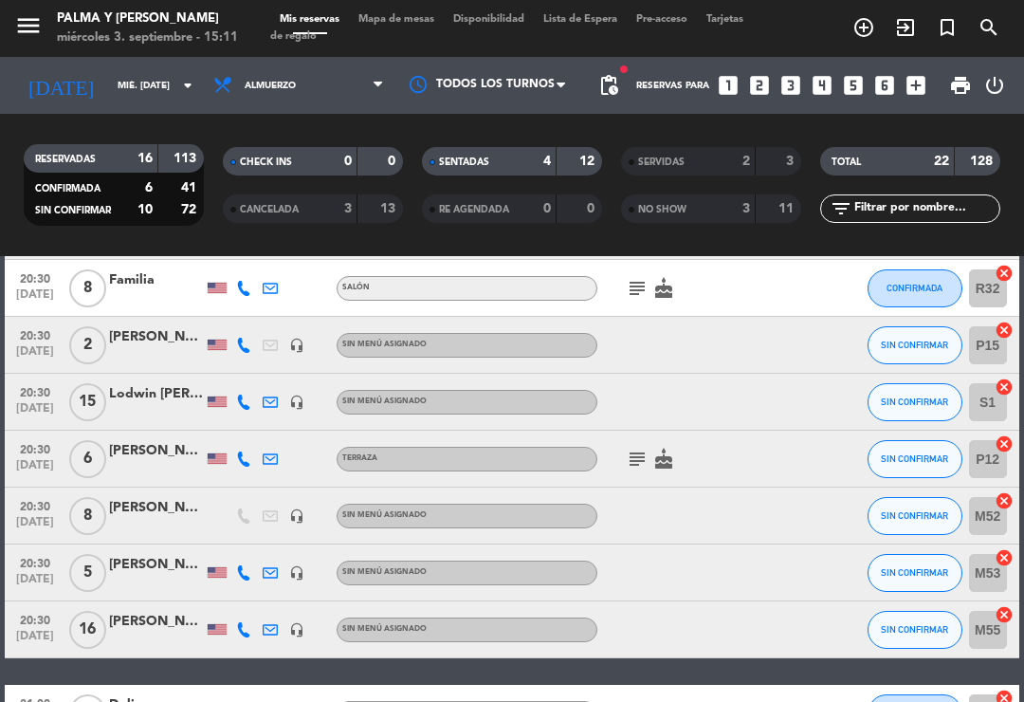
click at [243, 462] on icon at bounding box center [243, 459] width 15 height 15
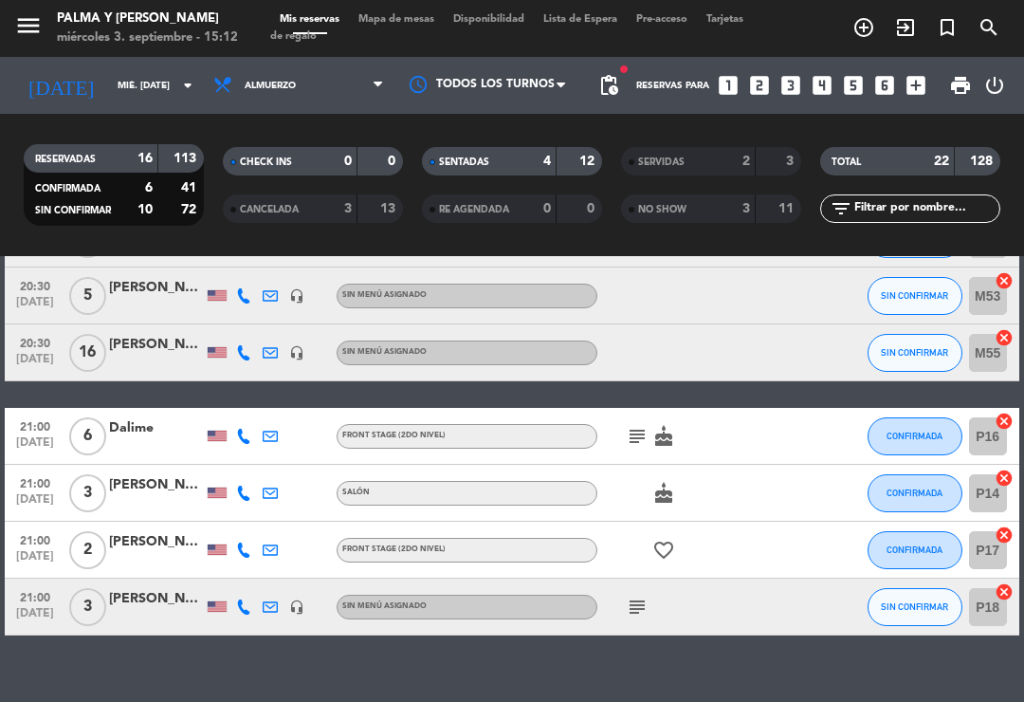
scroll to position [1031, 0]
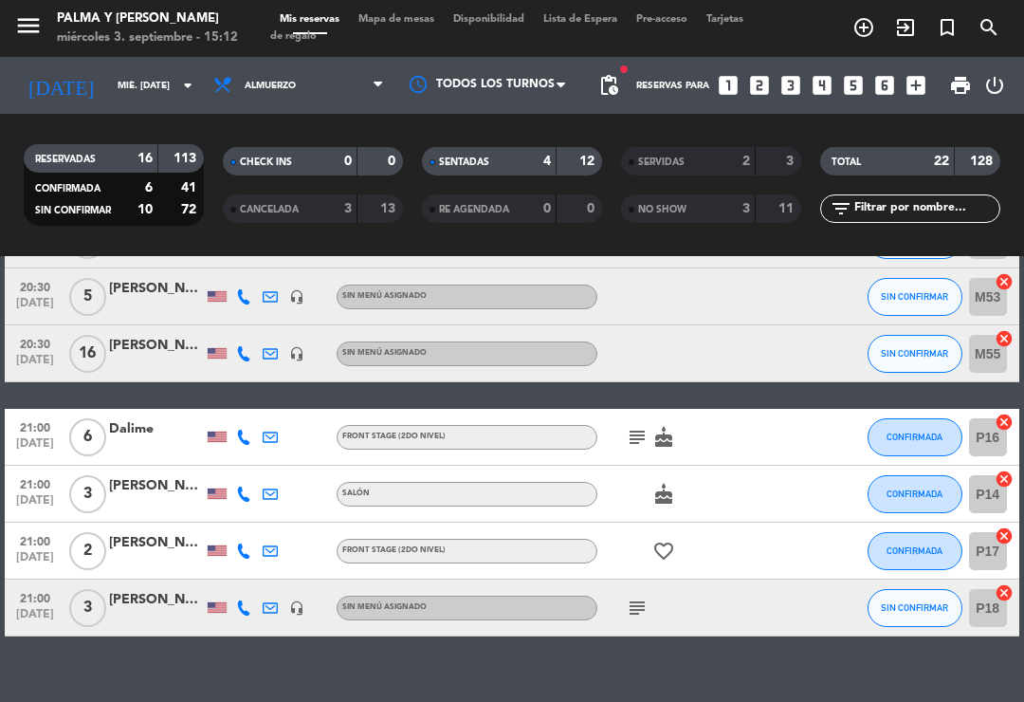
click at [249, 437] on icon at bounding box center [243, 437] width 15 height 15
click at [249, 498] on icon at bounding box center [243, 494] width 15 height 15
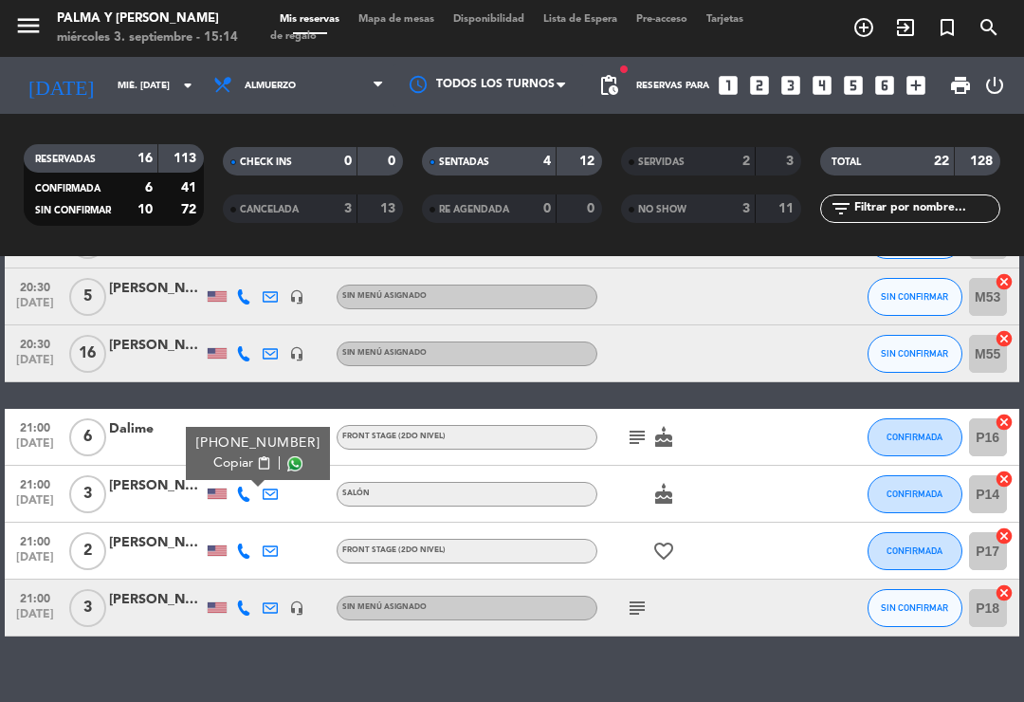
click at [248, 557] on icon at bounding box center [243, 551] width 15 height 15
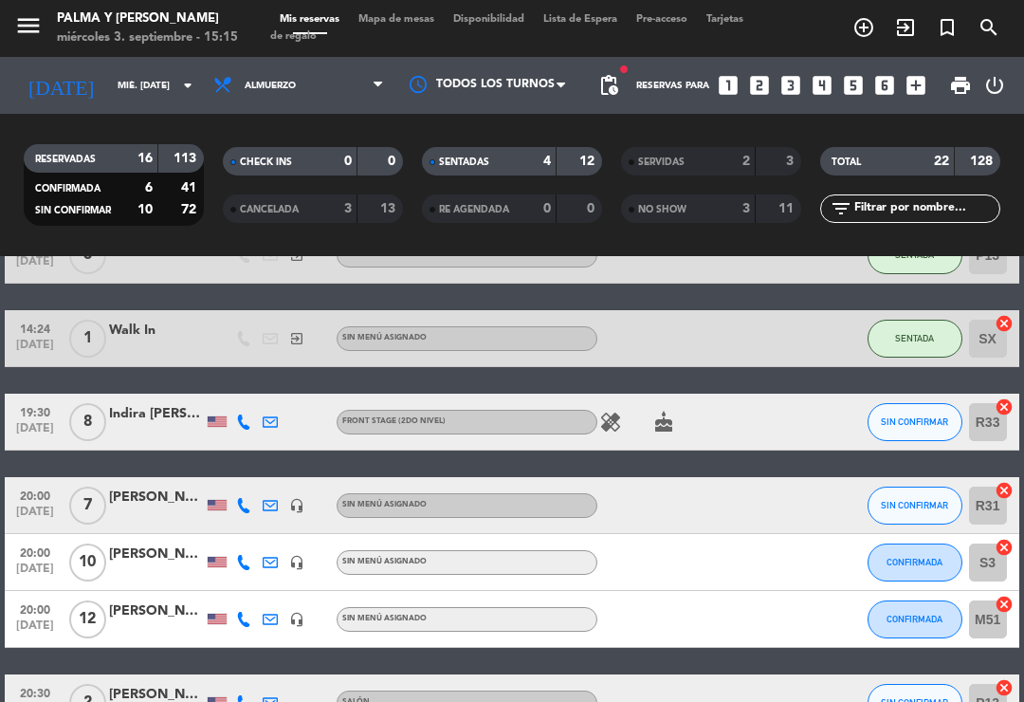
scroll to position [285, 0]
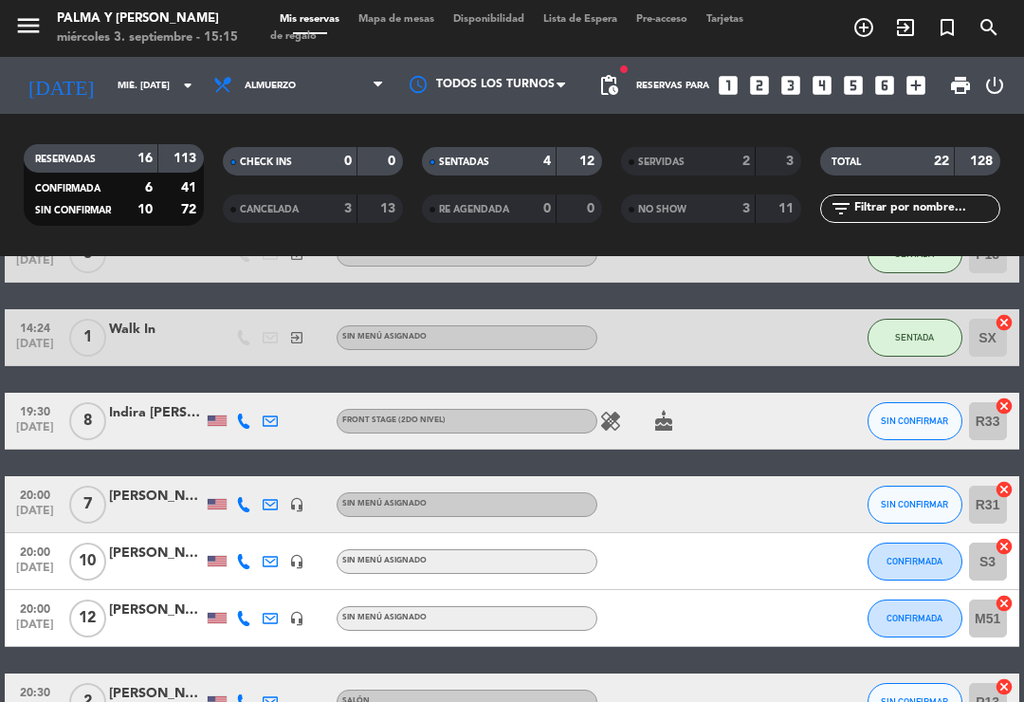
click at [232, 527] on div at bounding box center [244, 504] width 27 height 56
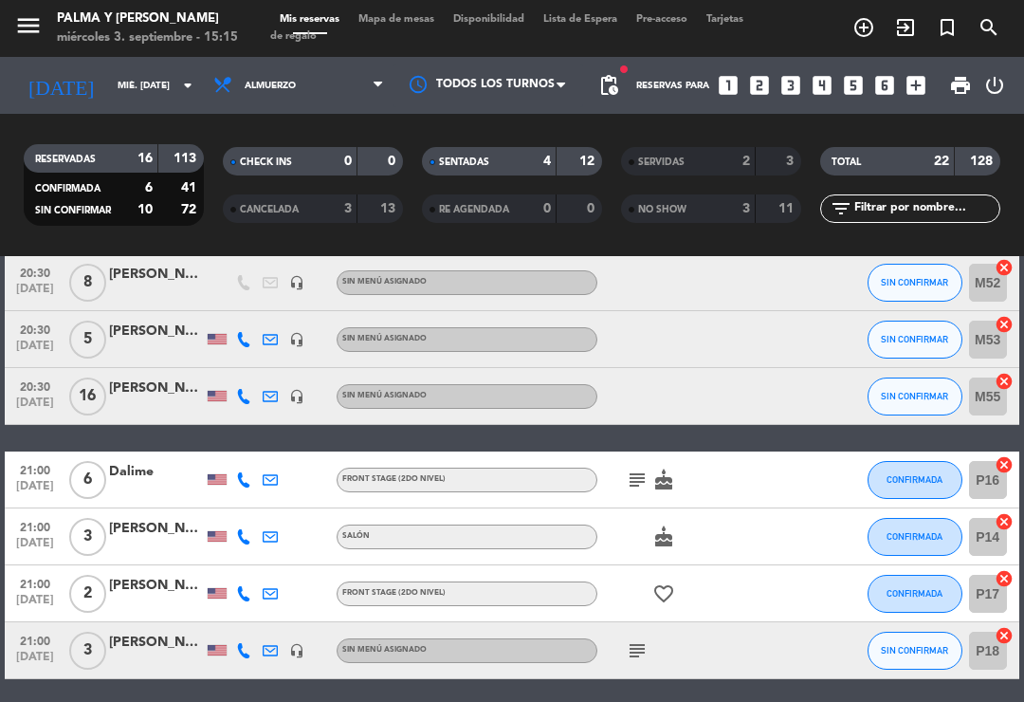
scroll to position [991, 0]
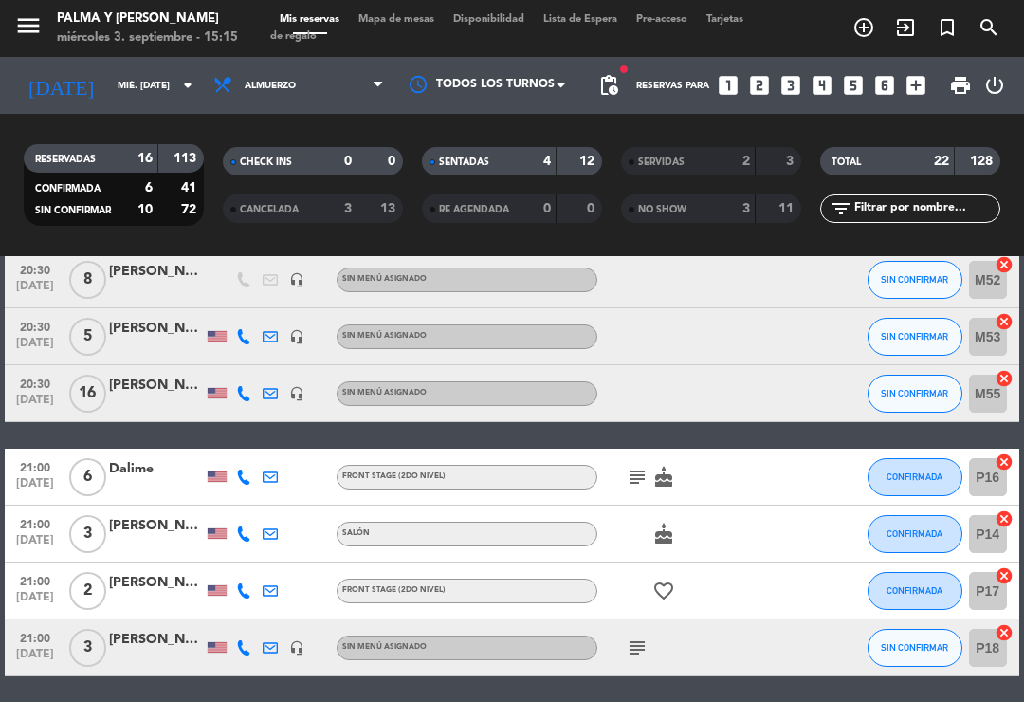
click at [237, 539] on icon at bounding box center [243, 533] width 15 height 15
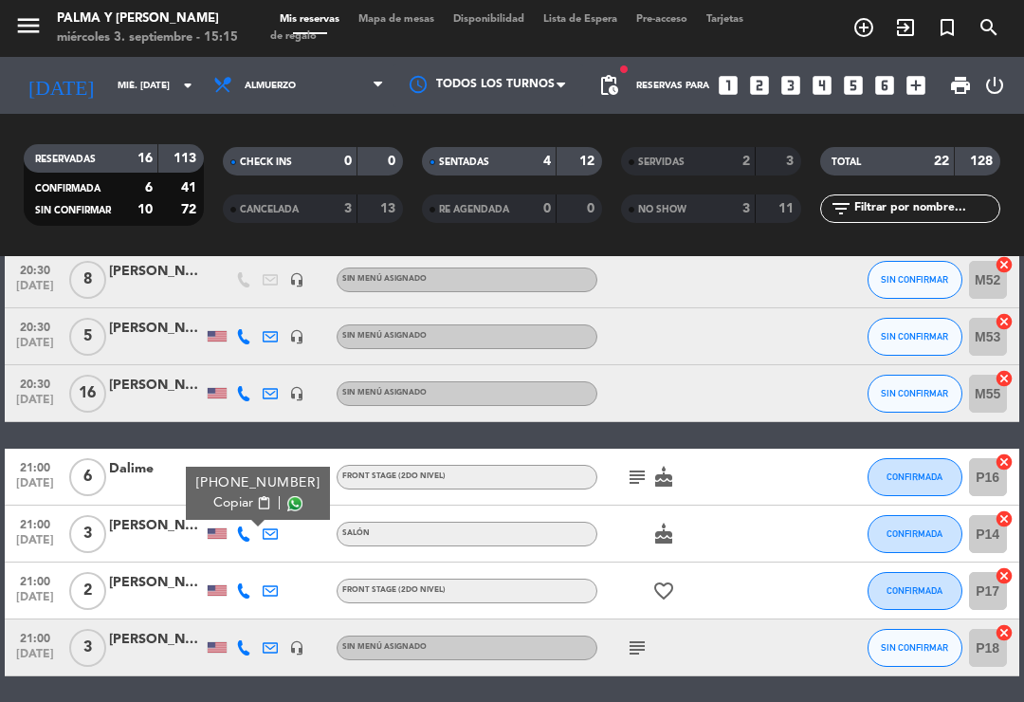
click at [233, 581] on div at bounding box center [244, 591] width 27 height 56
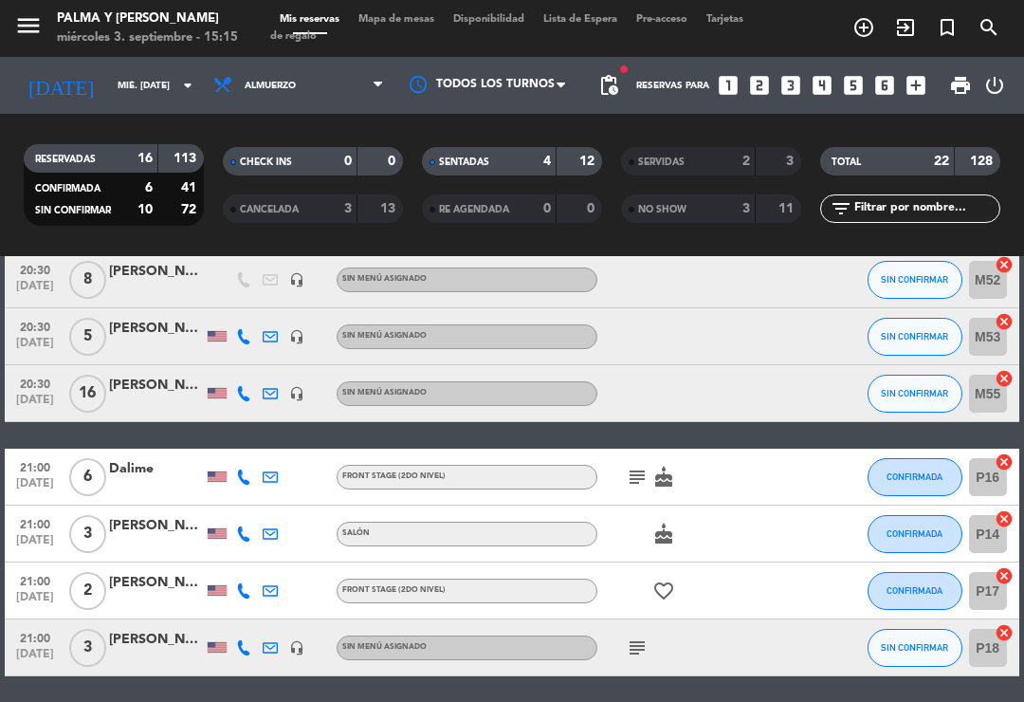
click at [249, 591] on icon at bounding box center [243, 590] width 15 height 15
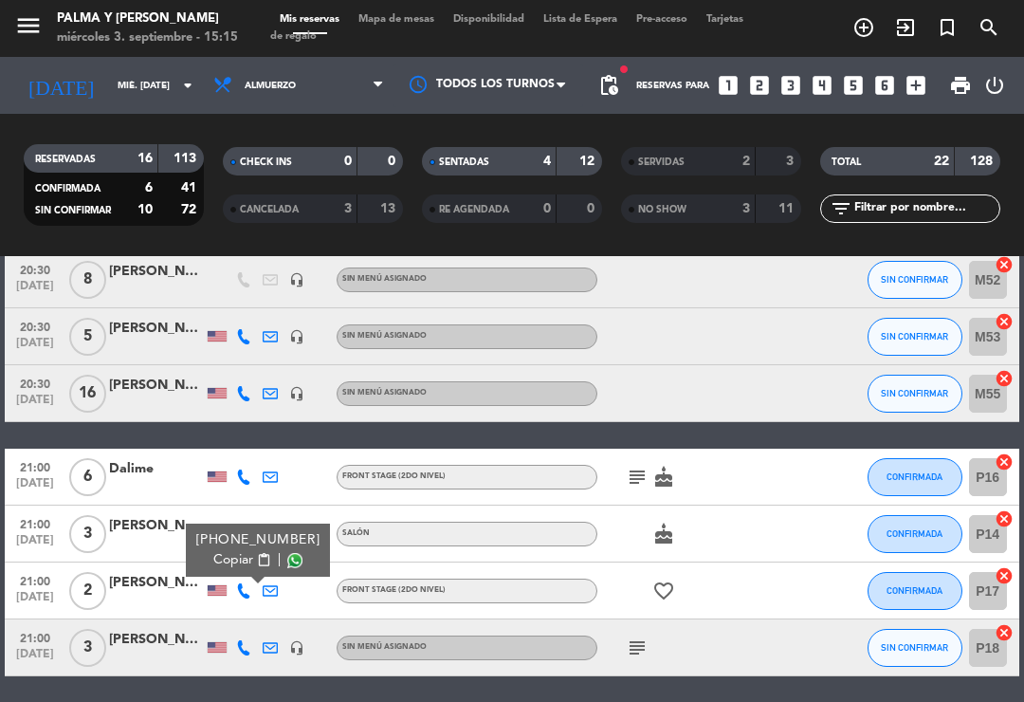
click at [153, 591] on div "[PERSON_NAME]" at bounding box center [156, 583] width 95 height 22
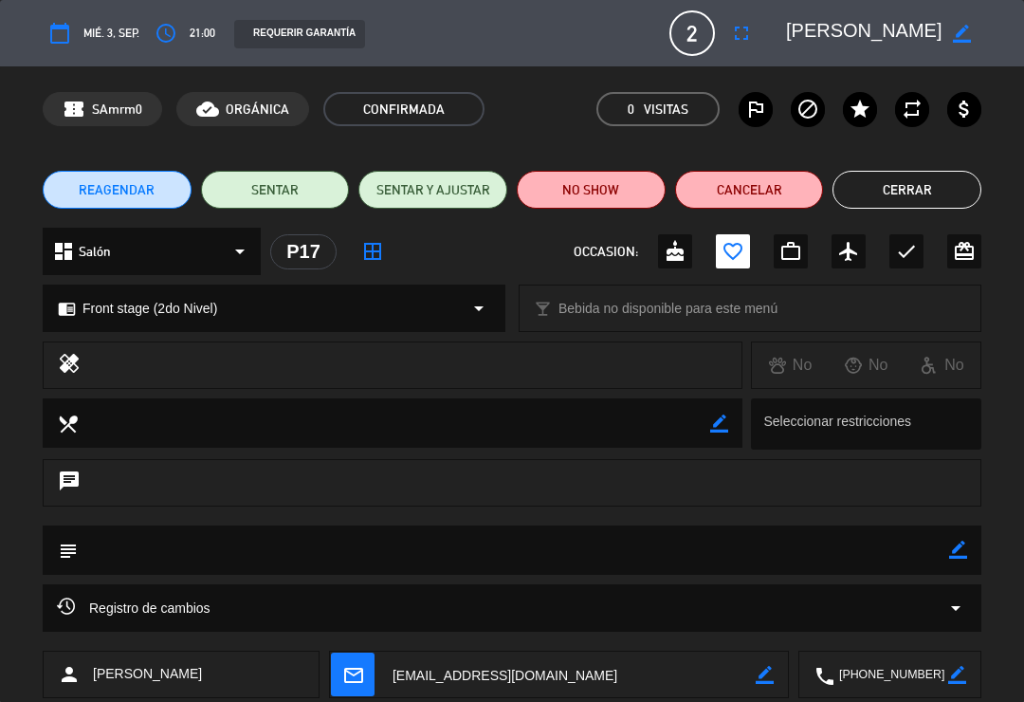
click at [867, 194] on button "Cerrar" at bounding box center [907, 190] width 149 height 38
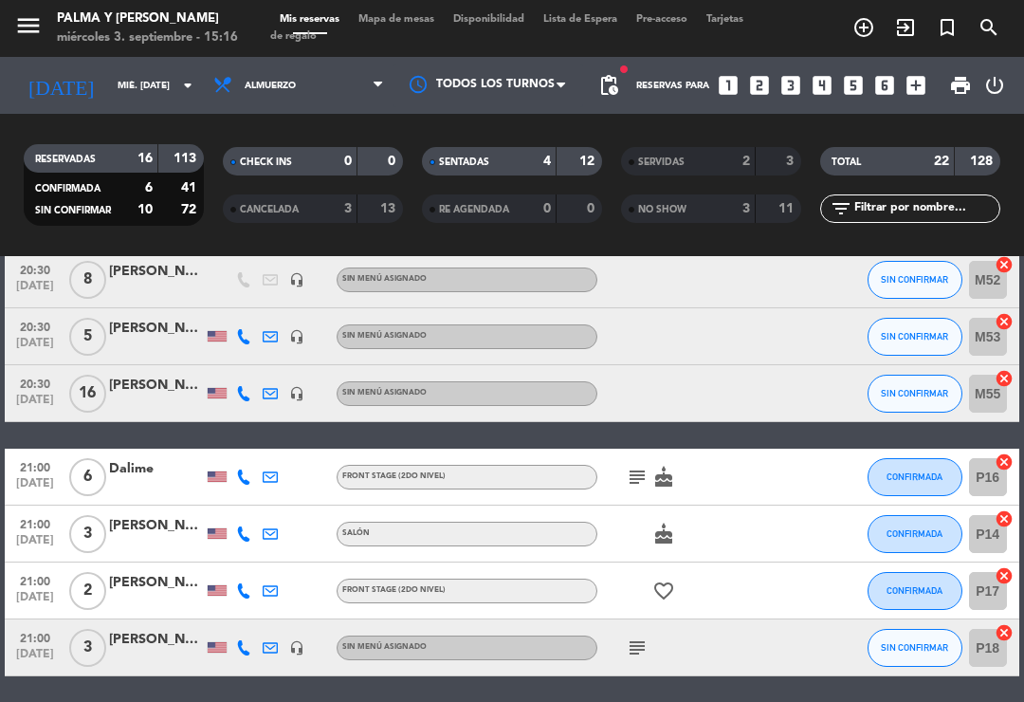
click at [248, 650] on icon at bounding box center [243, 647] width 15 height 15
click at [137, 637] on div "[PERSON_NAME]" at bounding box center [156, 640] width 95 height 22
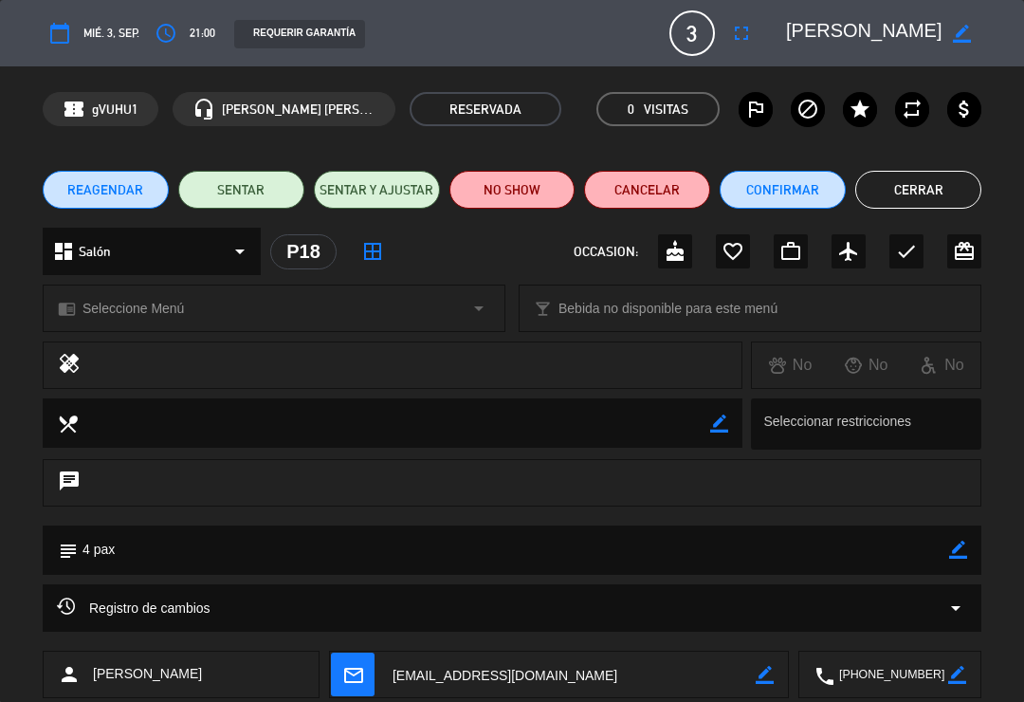
click at [948, 182] on button "Cerrar" at bounding box center [919, 190] width 126 height 38
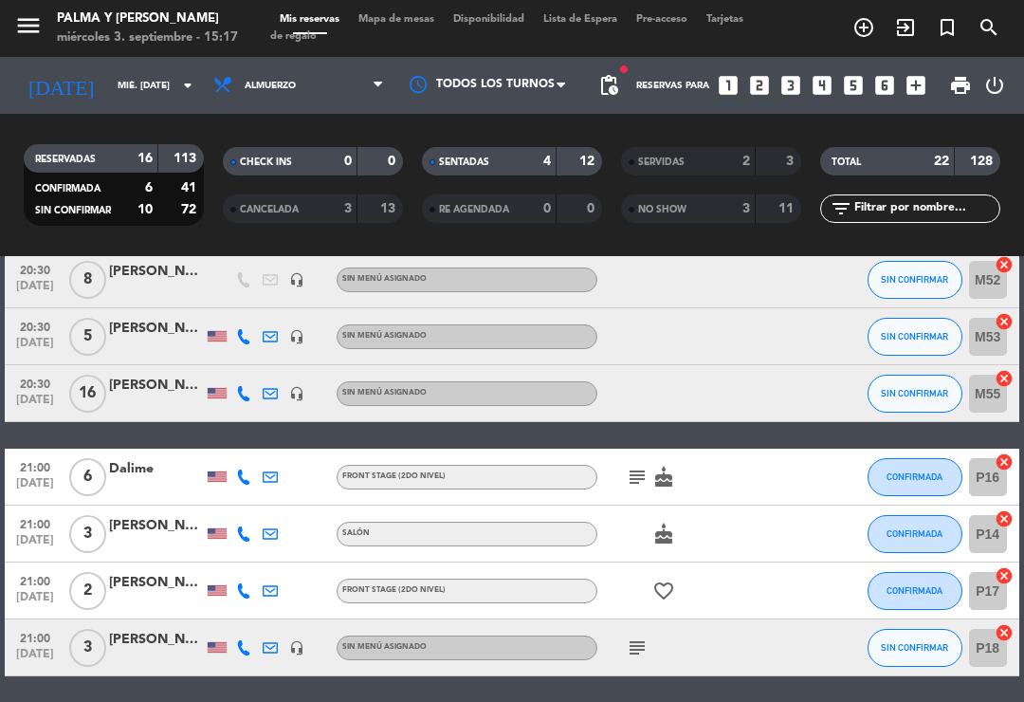
click at [412, 25] on span "Mapa de mesas" at bounding box center [396, 19] width 95 height 10
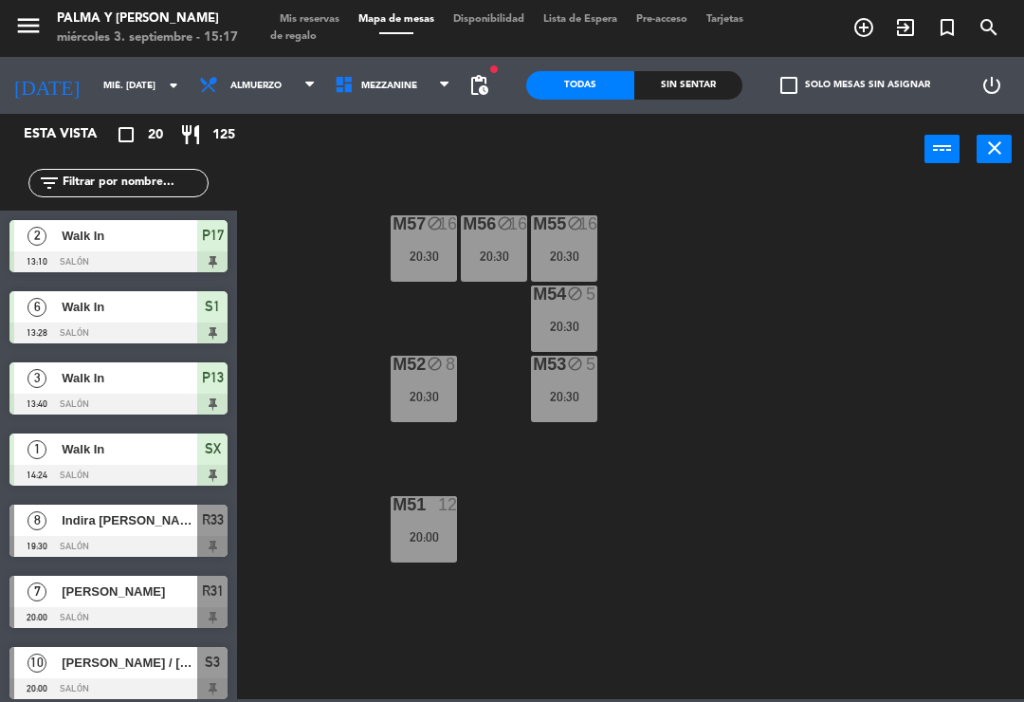
click at [380, 104] on span "Mezzanine" at bounding box center [393, 86] width 136 height 42
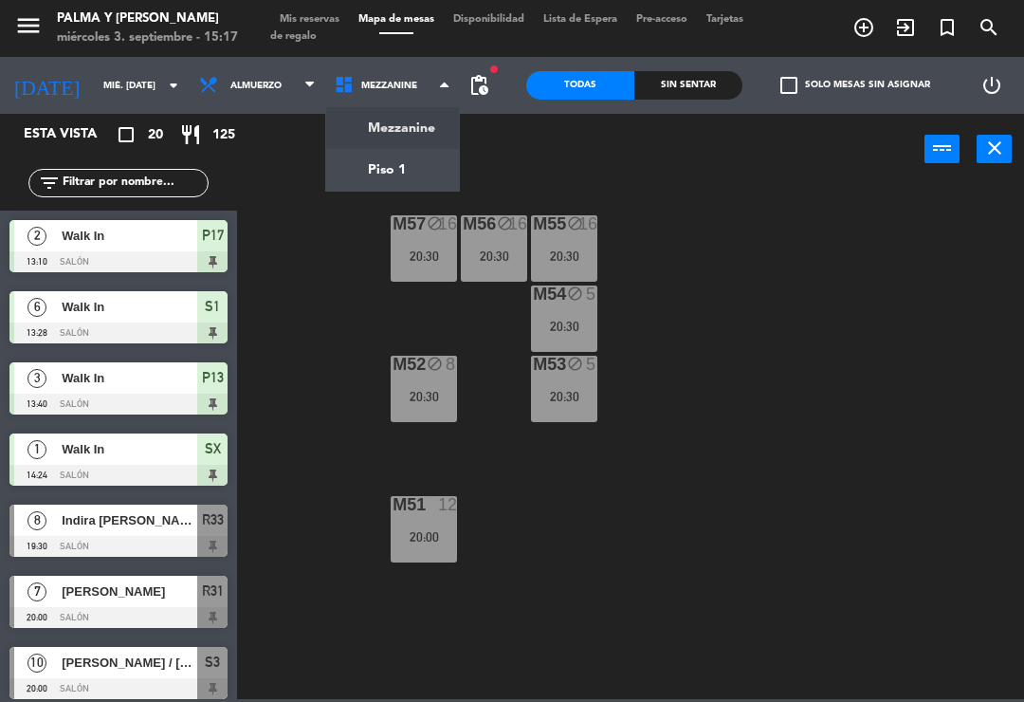
click at [385, 191] on ul "Mezzanine Piso 1" at bounding box center [393, 148] width 136 height 85
click at [415, 178] on ng-component "menu Palma y [PERSON_NAME] 3. septiembre - 15:17 Mis reservas Mapa de mesas Dis…" at bounding box center [512, 349] width 1024 height 699
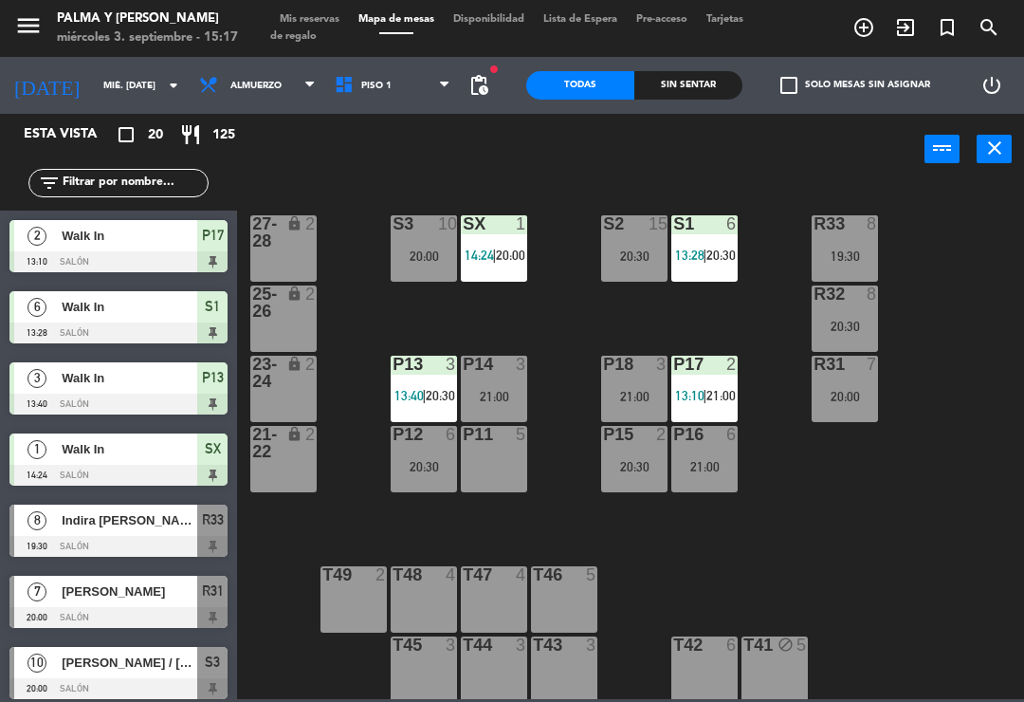
click at [634, 460] on div "20:30" at bounding box center [634, 466] width 66 height 13
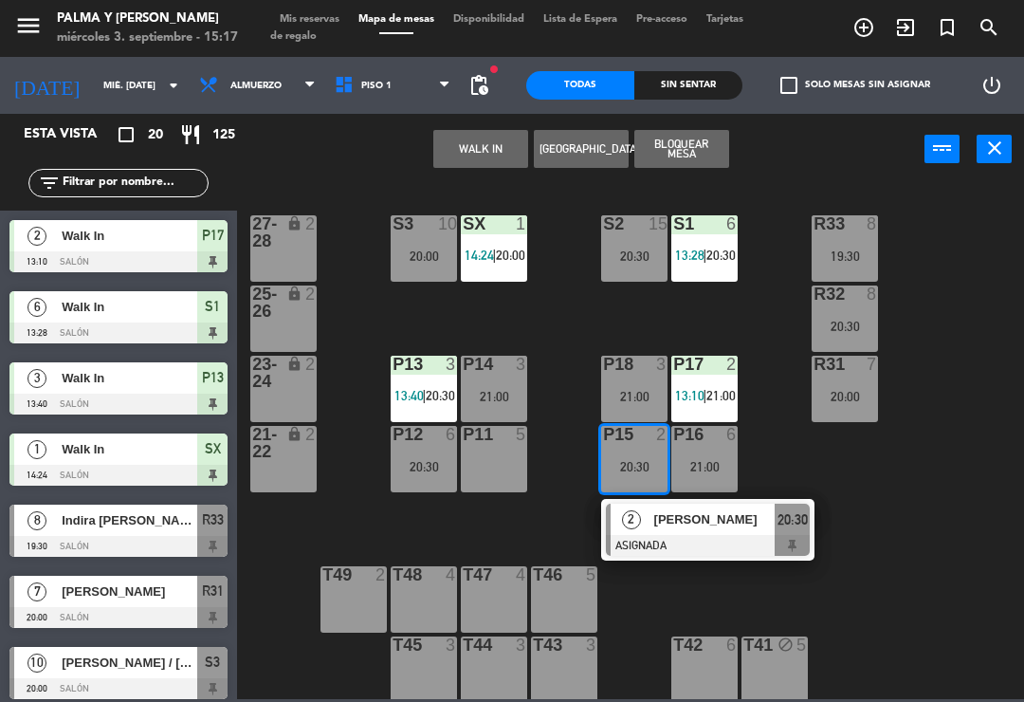
click at [720, 536] on div at bounding box center [708, 545] width 204 height 21
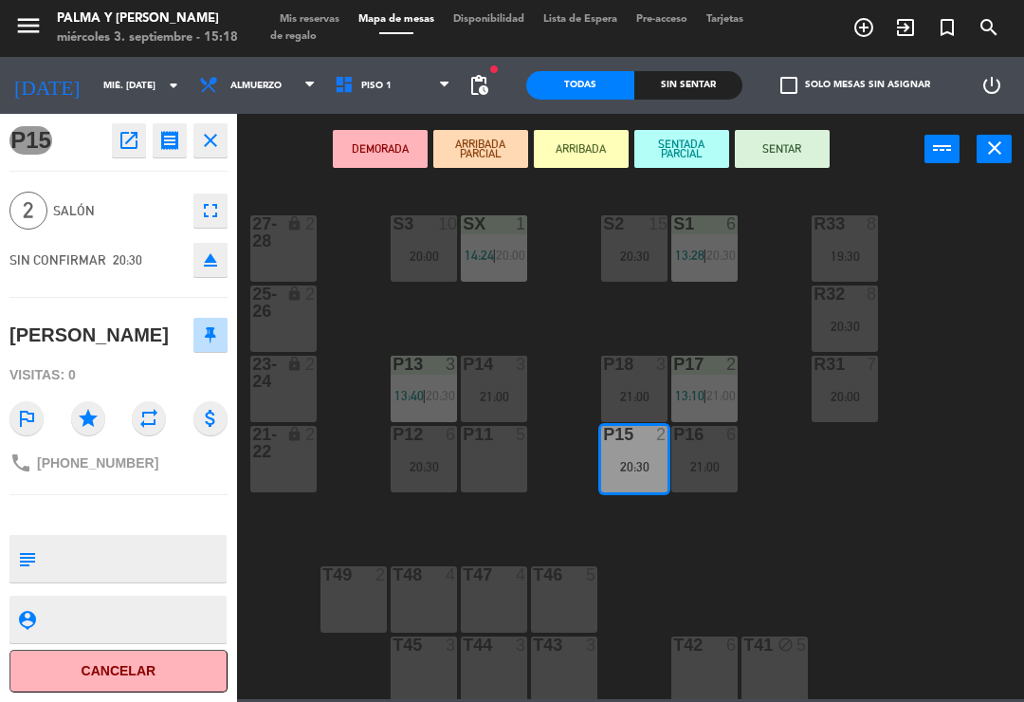
click at [214, 219] on icon "fullscreen" at bounding box center [210, 210] width 23 height 23
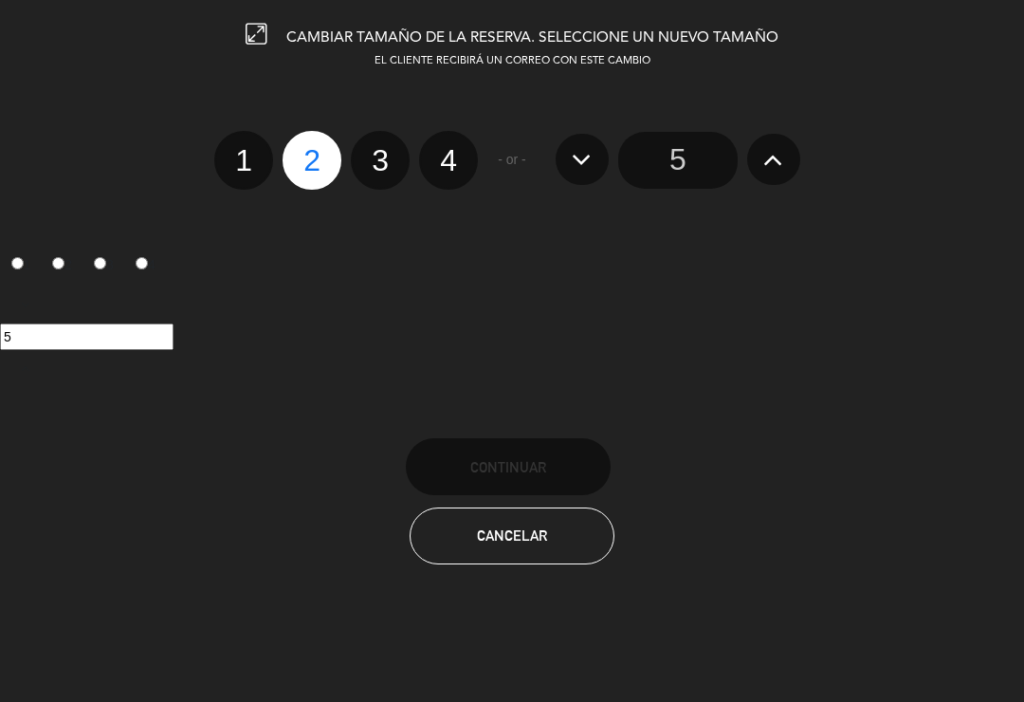
click at [463, 169] on label "4" at bounding box center [448, 160] width 59 height 59
click at [452, 150] on input "4" at bounding box center [446, 144] width 12 height 12
radio input "true"
radio input "false"
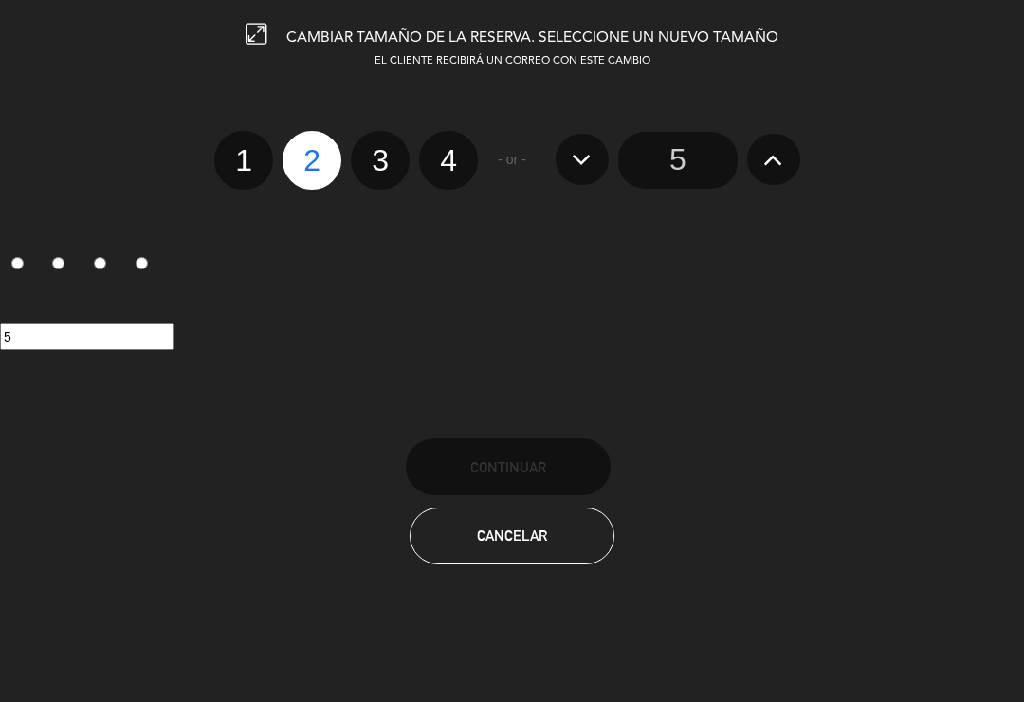
radio input "false"
radio input "true"
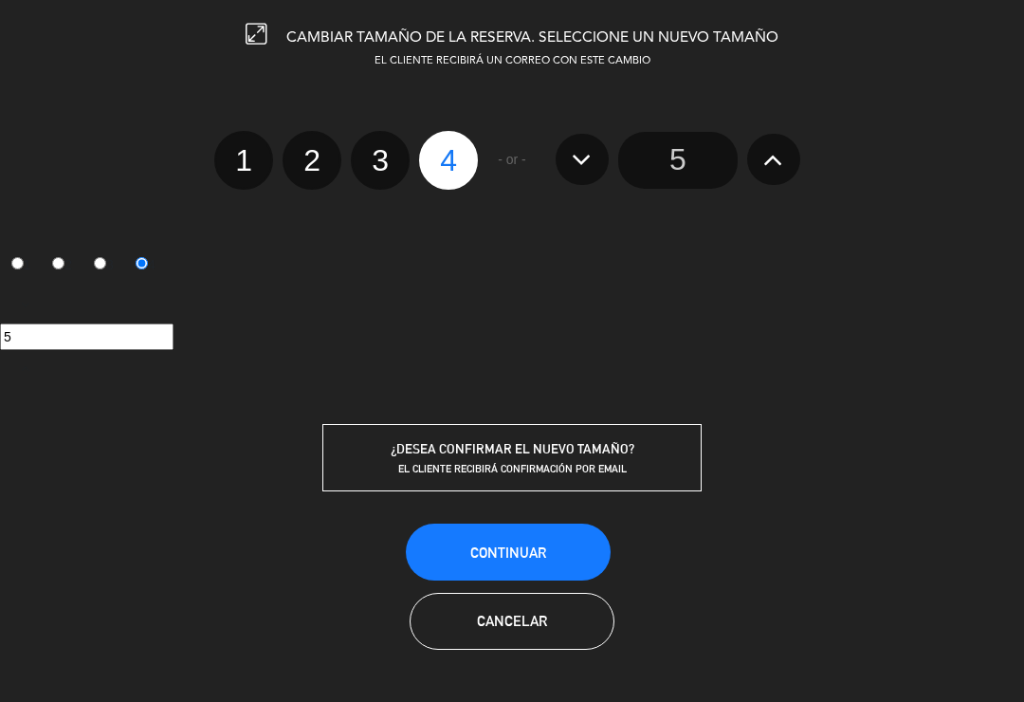
click at [562, 566] on button "Continuar" at bounding box center [508, 552] width 205 height 57
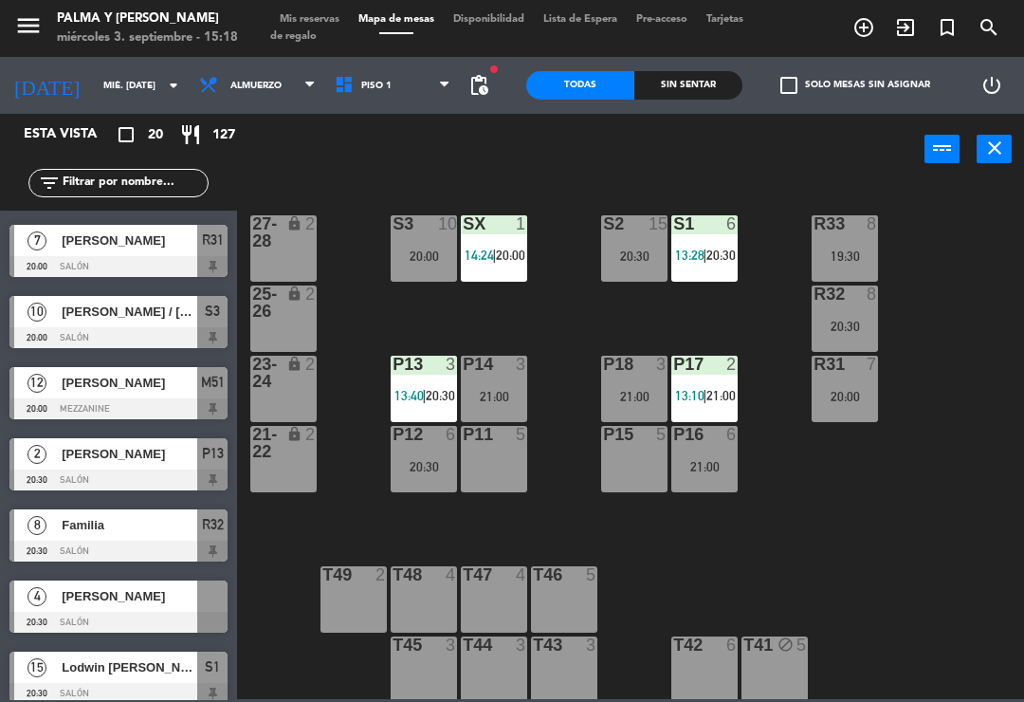
scroll to position [346, 0]
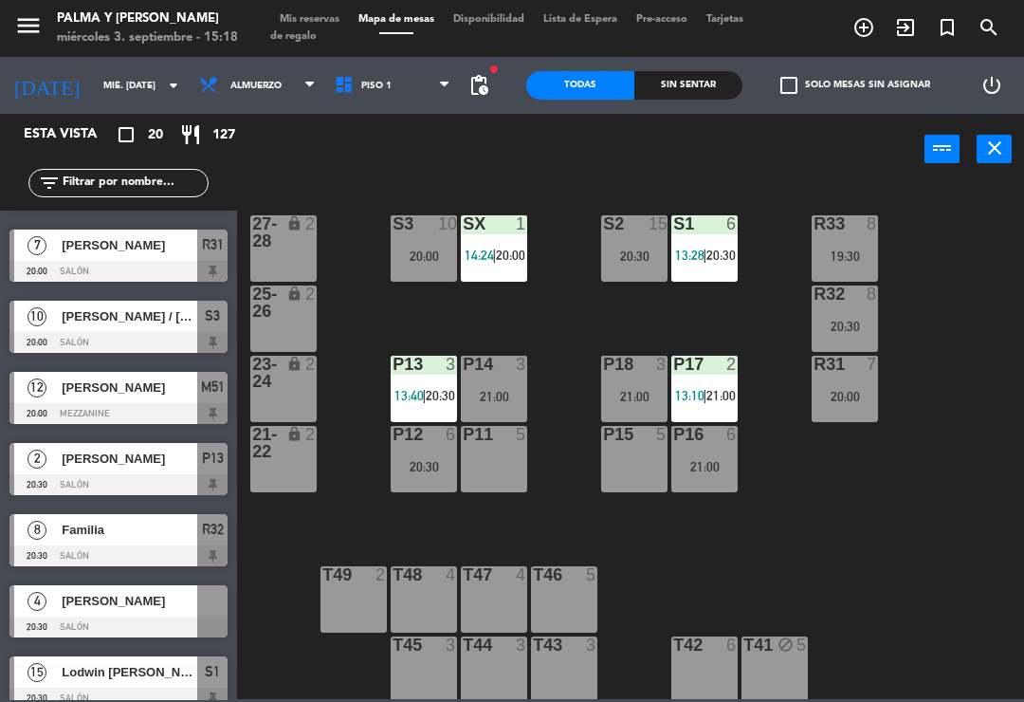
click at [123, 618] on div at bounding box center [118, 627] width 218 height 21
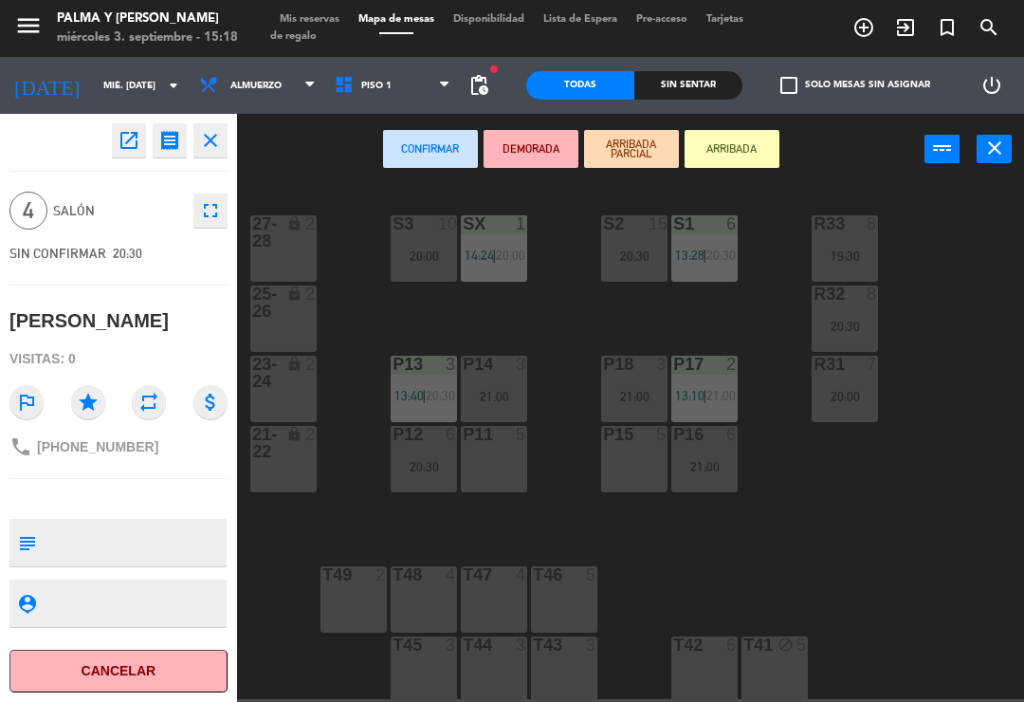
click at [644, 461] on div "P15 5" at bounding box center [634, 459] width 66 height 66
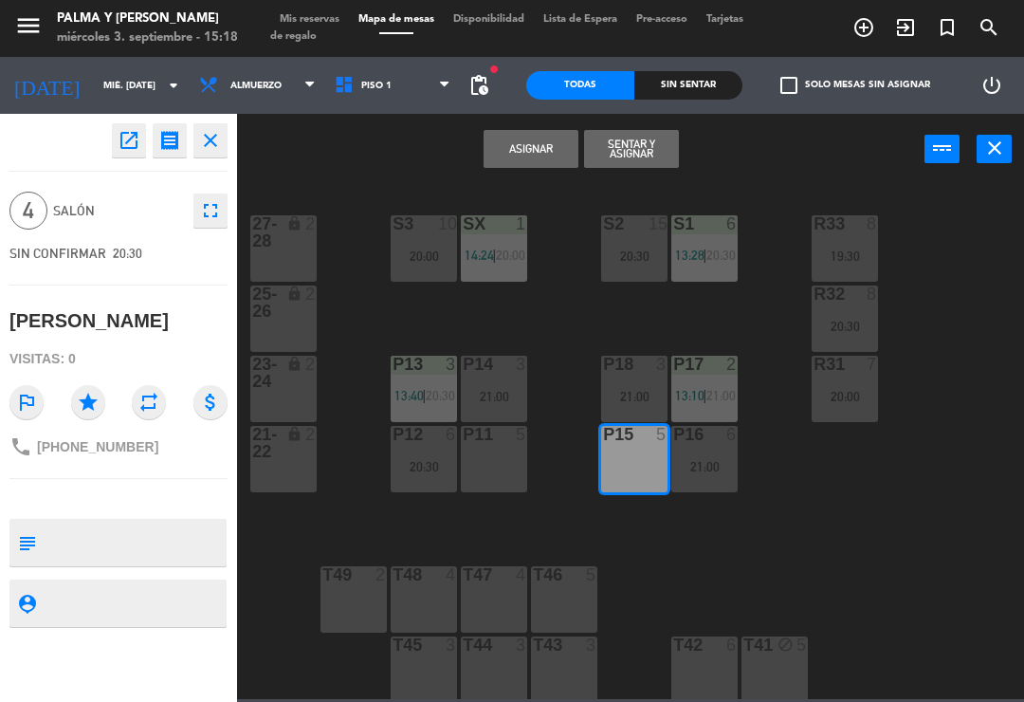
click at [559, 139] on button "Asignar" at bounding box center [531, 149] width 95 height 38
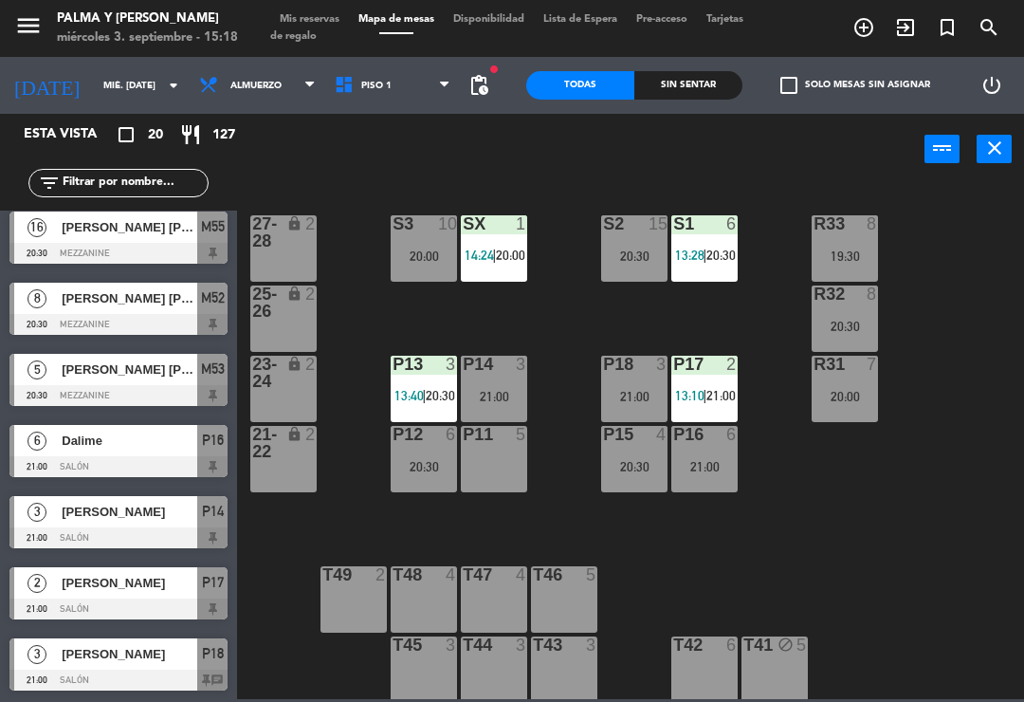
scroll to position [933, 0]
click at [168, 604] on div at bounding box center [118, 609] width 218 height 21
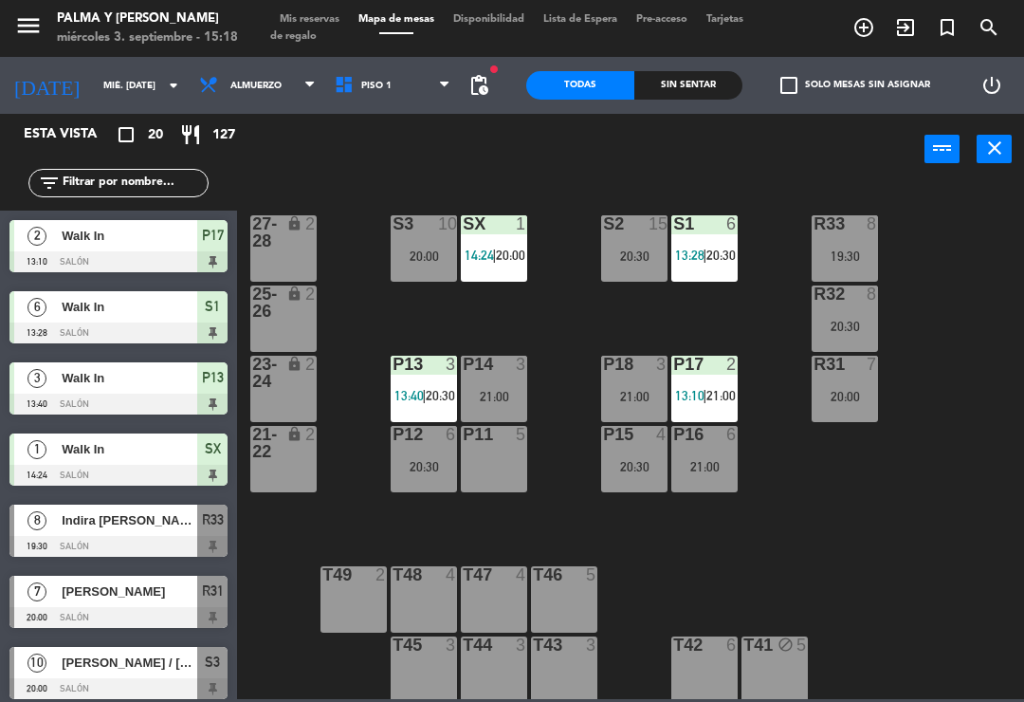
scroll to position [364, 0]
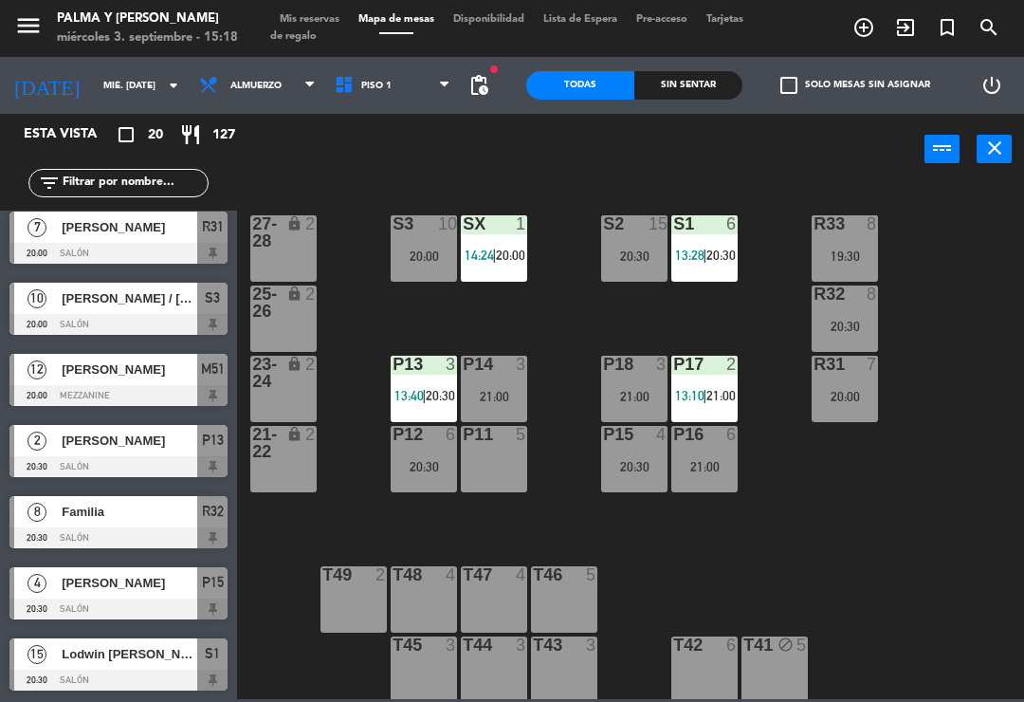
click at [861, 395] on div "20:00" at bounding box center [845, 396] width 66 height 13
click at [994, 353] on div "R33 8 19:30 S1 6 13:28 | 20:30 S2 15 20:30 S3 10 20:00 SX 1 14:24 | 20:00 27-28…" at bounding box center [636, 440] width 777 height 517
click at [858, 316] on div "R32 8 20:30" at bounding box center [845, 319] width 66 height 66
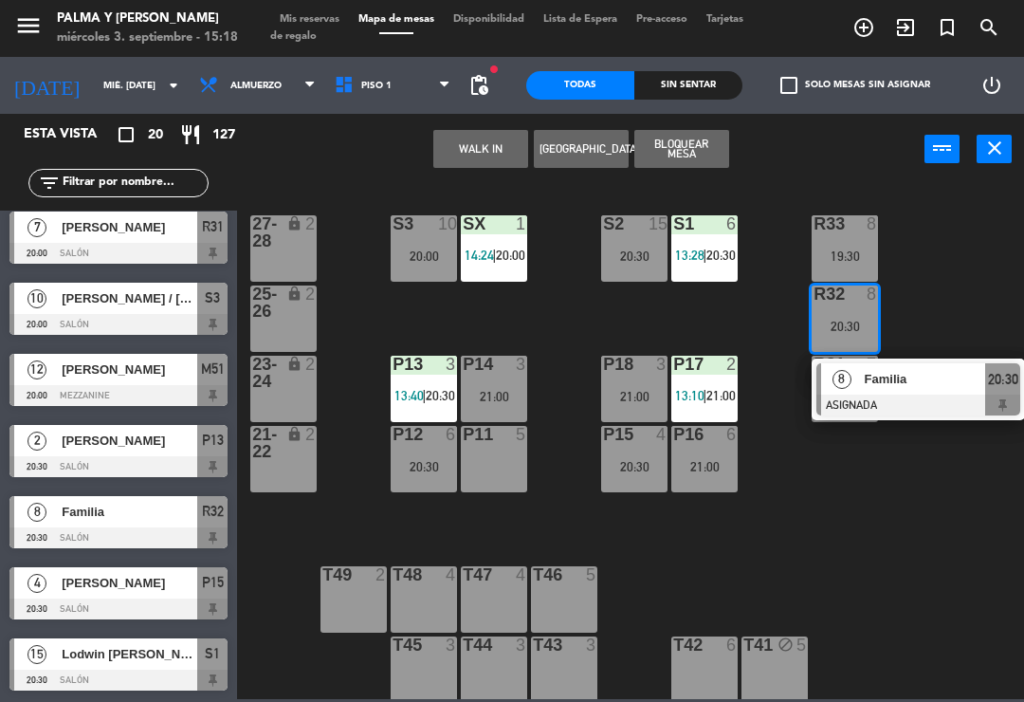
click at [900, 387] on span "Familia" at bounding box center [925, 379] width 121 height 20
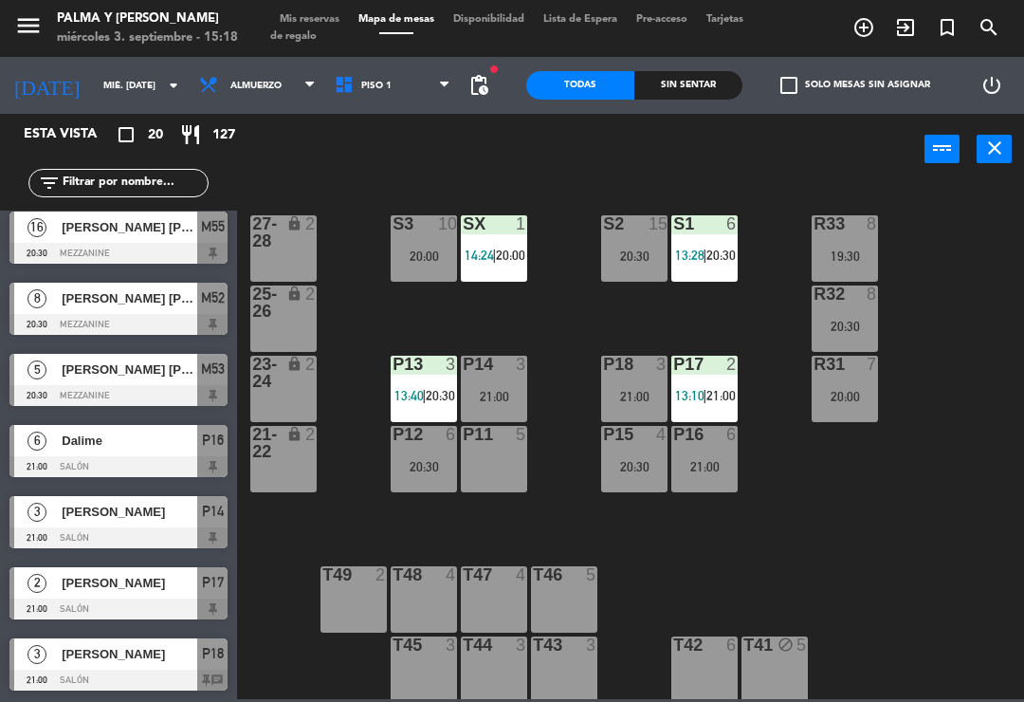
scroll to position [933, 0]
click at [146, 460] on div at bounding box center [118, 466] width 218 height 21
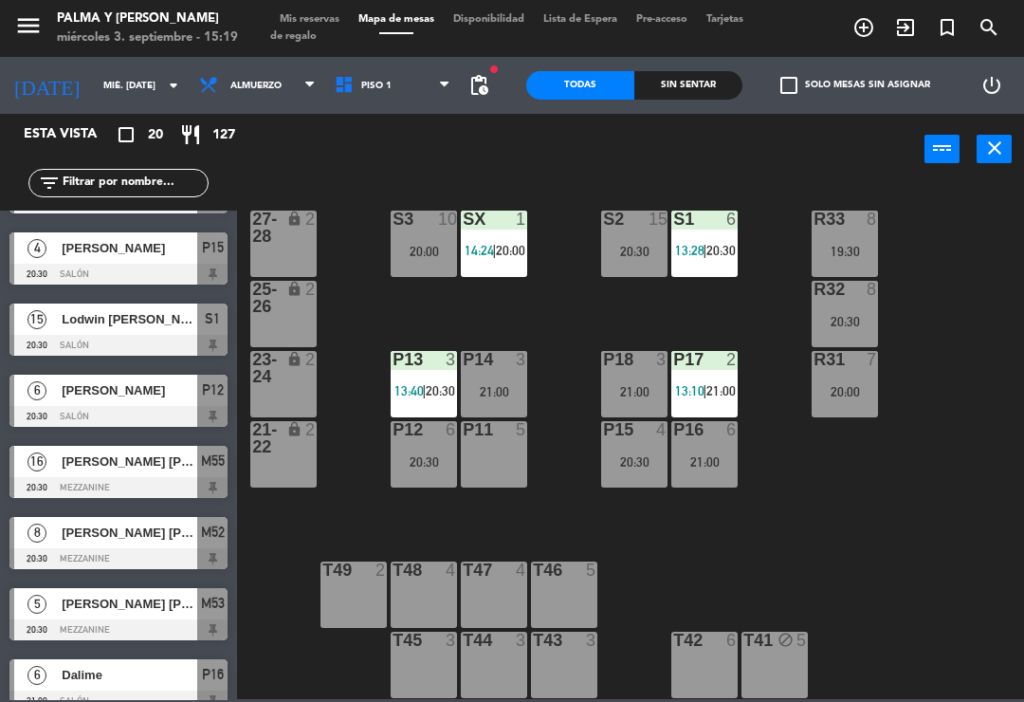
scroll to position [698, 0]
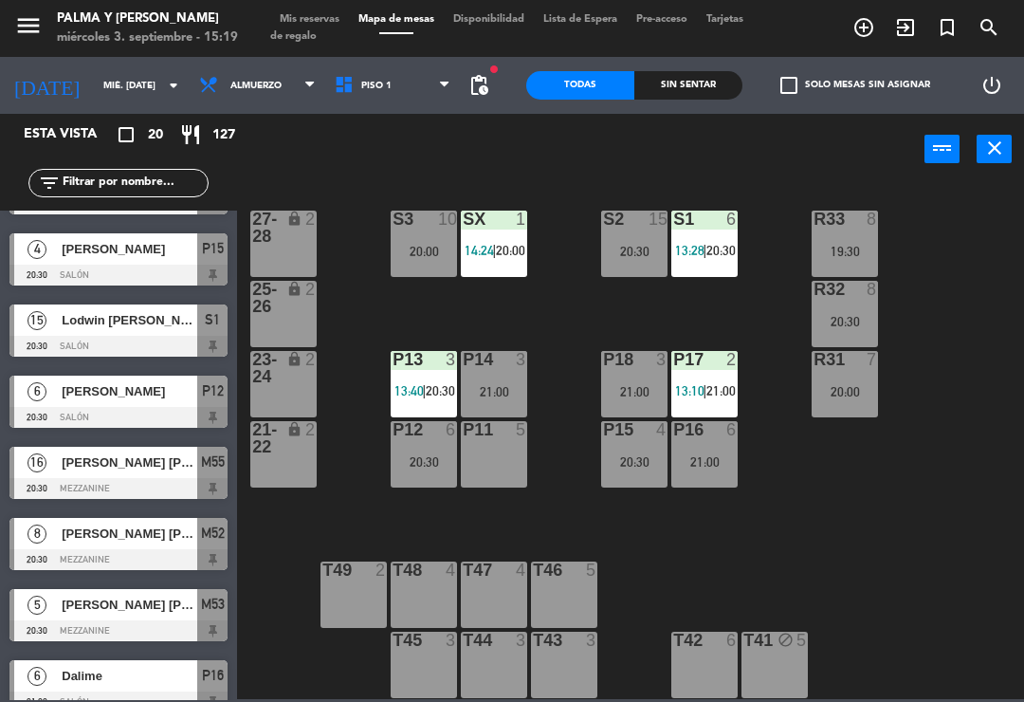
click at [162, 323] on span "Lodwin [PERSON_NAME]" at bounding box center [130, 320] width 136 height 20
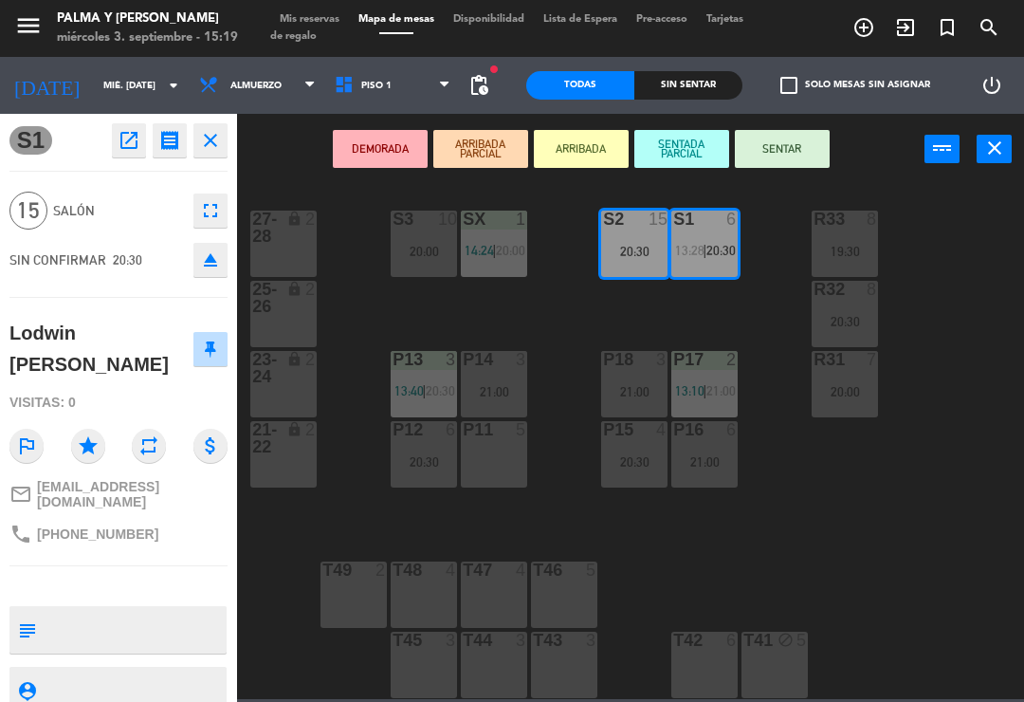
click at [129, 144] on icon "open_in_new" at bounding box center [129, 140] width 23 height 23
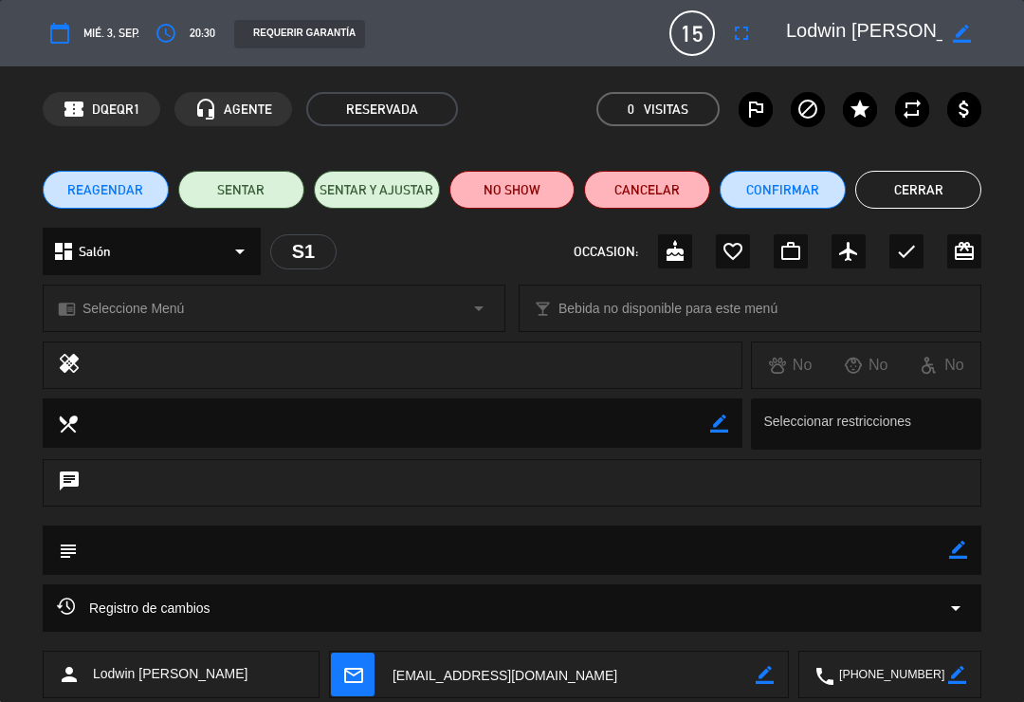
click at [805, 199] on button "Confirmar" at bounding box center [783, 190] width 126 height 38
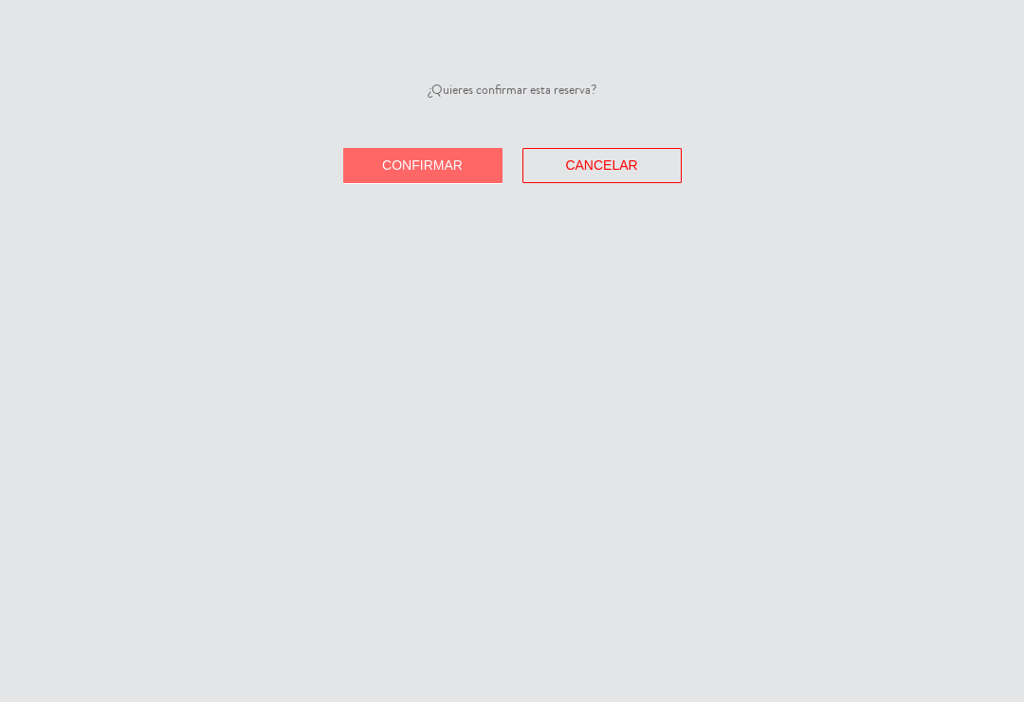
click at [452, 149] on button "Confirmar" at bounding box center [422, 165] width 159 height 35
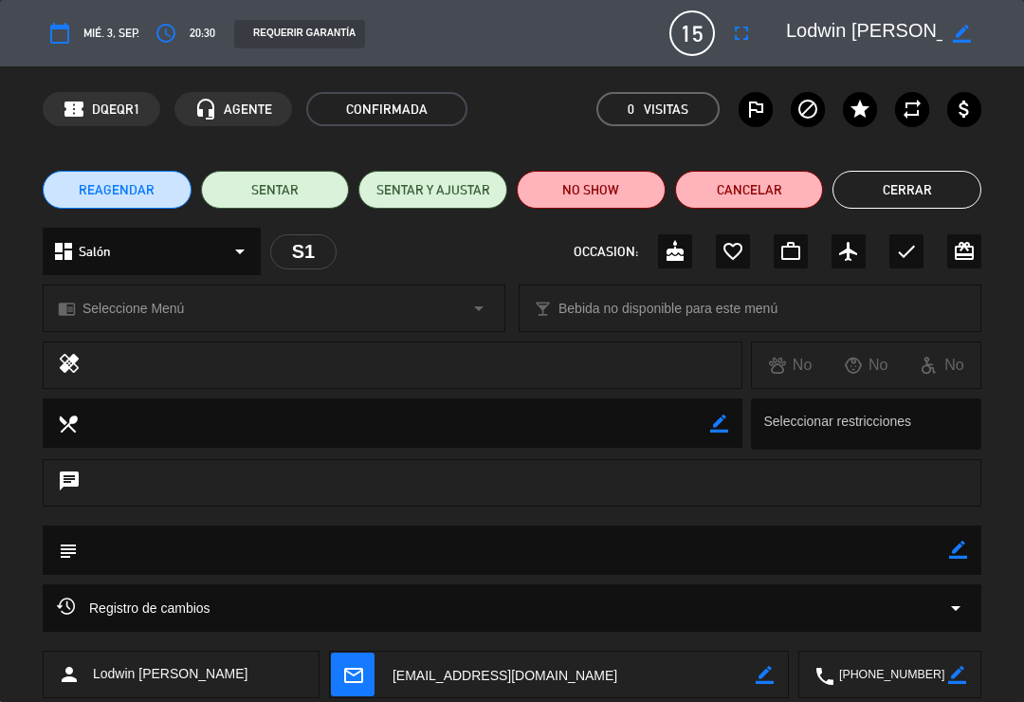
click at [930, 192] on button "Cerrar" at bounding box center [907, 190] width 149 height 38
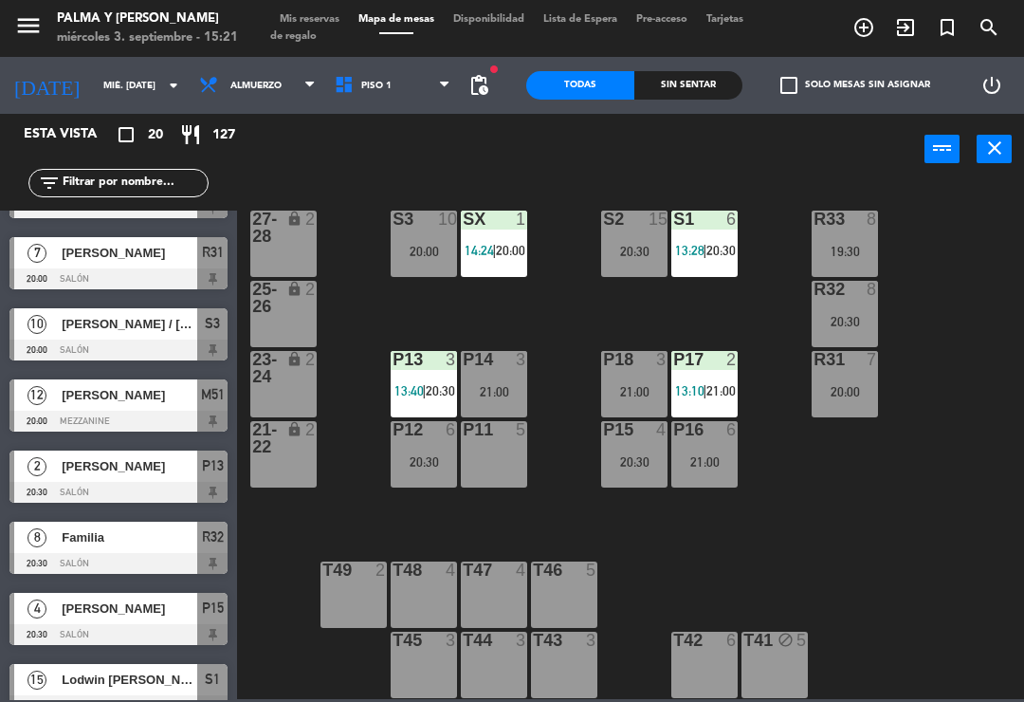
scroll to position [338, 0]
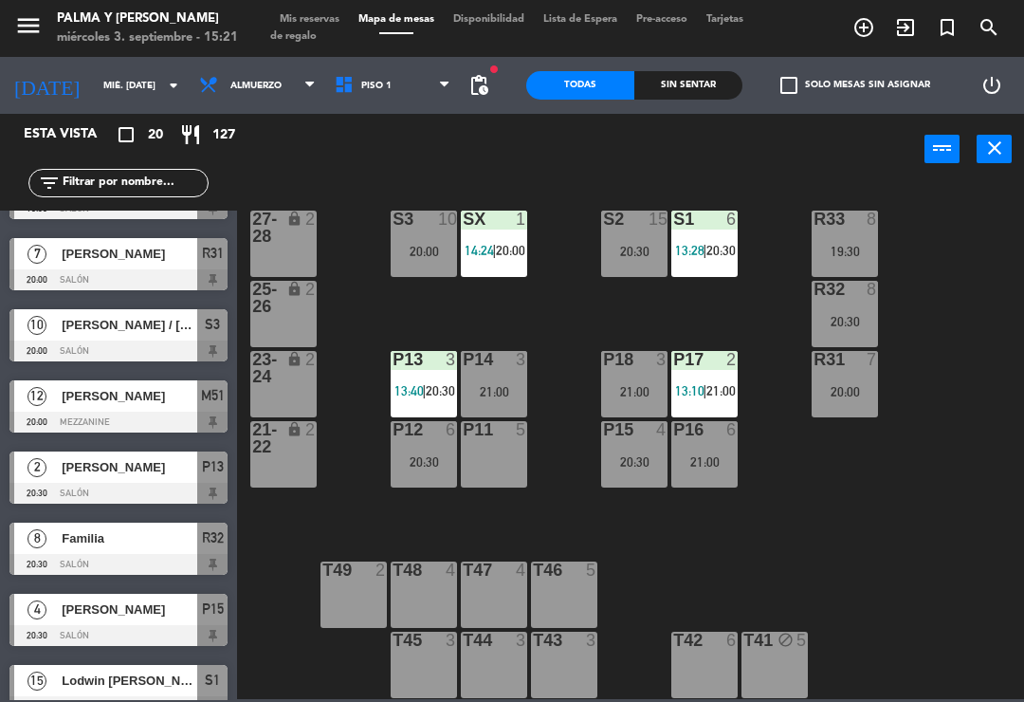
click at [120, 470] on span "[PERSON_NAME]" at bounding box center [130, 467] width 136 height 20
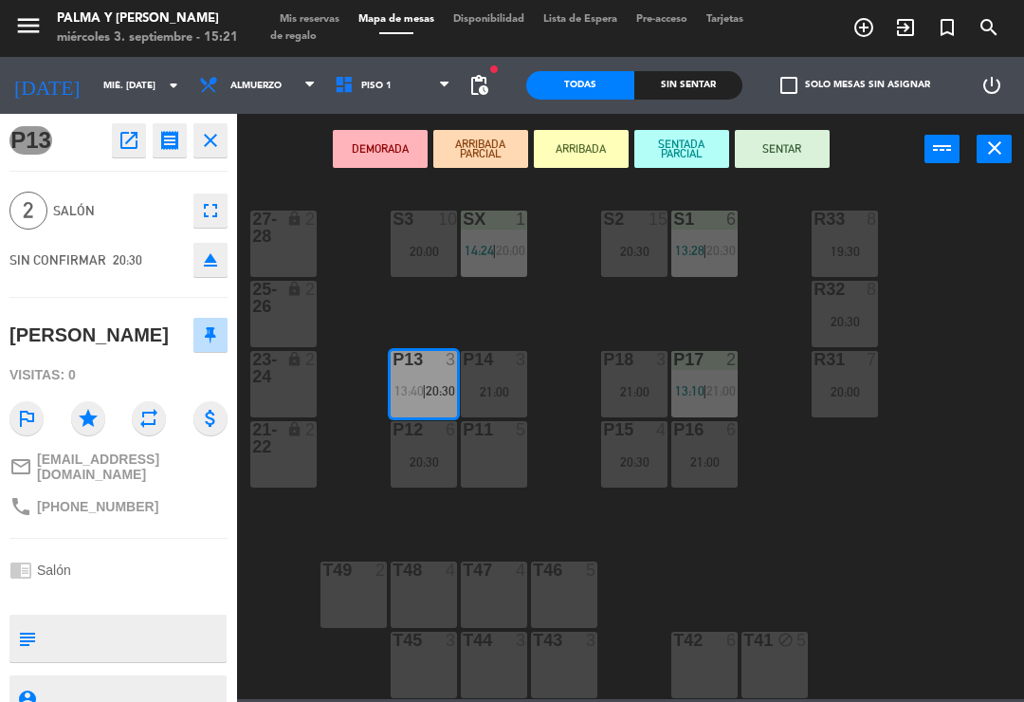
click at [134, 147] on icon "open_in_new" at bounding box center [129, 140] width 23 height 23
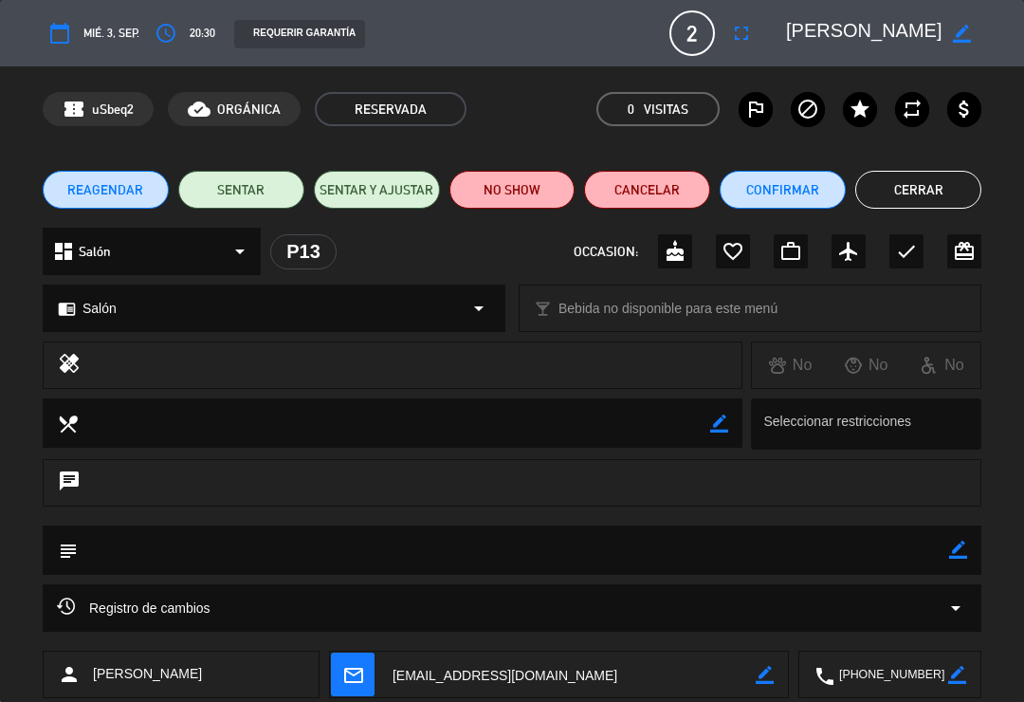
click at [784, 198] on button "Confirmar" at bounding box center [783, 190] width 126 height 38
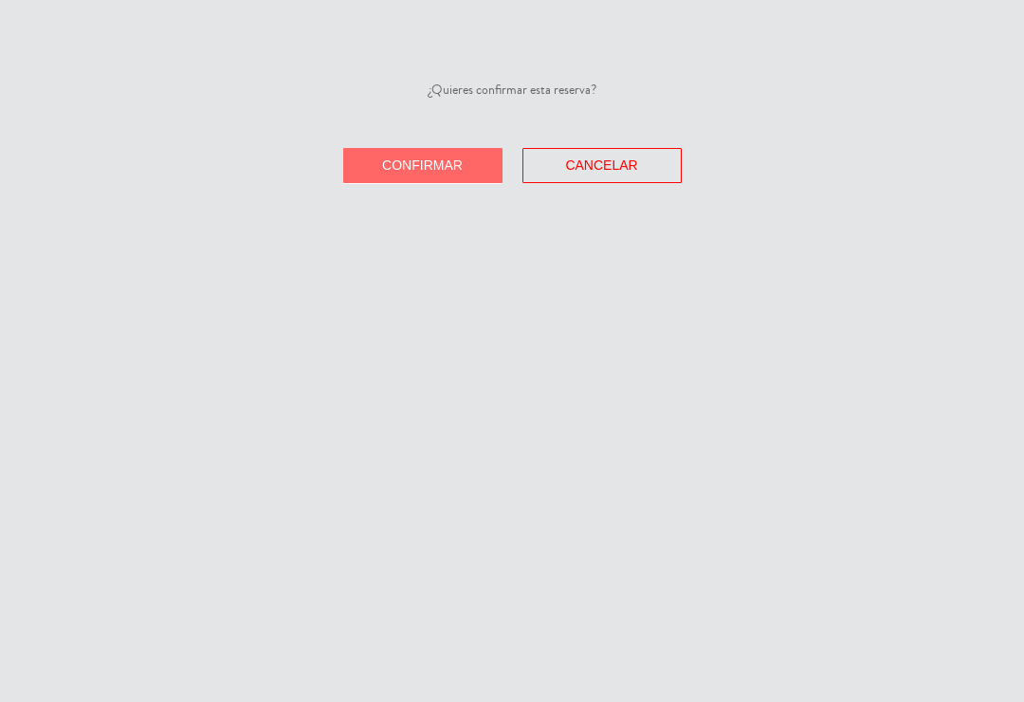
click at [451, 178] on button "Confirmar" at bounding box center [422, 165] width 159 height 35
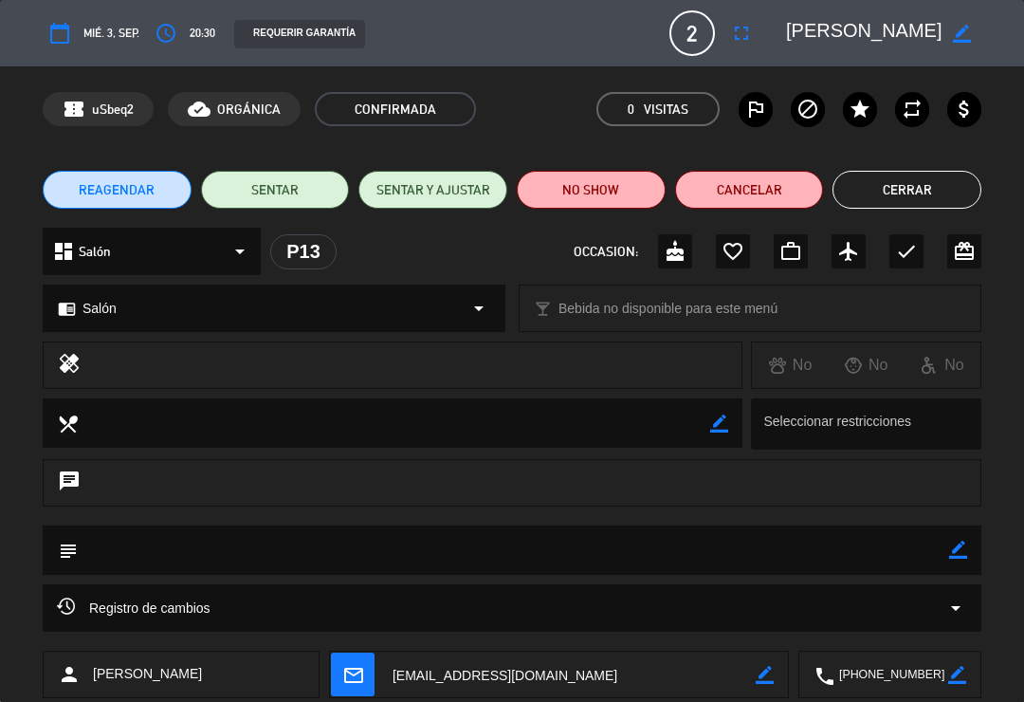
click at [931, 187] on button "Cerrar" at bounding box center [907, 190] width 149 height 38
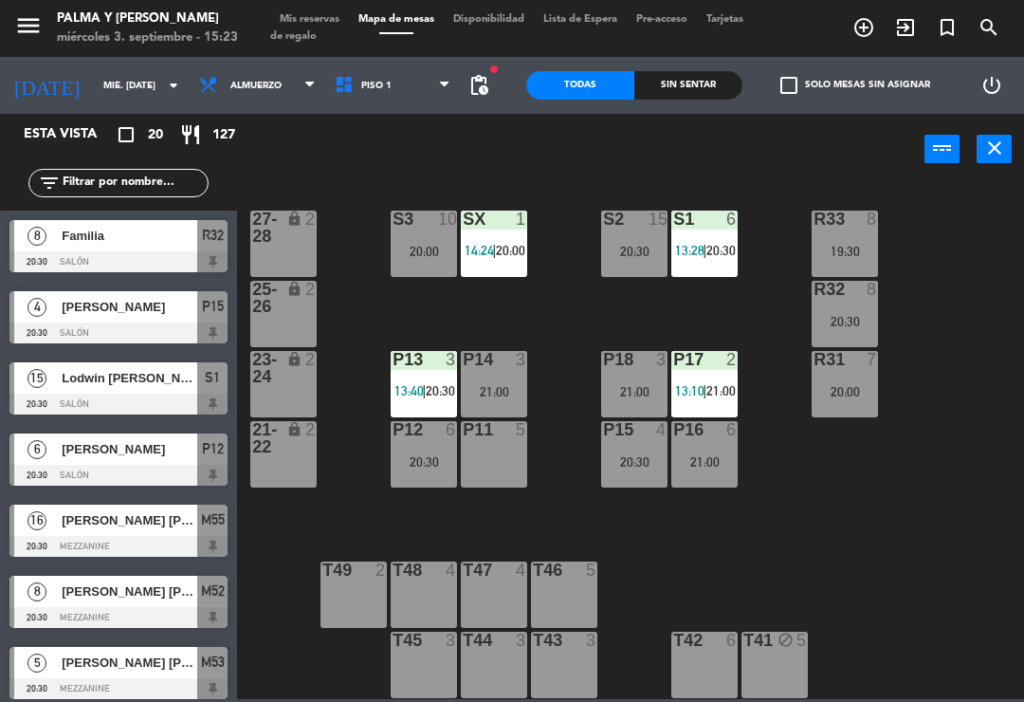
scroll to position [641, 0]
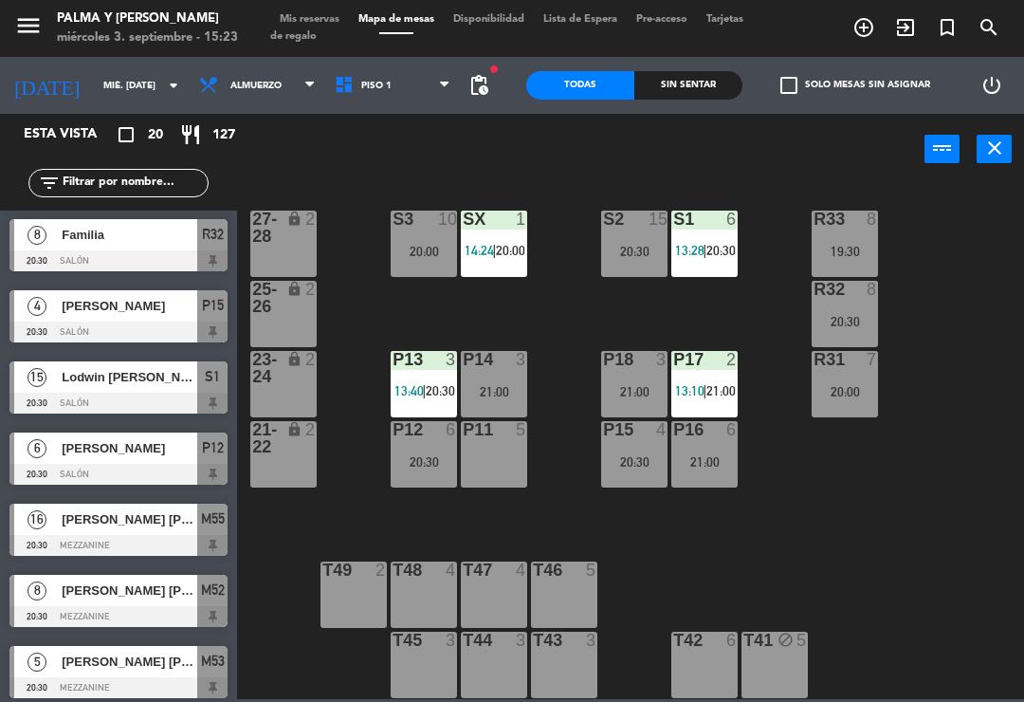
click at [135, 455] on span "[PERSON_NAME]" at bounding box center [130, 448] width 136 height 20
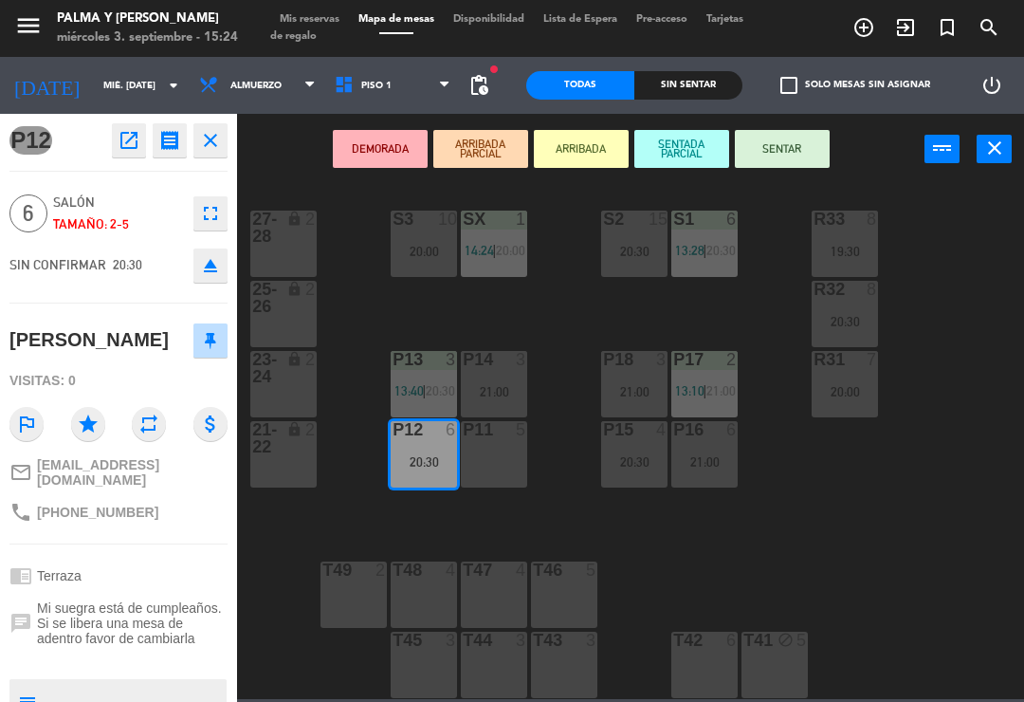
click at [112, 138] on button "open_in_new" at bounding box center [129, 140] width 34 height 34
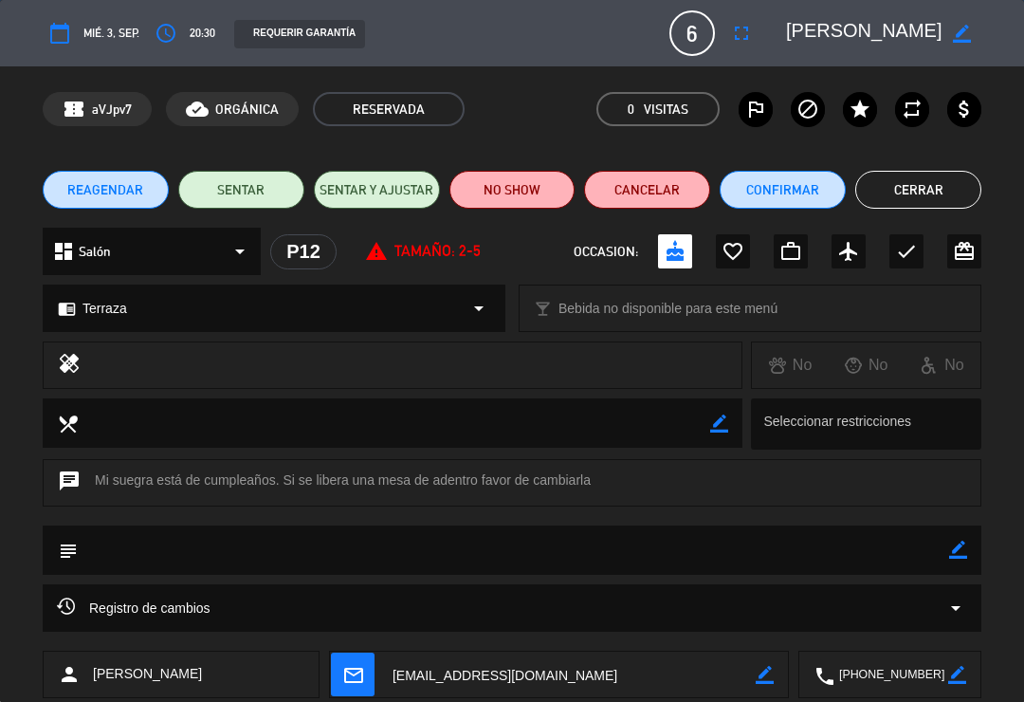
click at [806, 192] on button "Confirmar" at bounding box center [783, 190] width 126 height 38
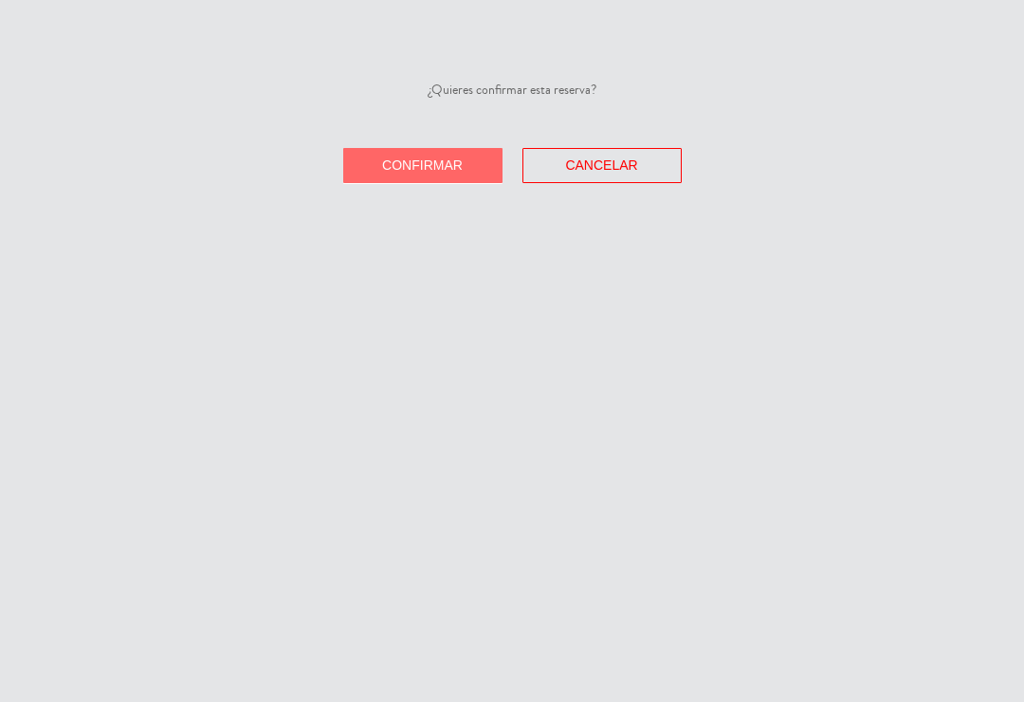
click at [471, 168] on button "Confirmar" at bounding box center [422, 165] width 159 height 35
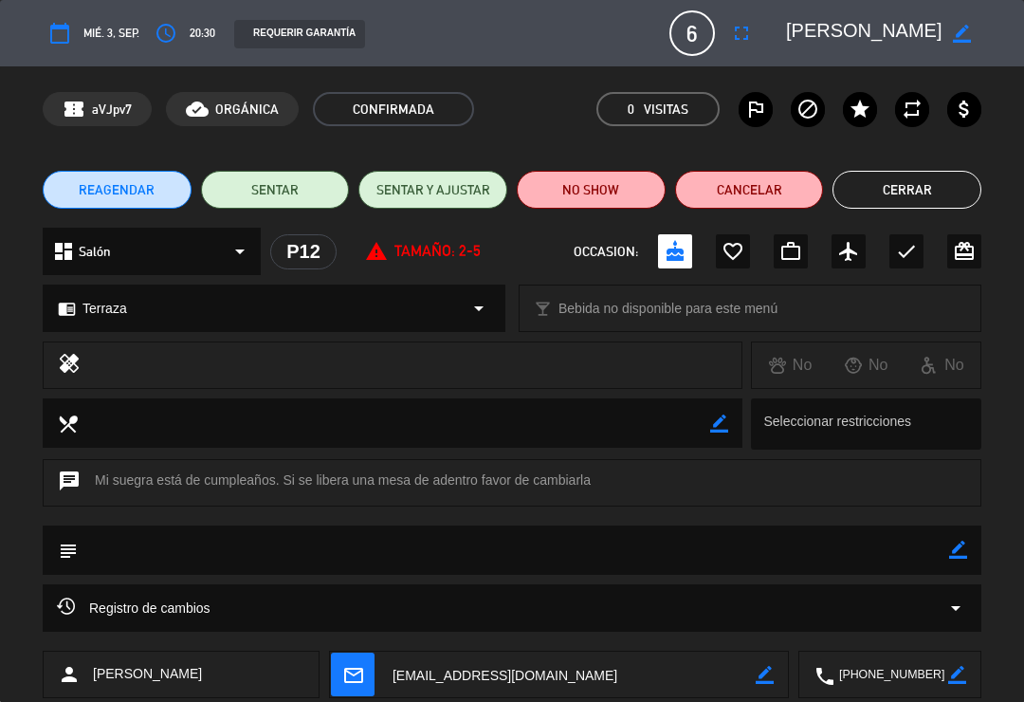
click at [936, 206] on button "Cerrar" at bounding box center [907, 190] width 149 height 38
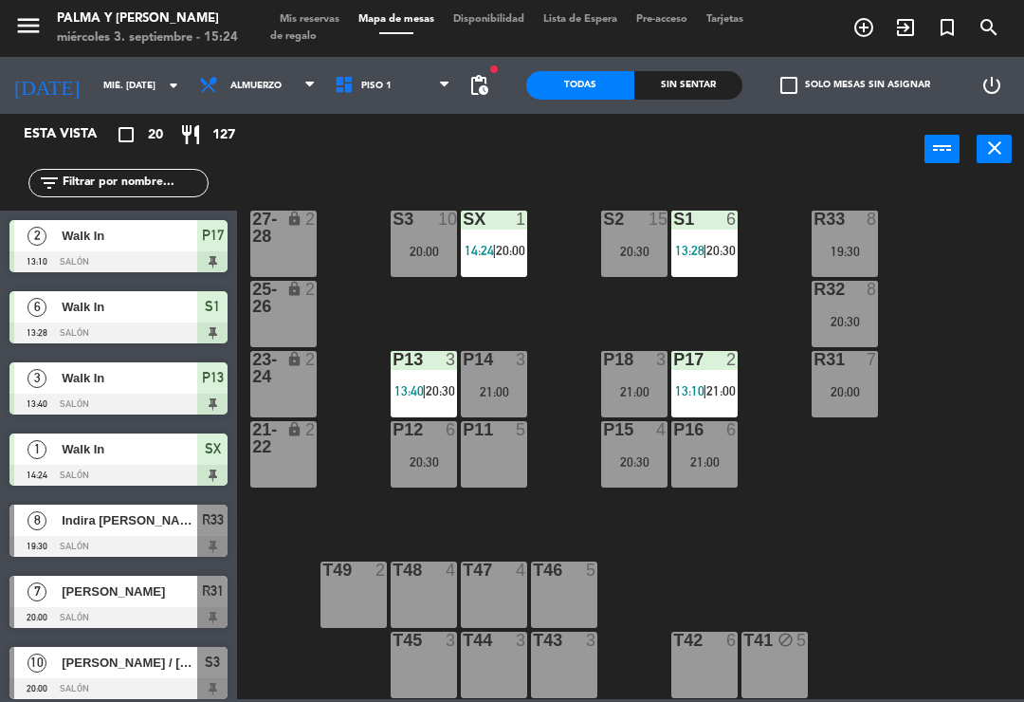
click at [938, 384] on div "R33 8 19:30 S1 6 13:28 | 20:30 S2 15 20:30 S3 10 20:00 SX 1 14:24 | 20:00 27-28…" at bounding box center [636, 440] width 777 height 517
click at [117, 79] on input "mié. [DATE]" at bounding box center [159, 85] width 130 height 29
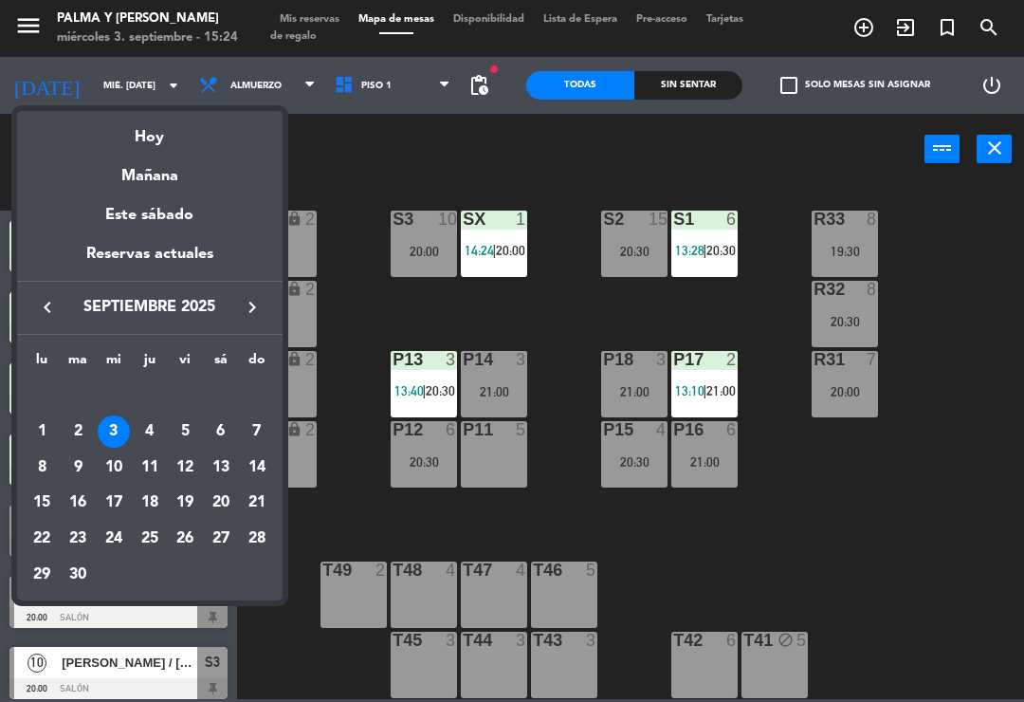
click at [187, 545] on div "26" at bounding box center [185, 539] width 32 height 32
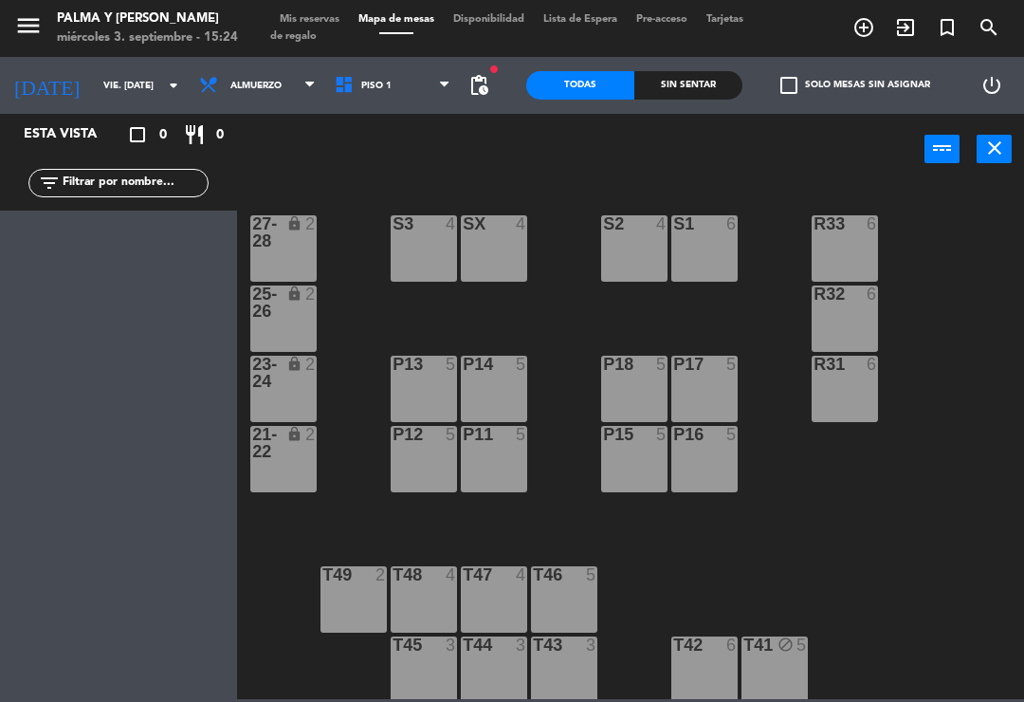
click at [119, 93] on input "vie. [DATE]" at bounding box center [159, 85] width 130 height 29
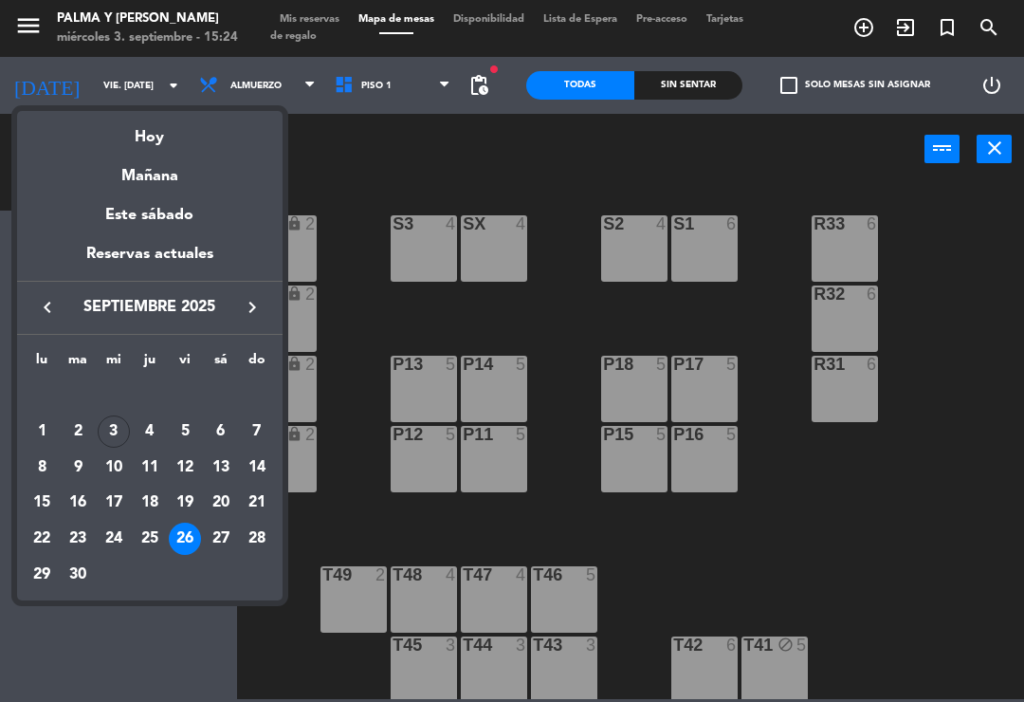
click at [194, 432] on div "5" at bounding box center [185, 431] width 32 height 32
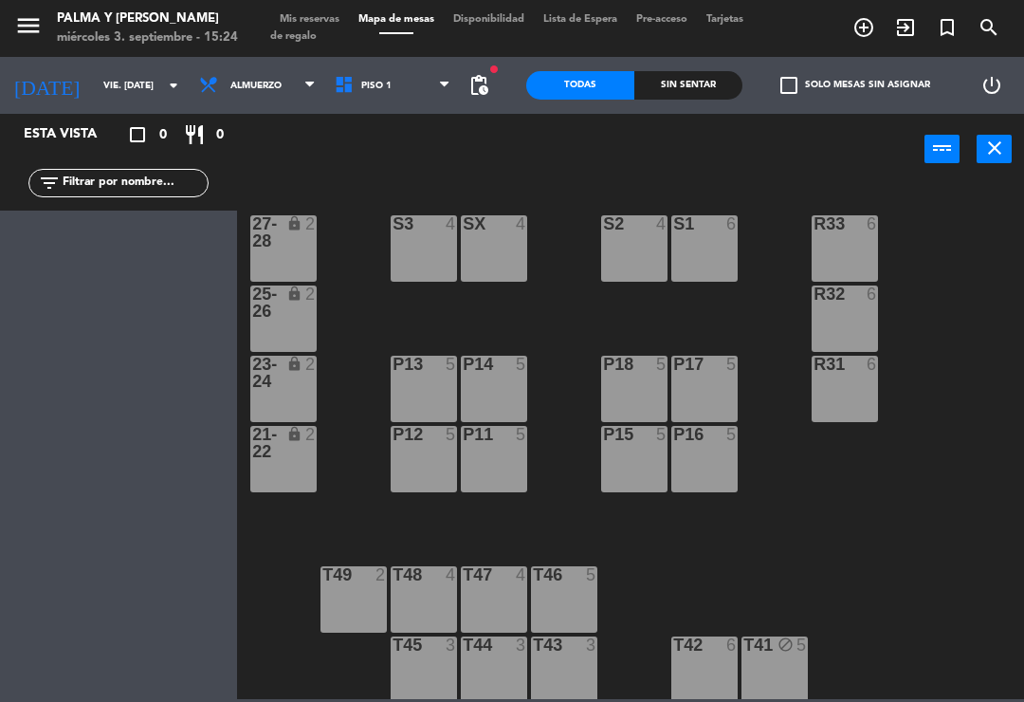
type input "vie. [DATE]"
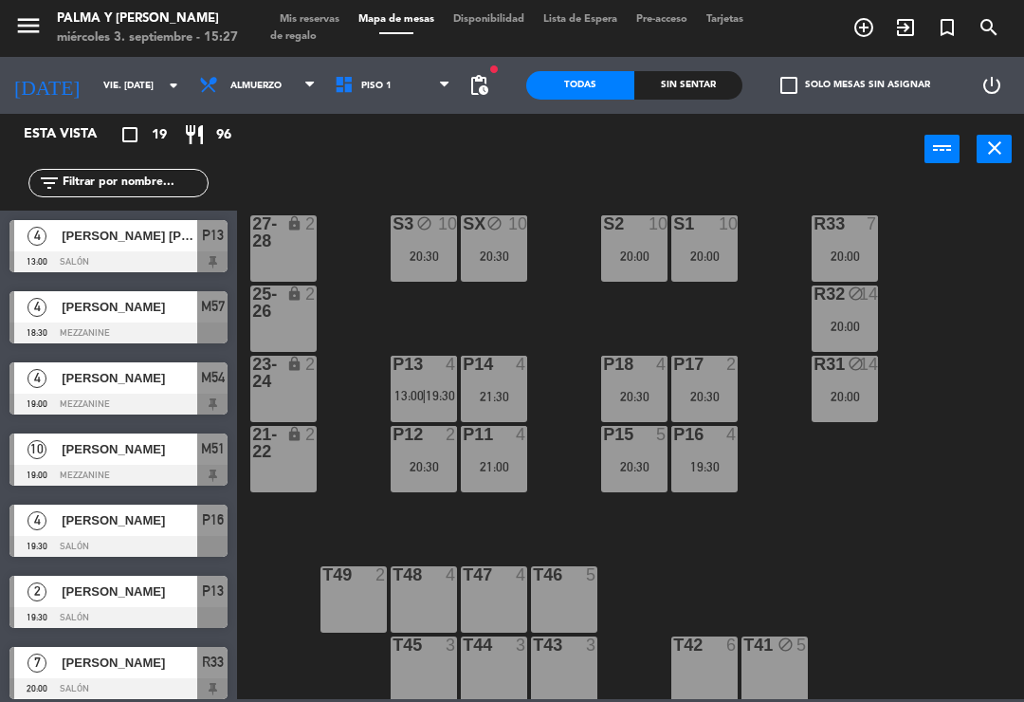
click at [845, 592] on div "R33 7 20:00 S1 10 20:00 S2 10 20:00 S3 block 10 20:30 SX block 10 20:30 27-28 l…" at bounding box center [636, 440] width 777 height 517
click at [862, 395] on div "20:00" at bounding box center [845, 396] width 66 height 13
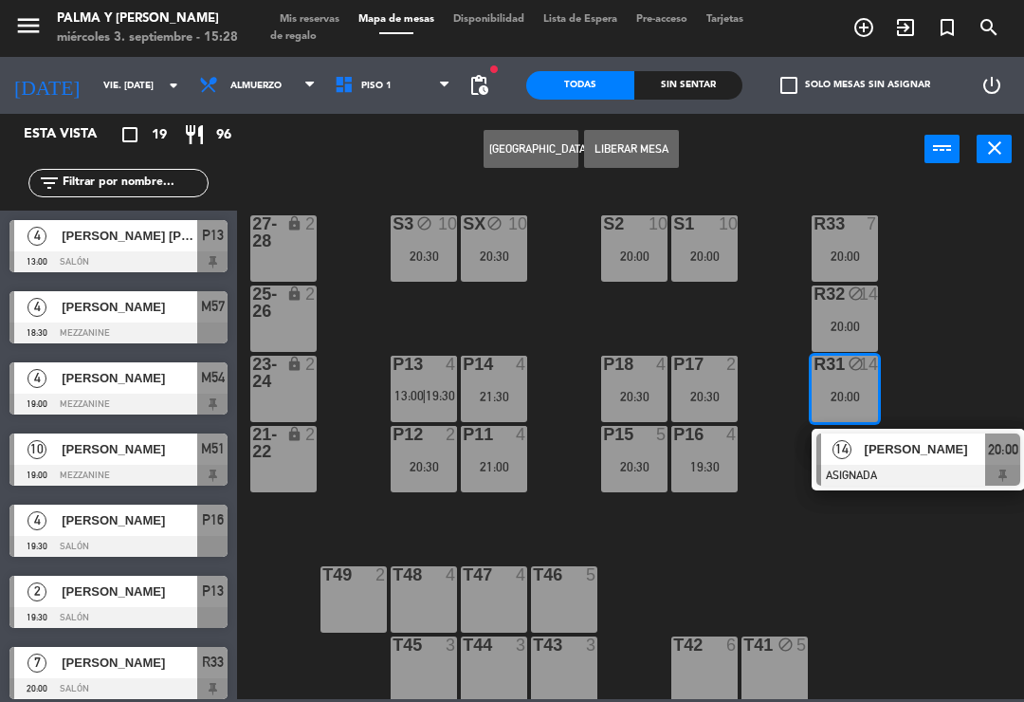
click at [947, 460] on div "[PERSON_NAME]" at bounding box center [924, 449] width 123 height 31
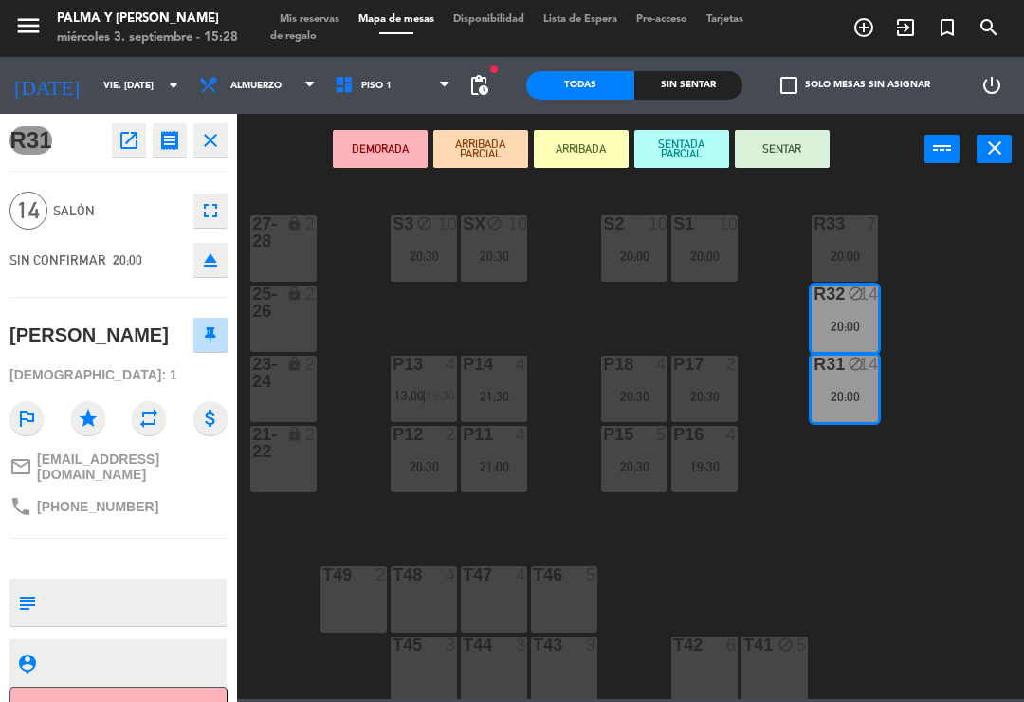
click at [151, 623] on div "R31 open_in_new receipt 8:00 PM vie., [DATE] personas [PERSON_NAME] R31+R32 clo…" at bounding box center [118, 408] width 237 height 588
click at [187, 597] on textarea at bounding box center [134, 602] width 181 height 40
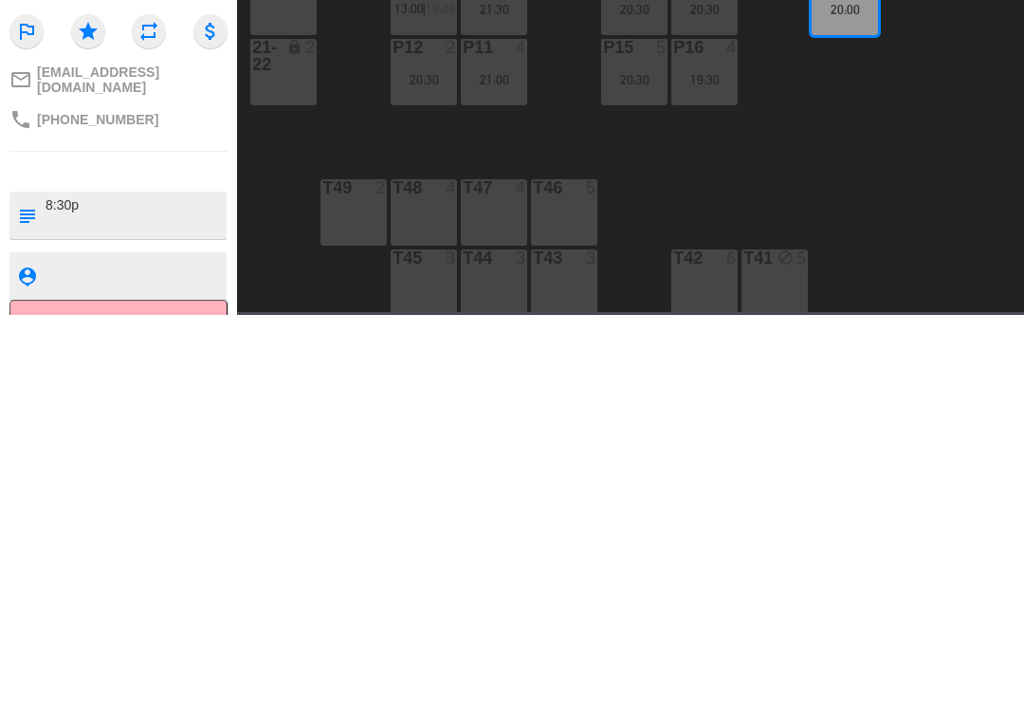
type textarea "8:30pm"
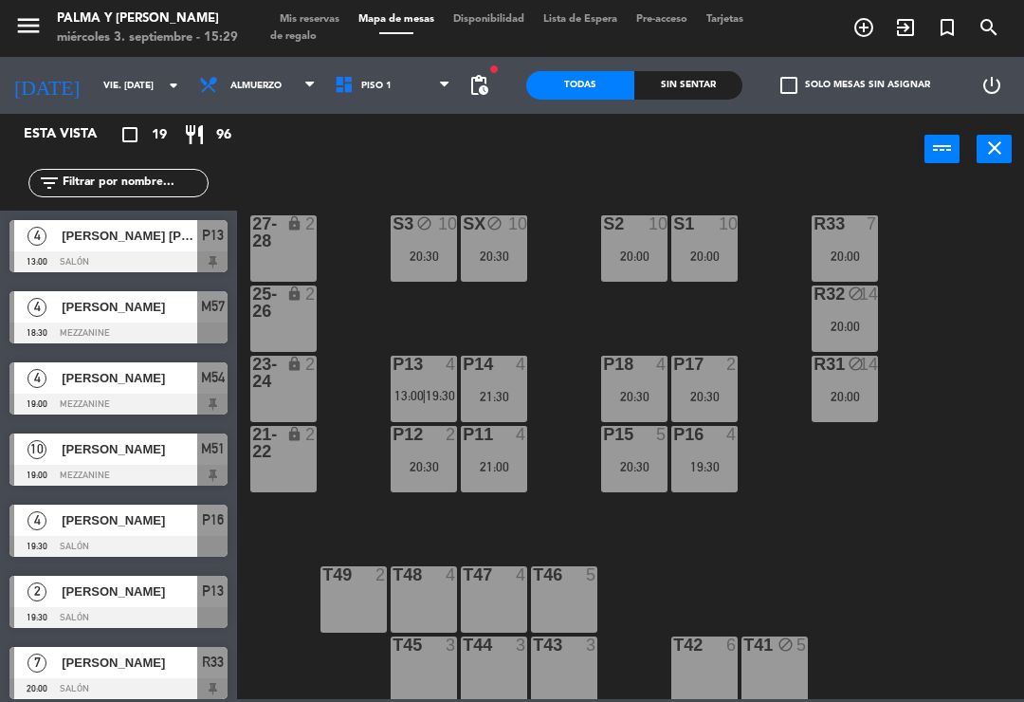
click at [102, 75] on input "vie. [DATE]" at bounding box center [159, 85] width 130 height 29
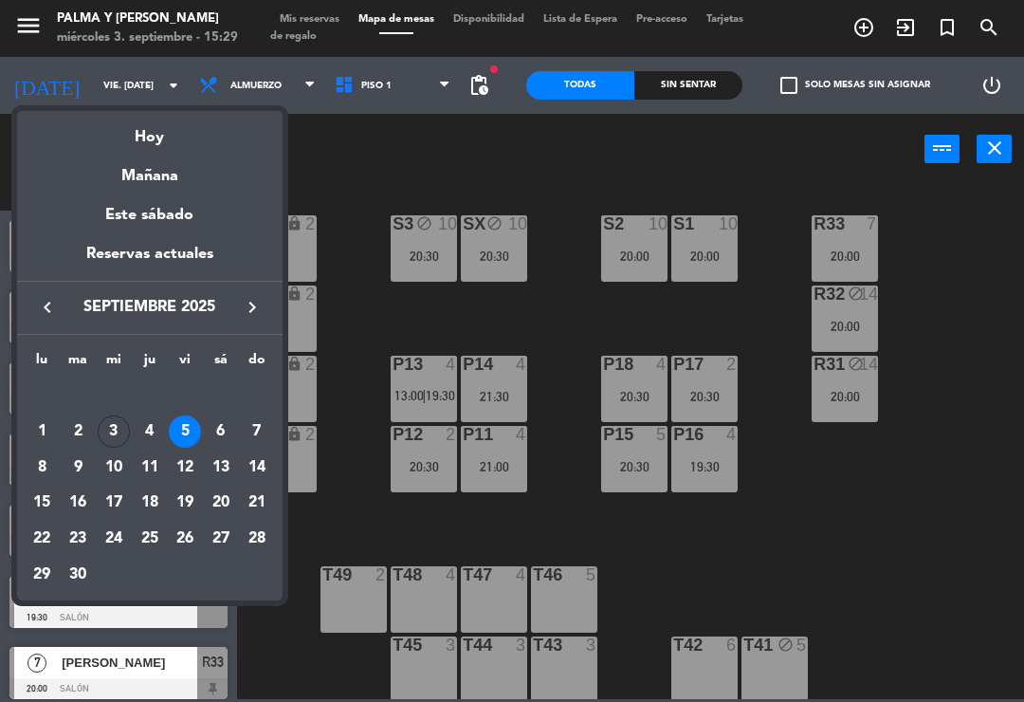
click at [168, 145] on div "Hoy" at bounding box center [150, 130] width 266 height 39
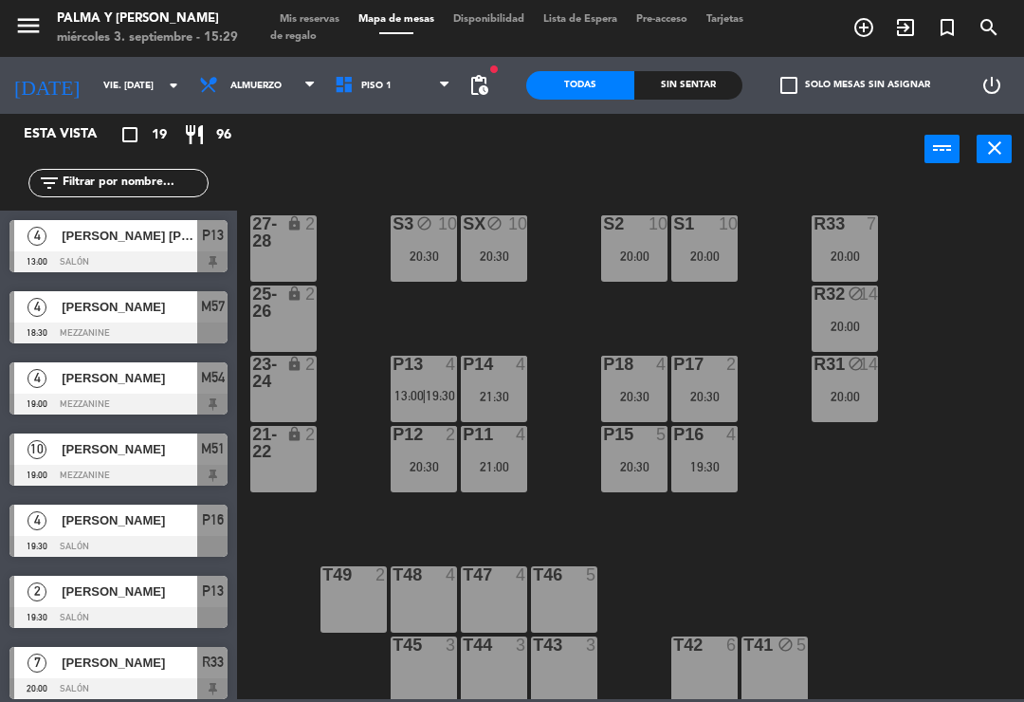
type input "mié. [DATE]"
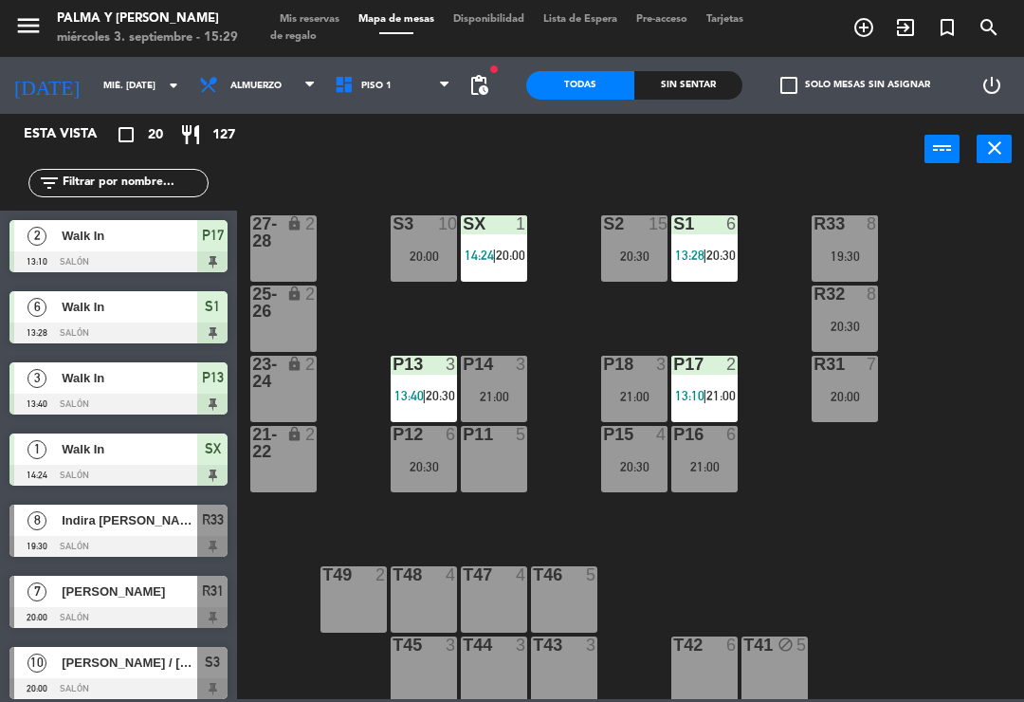
click at [408, 385] on div "P13 3 13:40 | 20:30" at bounding box center [424, 389] width 66 height 66
click at [898, 493] on div "R33 8 19:30 S1 6 13:28 | 20:30 S2 15 20:30 S3 10 20:00 SX 1 14:24 | 20:00 27-28…" at bounding box center [636, 440] width 777 height 517
click at [506, 383] on div "P14 3 21:00" at bounding box center [494, 389] width 66 height 66
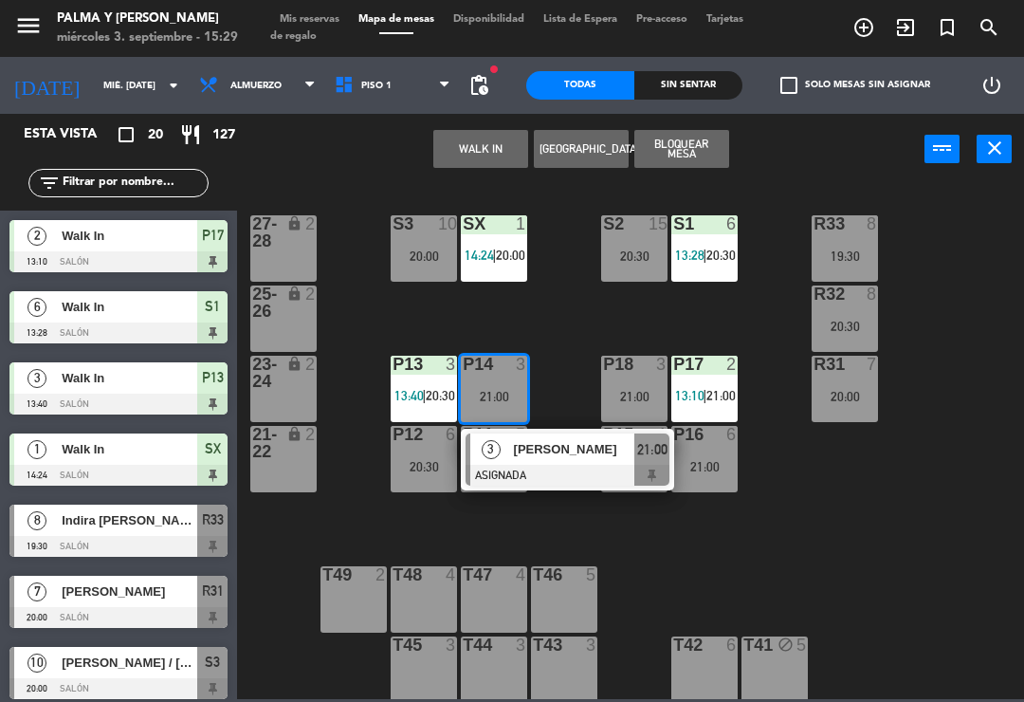
click at [955, 507] on div "R33 8 19:30 S1 6 13:28 | 20:30 S2 15 20:30 S3 10 20:00 SX 1 14:24 | 20:00 27-28…" at bounding box center [636, 440] width 777 height 517
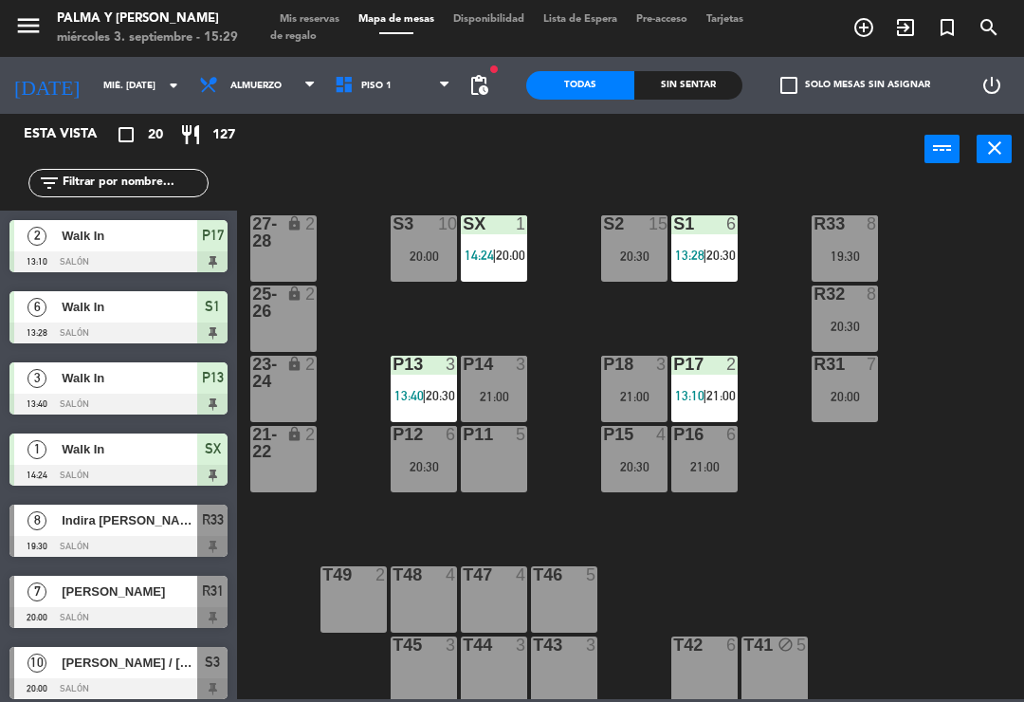
click at [477, 448] on div "P11 5" at bounding box center [494, 459] width 66 height 66
click at [947, 529] on div "R33 8 19:30 S1 6 13:28 | 20:30 S2 15 20:30 S3 10 20:00 SX 1 14:24 | 20:00 27-28…" at bounding box center [636, 440] width 777 height 517
click at [644, 392] on div "21:00" at bounding box center [634, 396] width 66 height 13
click at [987, 415] on div "R33 8 19:30 S1 6 13:28 | 20:30 S2 15 20:30 S3 10 20:00 SX 1 14:24 | 20:00 27-28…" at bounding box center [636, 440] width 777 height 517
click at [873, 554] on div "R33 8 19:30 S1 6 13:28 | 20:30 S2 15 20:30 S3 10 20:00 SX 1 14:24 | 20:00 27-28…" at bounding box center [636, 440] width 777 height 517
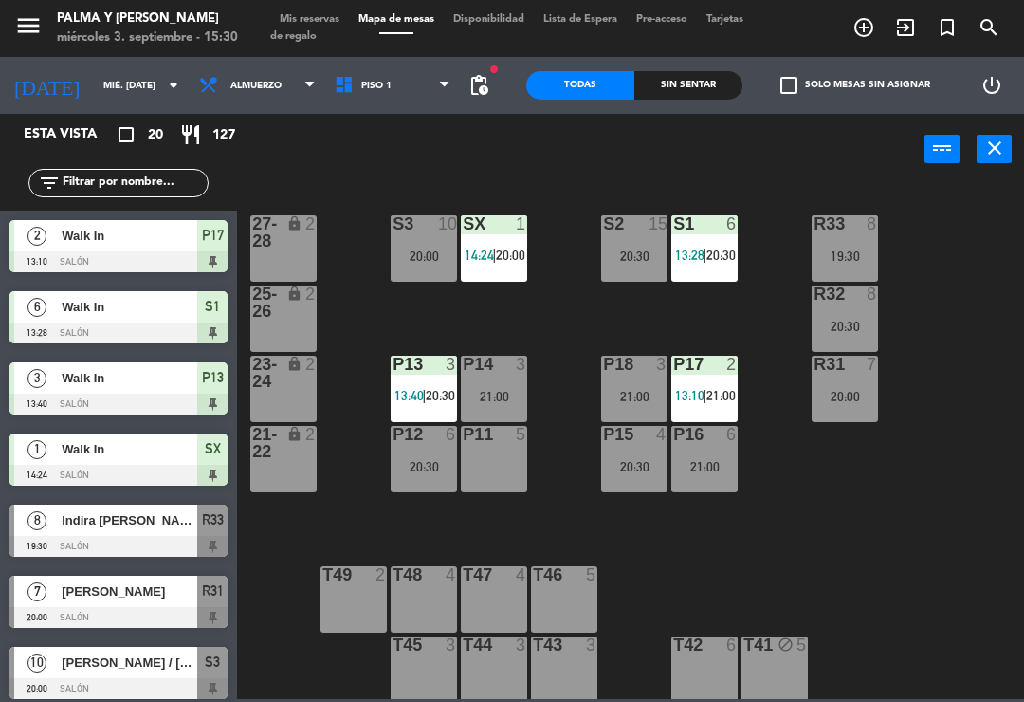
click at [603, 426] on div "P15" at bounding box center [603, 434] width 1 height 17
click at [578, 495] on div "R33 8 19:30 S1 6 13:28 | 20:30 S2 15 20:30 S3 10 20:00 SX 1 14:24 | 20:00 27-28…" at bounding box center [636, 440] width 777 height 517
click at [626, 368] on div at bounding box center [634, 364] width 31 height 17
click at [950, 588] on div "R33 8 19:30 S1 6 13:28 | 20:30 S2 15 20:30 S3 10 20:00 SX 1 14:24 | 20:00 27-28…" at bounding box center [636, 440] width 777 height 517
click at [500, 463] on div "P11 5" at bounding box center [494, 459] width 66 height 66
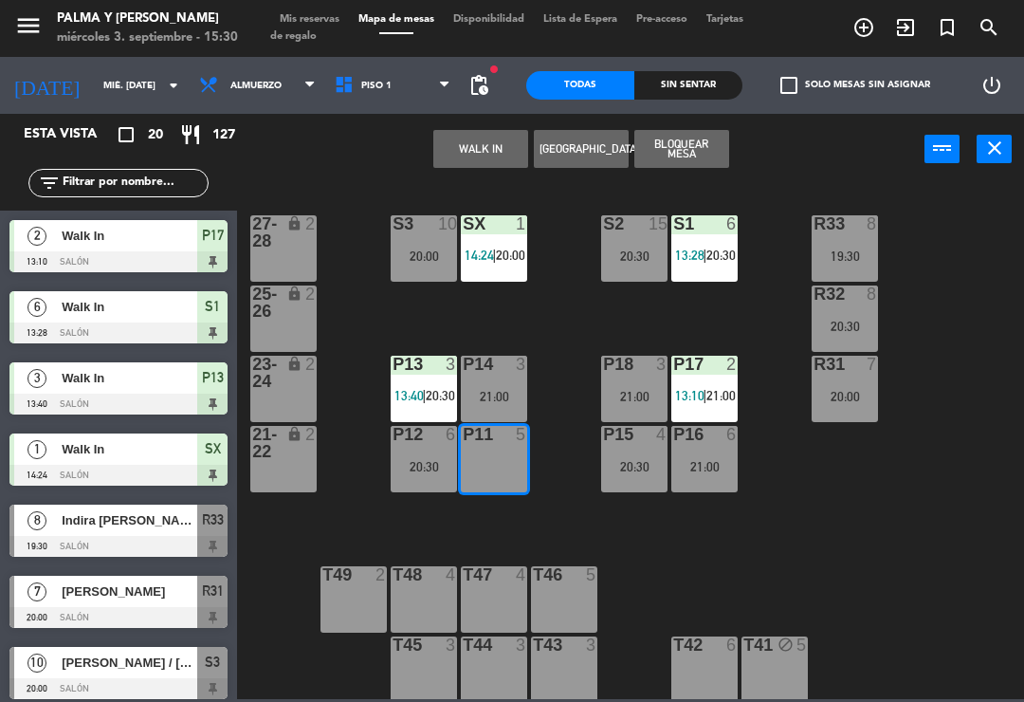
click at [592, 150] on button "[GEOGRAPHIC_DATA]" at bounding box center [581, 149] width 95 height 38
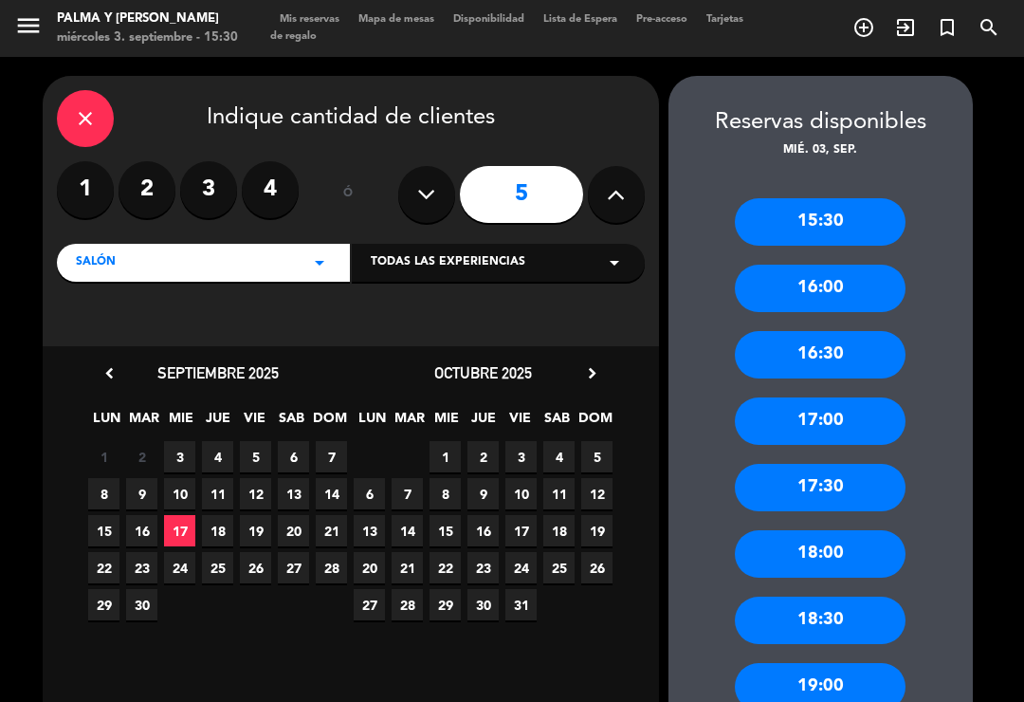
click at [615, 202] on icon at bounding box center [616, 194] width 18 height 28
type input "6"
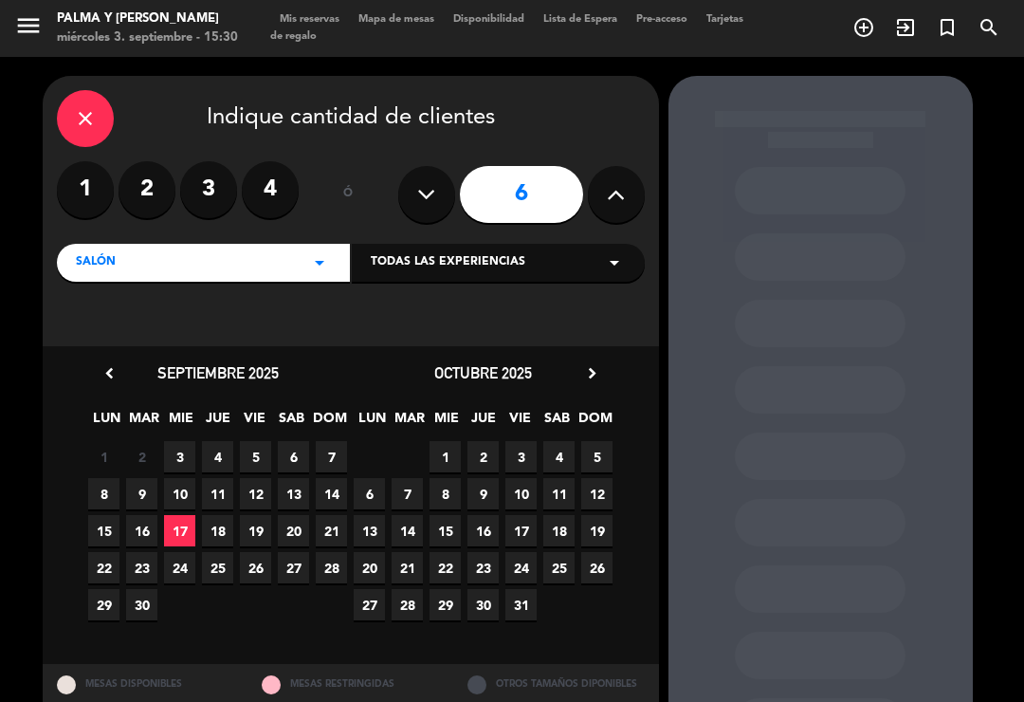
click at [189, 454] on span "3" at bounding box center [179, 456] width 31 height 31
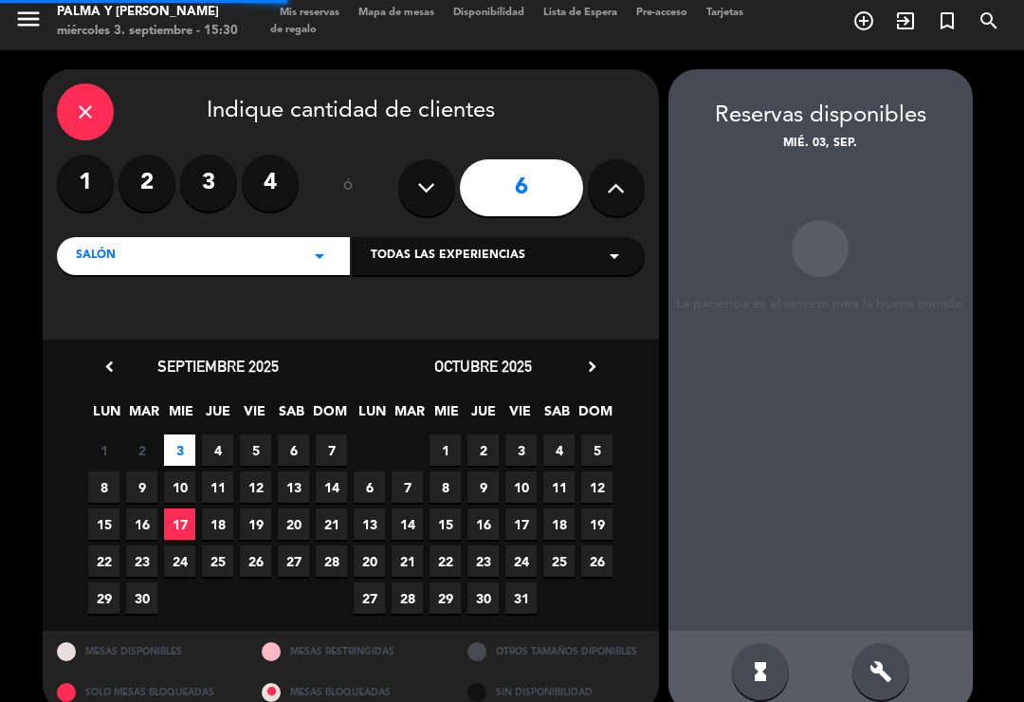
scroll to position [29, 0]
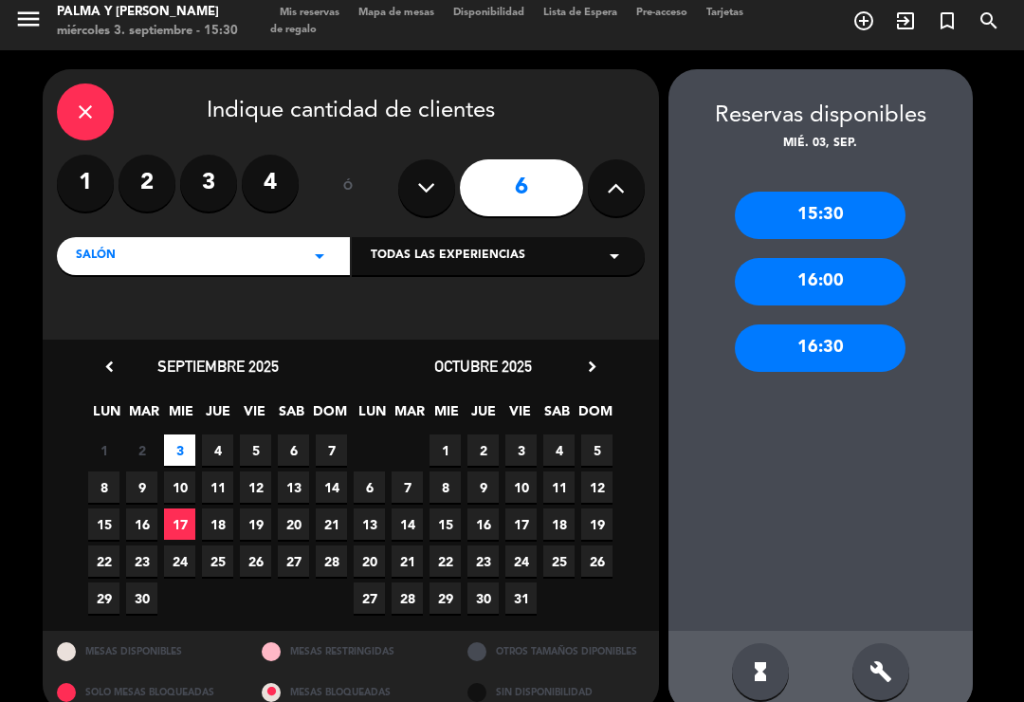
click at [185, 434] on span "3" at bounding box center [179, 449] width 31 height 31
click at [888, 660] on icon "build" at bounding box center [881, 671] width 23 height 23
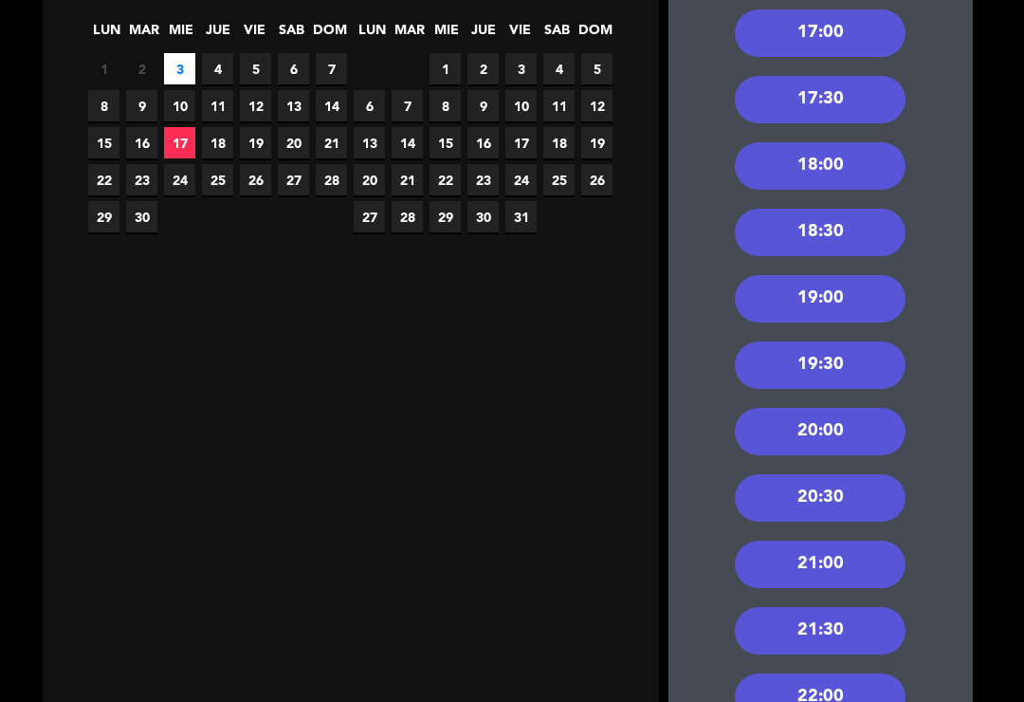
scroll to position [390, 0]
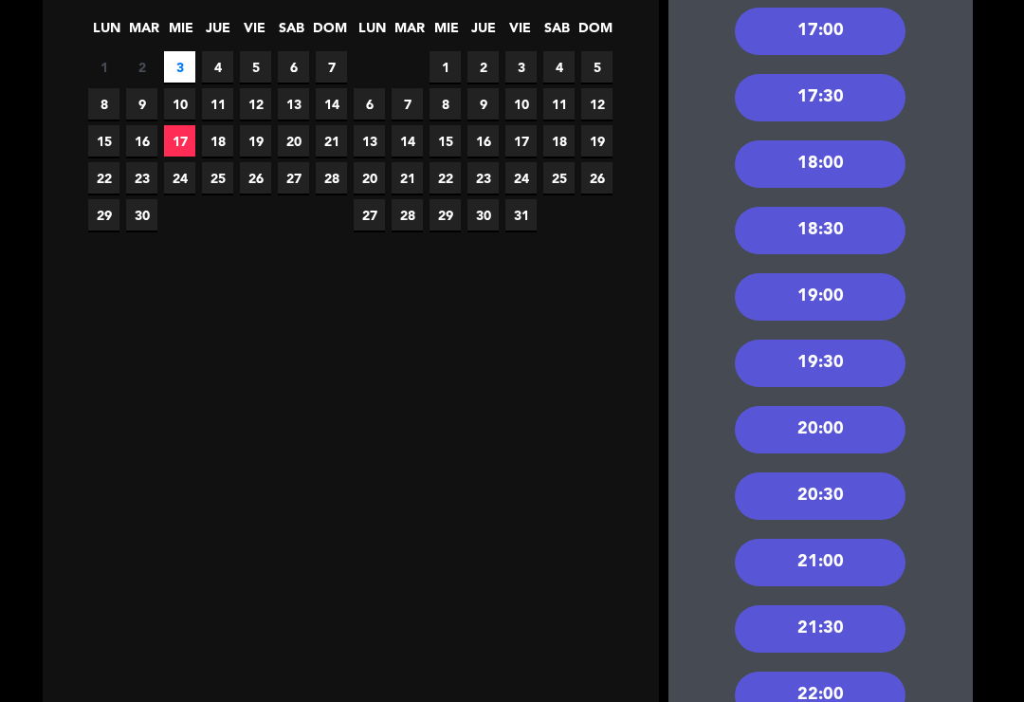
click at [868, 474] on div "20:30" at bounding box center [820, 495] width 171 height 47
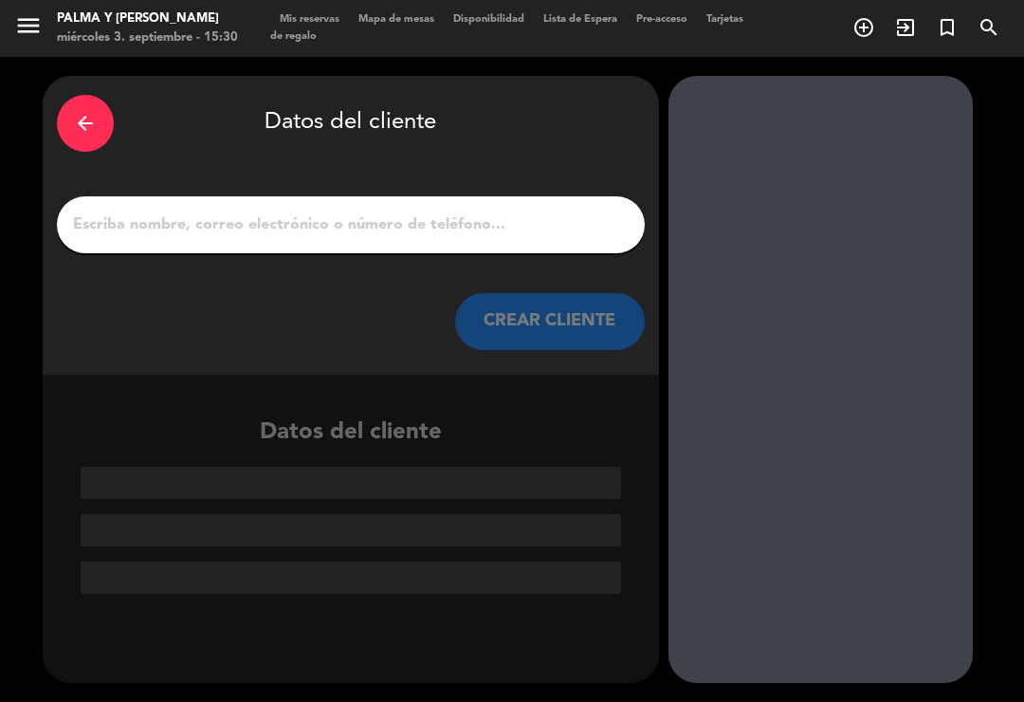
click at [558, 212] on input "1" at bounding box center [351, 225] width 560 height 27
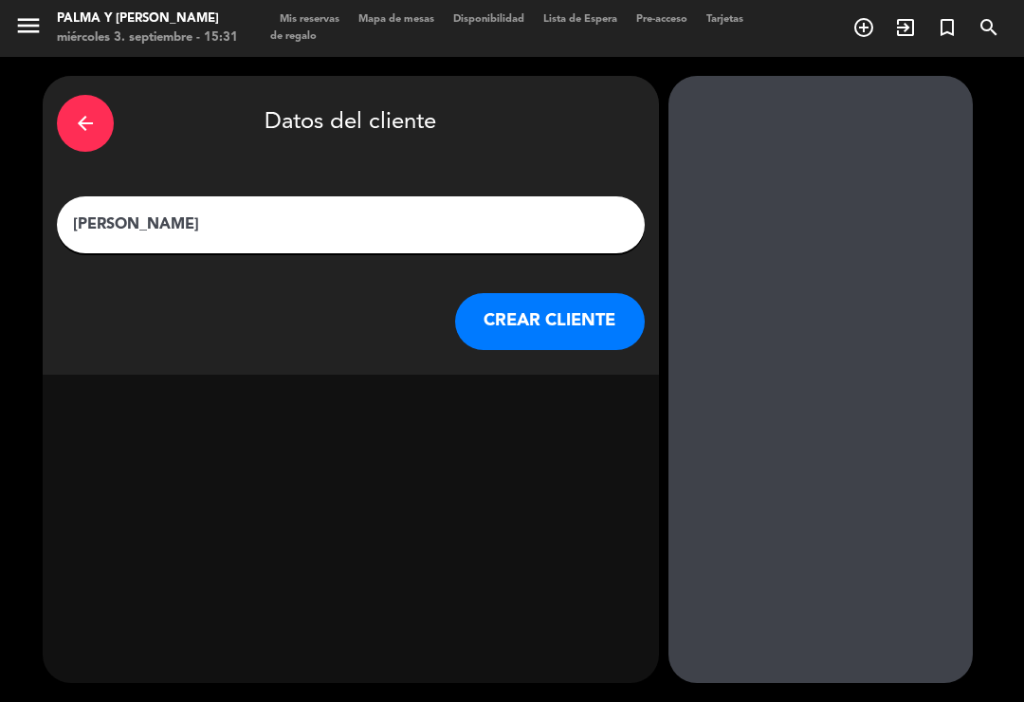
type input "[PERSON_NAME]"
click at [641, 300] on button "CREAR CLIENTE" at bounding box center [550, 321] width 190 height 57
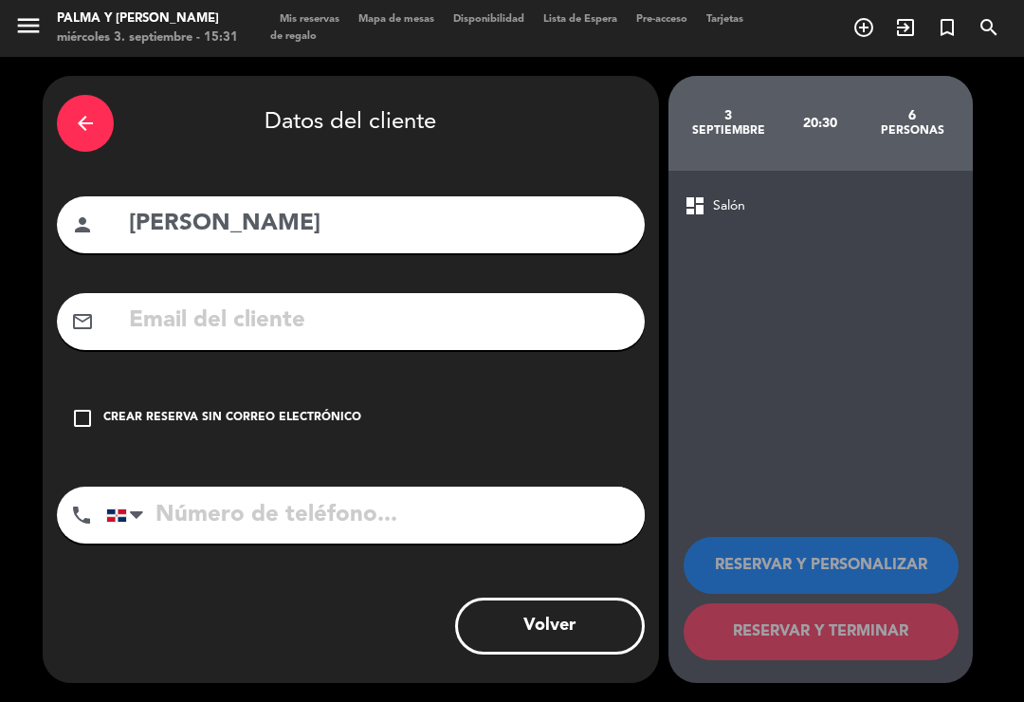
click at [299, 400] on div "check_box_outline_blank Crear reserva sin correo electrónico" at bounding box center [351, 418] width 588 height 57
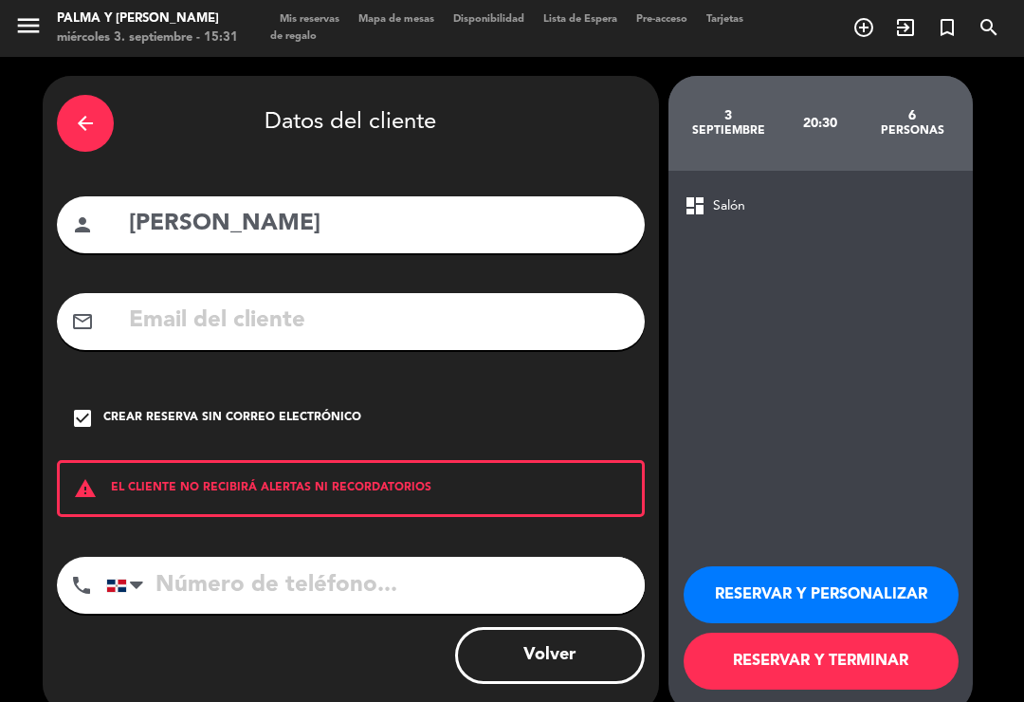
click at [347, 472] on div "warning EL CLIENTE NO RECIBIRÁ ALERTAS NI RECORDATORIOS" at bounding box center [351, 488] width 588 height 57
click at [362, 563] on input "tel" at bounding box center [375, 585] width 539 height 57
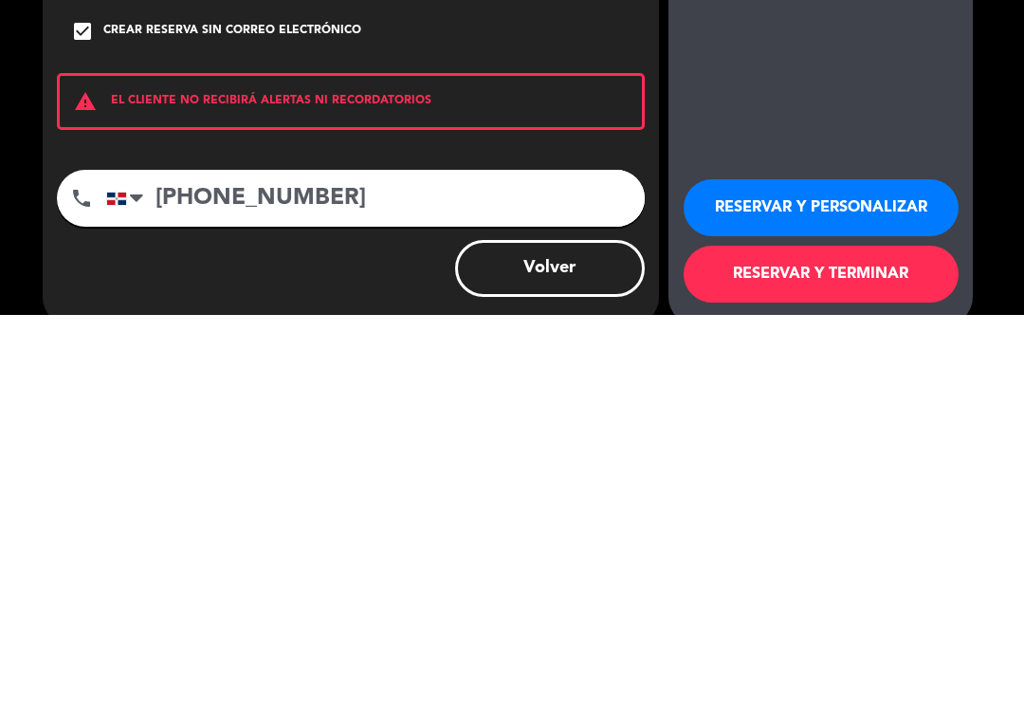
type input "[PHONE_NUMBER]"
click at [919, 633] on button "RESERVAR Y TERMINAR" at bounding box center [821, 661] width 275 height 57
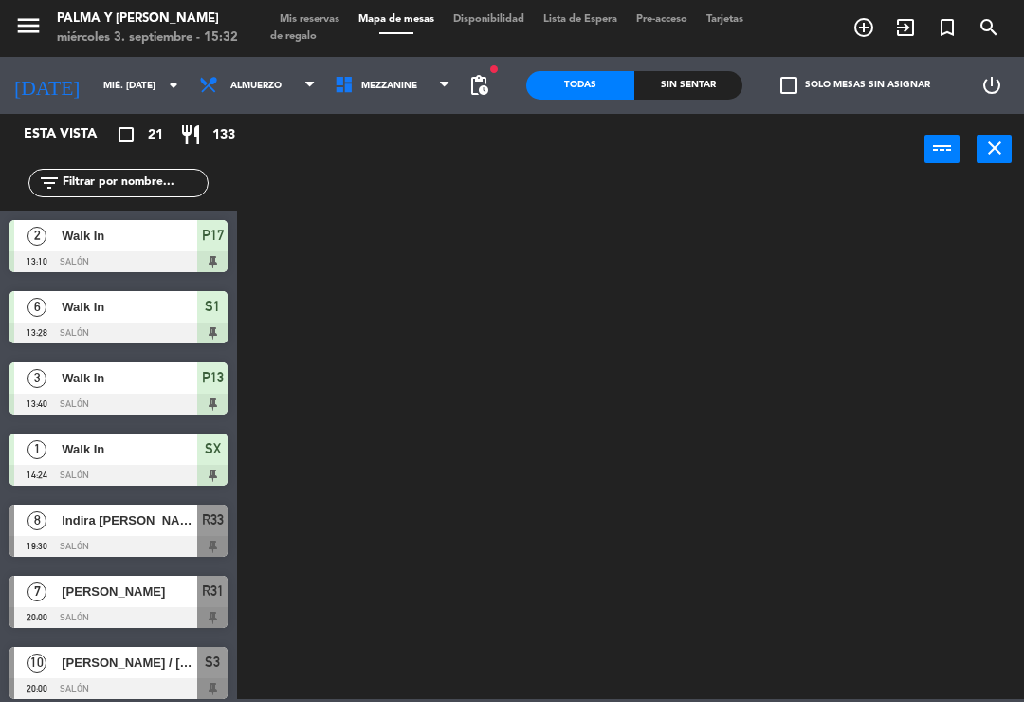
click at [412, 92] on span "Mezzanine" at bounding box center [393, 86] width 136 height 42
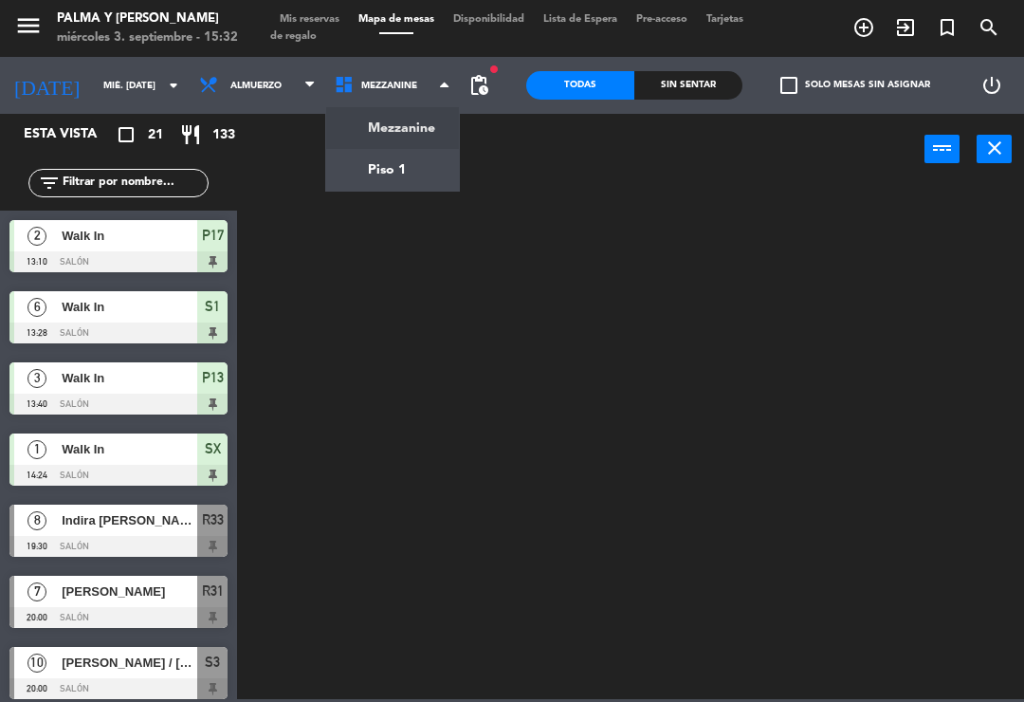
click at [397, 185] on ng-component "menu Palma y [PERSON_NAME] 3. septiembre - 15:32 Mis reservas Mapa de mesas Dis…" at bounding box center [512, 349] width 1024 height 699
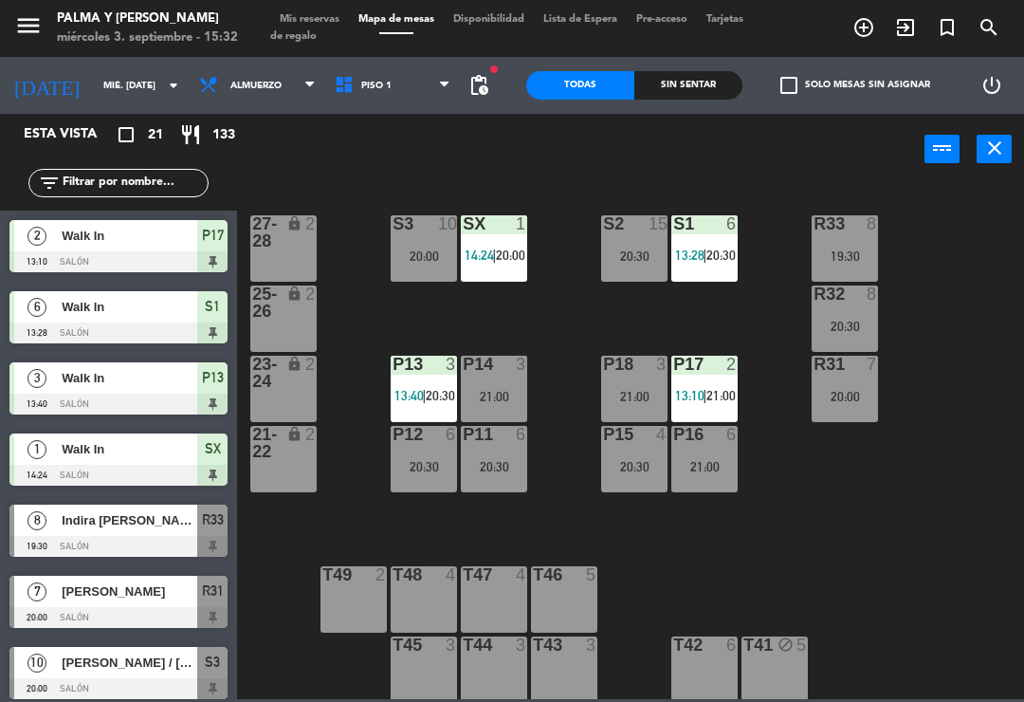
click at [913, 457] on div "R33 8 19:30 S1 6 13:28 | 20:30 S2 15 20:30 S3 10 20:00 SX 1 14:24 | 20:00 27-28…" at bounding box center [636, 440] width 777 height 517
click at [491, 468] on div "20:30" at bounding box center [494, 466] width 66 height 13
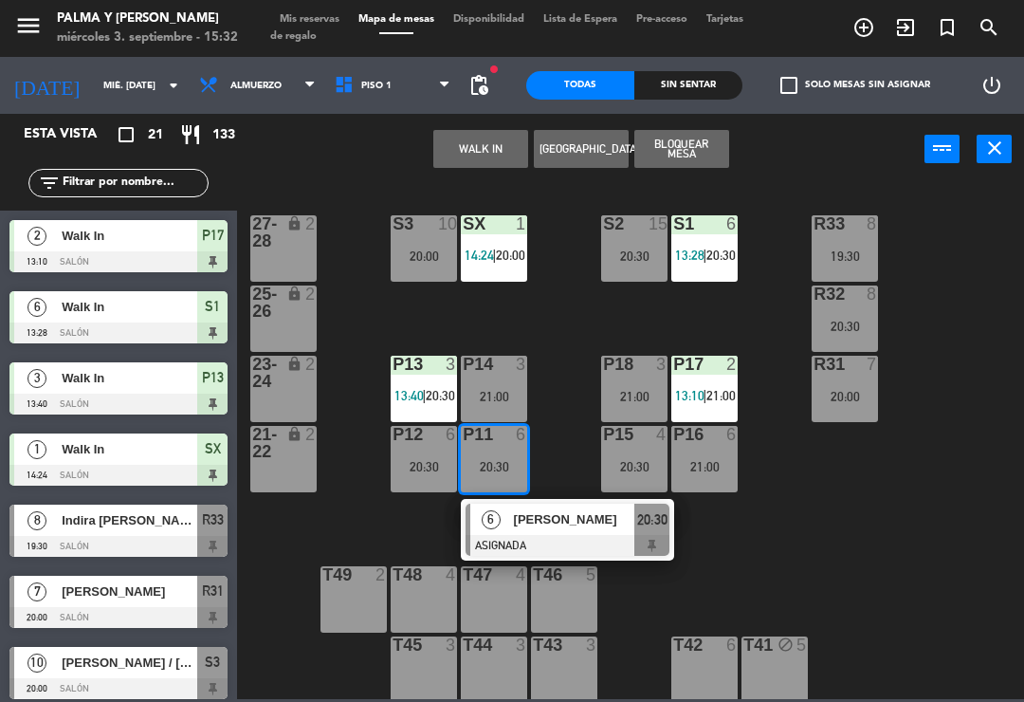
click at [546, 538] on div at bounding box center [568, 545] width 204 height 21
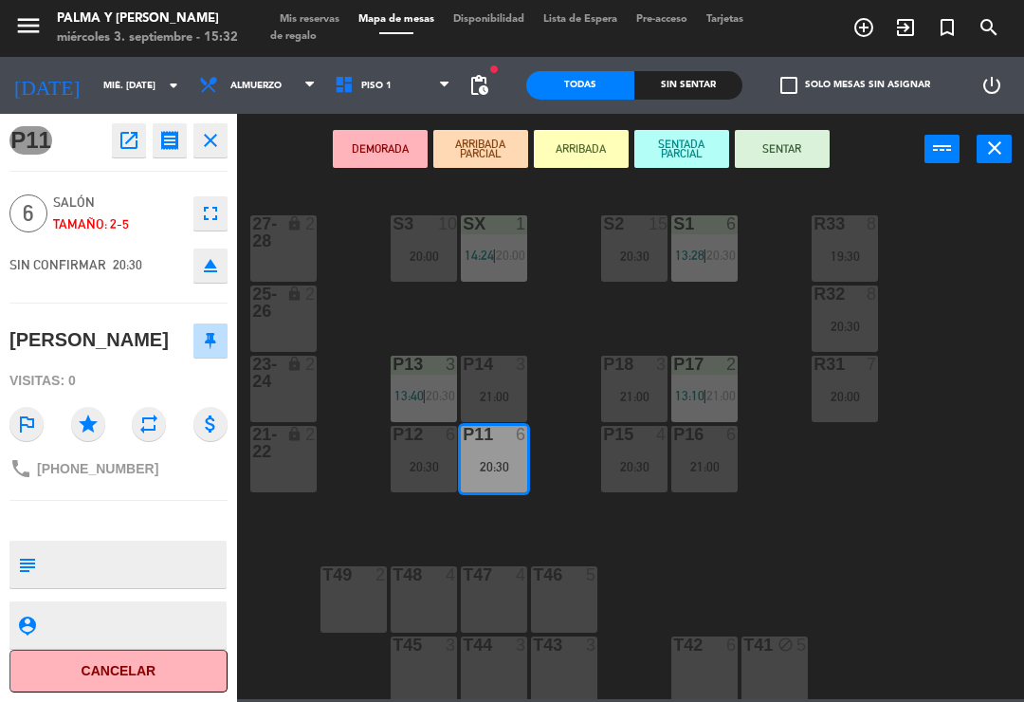
click at [665, 381] on div "P18 3 21:00" at bounding box center [634, 389] width 66 height 66
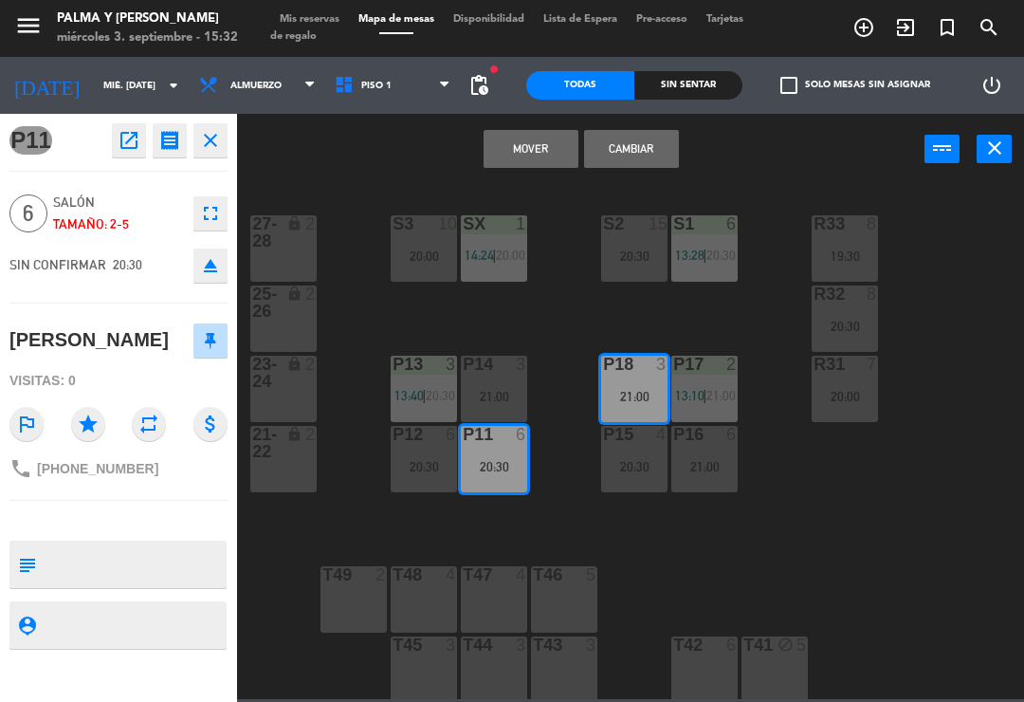
click at [541, 165] on button "Mover" at bounding box center [531, 149] width 95 height 38
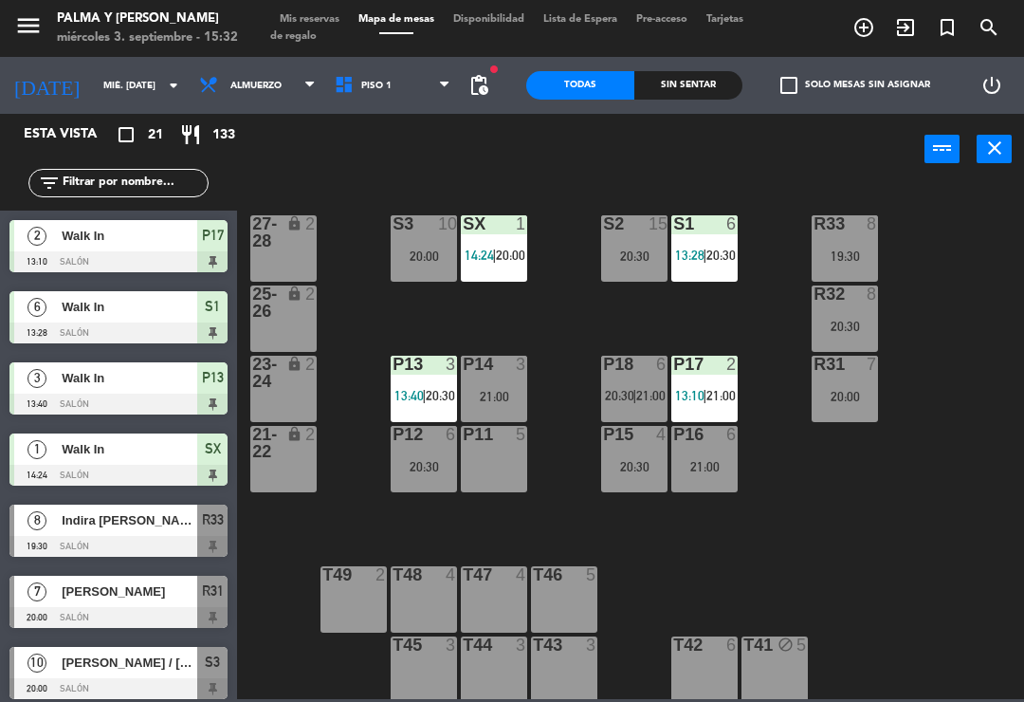
scroll to position [175, 0]
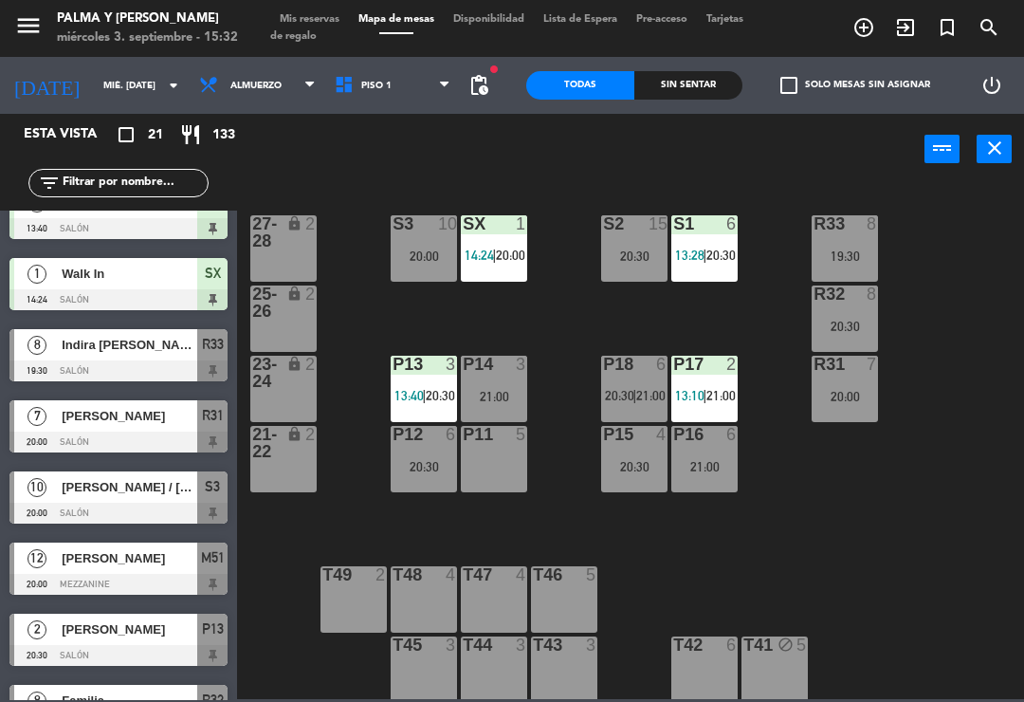
click at [648, 408] on div "P18 6 20:30 | 21:00" at bounding box center [634, 389] width 66 height 66
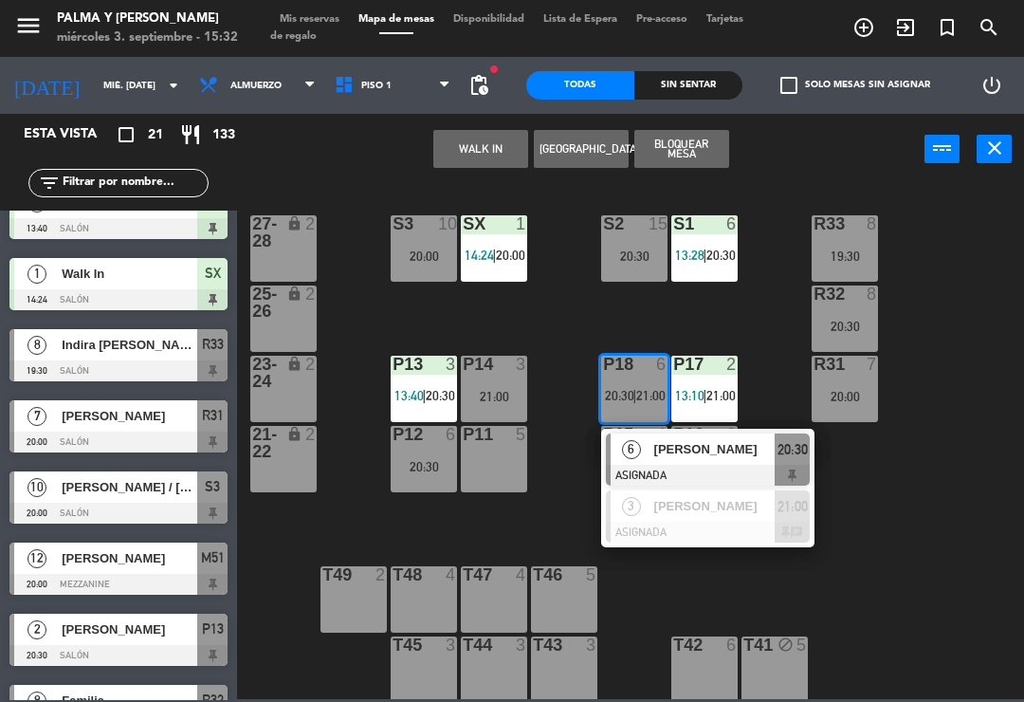
click at [694, 529] on div at bounding box center [708, 532] width 204 height 21
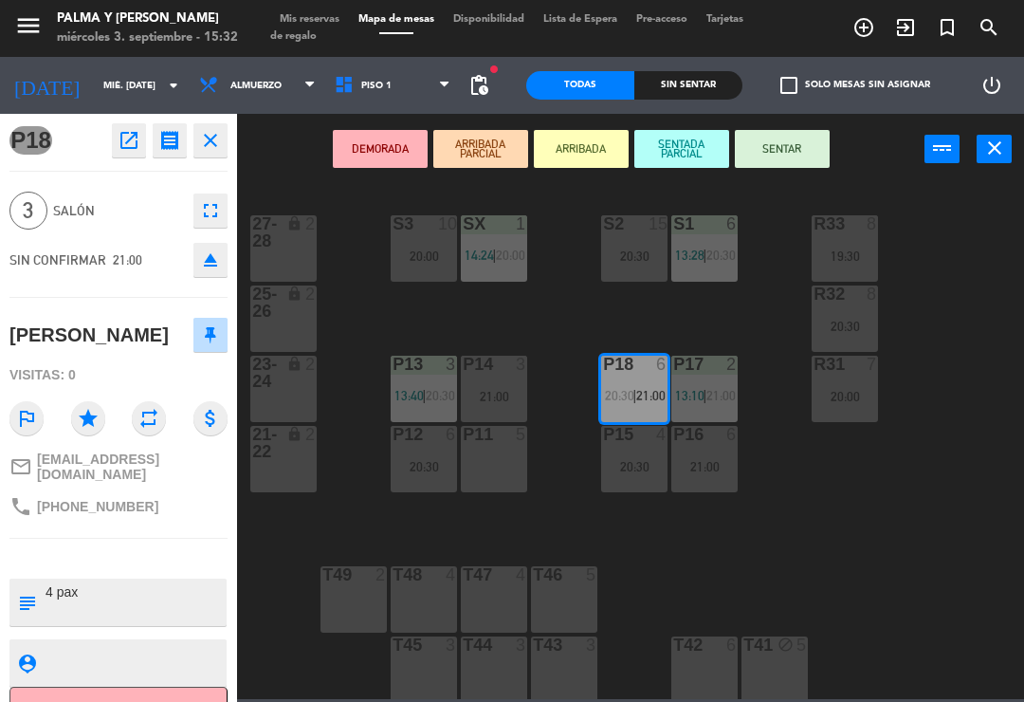
click at [487, 455] on div "P11 5" at bounding box center [494, 459] width 66 height 66
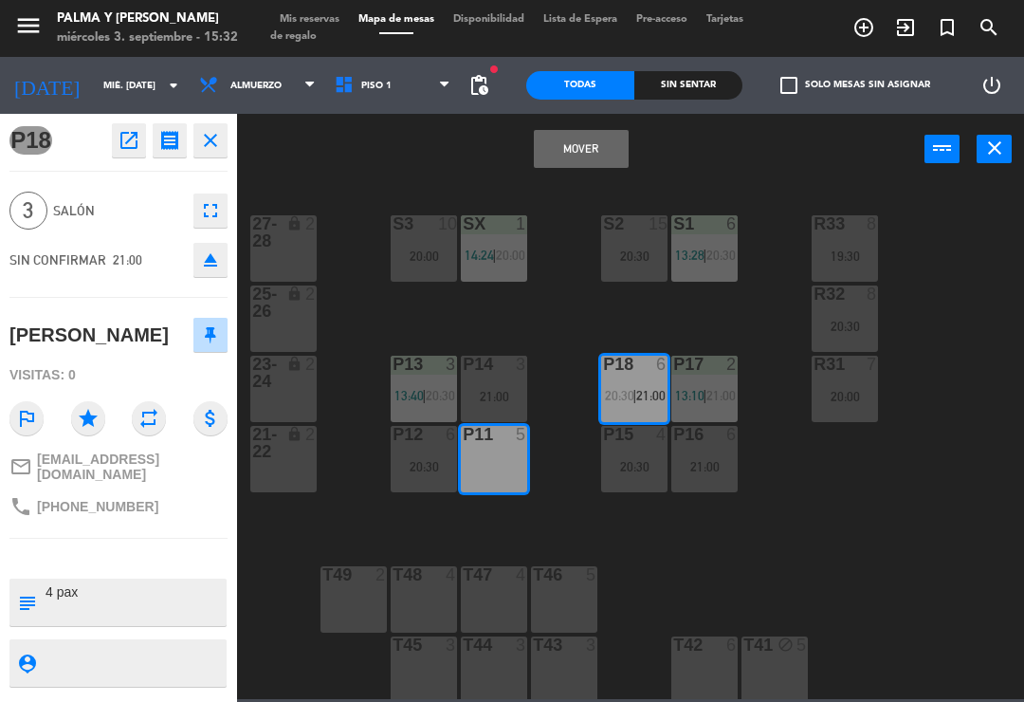
click at [588, 163] on button "Mover" at bounding box center [581, 149] width 95 height 38
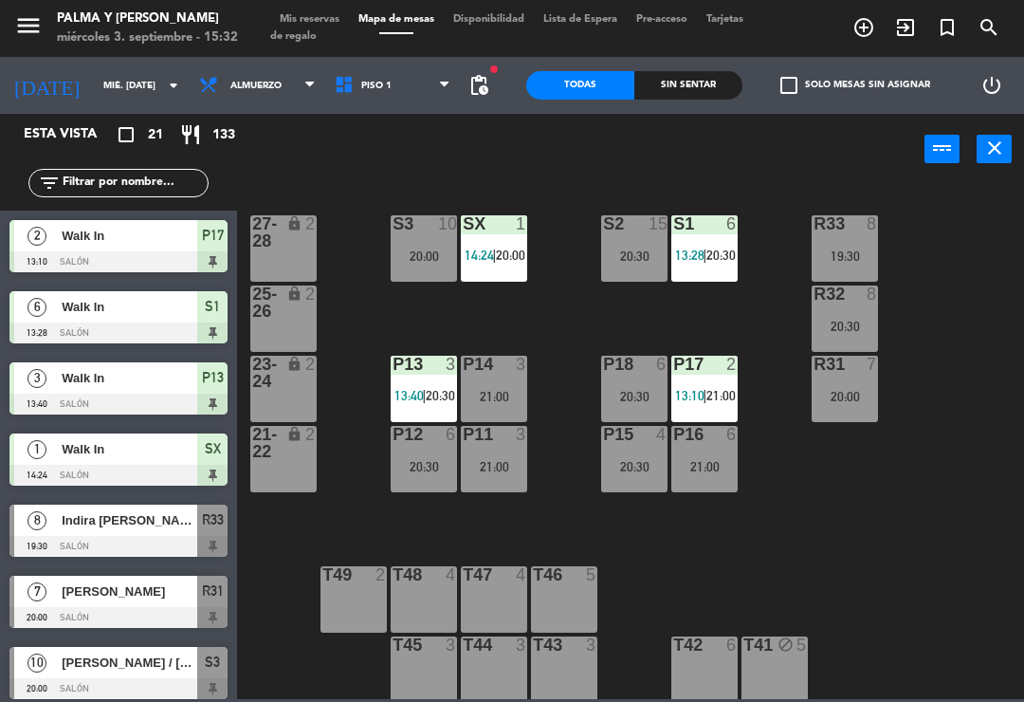
scroll to position [460, 0]
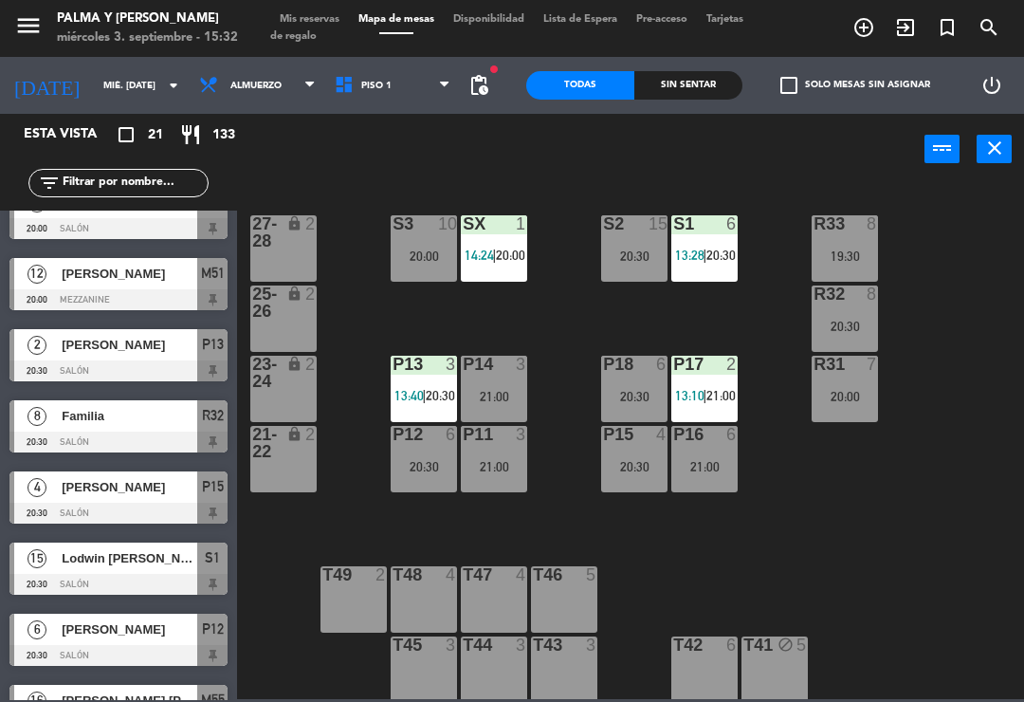
click at [876, 570] on div "R33 8 19:30 S1 6 13:28 | 20:30 S2 15 20:30 S3 10 20:00 SX 1 14:24 | 20:00 27-28…" at bounding box center [636, 440] width 777 height 517
click at [632, 402] on div "20:30" at bounding box center [634, 396] width 66 height 13
click at [1007, 589] on div "R33 8 19:30 S1 6 13:28 | 20:30 S2 15 20:30 S3 10 20:00 SX 1 14:24 | 20:00 27-28…" at bounding box center [636, 440] width 777 height 517
click at [922, 580] on div "R33 8 19:30 S1 6 13:28 | 20:30 S2 15 20:30 S3 10 20:00 SX 1 14:24 | 20:00 27-28…" at bounding box center [636, 440] width 777 height 517
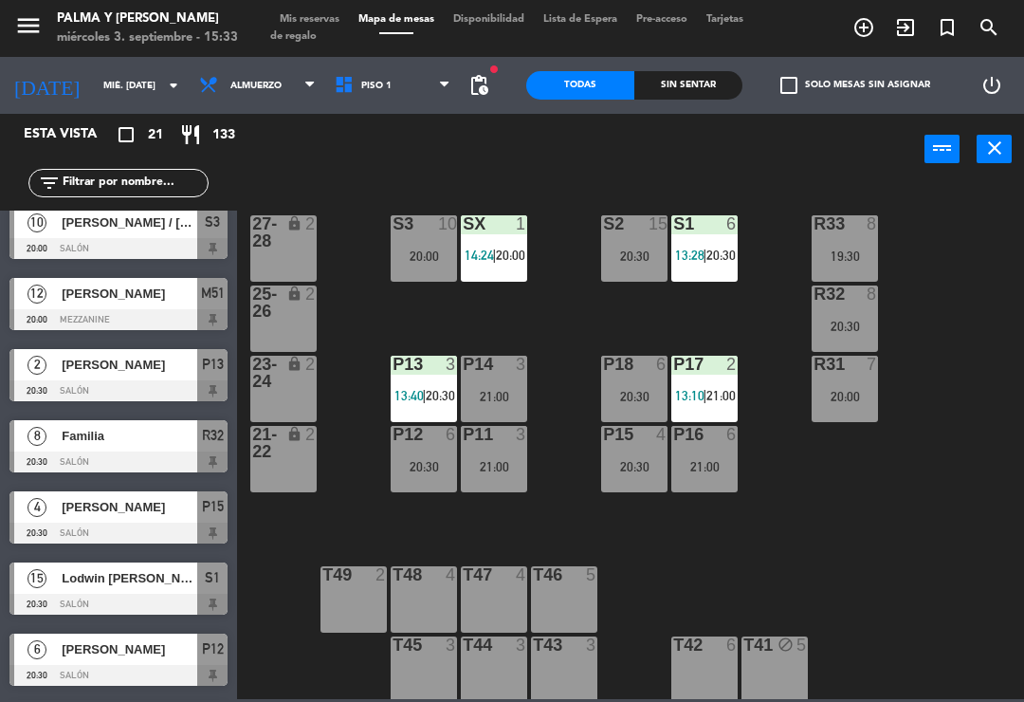
click at [171, 189] on input "text" at bounding box center [134, 183] width 147 height 21
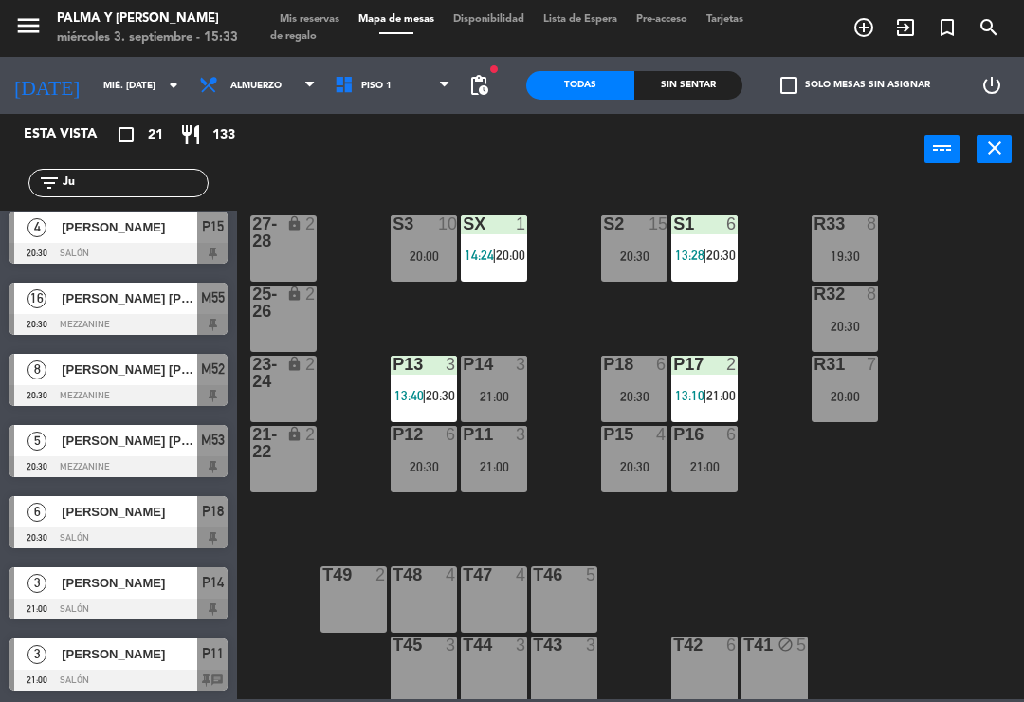
scroll to position [0, 0]
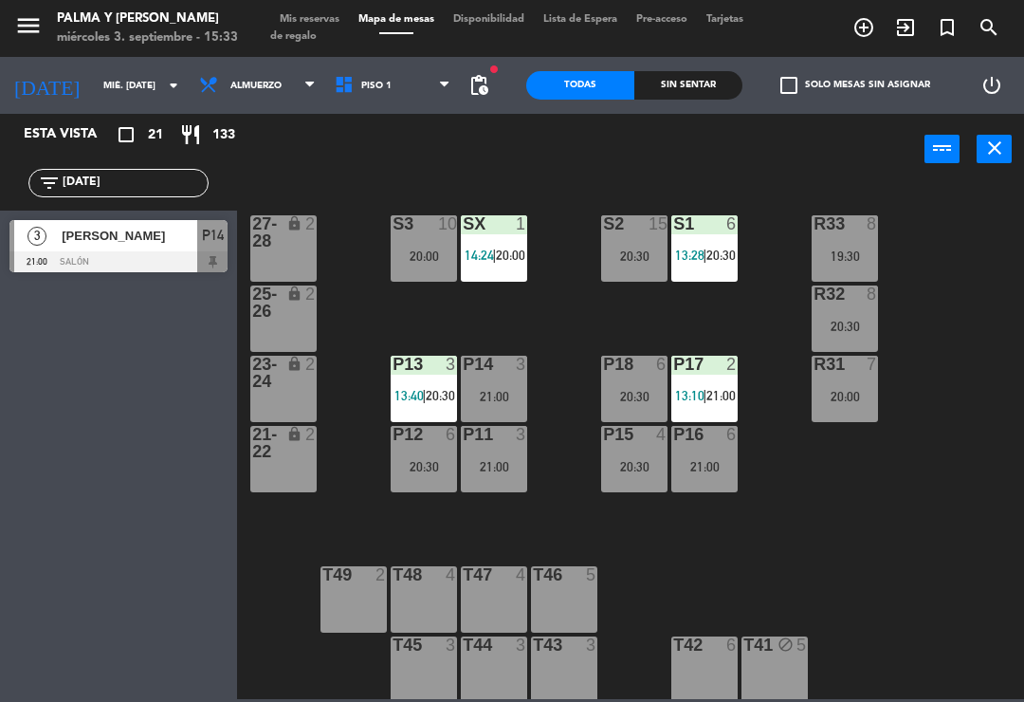
type input "[DATE]"
click at [979, 274] on div "R33 8 19:30 S1 6 13:28 | 20:30 S2 15 20:30 S3 10 20:00 SX 1 14:24 | 20:00 27-28…" at bounding box center [636, 440] width 777 height 517
click at [149, 257] on div at bounding box center [118, 261] width 218 height 21
click at [160, 184] on input "[DATE]" at bounding box center [134, 183] width 147 height 21
type input "J"
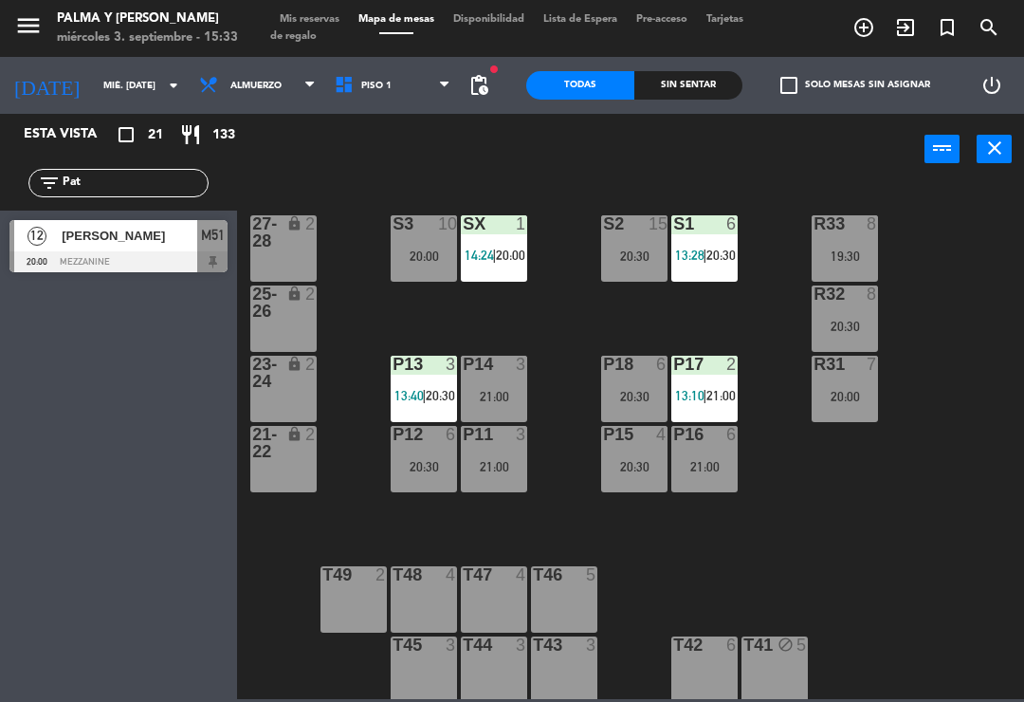
type input "Pat"
click at [984, 236] on div "R33 8 19:30 S1 6 13:28 | 20:30 S2 15 20:30 S3 10 20:00 SX 1 14:24 | 20:00 27-28…" at bounding box center [636, 440] width 777 height 517
click at [143, 249] on div "[PERSON_NAME]" at bounding box center [129, 235] width 138 height 31
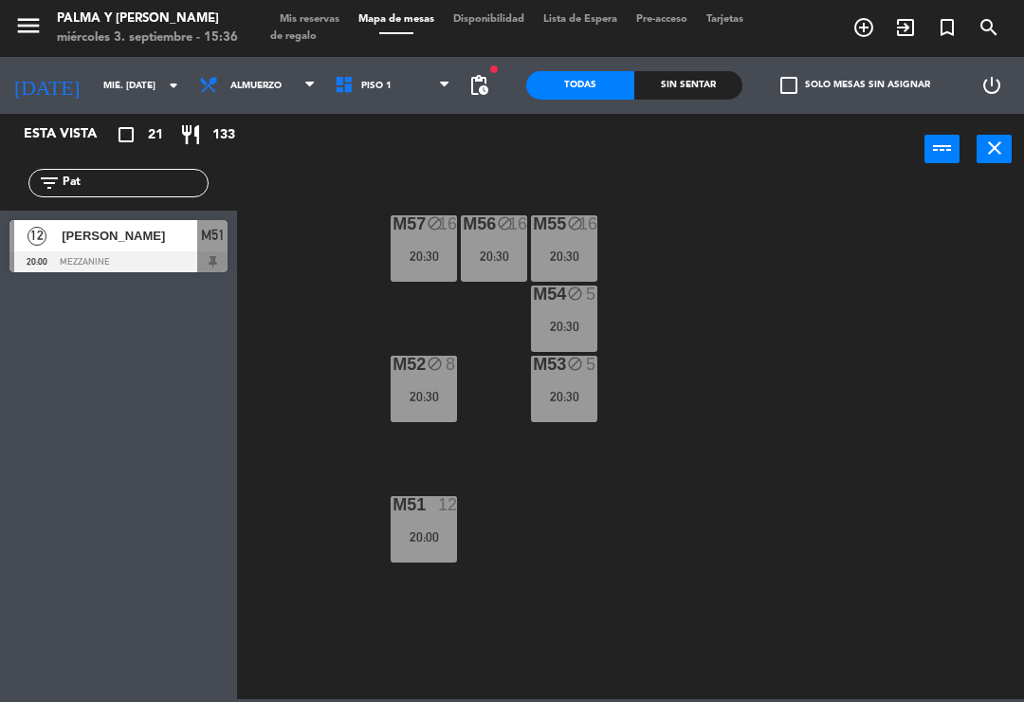
click at [415, 74] on span "Piso 1" at bounding box center [393, 86] width 136 height 42
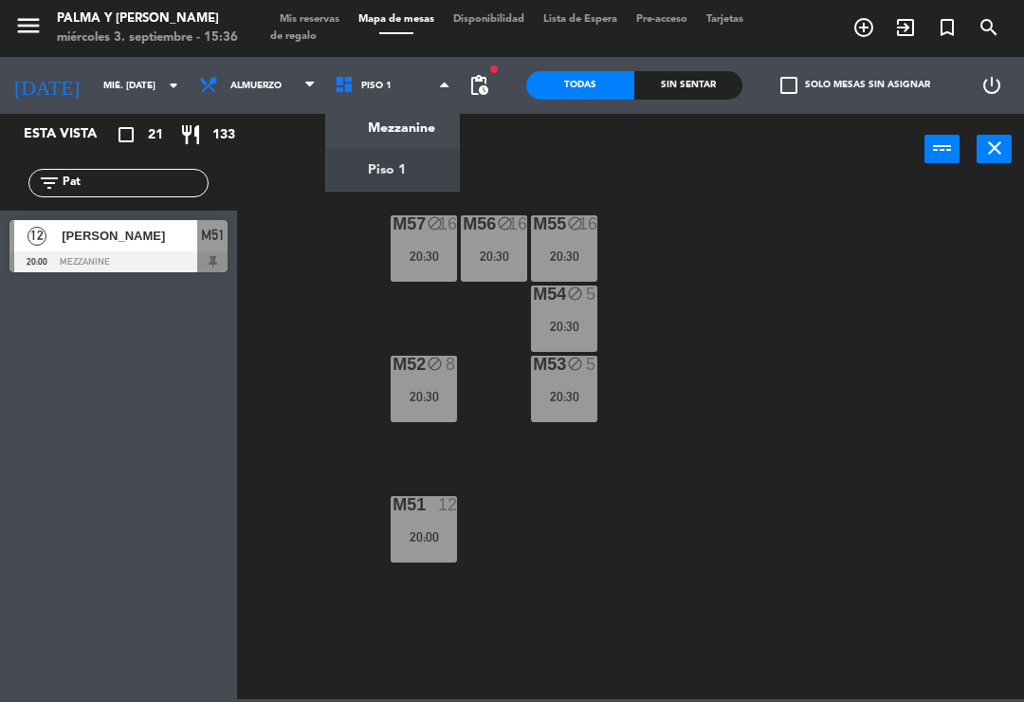
click at [397, 181] on ng-component "menu Palma y [PERSON_NAME] 3. septiembre - 15:36 Mis reservas Mapa de mesas Dis…" at bounding box center [512, 349] width 1024 height 699
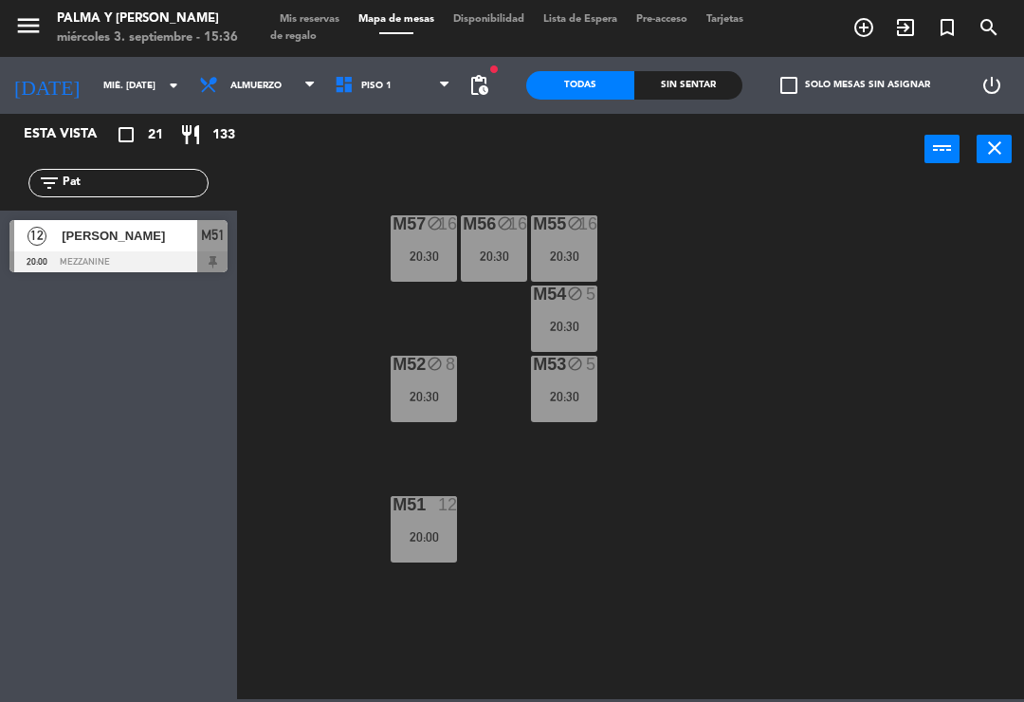
click at [153, 189] on input "Pat" at bounding box center [134, 183] width 147 height 21
type input "P"
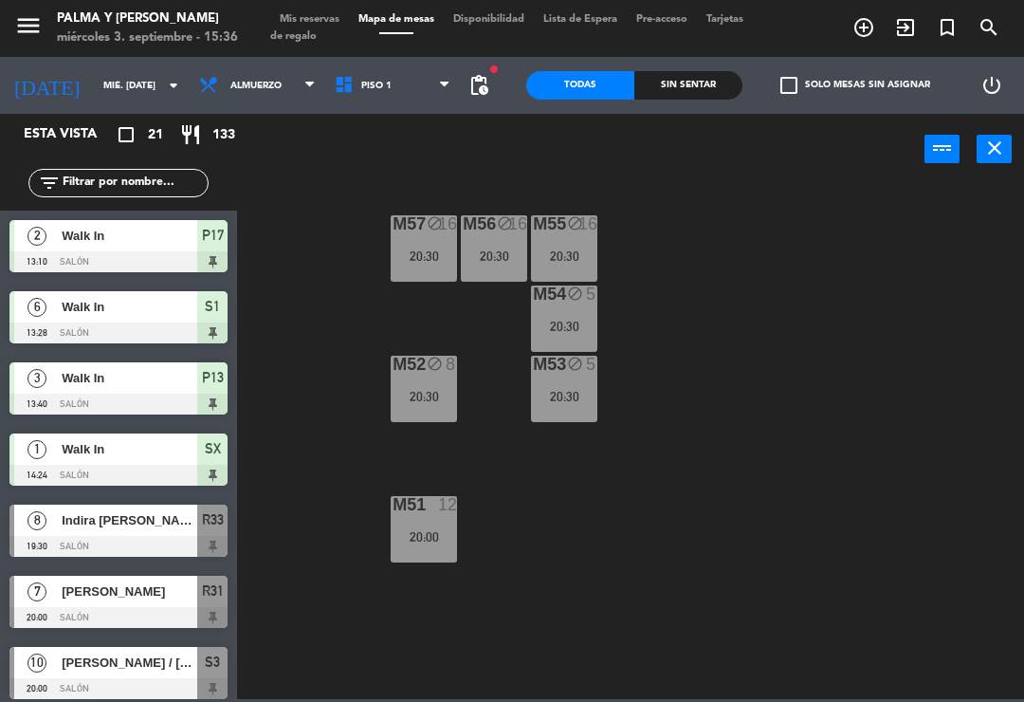
click at [899, 256] on div "M57 block 16 20:30 M56 block 16 20:30 M55 block 16 20:30 M54 block 5 20:30 M52 …" at bounding box center [636, 440] width 777 height 517
click at [409, 87] on span "Piso 1" at bounding box center [393, 86] width 136 height 42
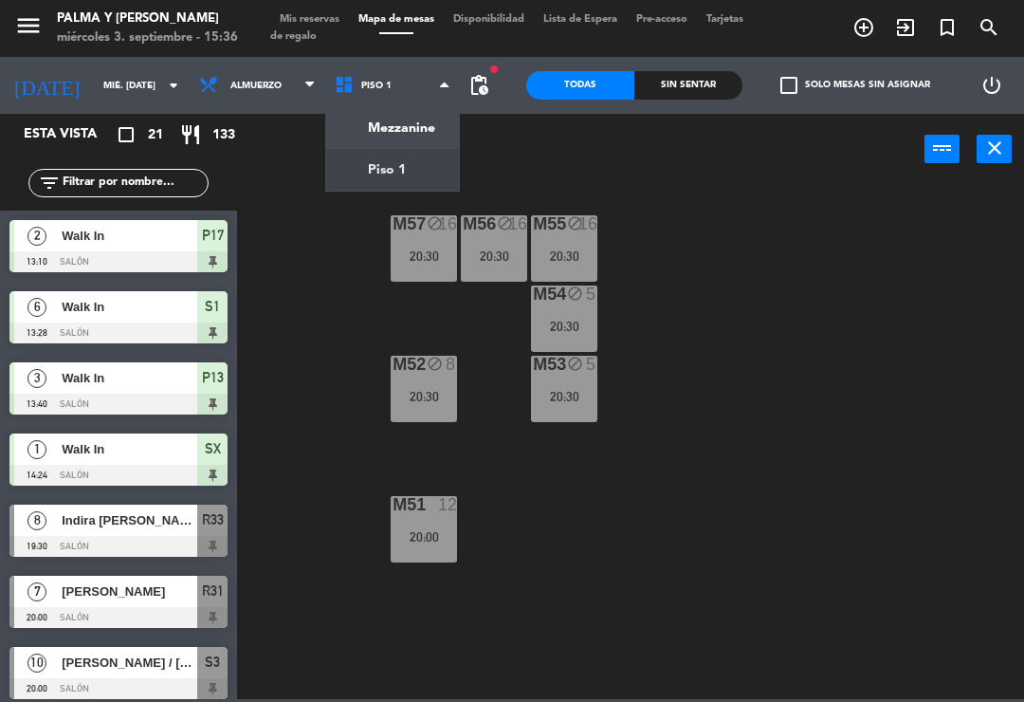
click at [431, 120] on ng-component "menu Palma y [PERSON_NAME] 3. septiembre - 15:36 Mis reservas Mapa de mesas Dis…" at bounding box center [512, 349] width 1024 height 699
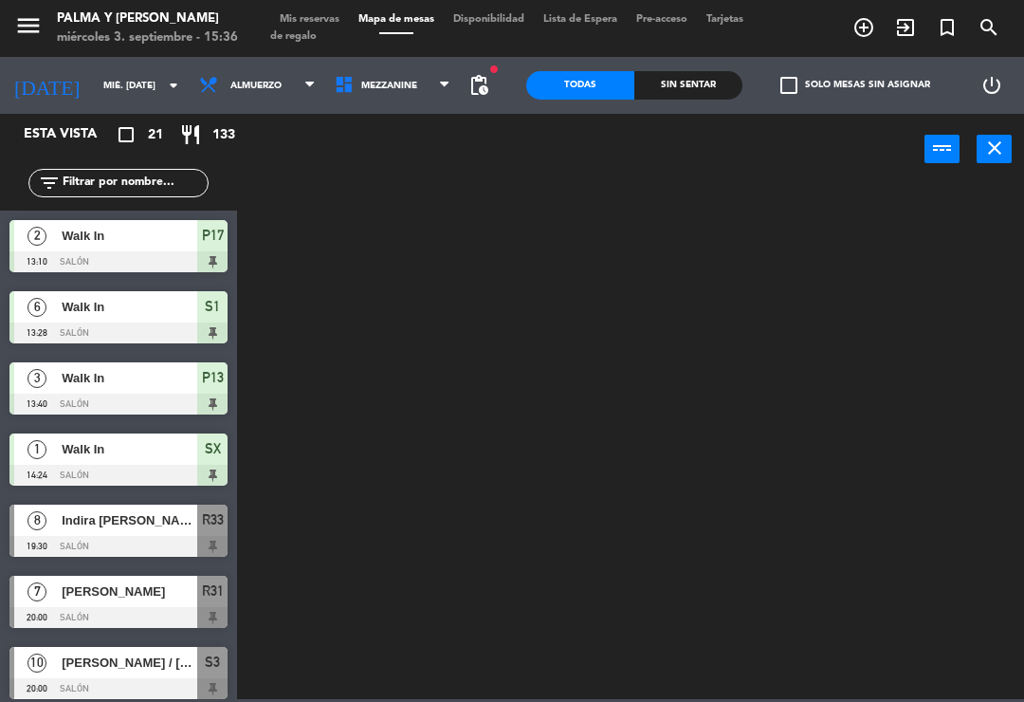
click at [413, 84] on span "Mezzanine" at bounding box center [393, 86] width 136 height 42
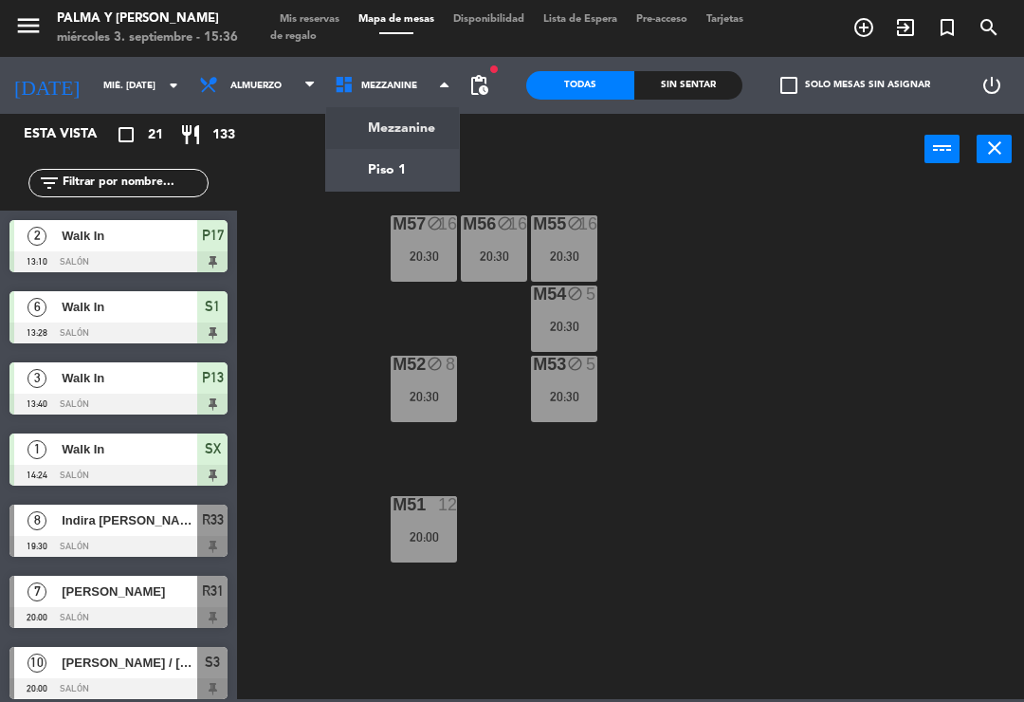
click at [390, 191] on ul "Mezzanine Piso 1" at bounding box center [393, 148] width 136 height 85
click at [423, 173] on ng-component "menu Palma y [PERSON_NAME] 3. septiembre - 15:36 Mis reservas Mapa de mesas Dis…" at bounding box center [512, 349] width 1024 height 699
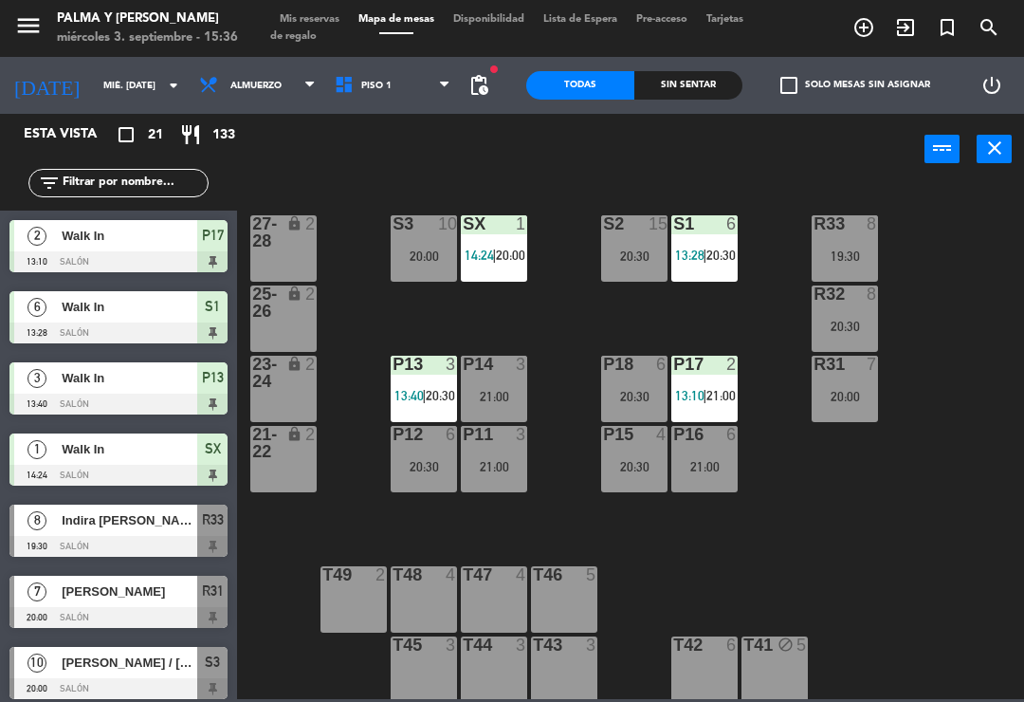
click at [484, 473] on div "21:00" at bounding box center [494, 466] width 66 height 13
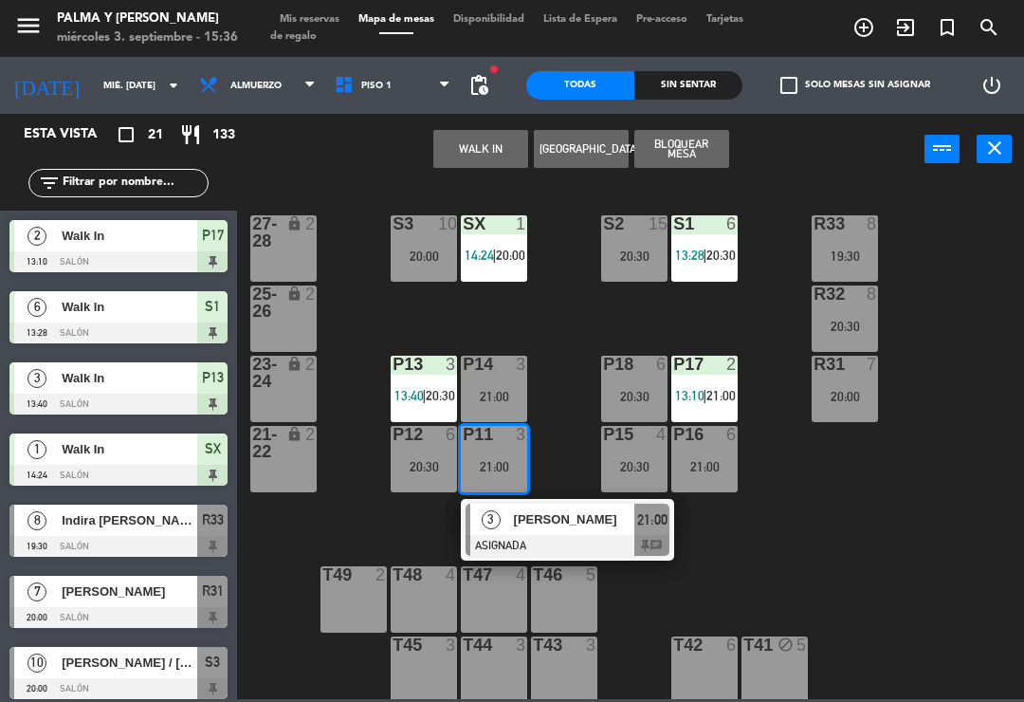
click at [854, 532] on div "R33 8 19:30 S1 6 13:28 | 20:30 S2 15 20:30 S3 10 20:00 SX 1 14:24 | 20:00 27-28…" at bounding box center [636, 440] width 777 height 517
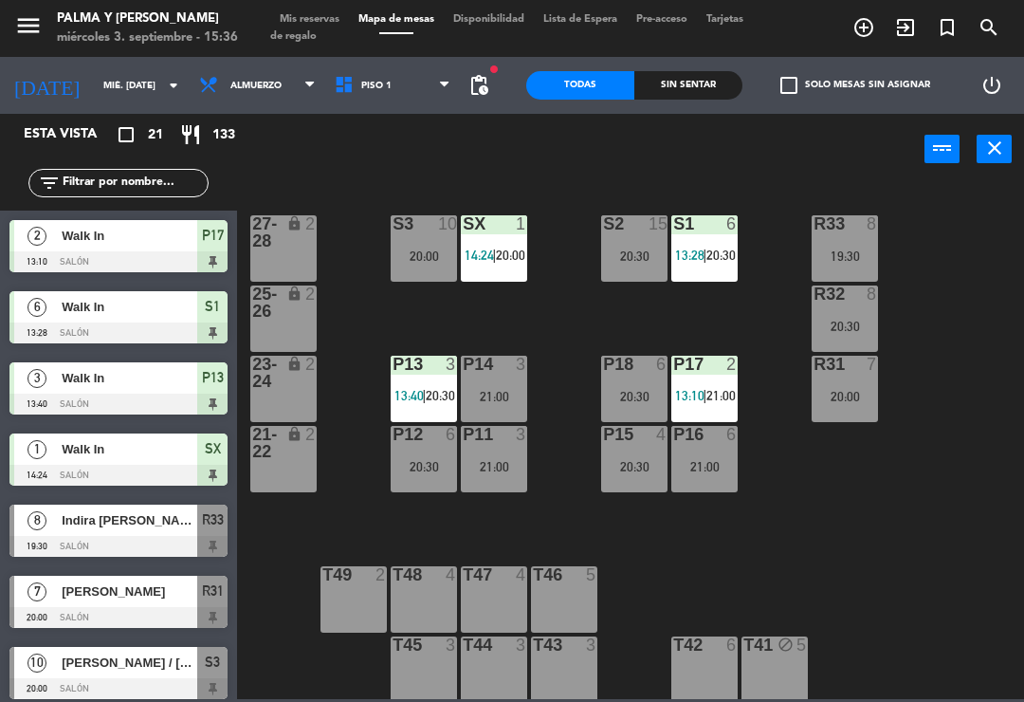
click at [644, 391] on div "20:30" at bounding box center [634, 396] width 66 height 13
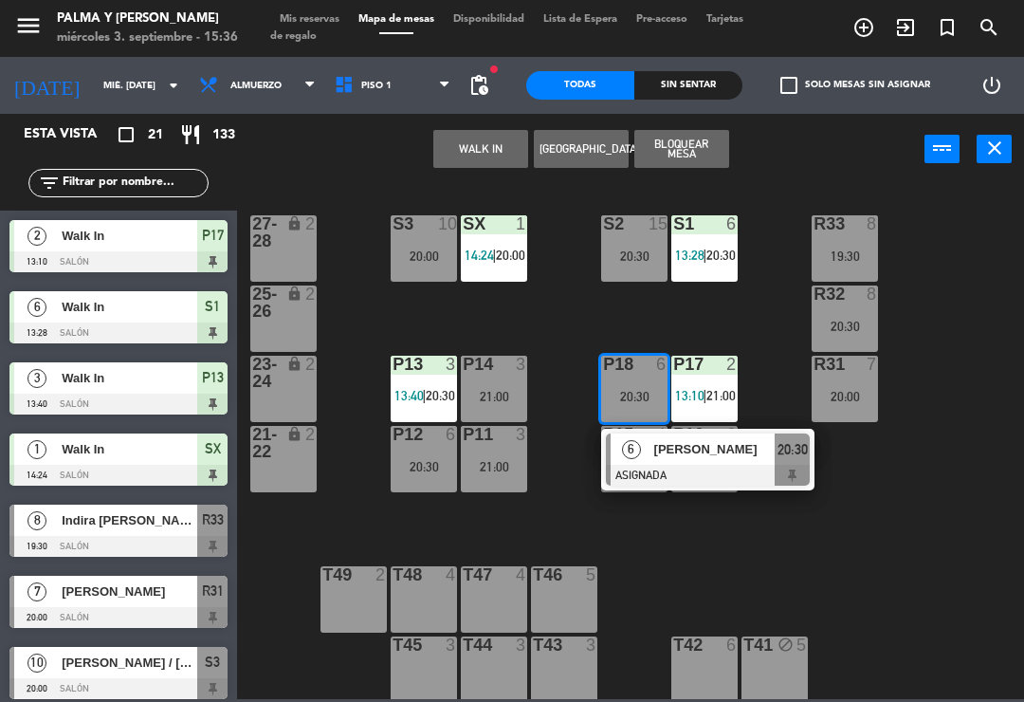
click at [696, 468] on div at bounding box center [708, 475] width 204 height 21
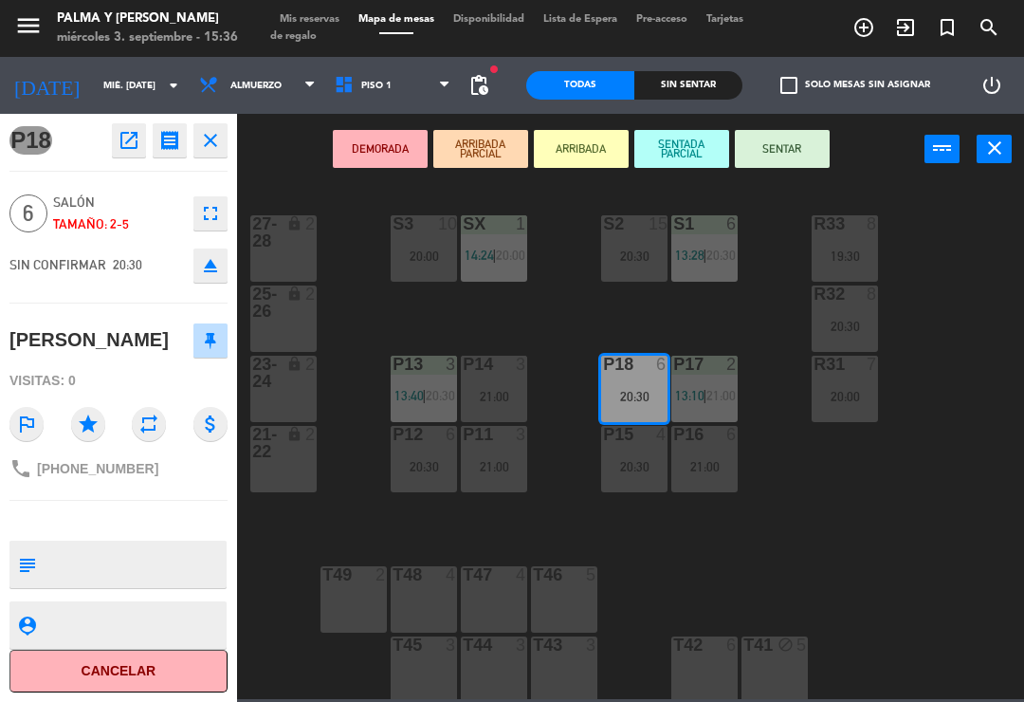
click at [118, 130] on icon "open_in_new" at bounding box center [129, 140] width 23 height 23
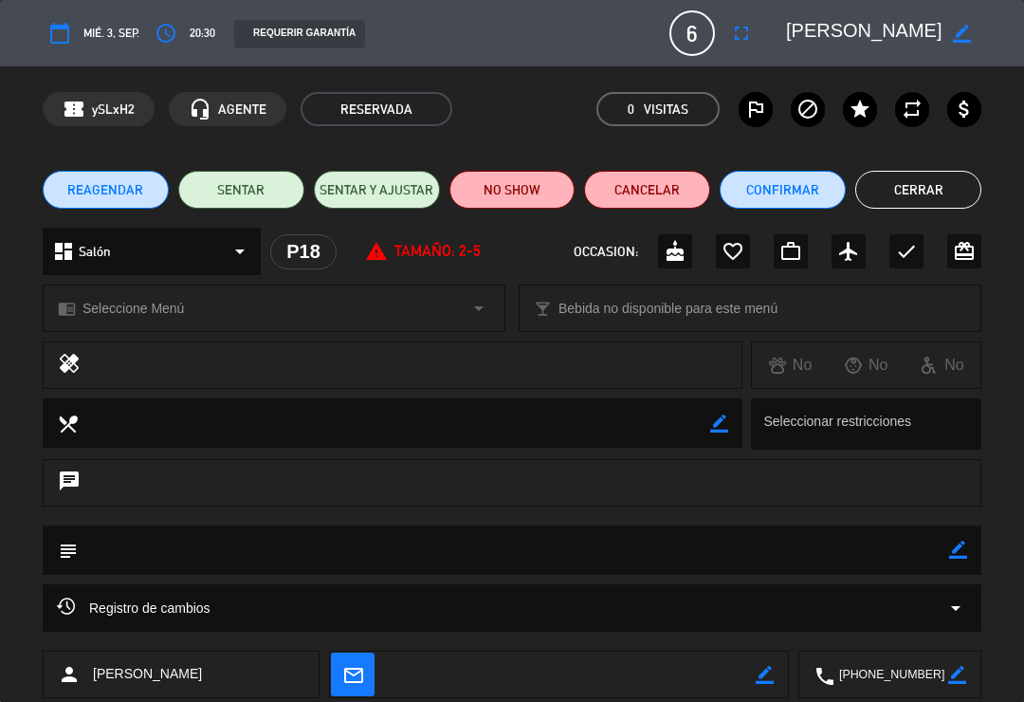
click at [818, 190] on button "Confirmar" at bounding box center [783, 190] width 126 height 38
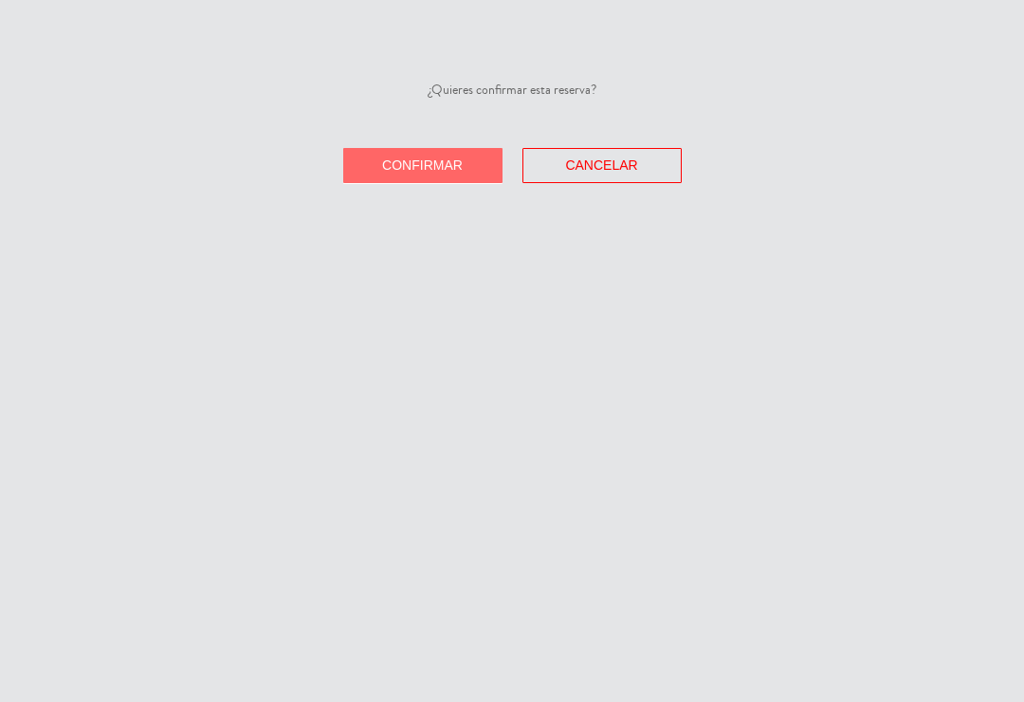
click at [461, 179] on button "Confirmar" at bounding box center [422, 165] width 159 height 35
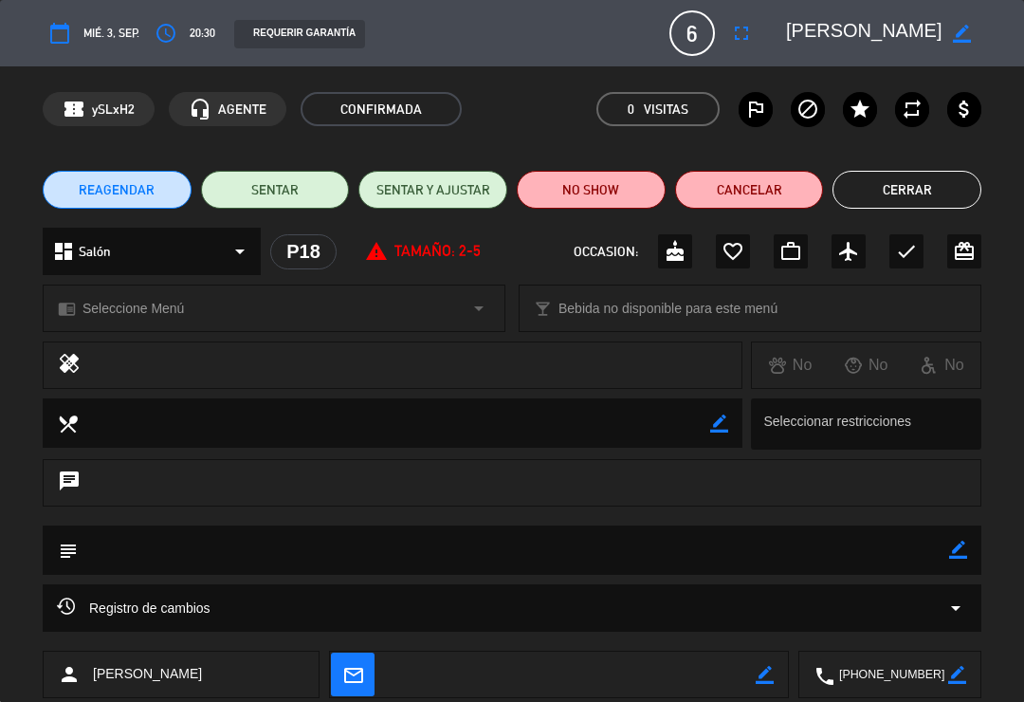
click at [945, 191] on button "Cerrar" at bounding box center [907, 190] width 149 height 38
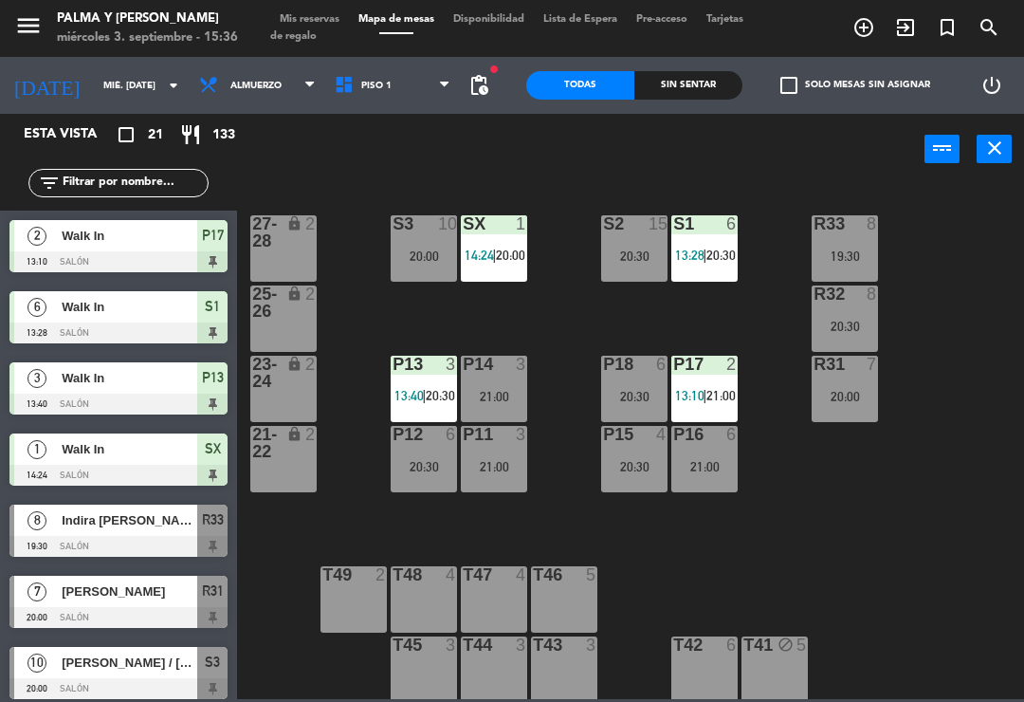
scroll to position [175, 0]
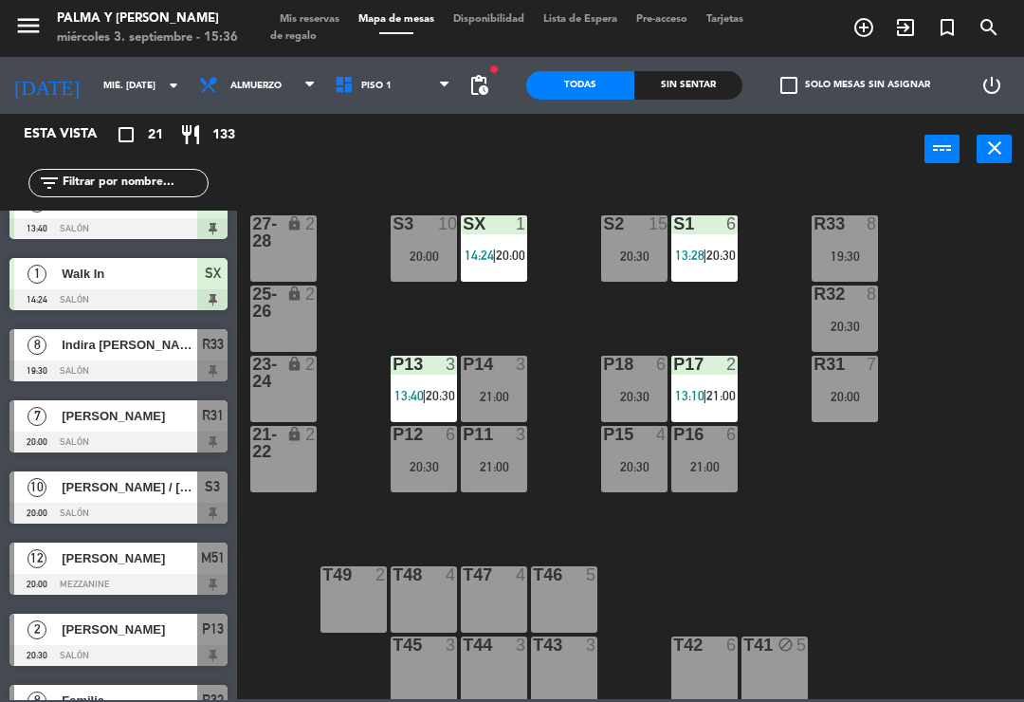
click at [319, 25] on span "Mis reservas" at bounding box center [309, 19] width 79 height 10
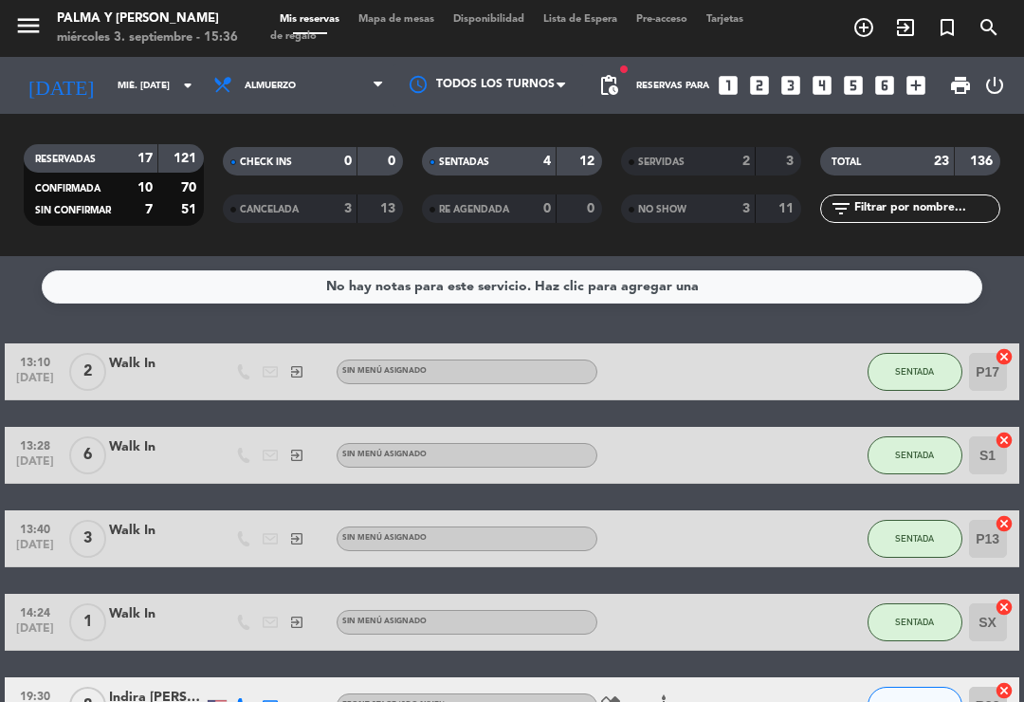
click at [426, 25] on span "Mapa de mesas" at bounding box center [396, 19] width 95 height 10
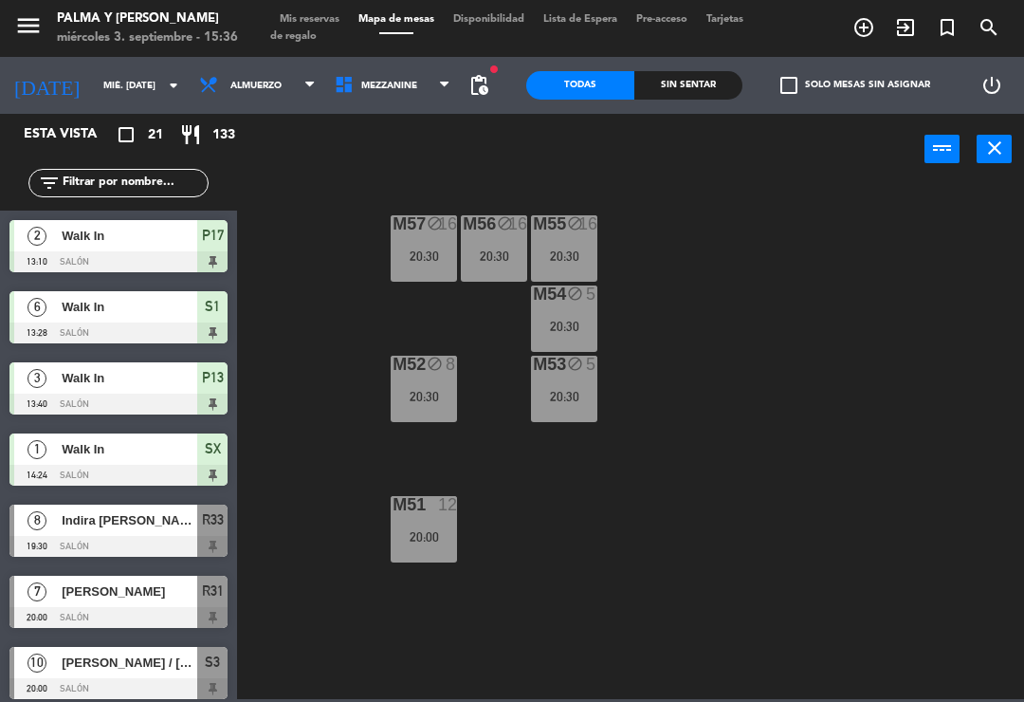
click at [109, 99] on input "mié. [DATE]" at bounding box center [159, 85] width 130 height 29
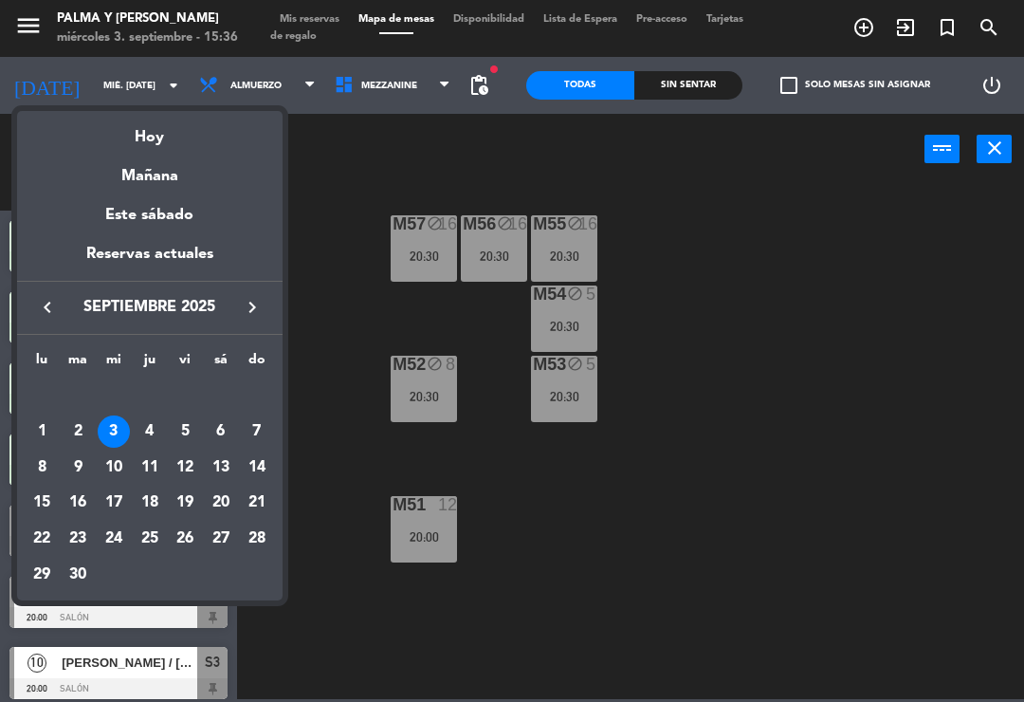
click at [243, 317] on icon "keyboard_arrow_right" at bounding box center [252, 307] width 23 height 23
click at [249, 318] on icon "keyboard_arrow_right" at bounding box center [252, 307] width 23 height 23
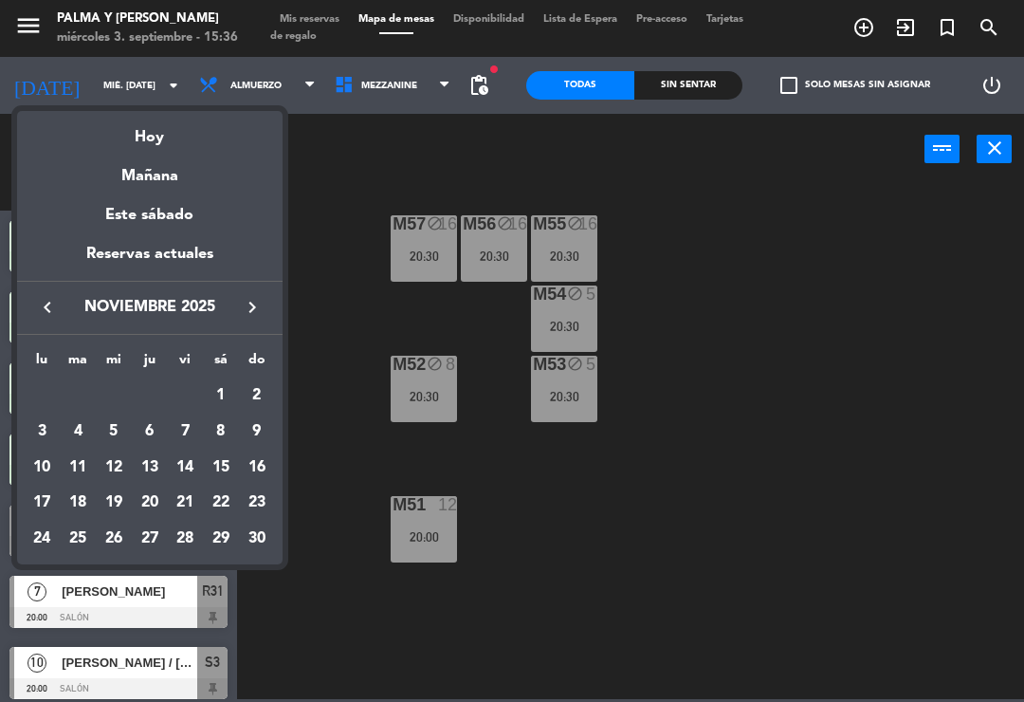
click at [255, 316] on icon "keyboard_arrow_right" at bounding box center [252, 307] width 23 height 23
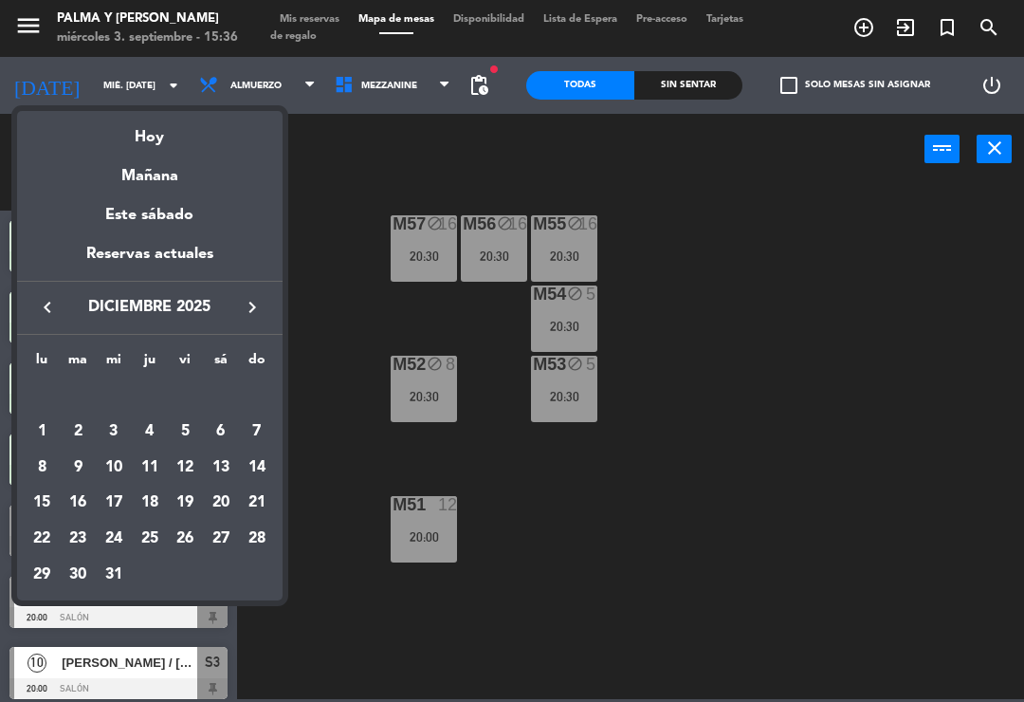
click at [230, 507] on div "20" at bounding box center [221, 503] width 32 height 32
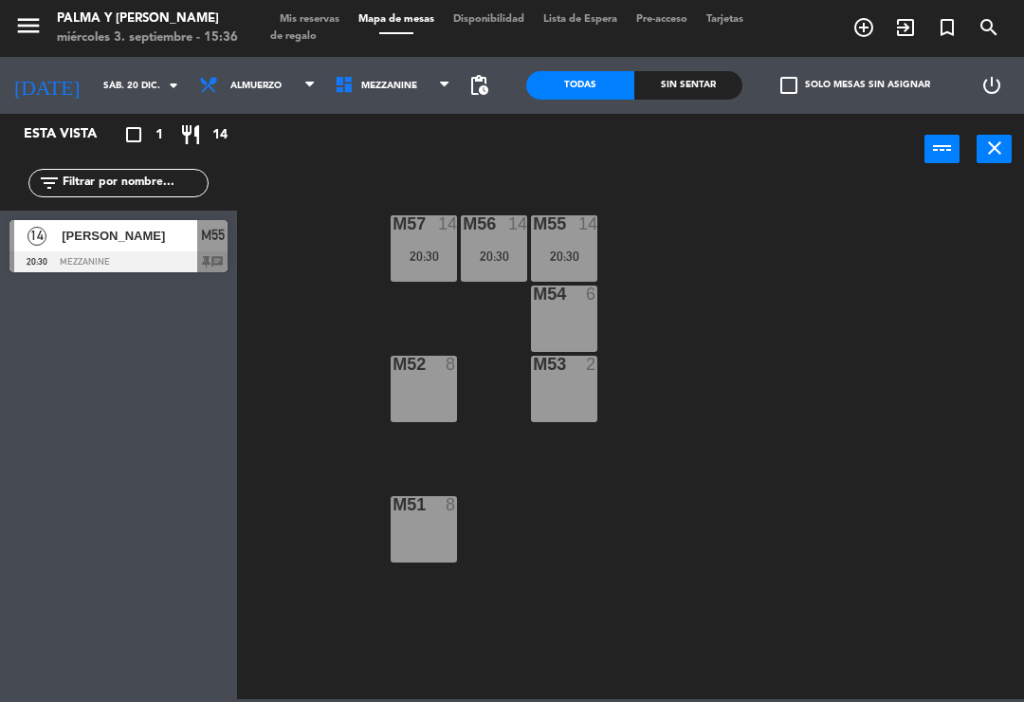
click at [128, 243] on span "[PERSON_NAME]" at bounding box center [130, 236] width 136 height 20
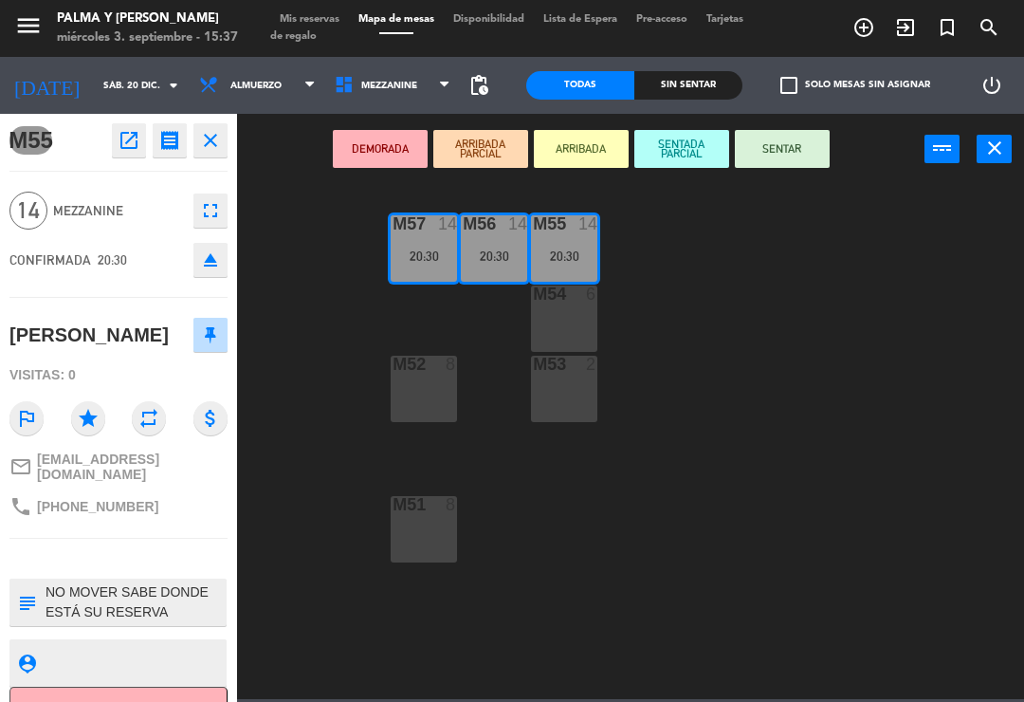
click at [177, 693] on button "Cancelar" at bounding box center [118, 708] width 218 height 43
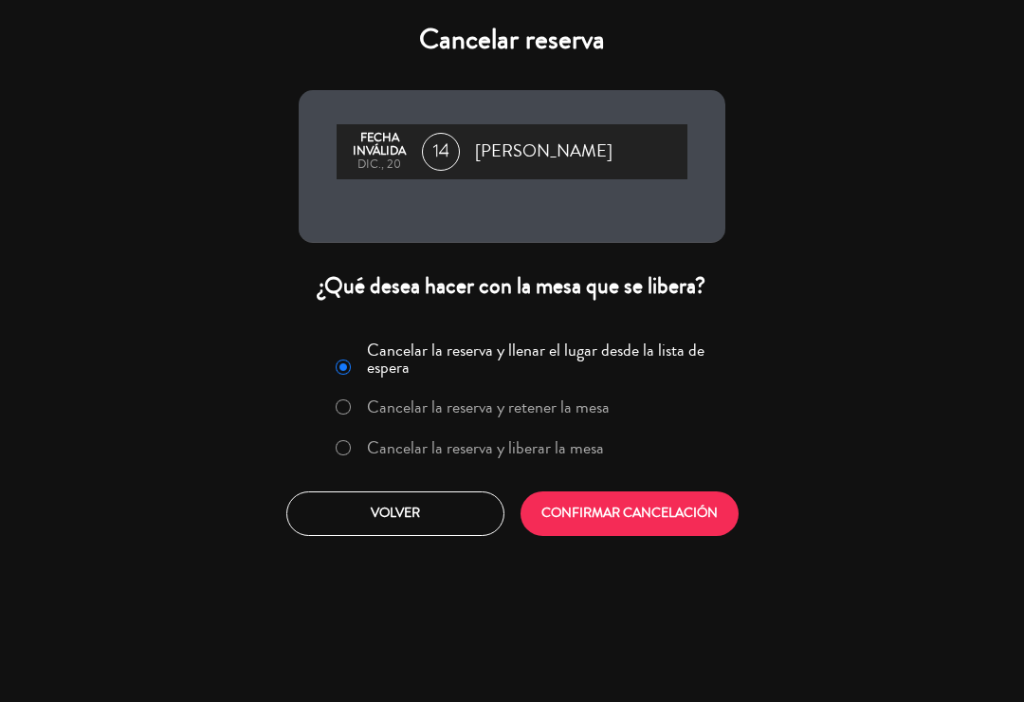
click at [516, 439] on label "Cancelar la reserva y liberar la mesa" at bounding box center [485, 447] width 237 height 17
click at [580, 511] on button "CONFIRMAR CANCELACIÓN" at bounding box center [630, 513] width 218 height 45
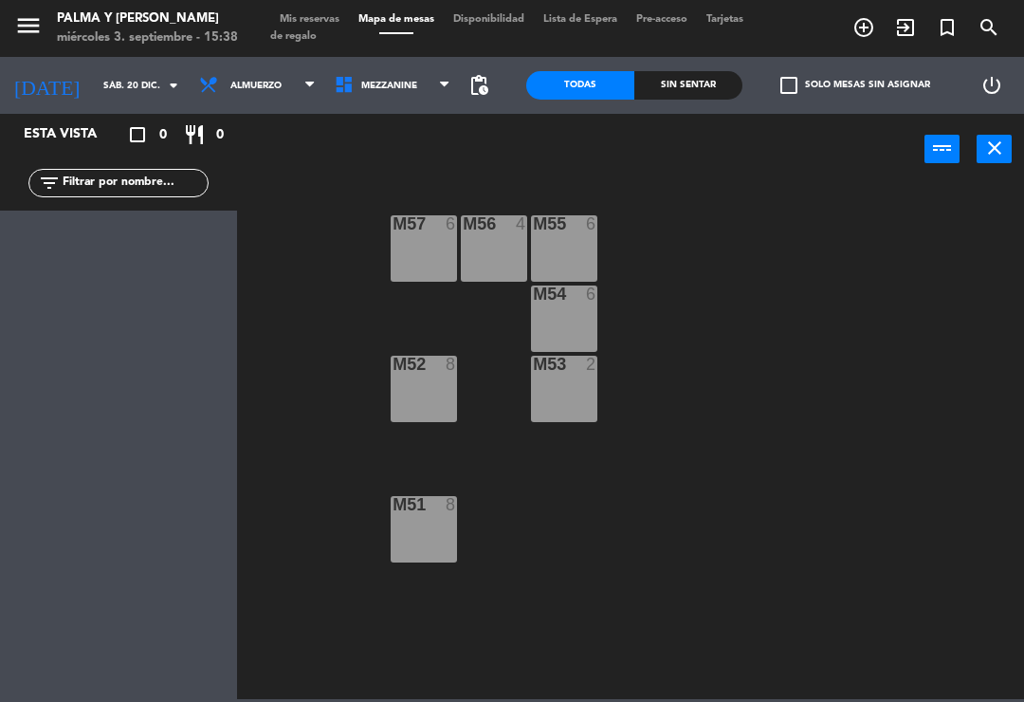
click at [687, 547] on div "M57 6 M56 4 M55 6 M54 6 M52 8 M53 2 M51 8" at bounding box center [636, 440] width 777 height 517
click at [376, 85] on span "Mezzanine" at bounding box center [389, 86] width 56 height 10
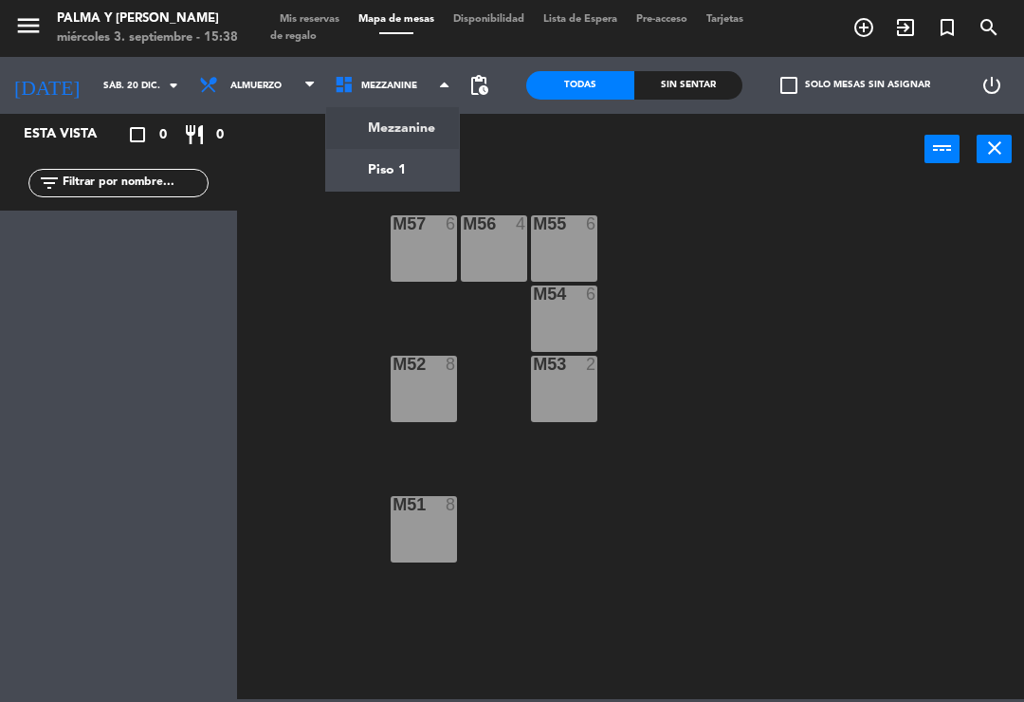
click at [271, 174] on div "power_input close" at bounding box center [581, 150] width 688 height 72
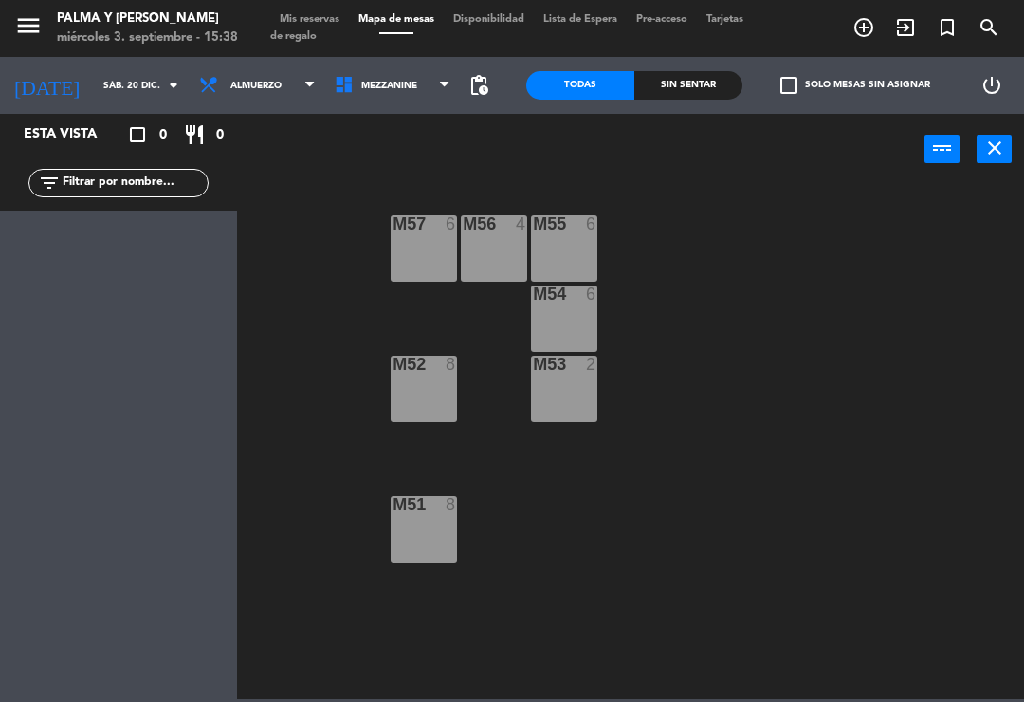
click at [95, 94] on input "sáb. 20 dic." at bounding box center [159, 85] width 130 height 29
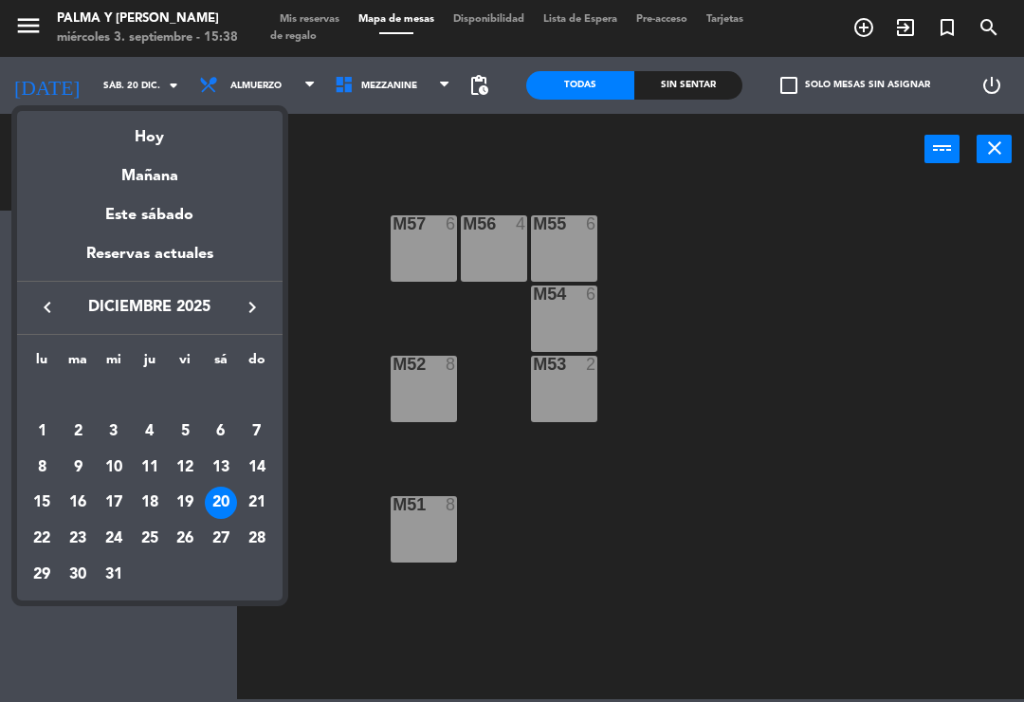
click at [175, 142] on div "Hoy" at bounding box center [150, 130] width 266 height 39
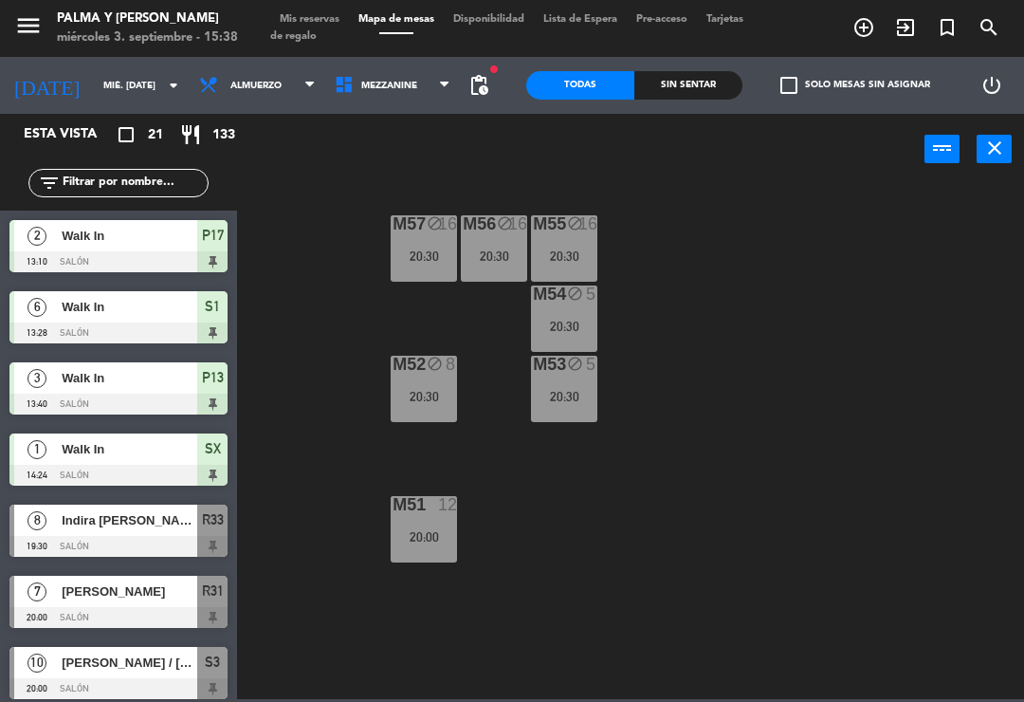
click at [875, 311] on div "M57 block 16 20:30 M56 block 16 20:30 M55 block 16 20:30 M54 block 5 20:30 M52 …" at bounding box center [636, 440] width 777 height 517
click at [407, 94] on span "Mezzanine" at bounding box center [393, 86] width 136 height 42
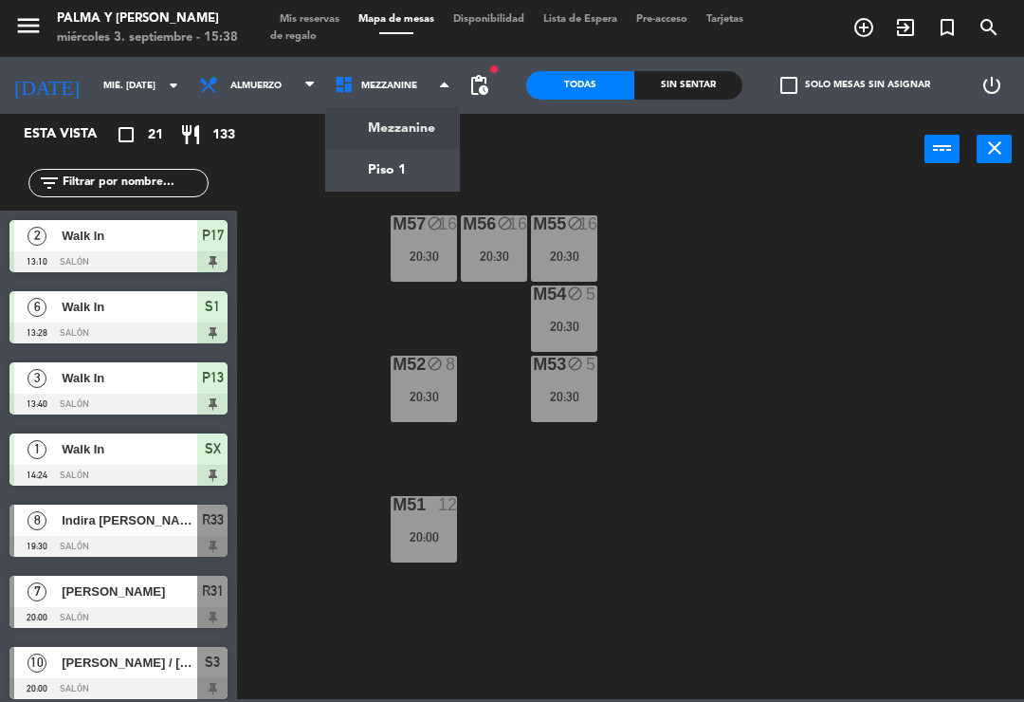
click at [419, 172] on ng-component "menu Palma y [PERSON_NAME] 3. septiembre - 15:38 Mis reservas Mapa de mesas Dis…" at bounding box center [512, 349] width 1024 height 699
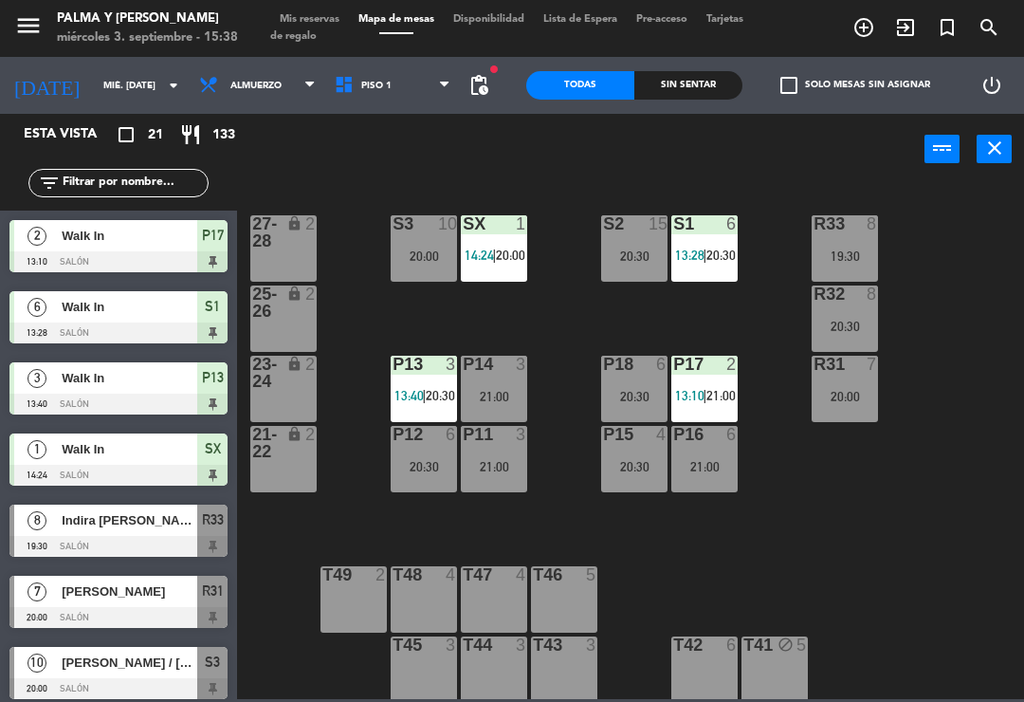
click at [145, 599] on span "[PERSON_NAME]" at bounding box center [130, 591] width 136 height 20
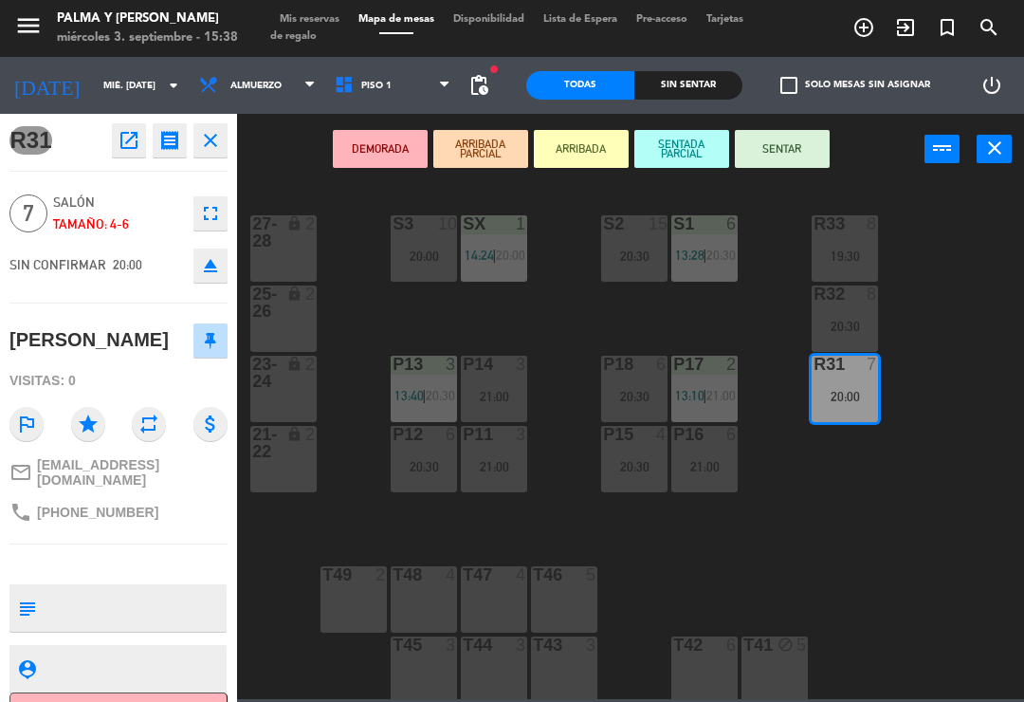
click at [142, 132] on button "open_in_new" at bounding box center [129, 140] width 34 height 34
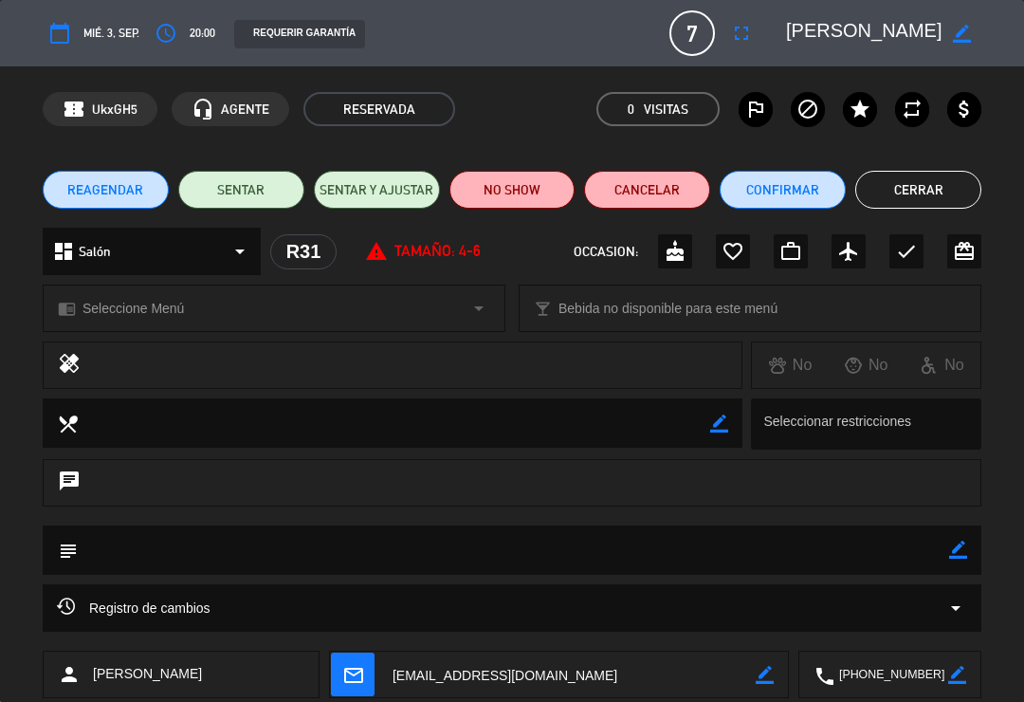
click at [798, 185] on button "Confirmar" at bounding box center [783, 190] width 126 height 38
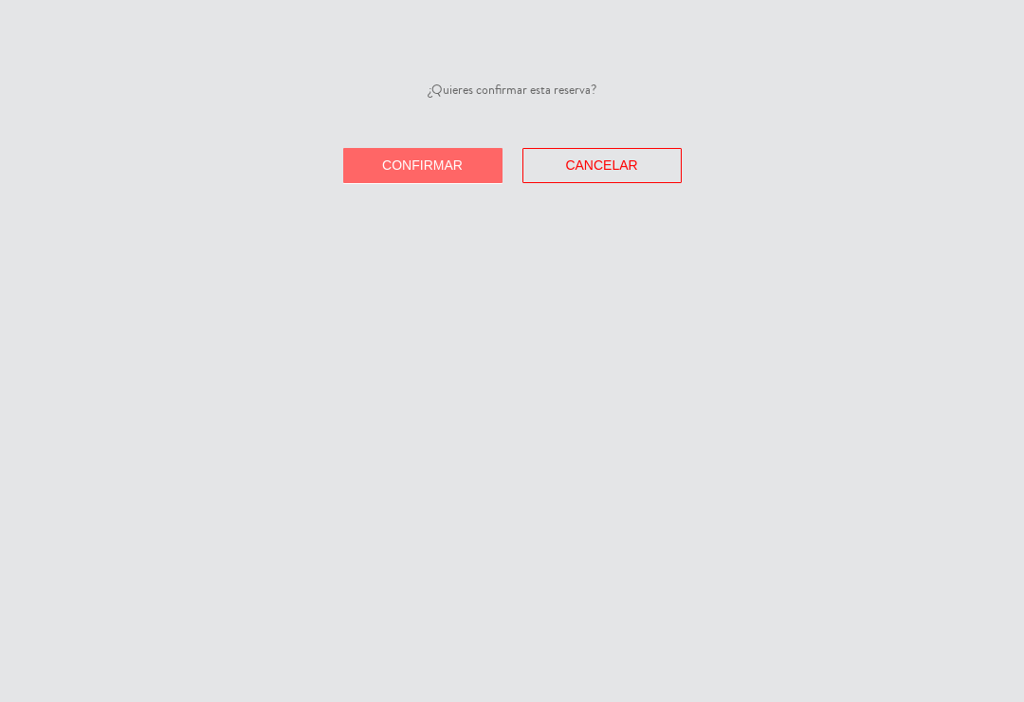
click at [446, 171] on span "Confirmar" at bounding box center [422, 164] width 81 height 15
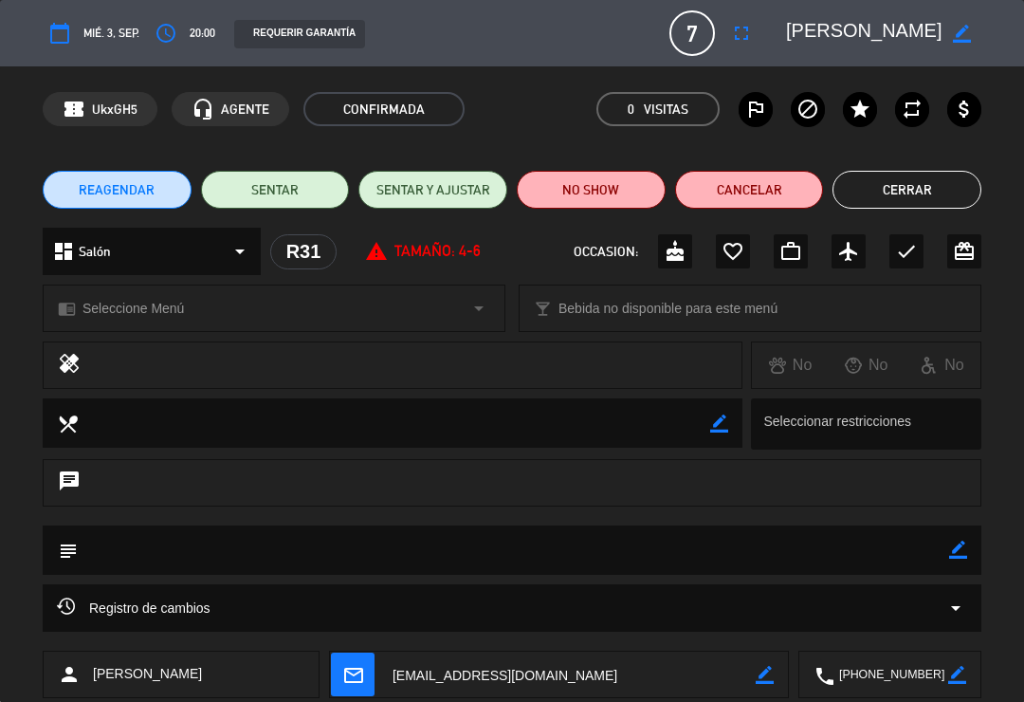
click at [912, 175] on button "Cerrar" at bounding box center [907, 190] width 149 height 38
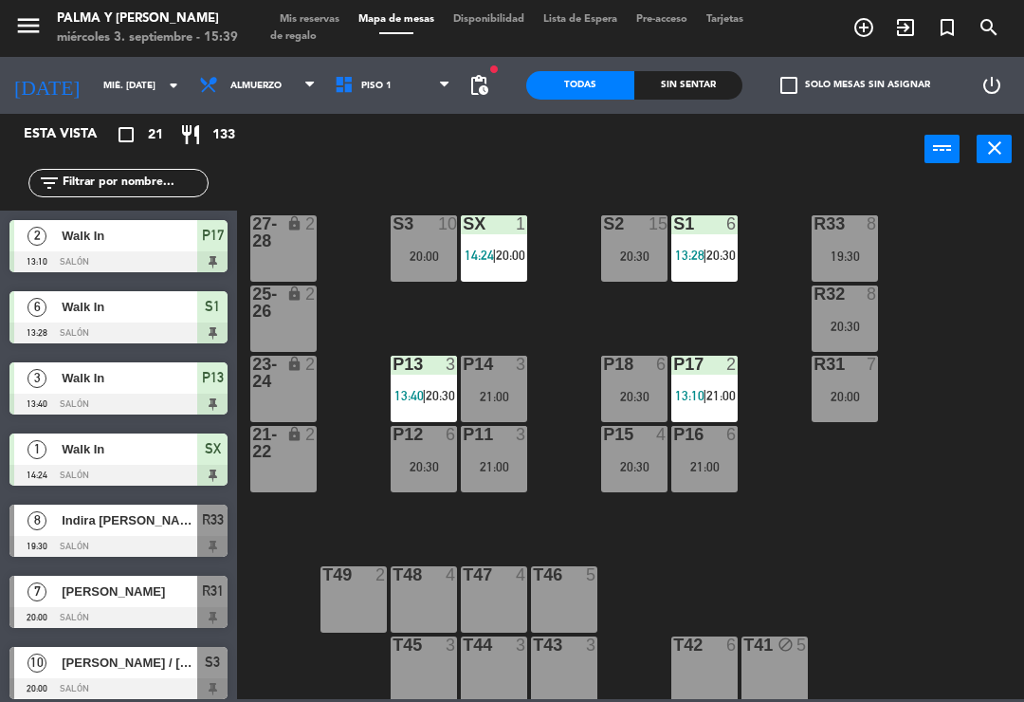
click at [94, 83] on input "mié. [DATE]" at bounding box center [159, 85] width 130 height 29
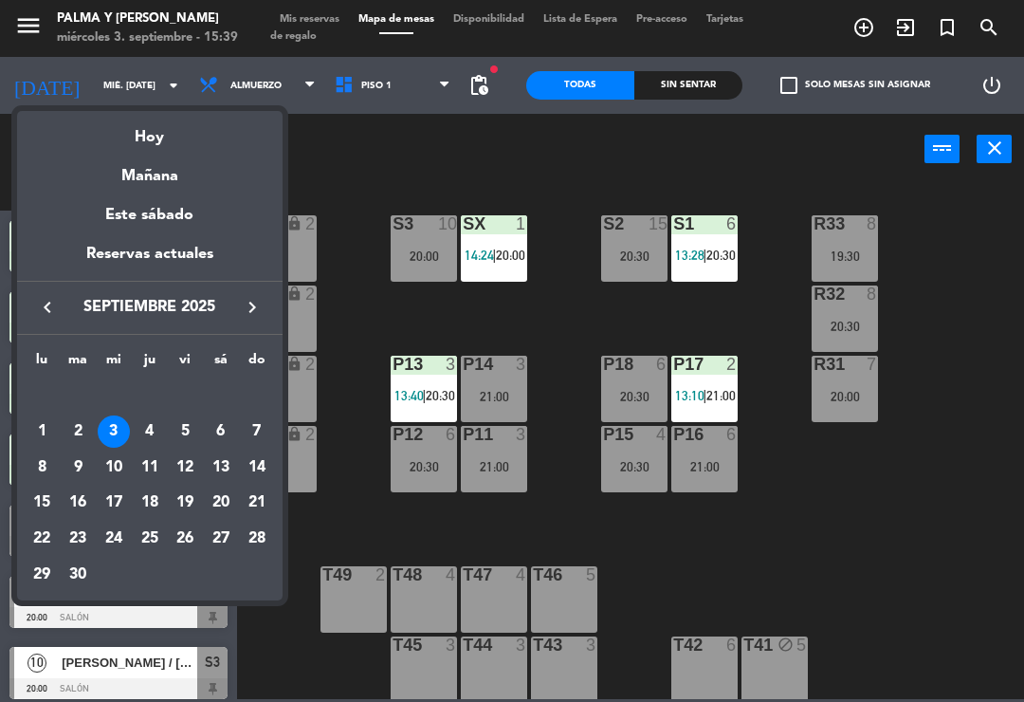
click at [190, 169] on div "Mañana" at bounding box center [150, 169] width 266 height 39
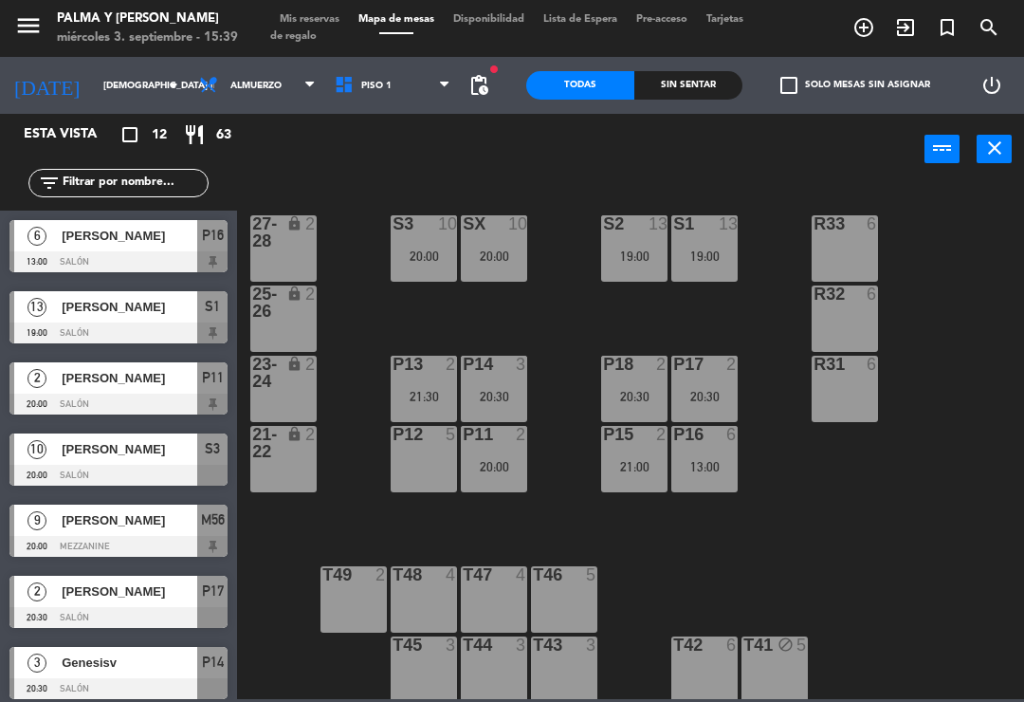
click at [399, 89] on span "Piso 1" at bounding box center [393, 86] width 136 height 42
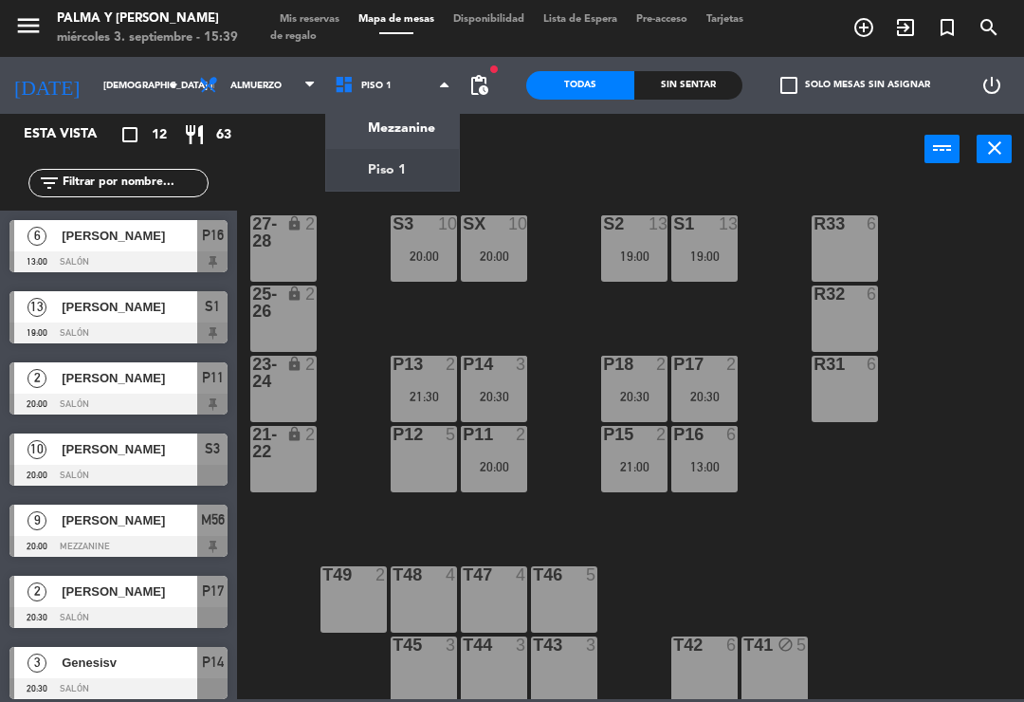
click at [424, 134] on ng-component "menu Palma y [PERSON_NAME] 3. septiembre - 15:39 Mis reservas Mapa de mesas Dis…" at bounding box center [512, 349] width 1024 height 699
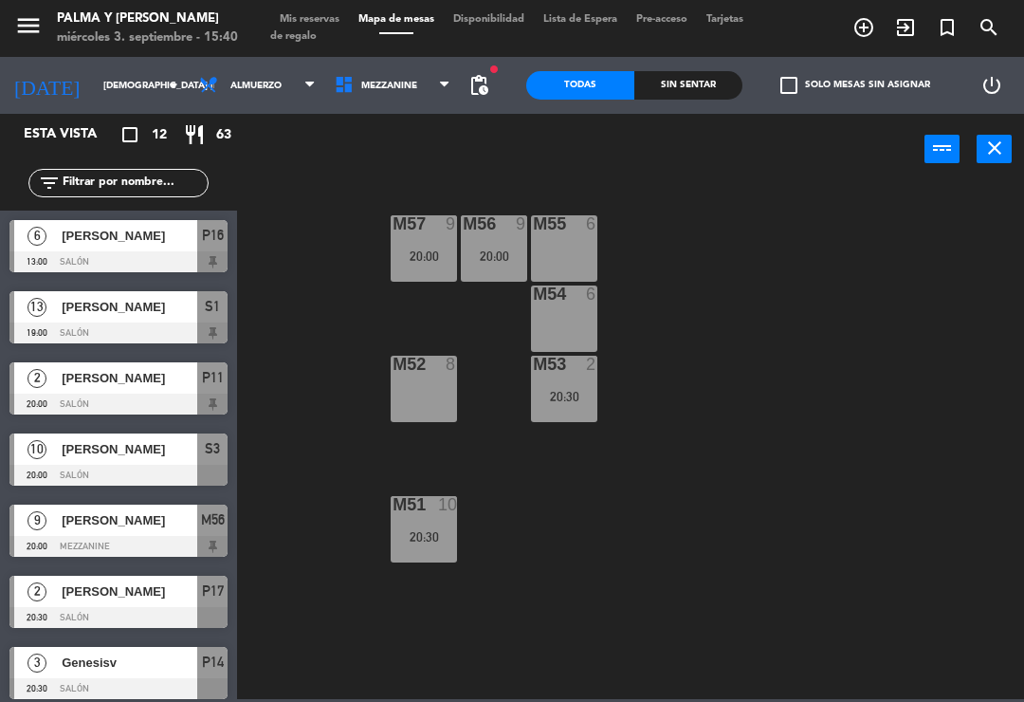
click at [427, 263] on div "20:00" at bounding box center [424, 255] width 66 height 13
click at [280, 418] on div "M57 9 20:00 M56 9 20:00 M55 6 M54 6 M52 8 M53 2 20:30 M51 10 20:30" at bounding box center [636, 440] width 777 height 517
click at [420, 268] on div "M57 9 20:00" at bounding box center [424, 248] width 66 height 66
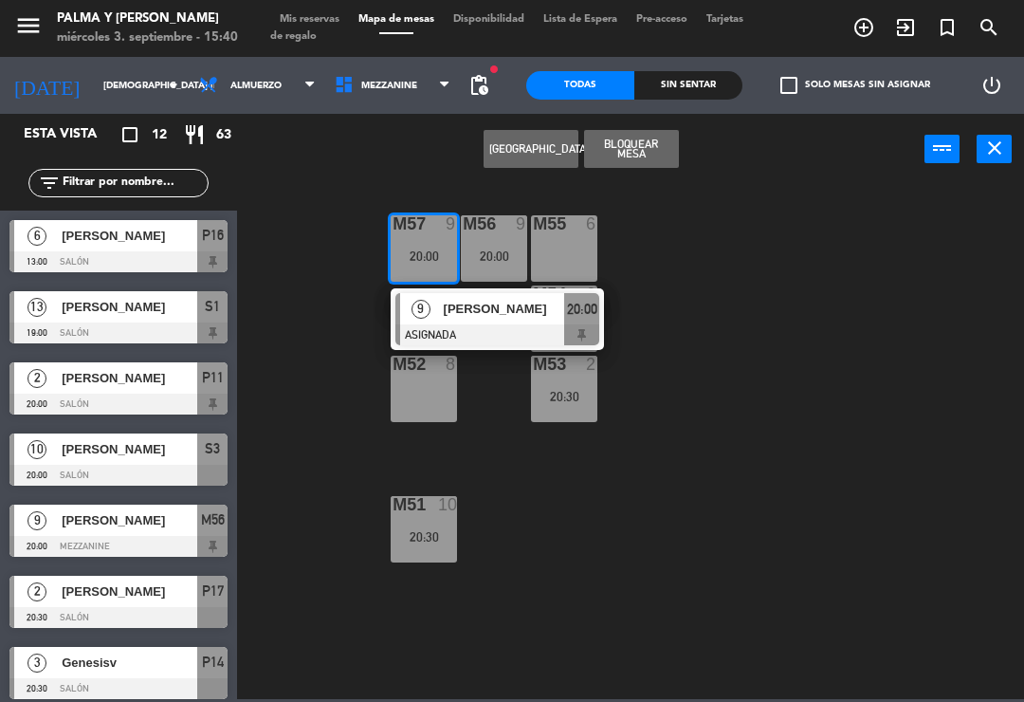
click at [431, 391] on div "M52 8" at bounding box center [424, 389] width 66 height 66
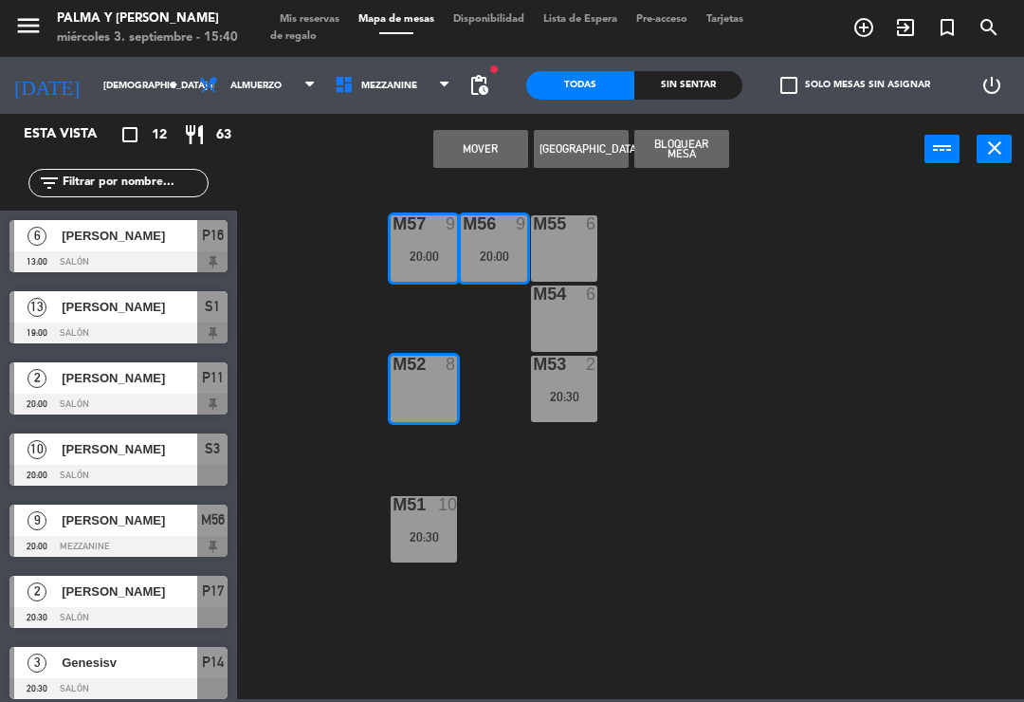
click at [480, 166] on button "Mover" at bounding box center [481, 149] width 95 height 38
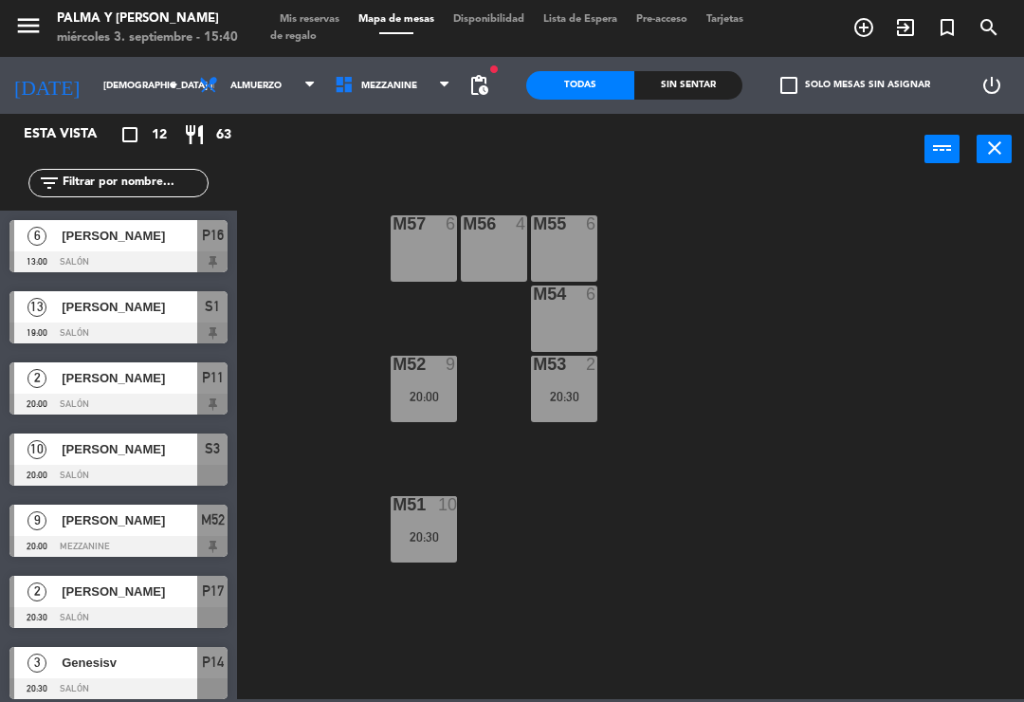
click at [470, 240] on div "M56 4" at bounding box center [494, 248] width 66 height 66
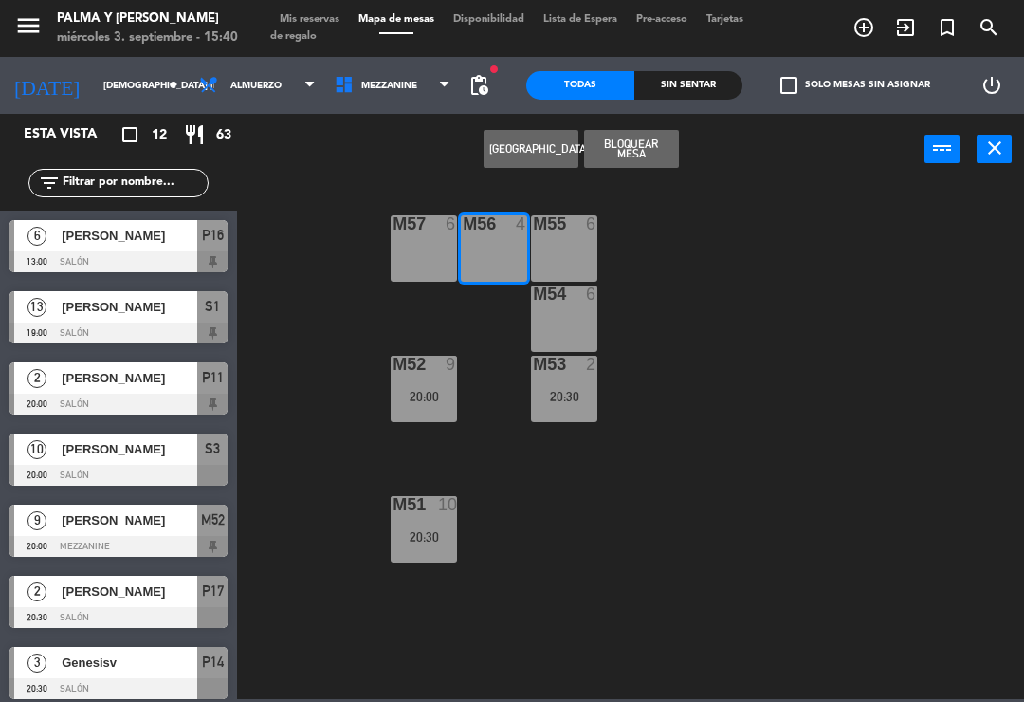
click at [427, 241] on div "M57 6" at bounding box center [424, 248] width 66 height 66
click at [626, 160] on button "Bloquear Mesa" at bounding box center [631, 149] width 95 height 38
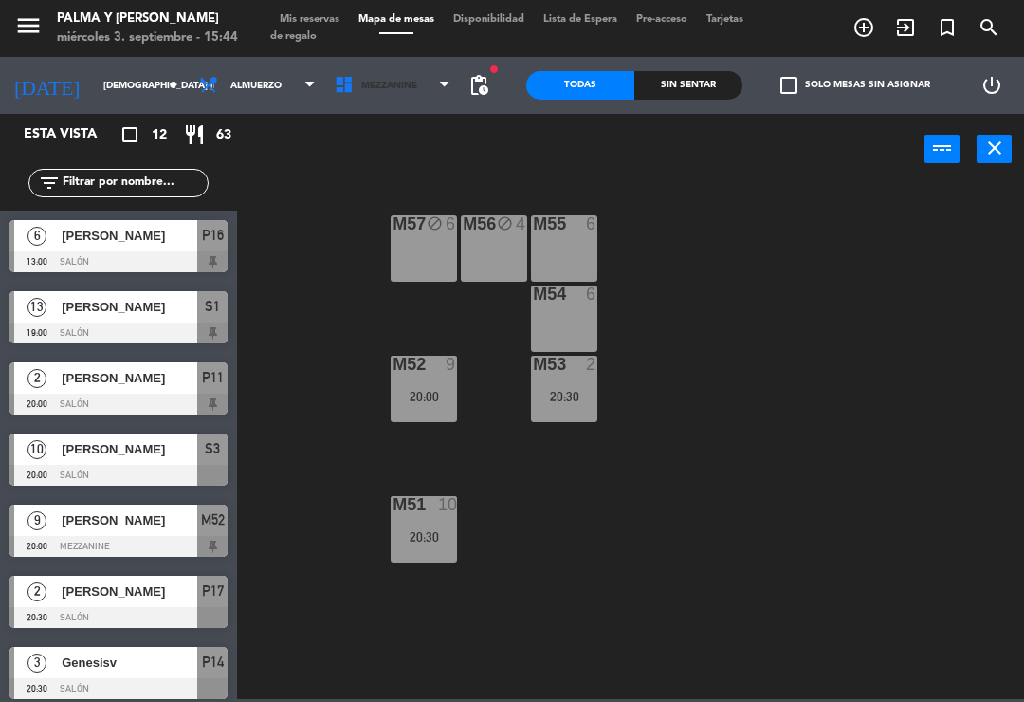
click at [325, 70] on span "Mezzanine" at bounding box center [393, 86] width 136 height 42
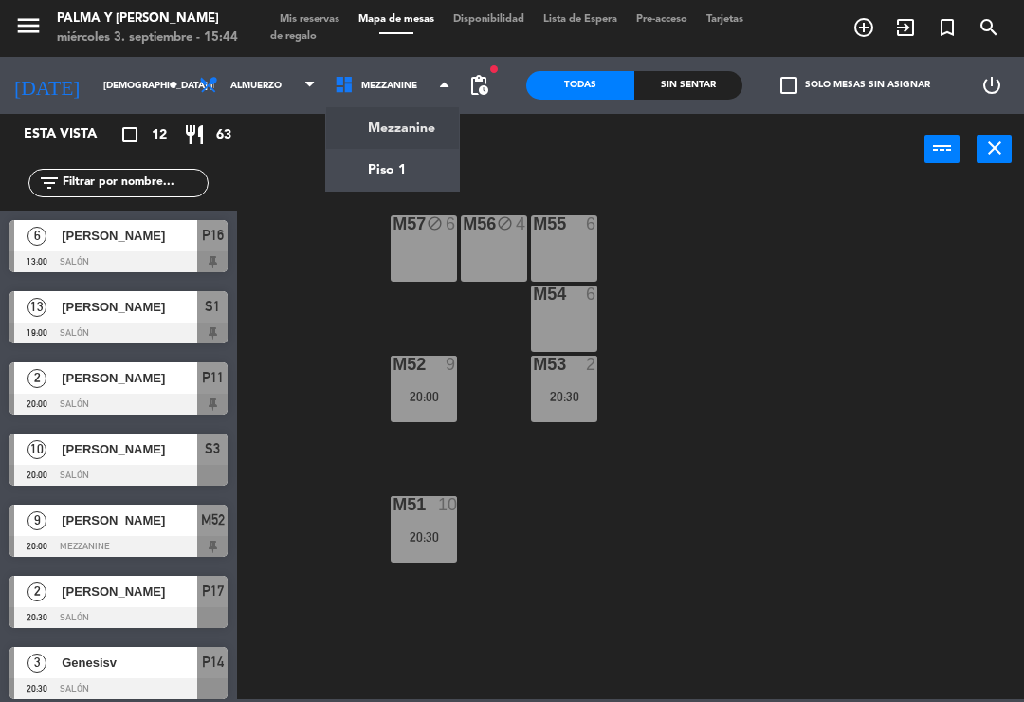
click at [378, 170] on ng-component "menu Palma y [PERSON_NAME] 3. septiembre - 15:44 Mis reservas Mapa de mesas Dis…" at bounding box center [512, 349] width 1024 height 699
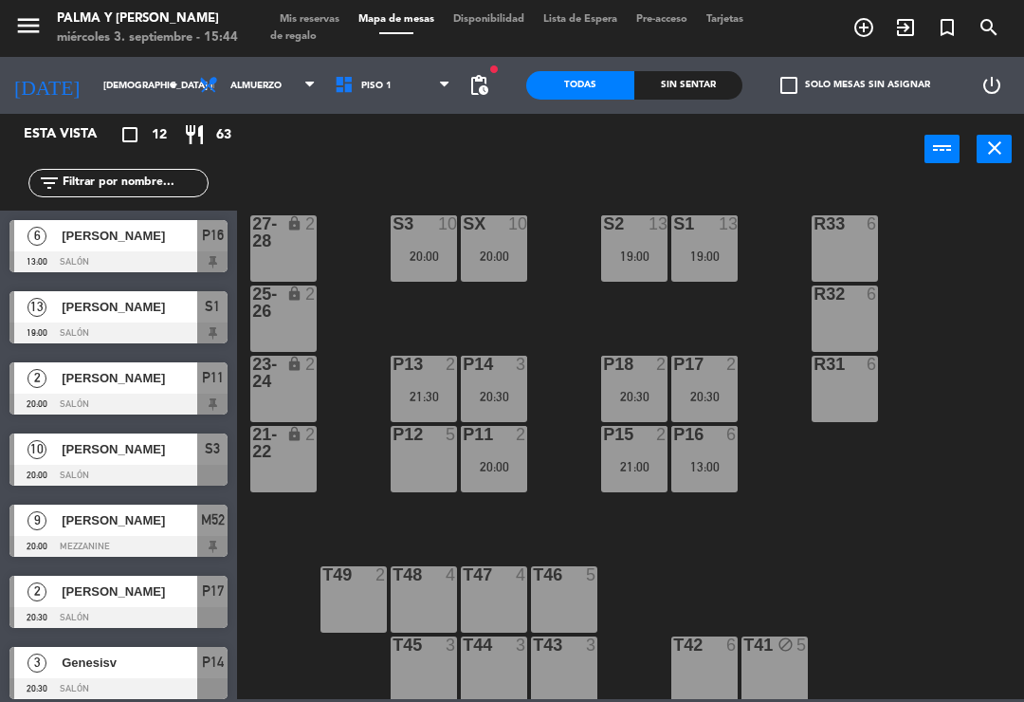
click at [94, 97] on input "[DEMOGRAPHIC_DATA] [DATE]" at bounding box center [159, 85] width 130 height 29
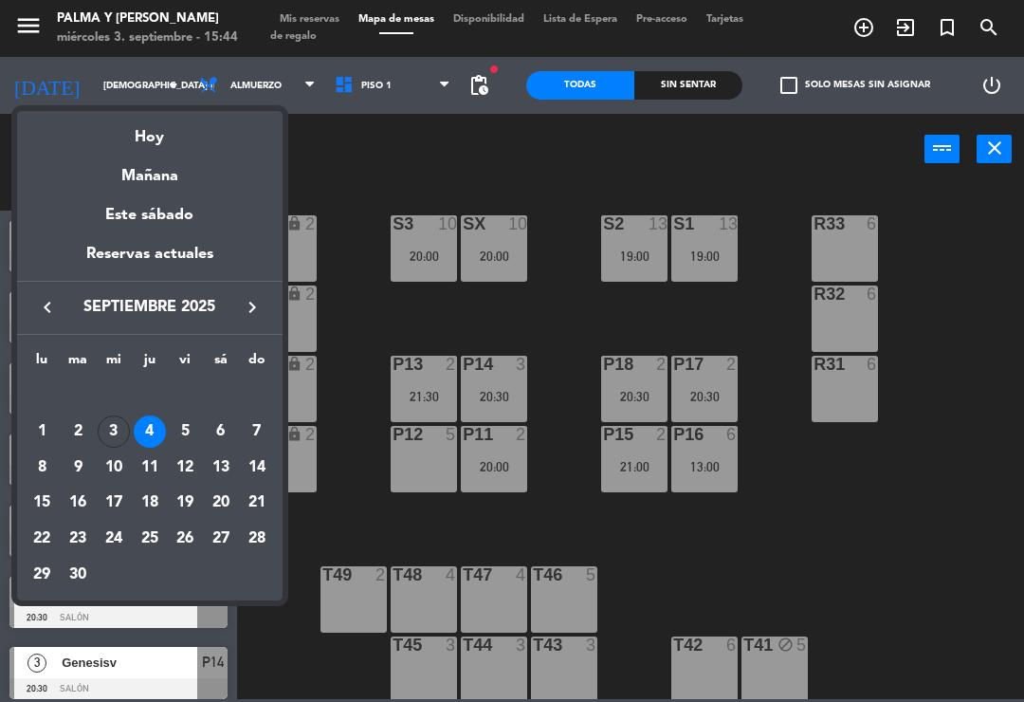
click at [118, 420] on div "3" at bounding box center [114, 431] width 32 height 32
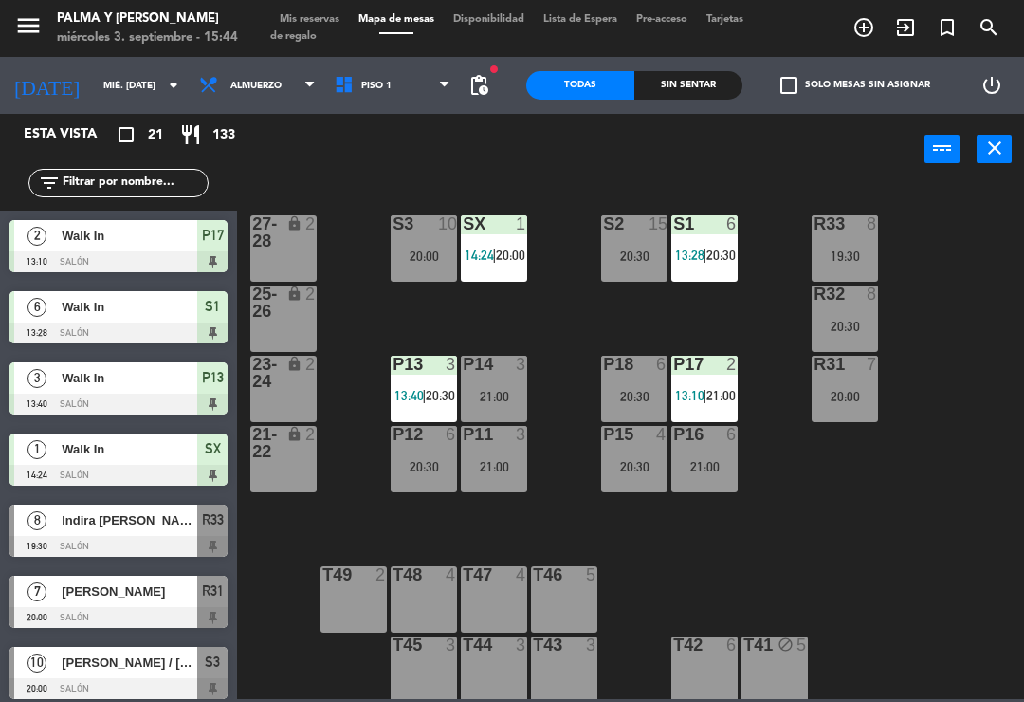
click at [94, 86] on input "mié. [DATE]" at bounding box center [159, 85] width 130 height 29
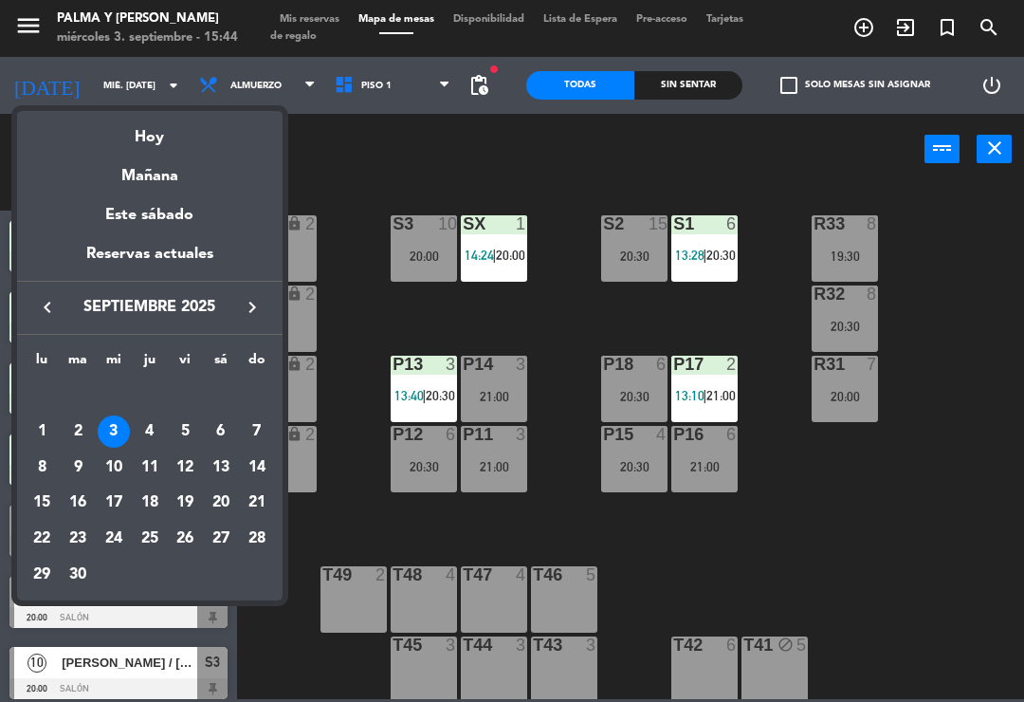
click at [222, 483] on td "13" at bounding box center [221, 468] width 36 height 36
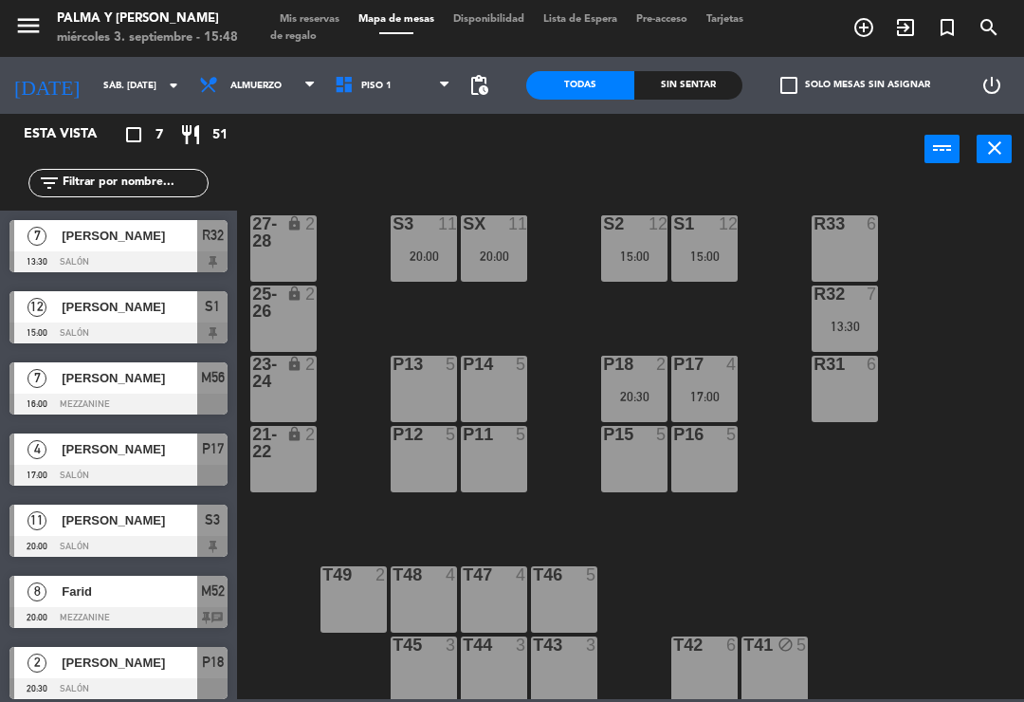
click at [105, 71] on input "sáb. [DATE]" at bounding box center [159, 85] width 130 height 29
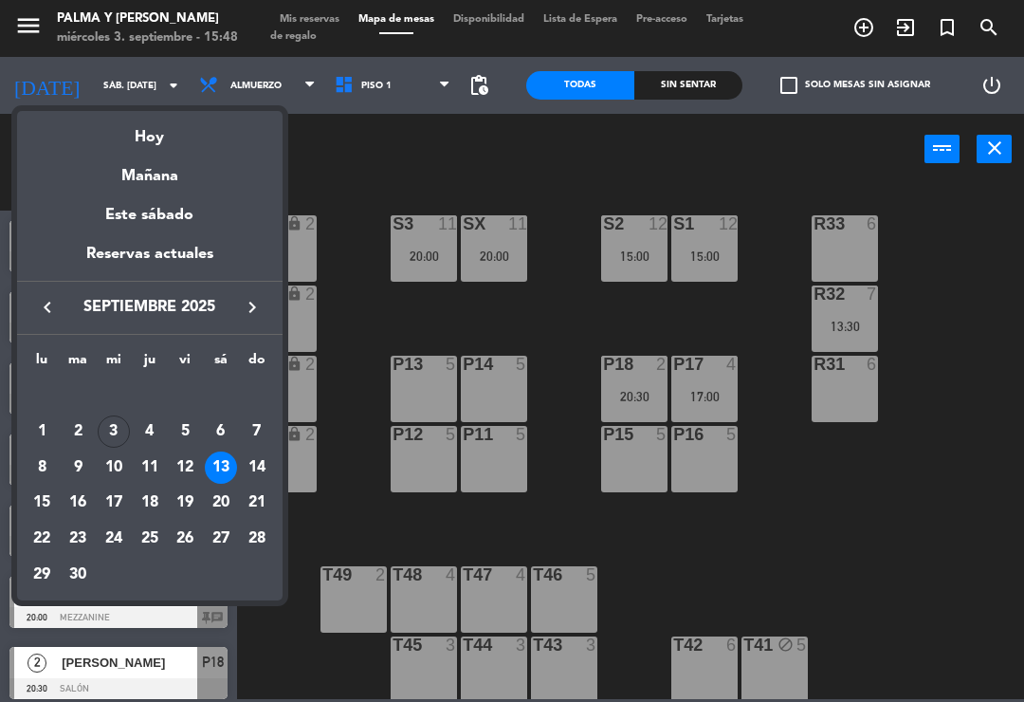
click at [139, 124] on div "Hoy" at bounding box center [150, 130] width 266 height 39
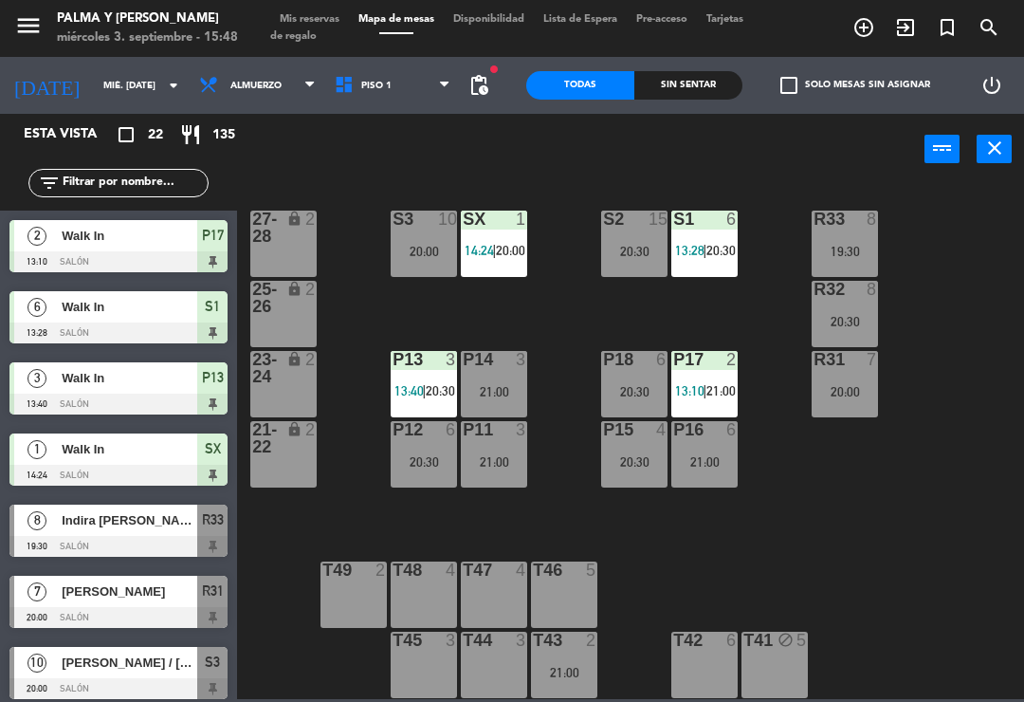
scroll to position [5, 0]
click at [516, 403] on div "P14 3 21:00" at bounding box center [494, 384] width 66 height 66
click at [487, 526] on div "R33 8 19:30 S1 6 13:28 | 20:30 S2 15 20:30 S3 10 20:00 SX 1 14:24 | 20:00 27-28…" at bounding box center [636, 440] width 777 height 517
click at [500, 455] on div "21:00" at bounding box center [494, 461] width 66 height 13
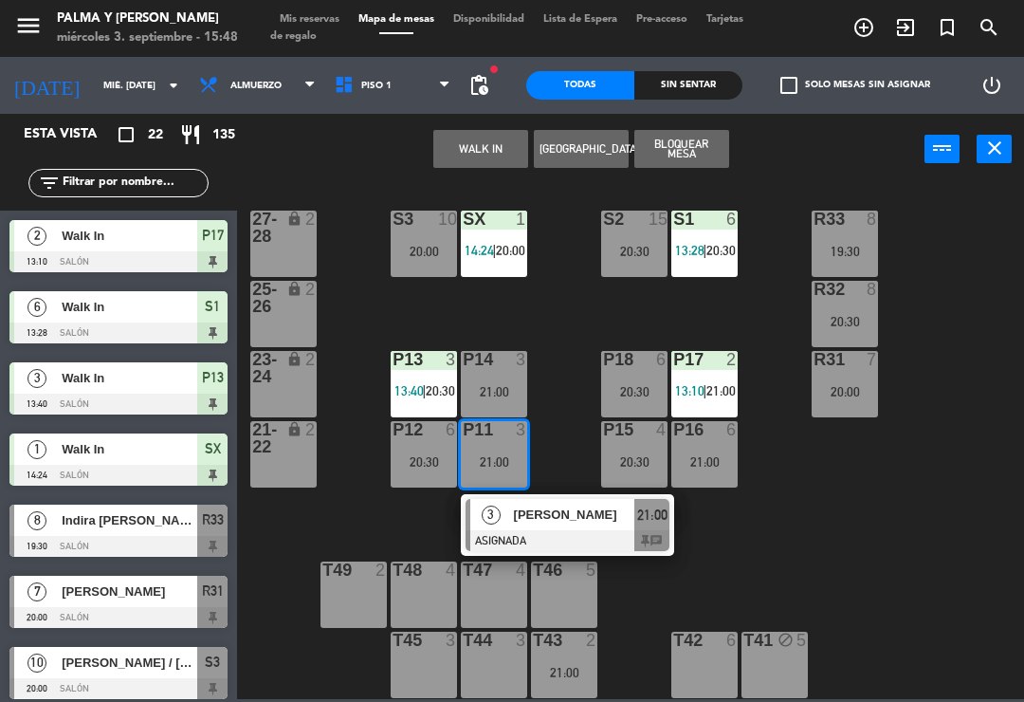
click at [531, 524] on span "[PERSON_NAME]" at bounding box center [574, 515] width 121 height 20
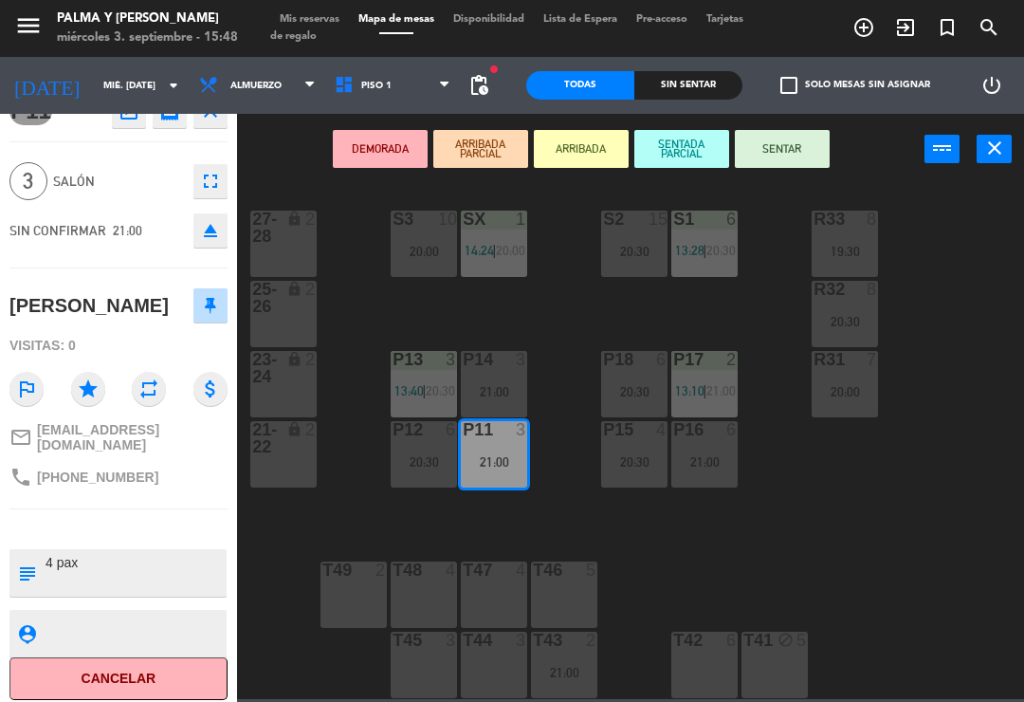
scroll to position [28, 0]
click at [183, 688] on button "Cancelar" at bounding box center [118, 679] width 218 height 43
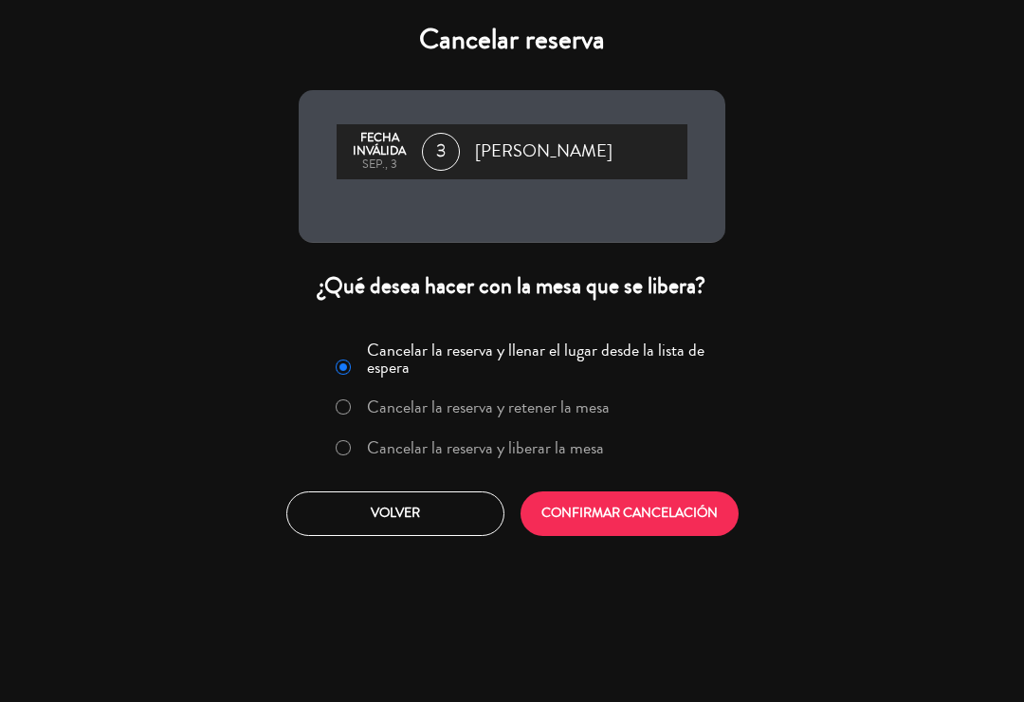
click at [501, 445] on label "Cancelar la reserva y liberar la mesa" at bounding box center [485, 447] width 237 height 17
click at [578, 500] on button "CONFIRMAR CANCELACIÓN" at bounding box center [630, 513] width 218 height 45
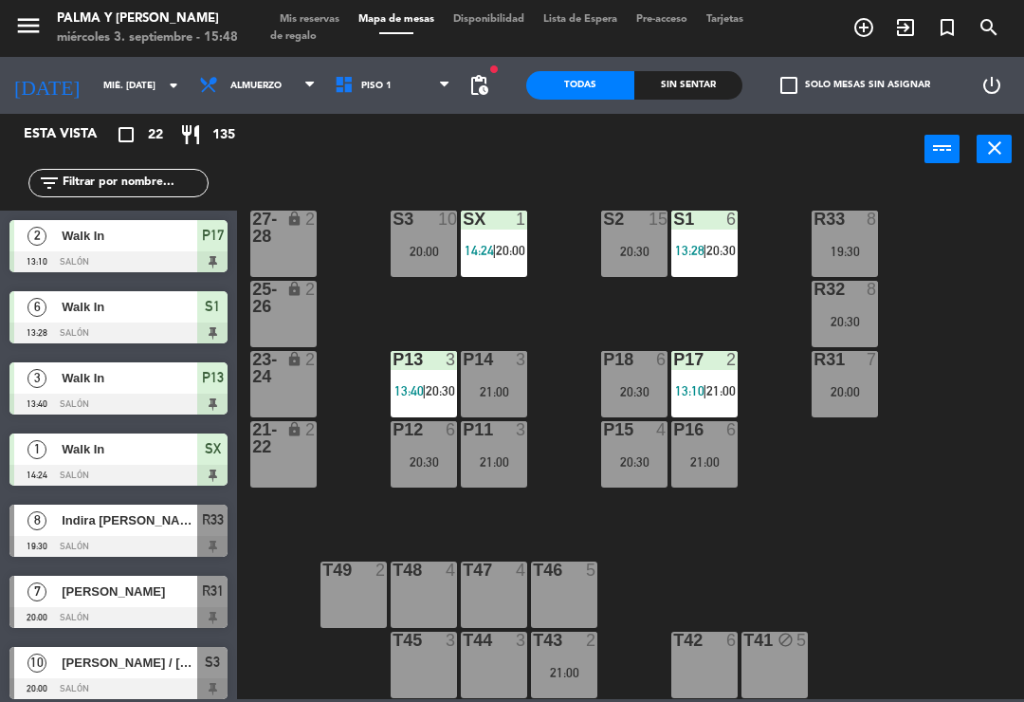
scroll to position [414, 0]
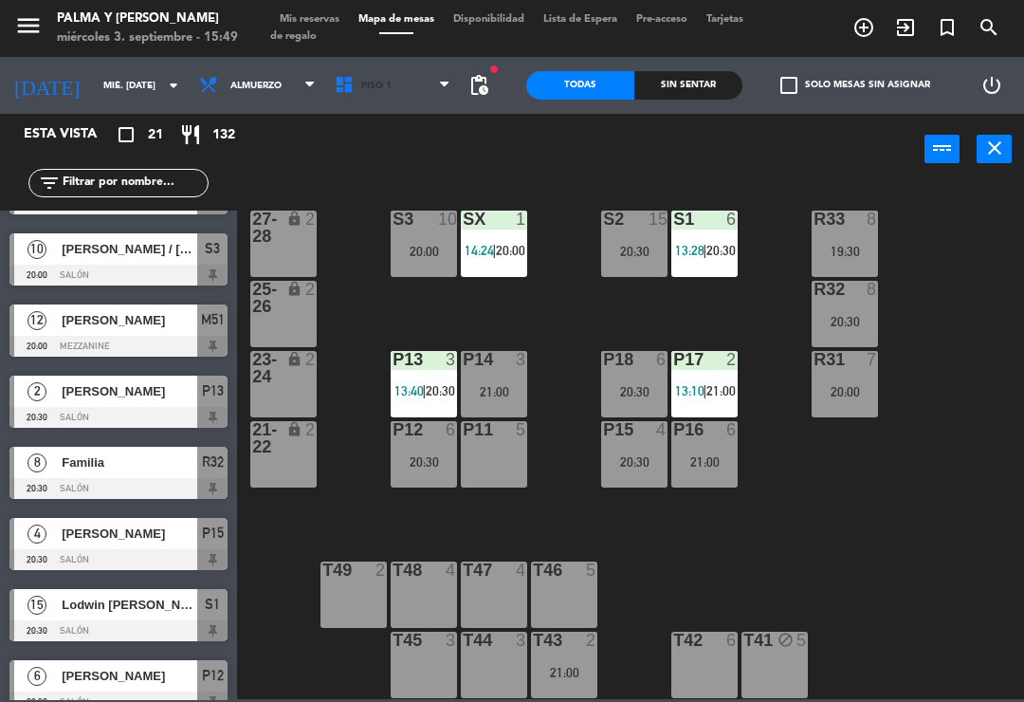
click at [370, 87] on span "Piso 1" at bounding box center [376, 86] width 30 height 10
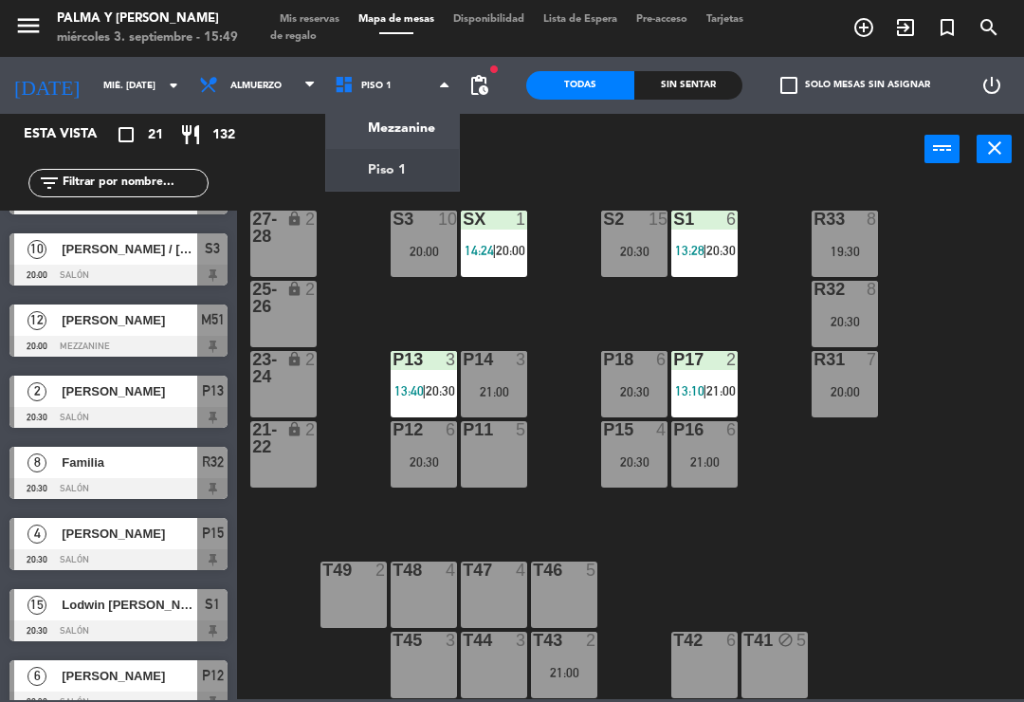
click at [413, 124] on ng-component "menu Palma y [PERSON_NAME] 3. septiembre - 15:49 Mis reservas Mapa de mesas Dis…" at bounding box center [512, 349] width 1024 height 699
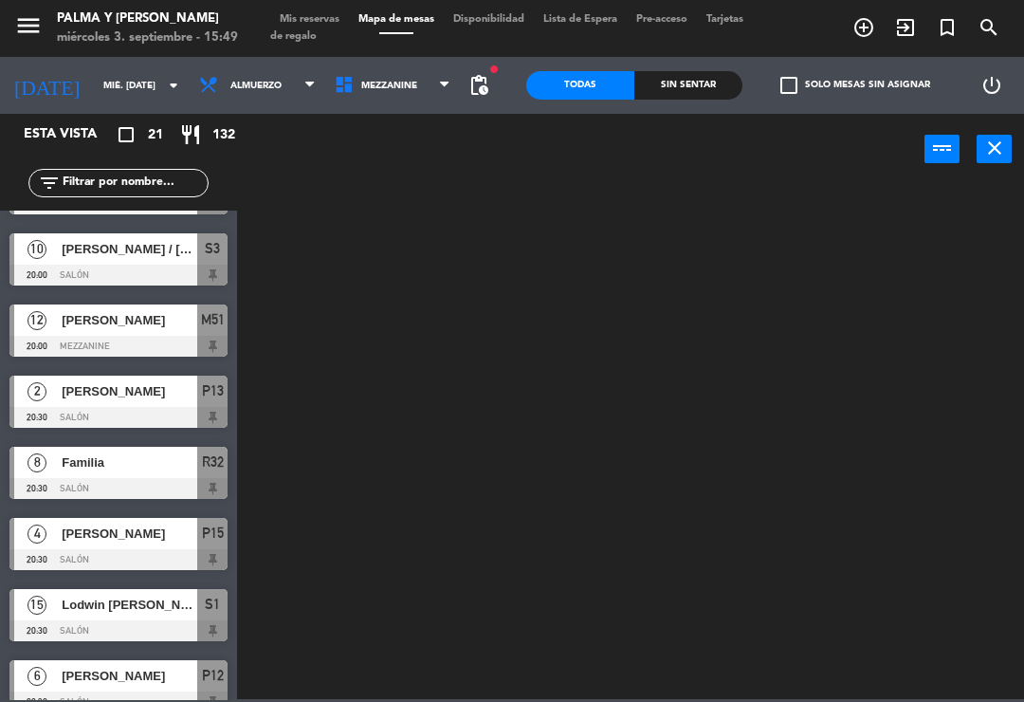
scroll to position [0, 0]
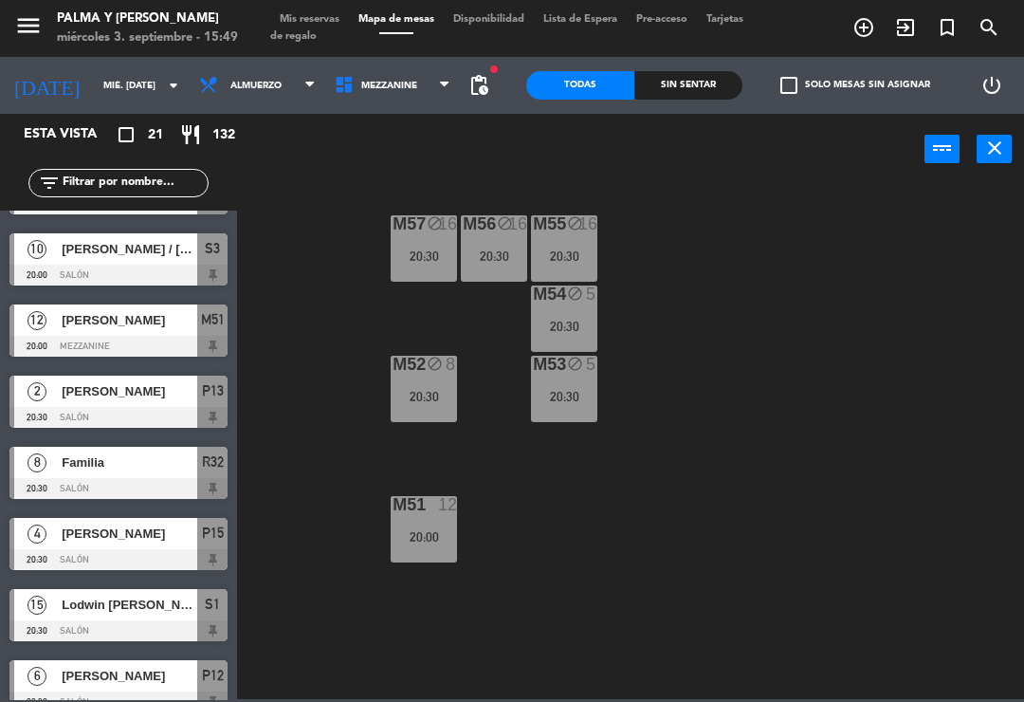
click at [320, 231] on div "M57 block 16 20:30 M56 block 16 20:30 M55 block 16 20:30 M54 block 5 20:30 M52 …" at bounding box center [636, 440] width 777 height 517
click at [414, 116] on div "power_input close" at bounding box center [581, 150] width 688 height 72
click at [448, 105] on span "Mezzanine" at bounding box center [393, 86] width 136 height 42
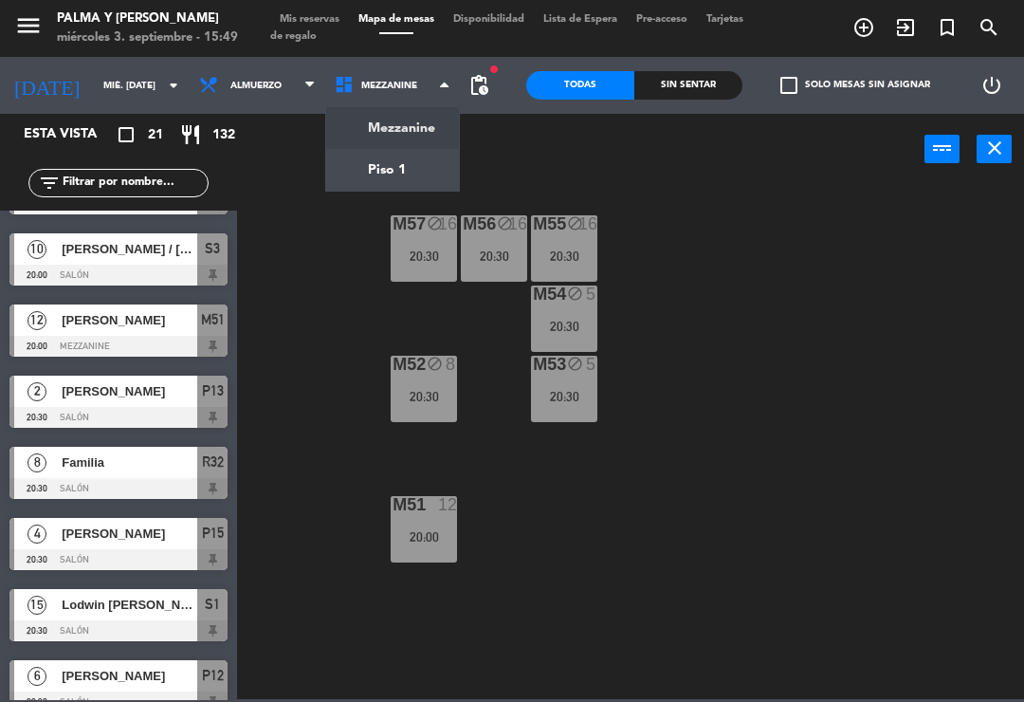
click at [363, 189] on ng-component "menu Palma y [PERSON_NAME] 3. septiembre - 15:49 Mis reservas Mapa de mesas Dis…" at bounding box center [512, 349] width 1024 height 699
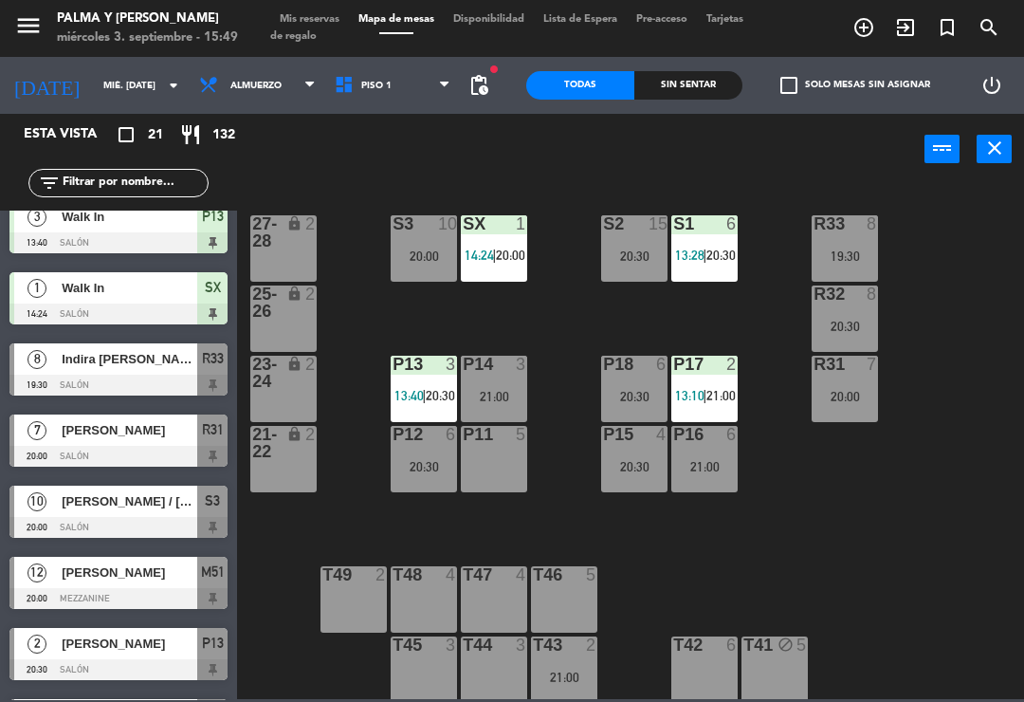
click at [564, 679] on div "21:00" at bounding box center [564, 677] width 66 height 13
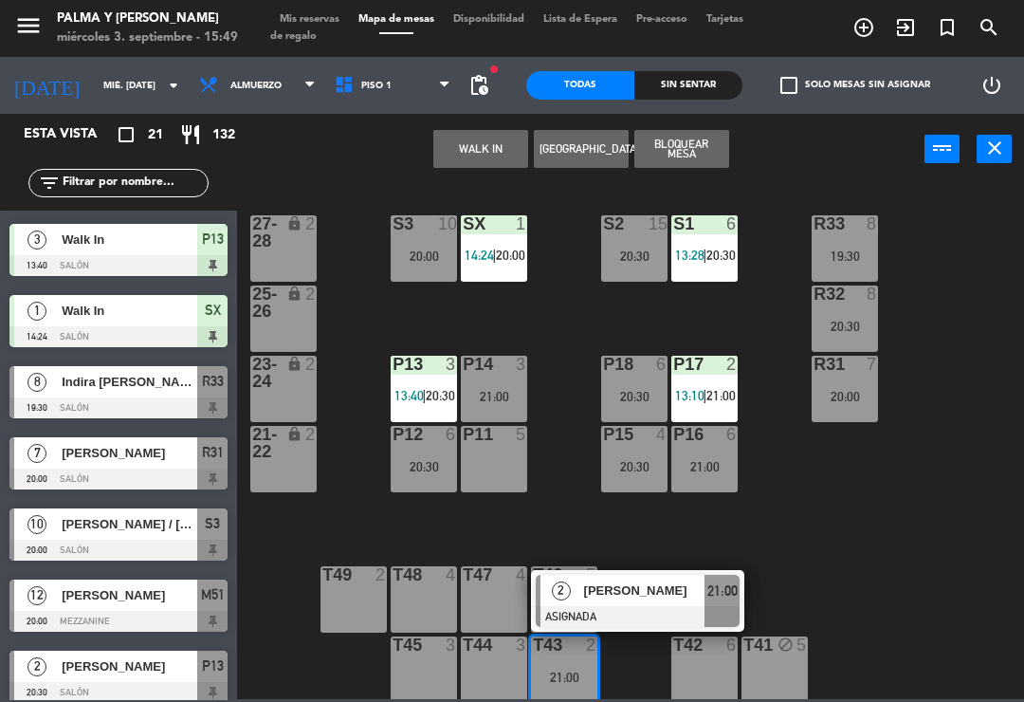
scroll to position [137, 0]
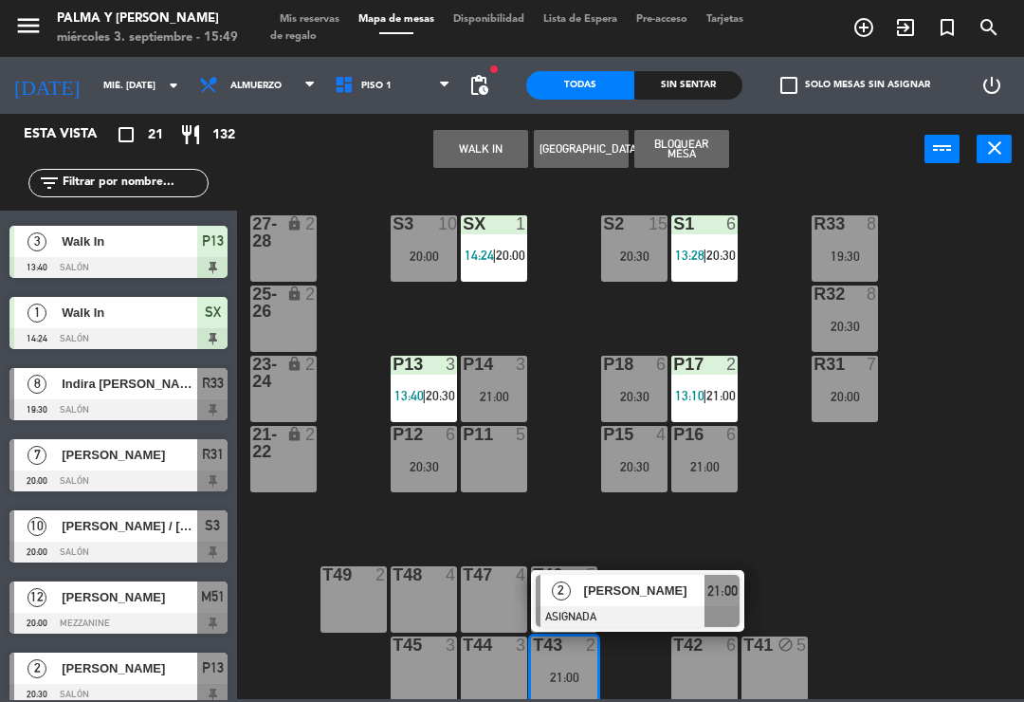
click at [588, 604] on div "[PERSON_NAME]" at bounding box center [643, 590] width 123 height 31
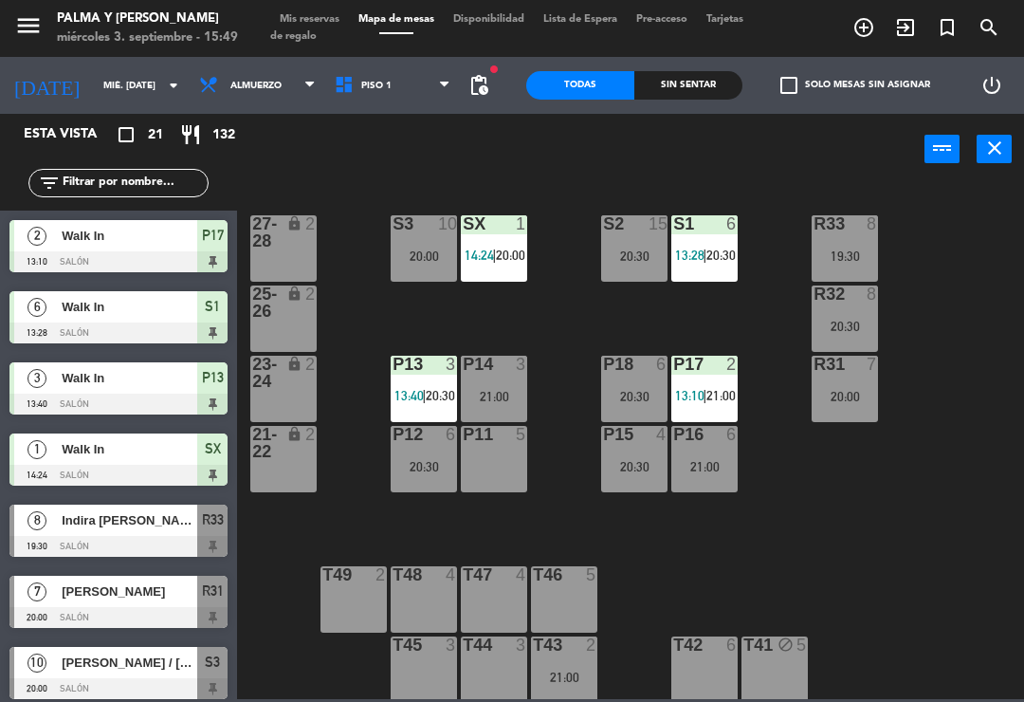
scroll to position [460, 0]
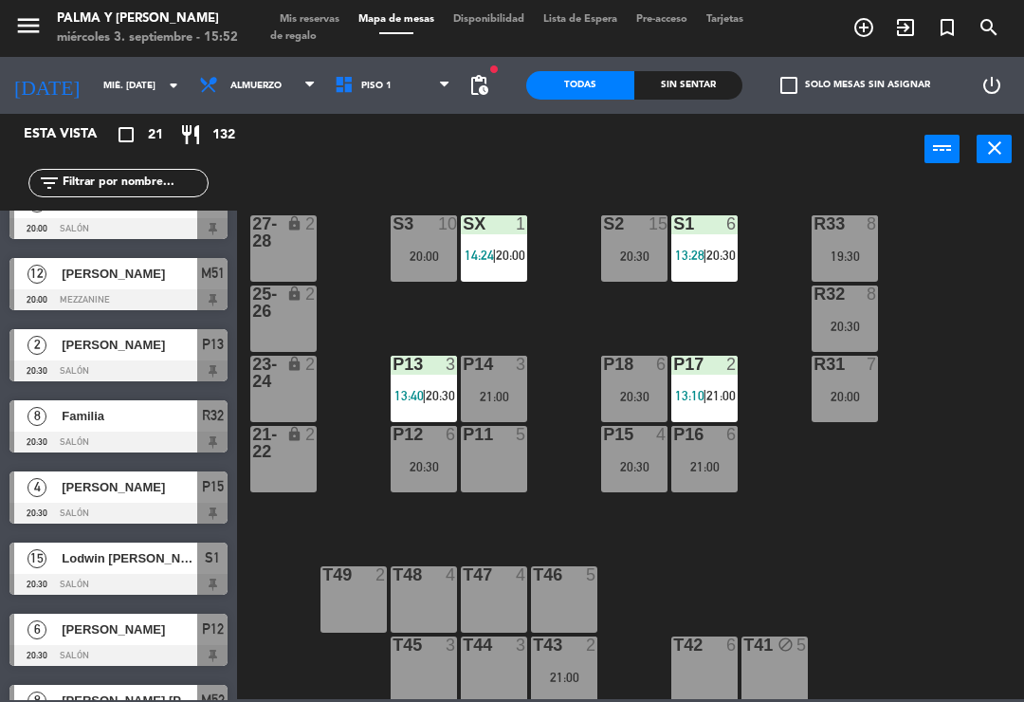
click at [94, 120] on div "Esta vista crop_square 21 restaurant 132" at bounding box center [118, 135] width 237 height 42
click at [143, 73] on input "mié. [DATE]" at bounding box center [159, 85] width 130 height 29
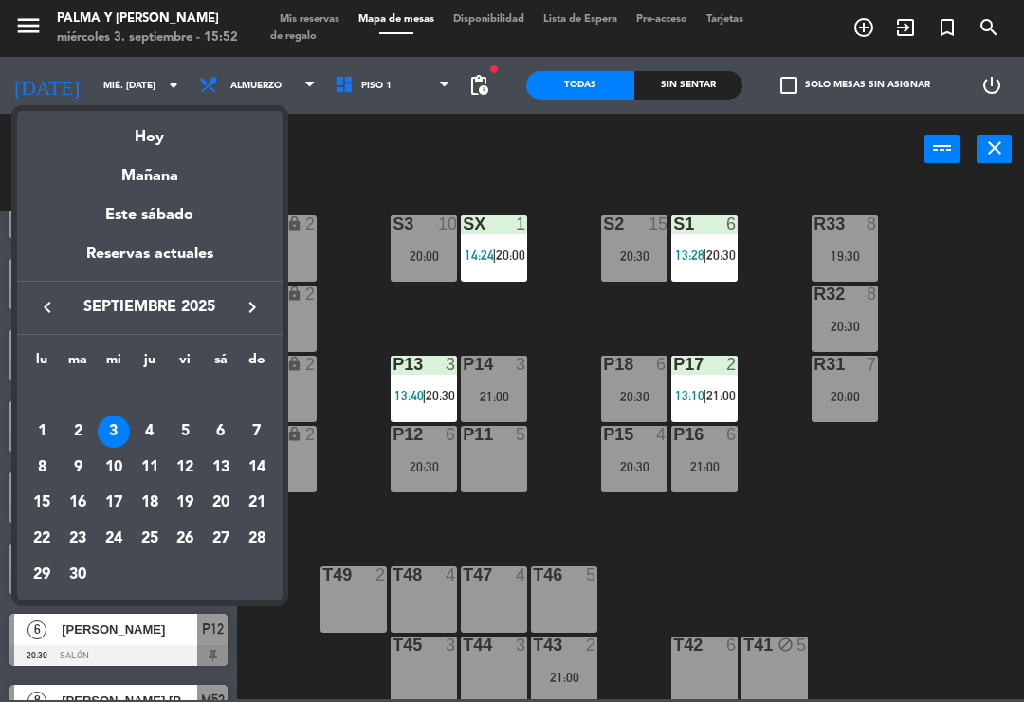
click at [163, 425] on div "4" at bounding box center [150, 431] width 32 height 32
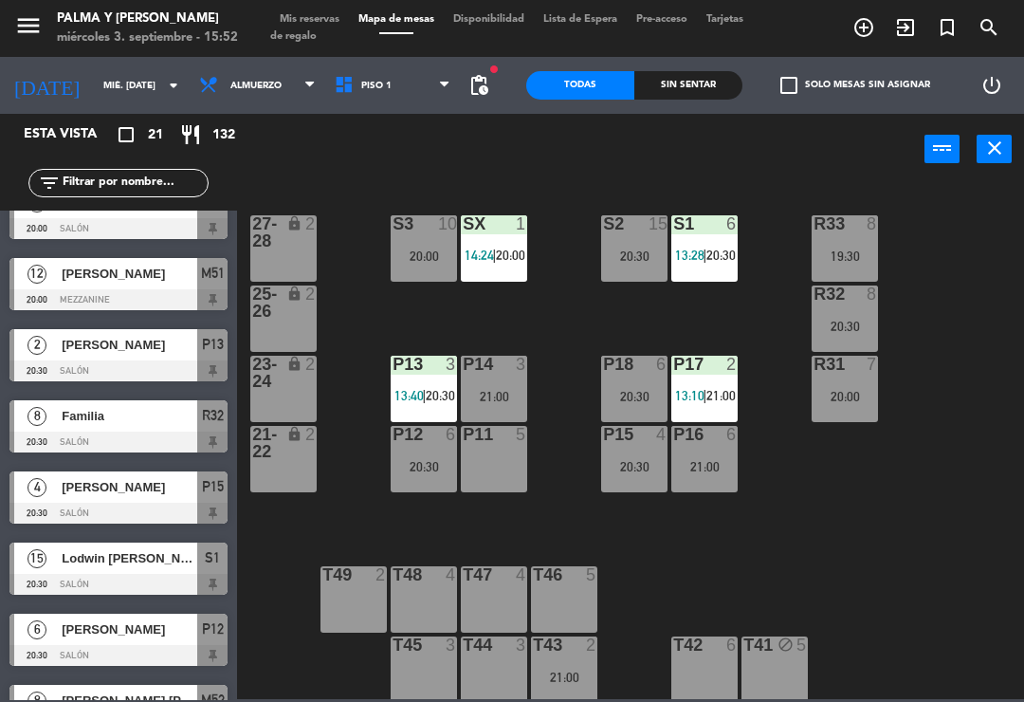
type input "[DEMOGRAPHIC_DATA] [DATE]"
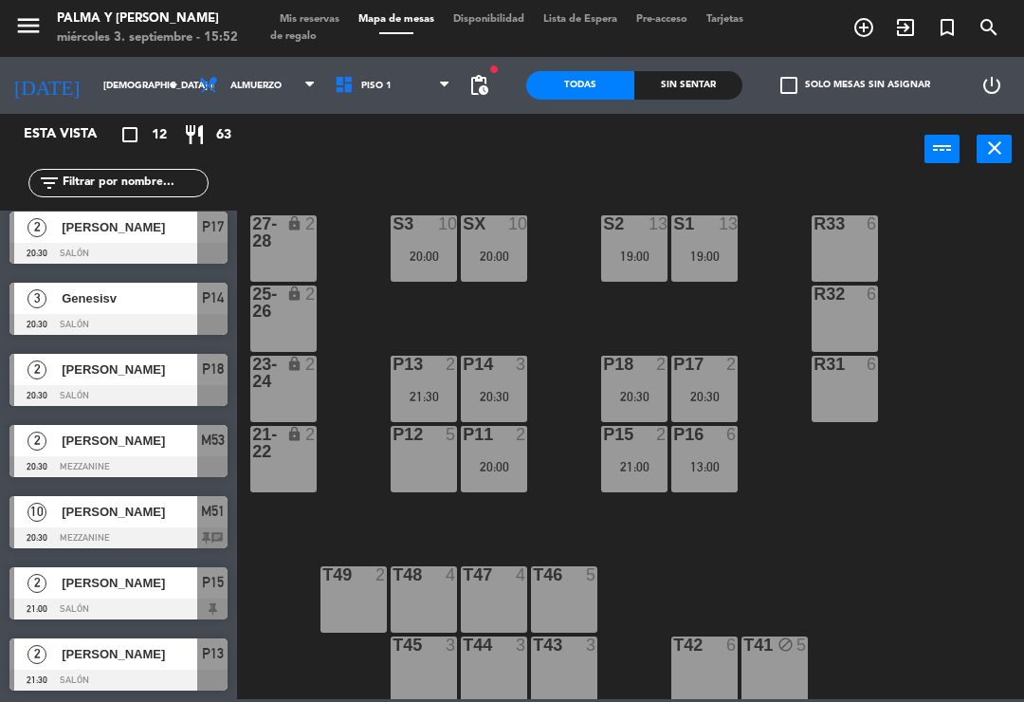
scroll to position [364, 0]
click at [436, 80] on span "Piso 1" at bounding box center [393, 86] width 136 height 42
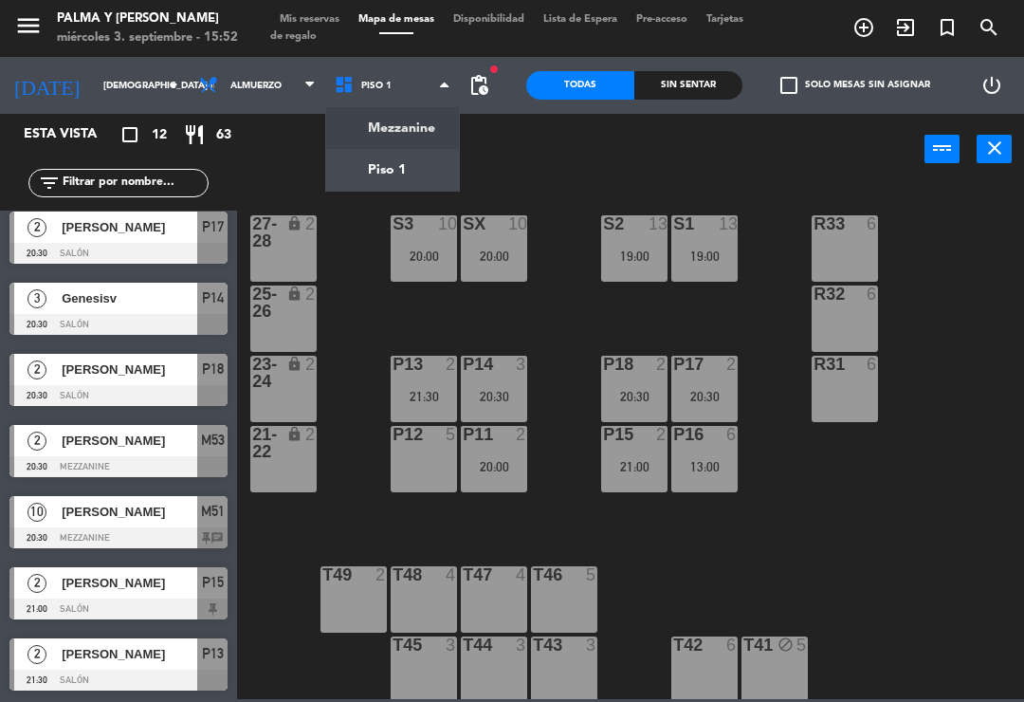
click at [415, 127] on ng-component "menu Palma y [PERSON_NAME] 3. septiembre - 15:52 Mis reservas Mapa de mesas Dis…" at bounding box center [512, 349] width 1024 height 699
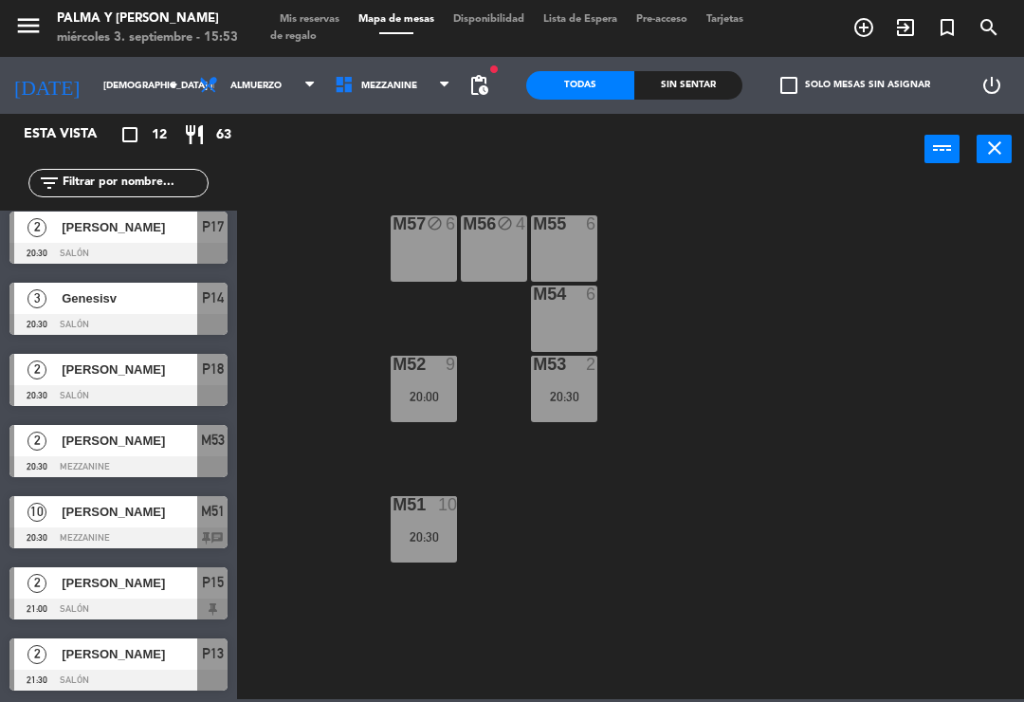
click at [530, 470] on div "M57 block 6 M56 block 4 M55 6 M54 6 M52 9 20:00 M53 2 20:30 M51 10 20:30" at bounding box center [636, 440] width 777 height 517
click at [487, 254] on div "M56 block 4" at bounding box center [494, 248] width 66 height 66
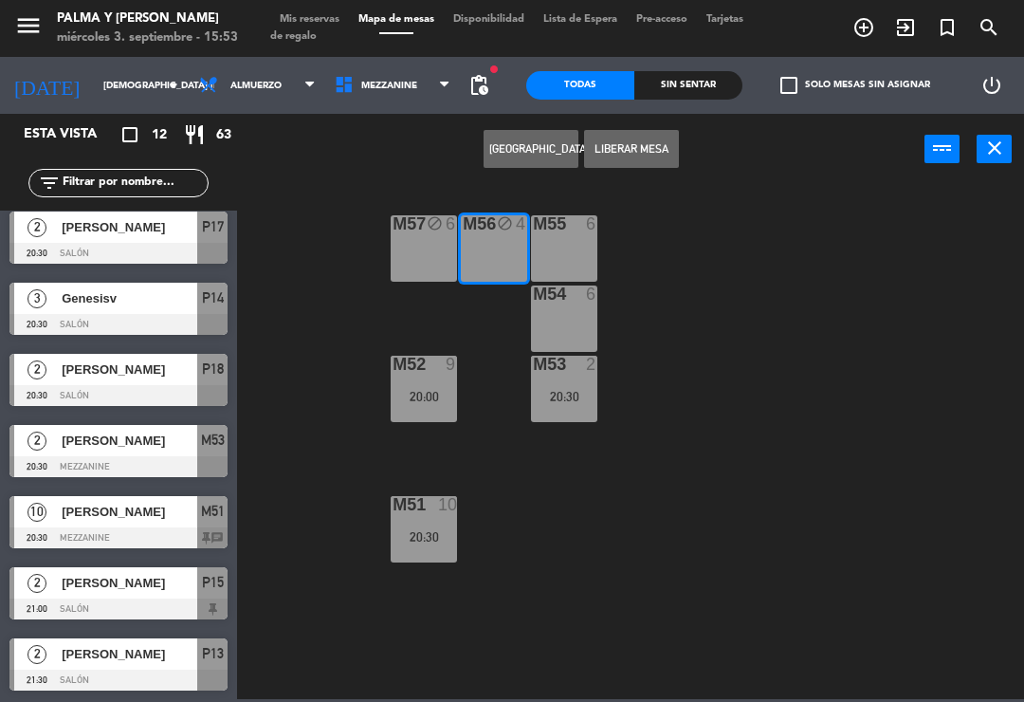
click at [409, 266] on div "M57 block 6" at bounding box center [424, 248] width 66 height 66
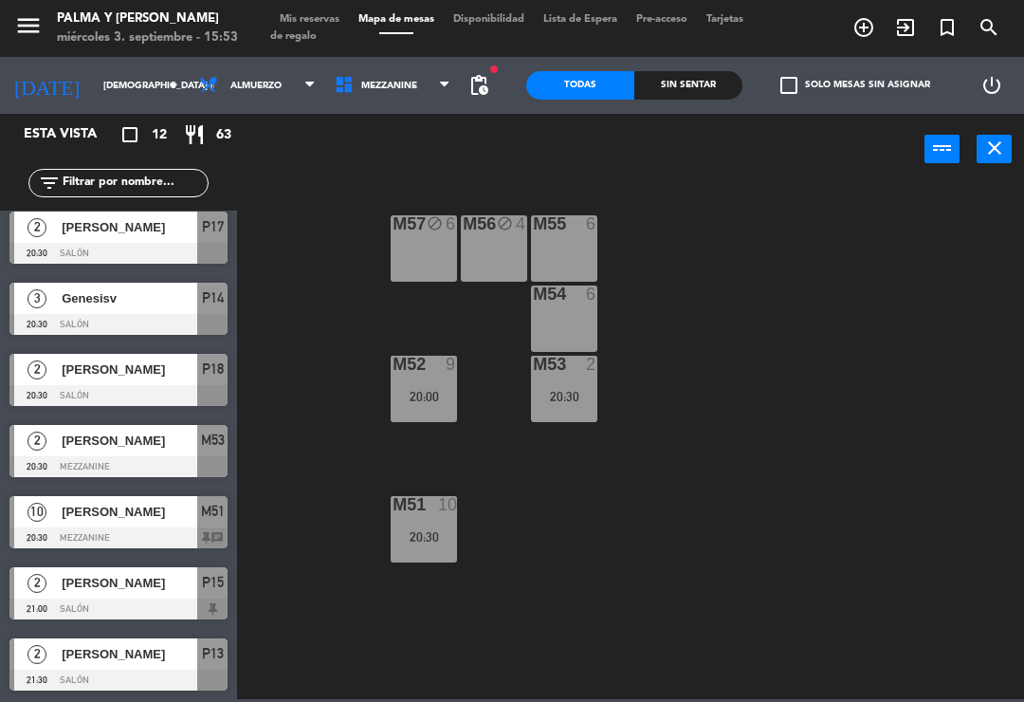
click at [544, 549] on div "M57 block 6 M56 block 4 M55 6 M54 6 M52 9 20:00 M53 2 20:30 M51 10 20:30" at bounding box center [636, 440] width 777 height 517
click at [420, 259] on div "M57 block 6" at bounding box center [424, 248] width 66 height 66
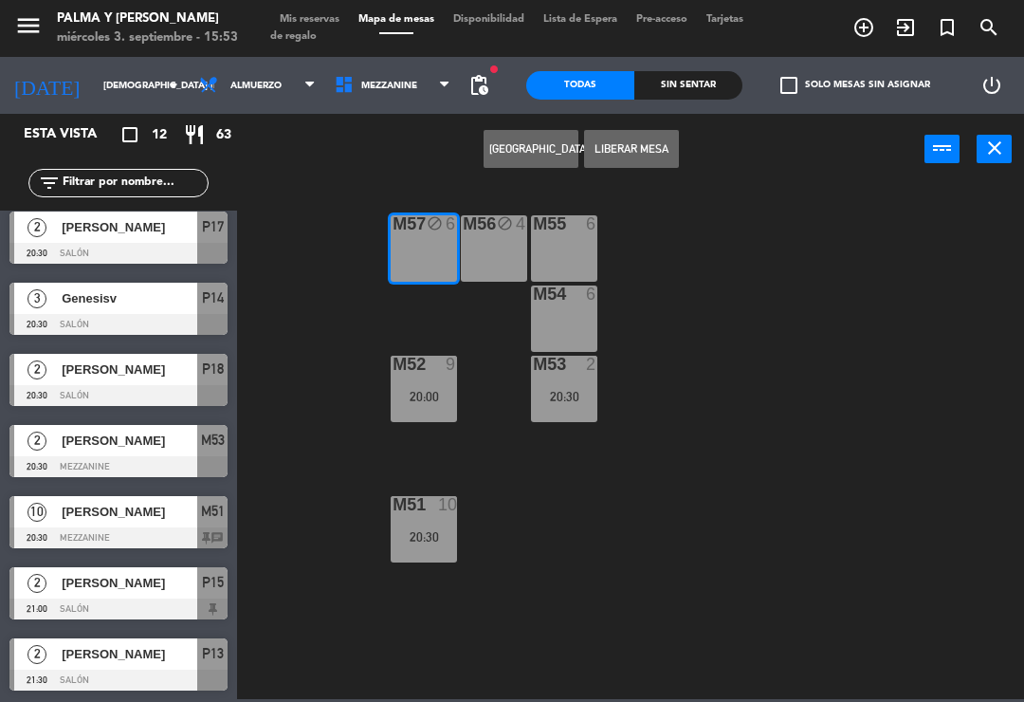
click at [470, 259] on div "M56 block 4" at bounding box center [494, 248] width 66 height 66
